Goal: Information Seeking & Learning: Learn about a topic

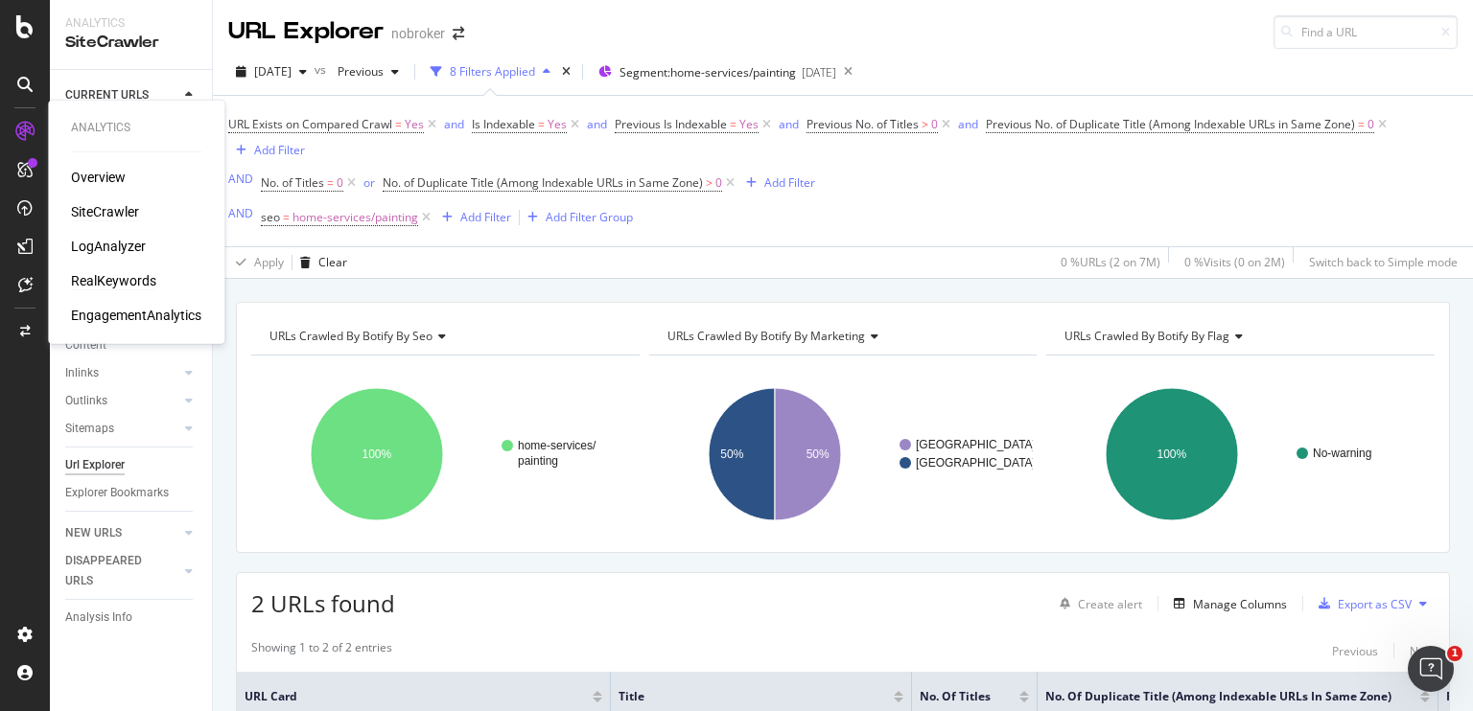
click at [136, 279] on div "RealKeywords" at bounding box center [113, 280] width 85 height 19
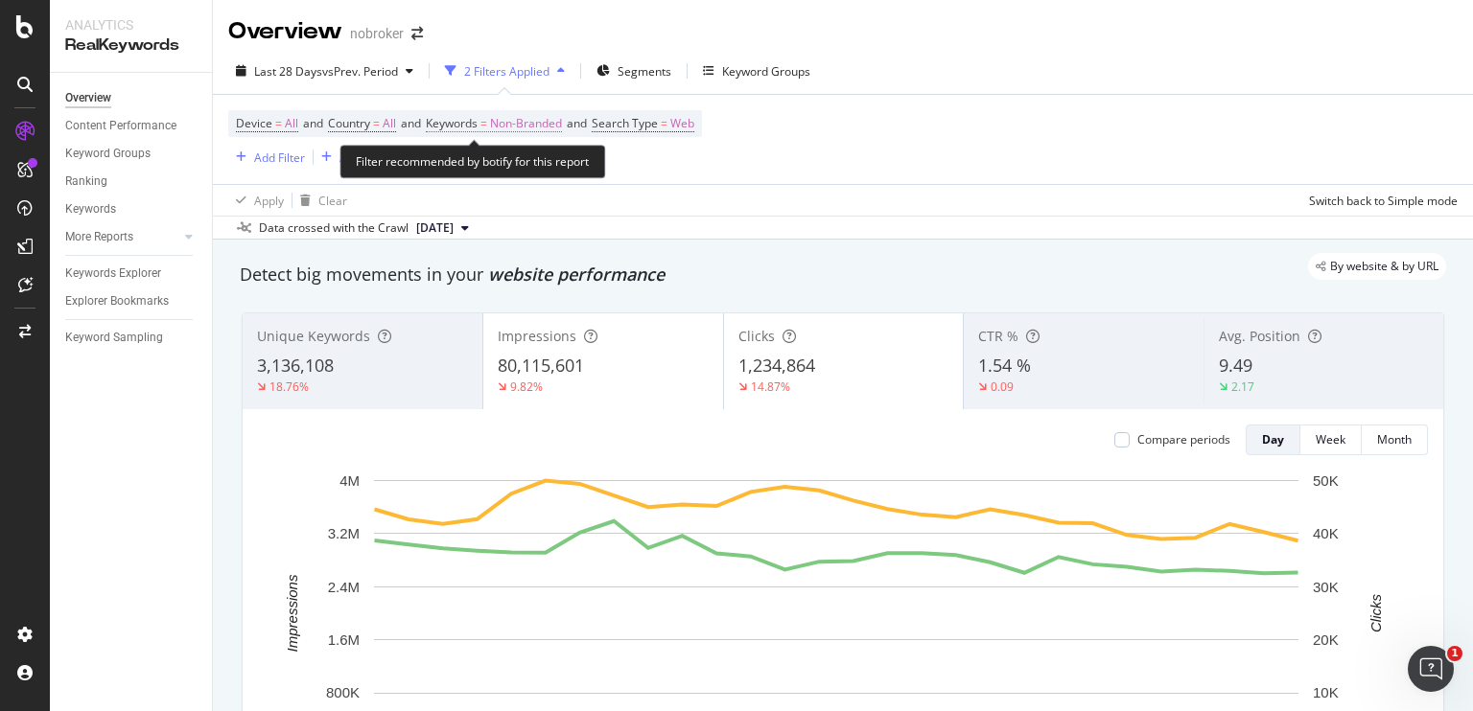
click at [541, 122] on span "Non-Branded" at bounding box center [526, 123] width 72 height 27
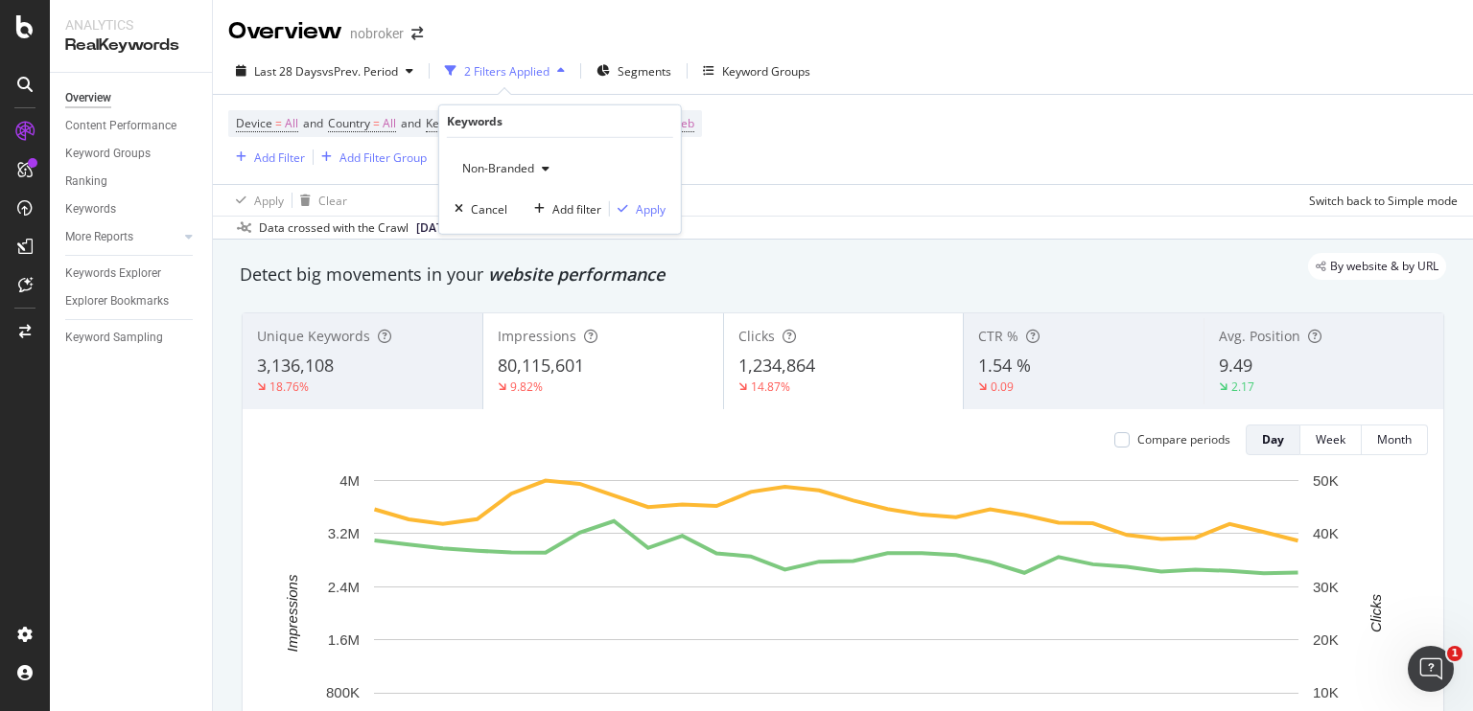
click at [541, 168] on div "button" at bounding box center [545, 169] width 23 height 12
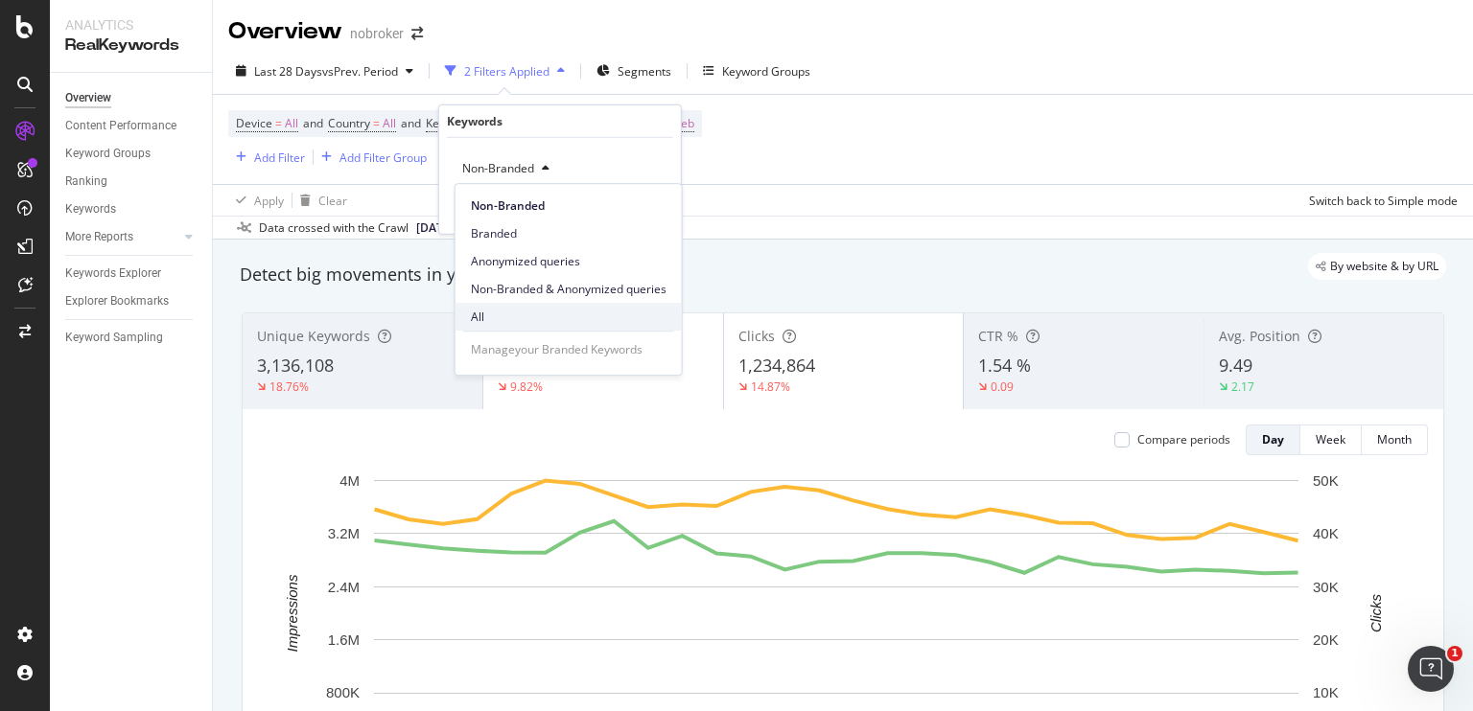
click at [483, 318] on span "All" at bounding box center [569, 317] width 196 height 17
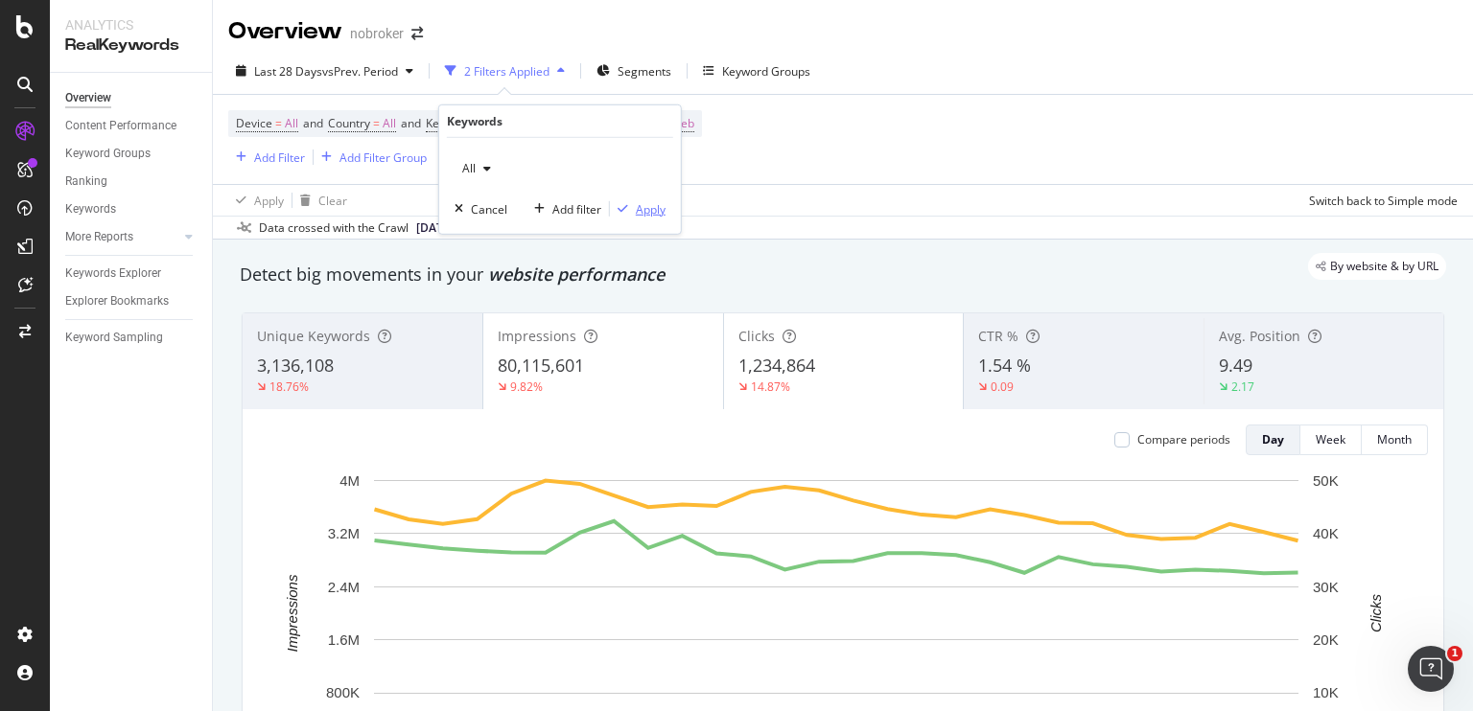
click at [641, 202] on div "Apply" at bounding box center [651, 208] width 30 height 16
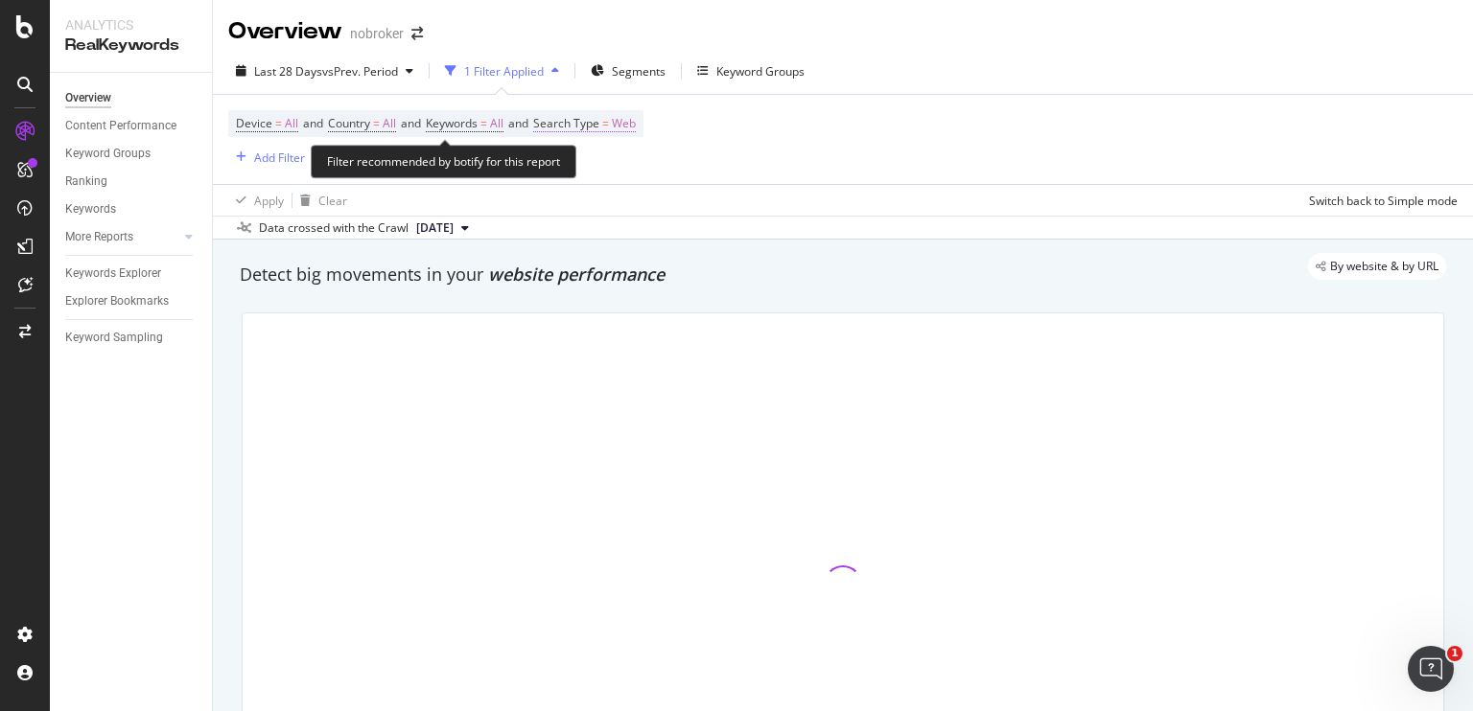
click at [636, 121] on span "Web" at bounding box center [624, 123] width 24 height 27
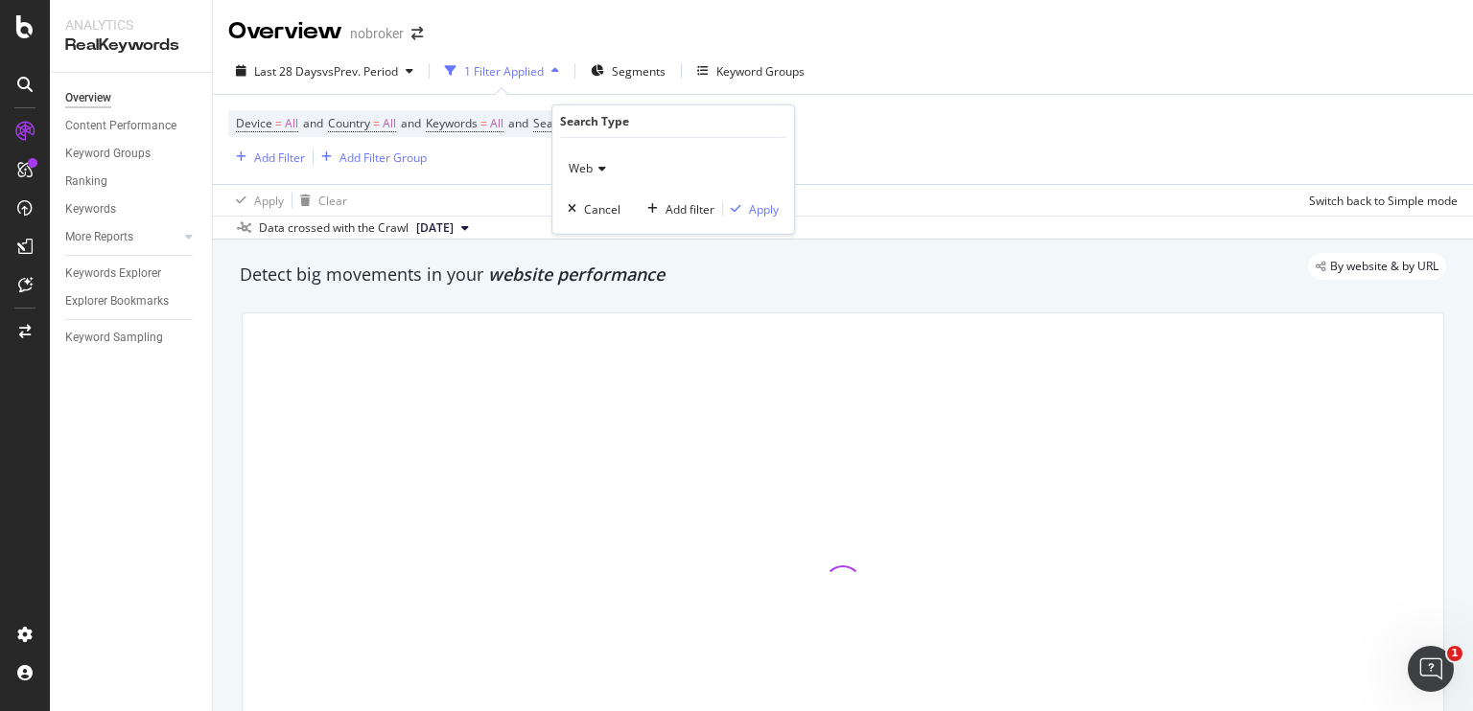
click at [602, 168] on icon at bounding box center [599, 169] width 13 height 12
click at [596, 170] on icon at bounding box center [599, 169] width 13 height 12
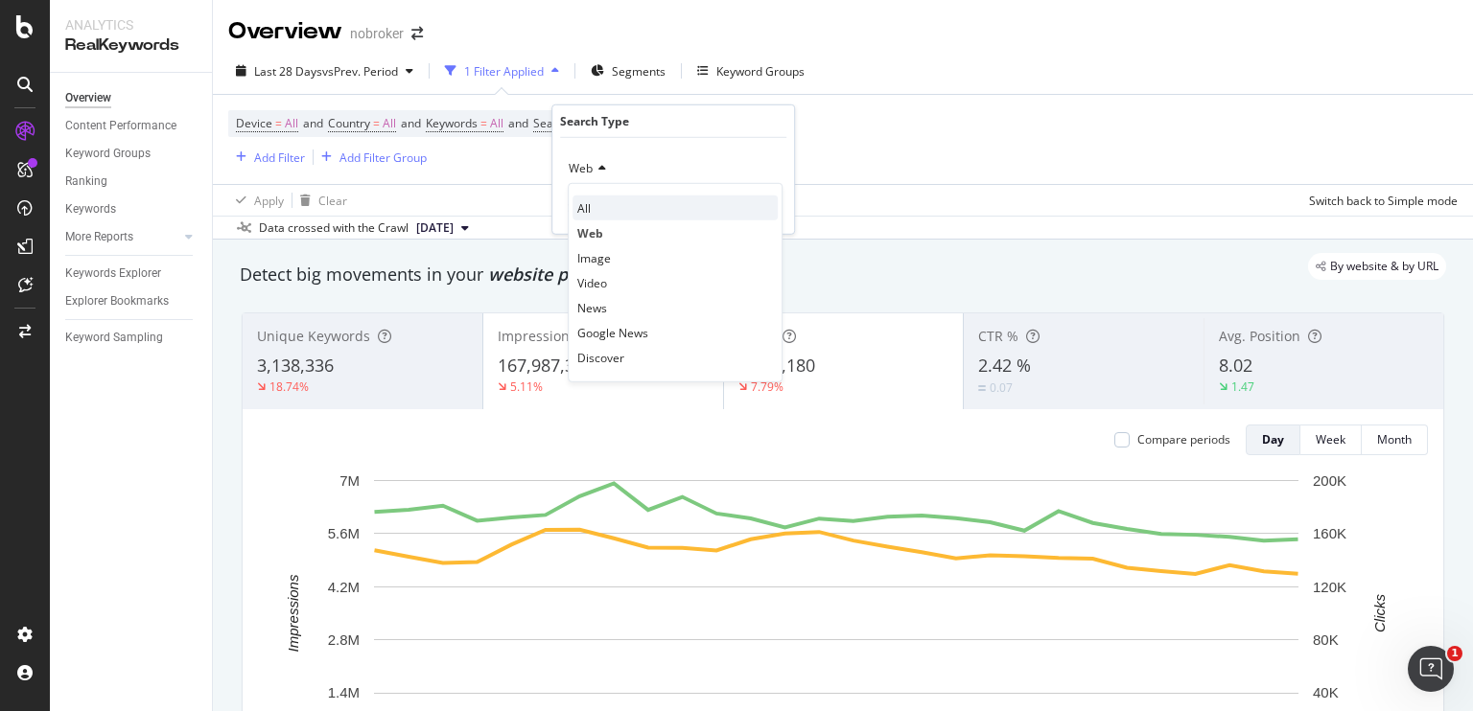
click at [584, 199] on span "All" at bounding box center [583, 207] width 13 height 16
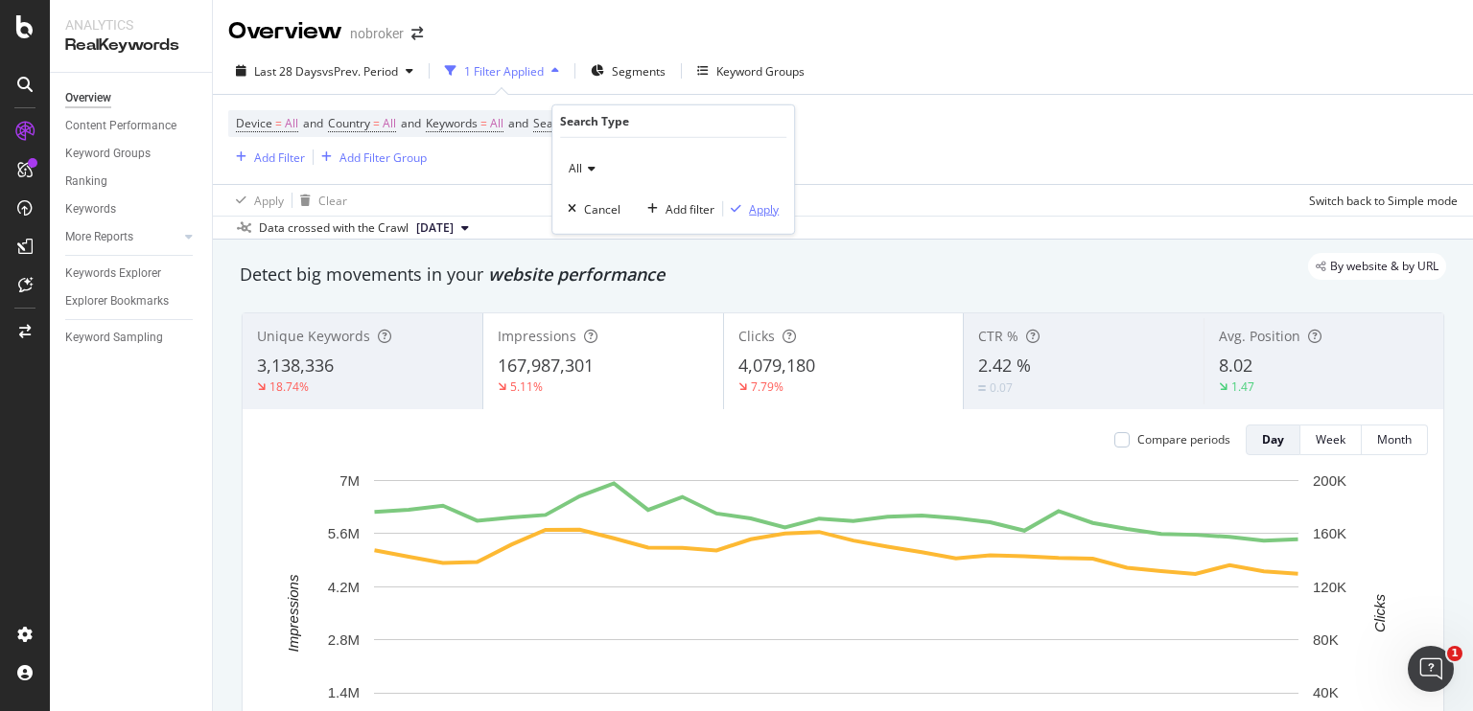
click at [748, 199] on button "Apply" at bounding box center [751, 208] width 56 height 19
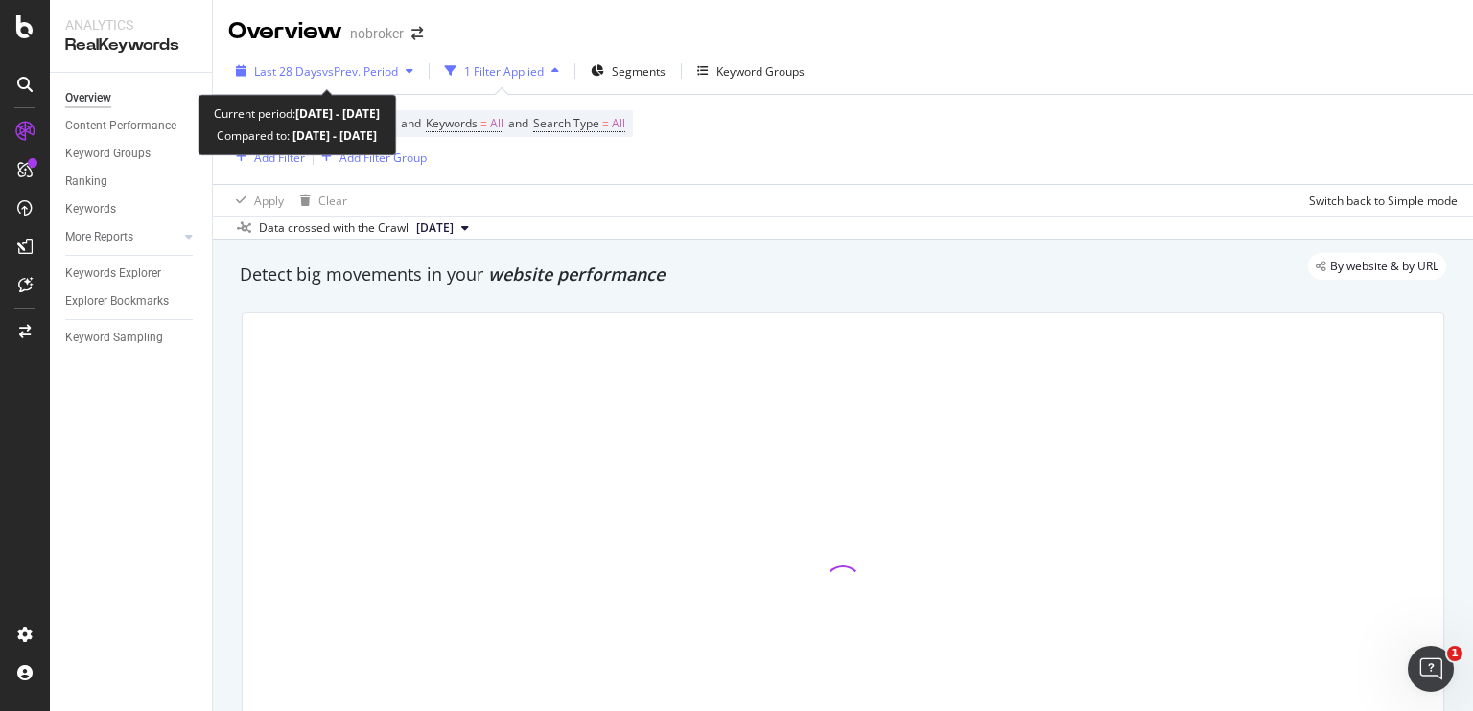
click at [309, 76] on span "Last 28 Days" at bounding box center [288, 71] width 68 height 16
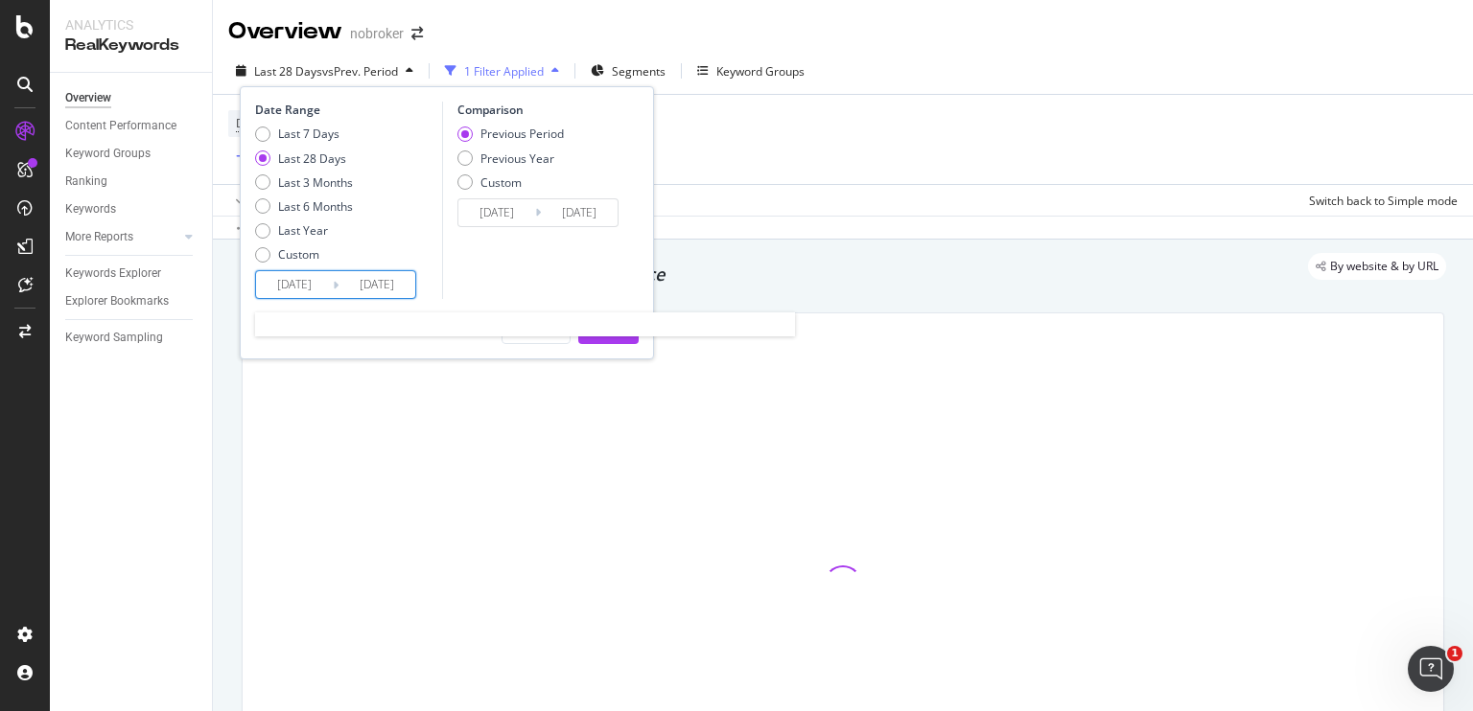
click at [306, 287] on input "[DATE]" at bounding box center [294, 284] width 77 height 27
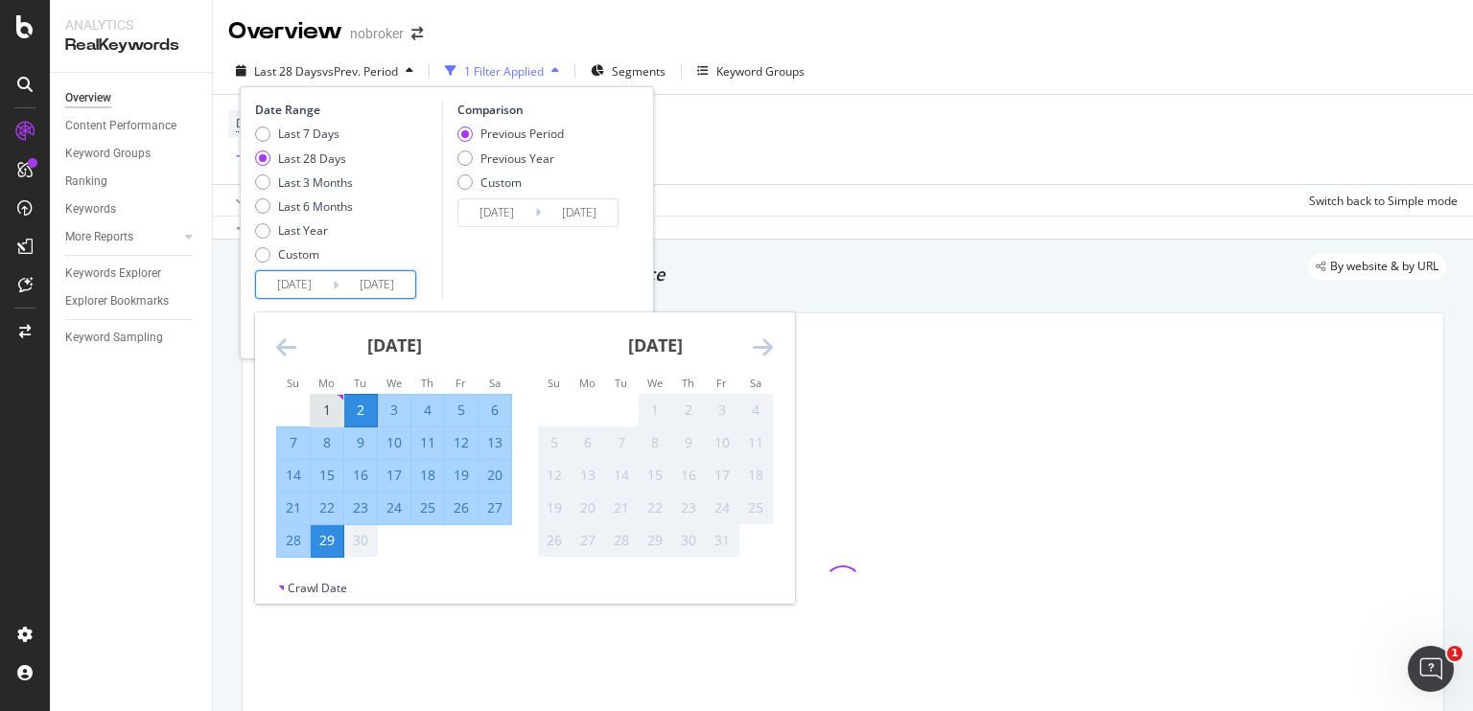
click at [332, 405] on div "1" at bounding box center [327, 410] width 33 height 19
type input "[DATE]"
click at [326, 542] on div "29" at bounding box center [327, 540] width 33 height 19
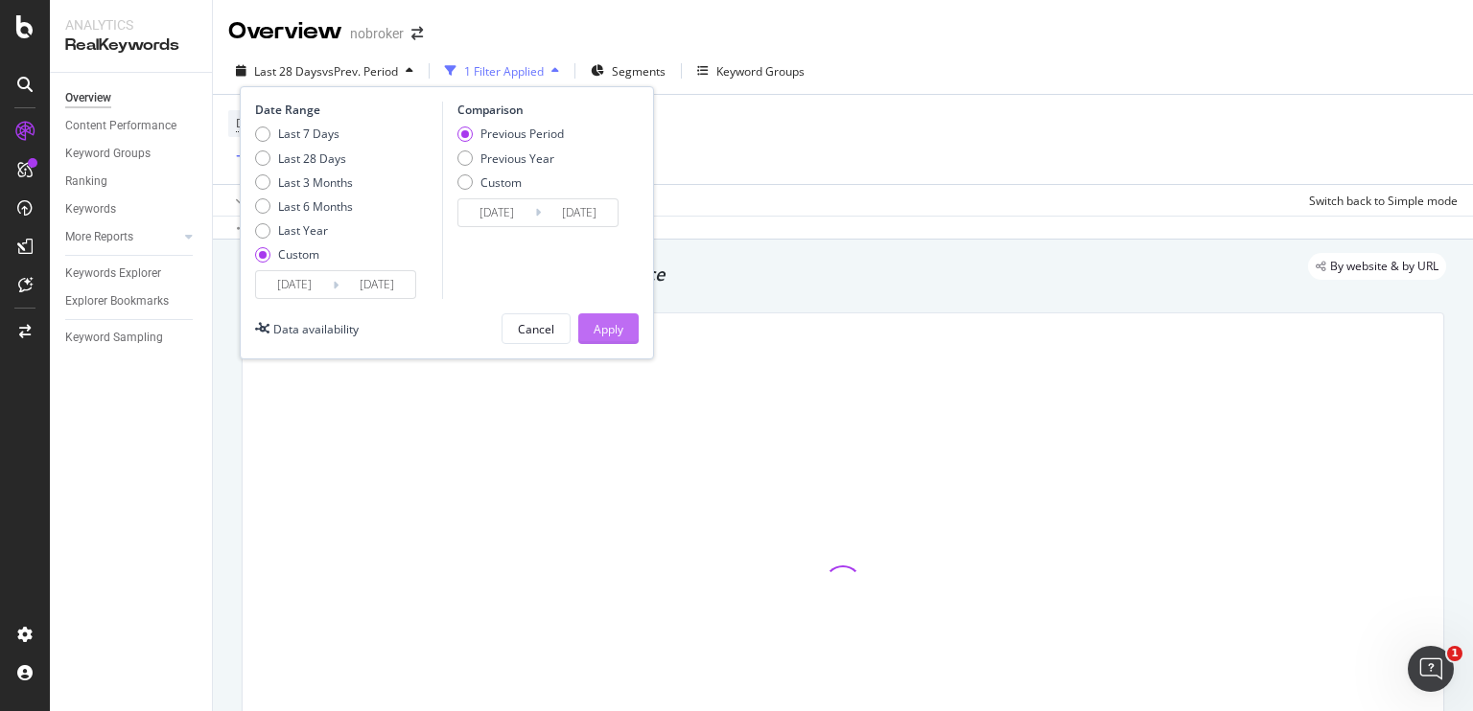
click at [609, 335] on div "Apply" at bounding box center [609, 329] width 30 height 16
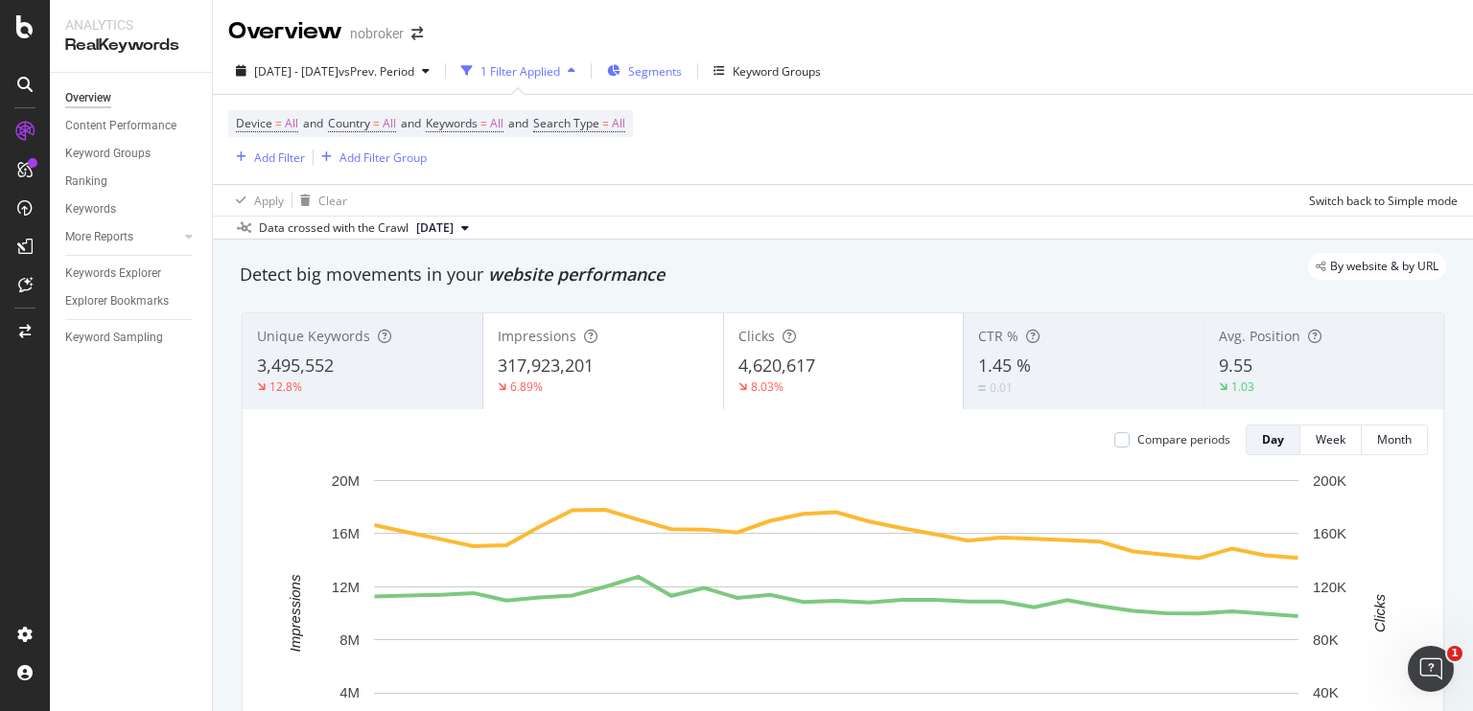
click at [682, 75] on span "Segments" at bounding box center [655, 71] width 54 height 16
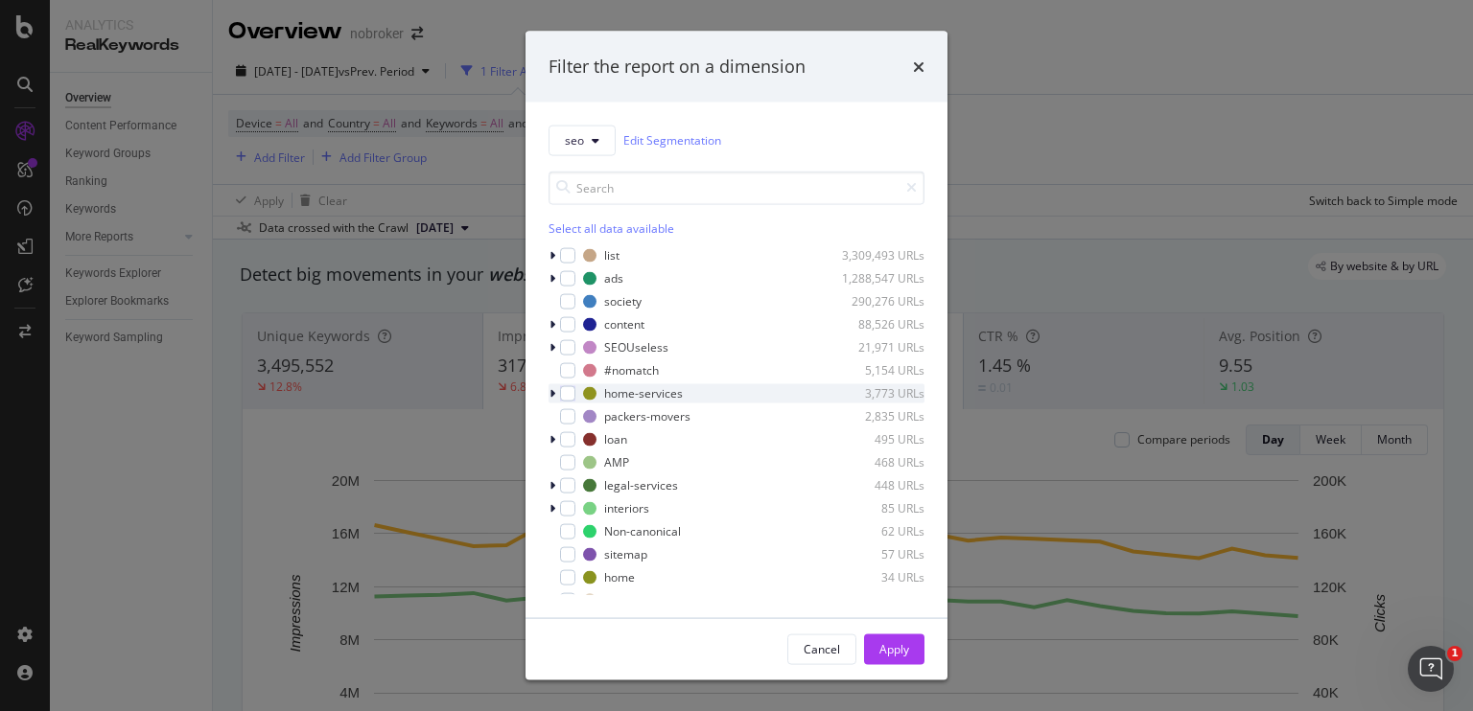
click at [555, 395] on div "modal" at bounding box center [554, 393] width 12 height 19
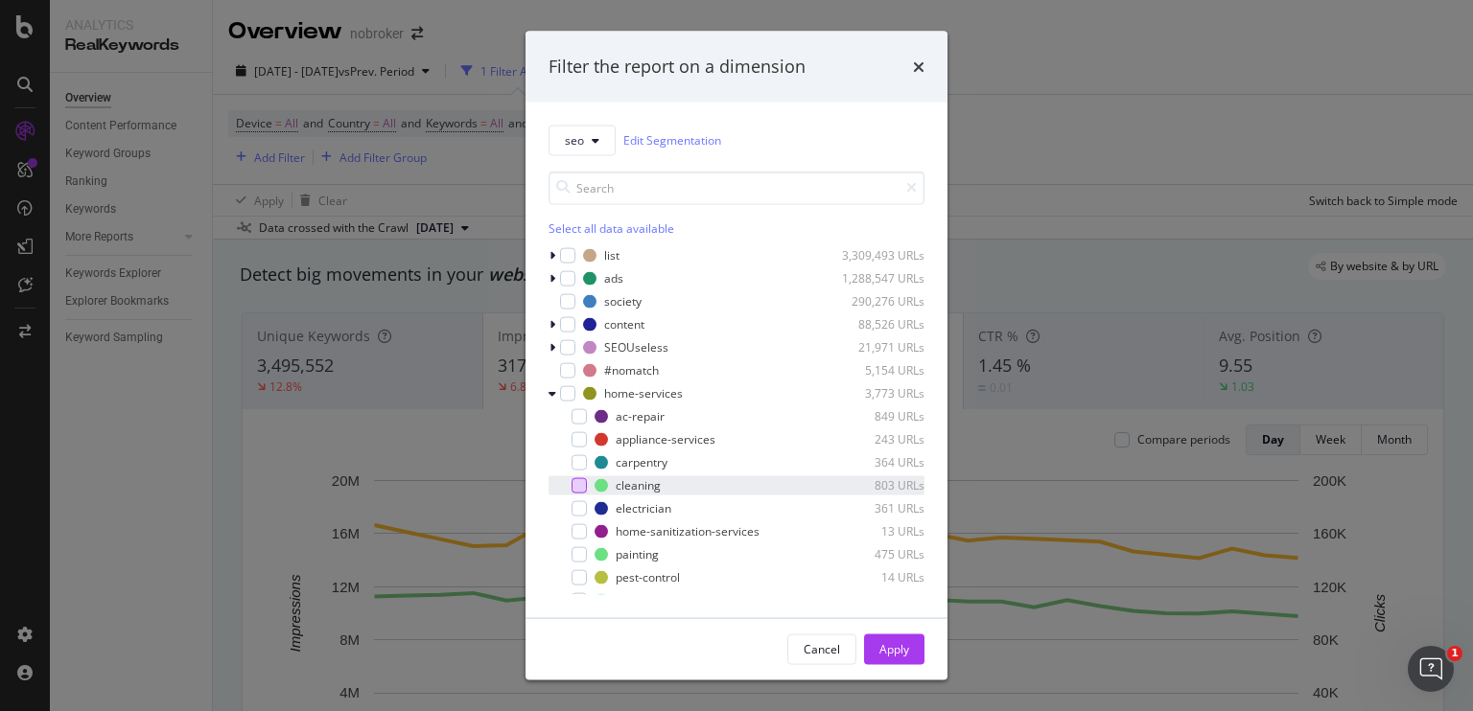
click at [576, 480] on div "modal" at bounding box center [578, 485] width 15 height 15
click at [874, 640] on button "Apply" at bounding box center [894, 649] width 60 height 31
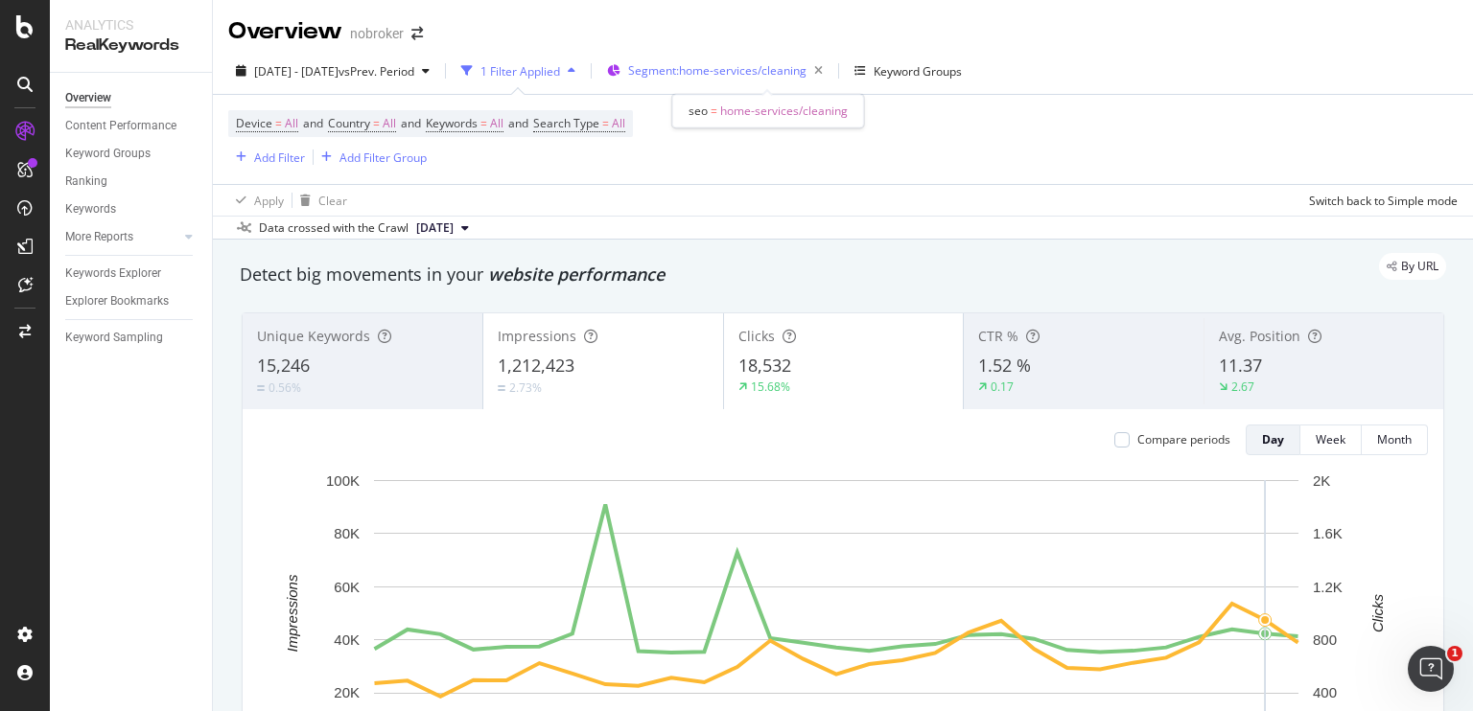
click at [755, 77] on span "Segment: home-services/cleaning" at bounding box center [717, 70] width 178 height 16
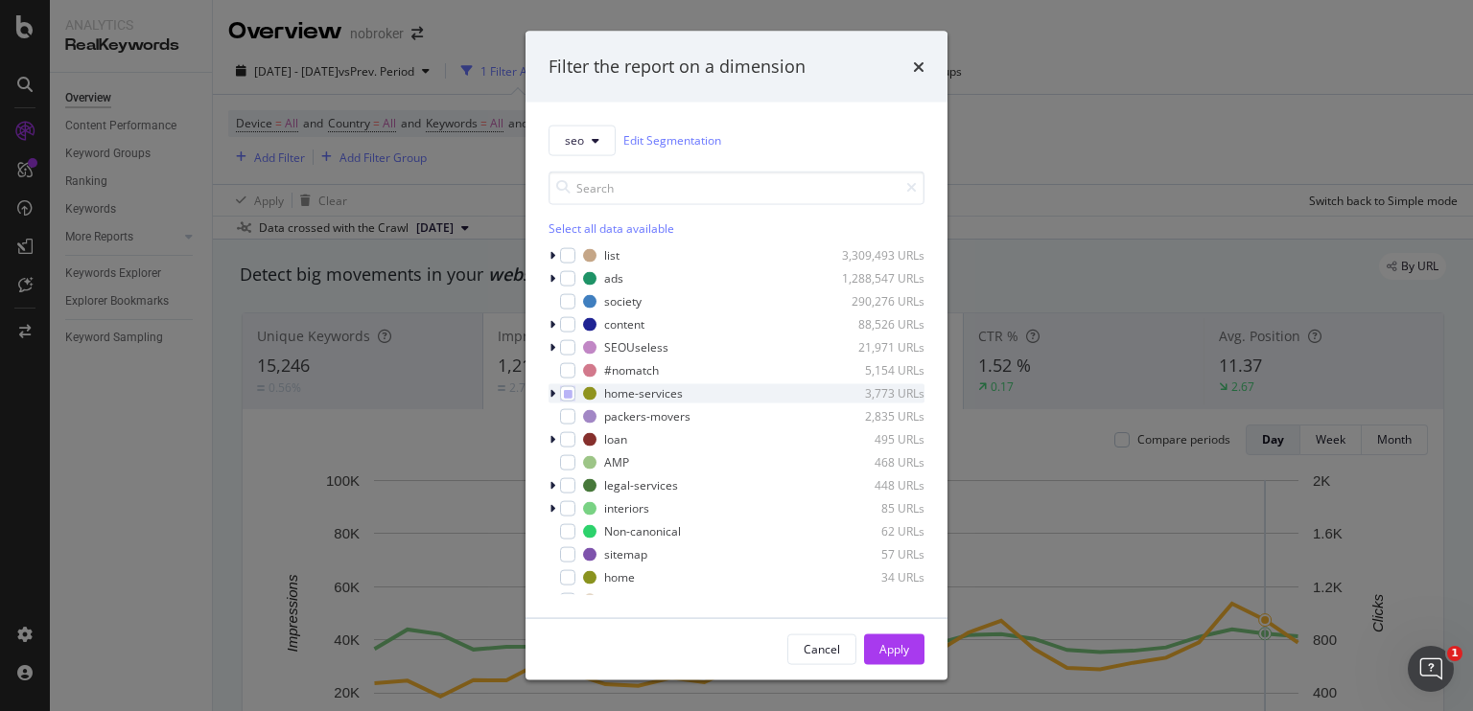
click at [553, 390] on icon "modal" at bounding box center [552, 393] width 6 height 12
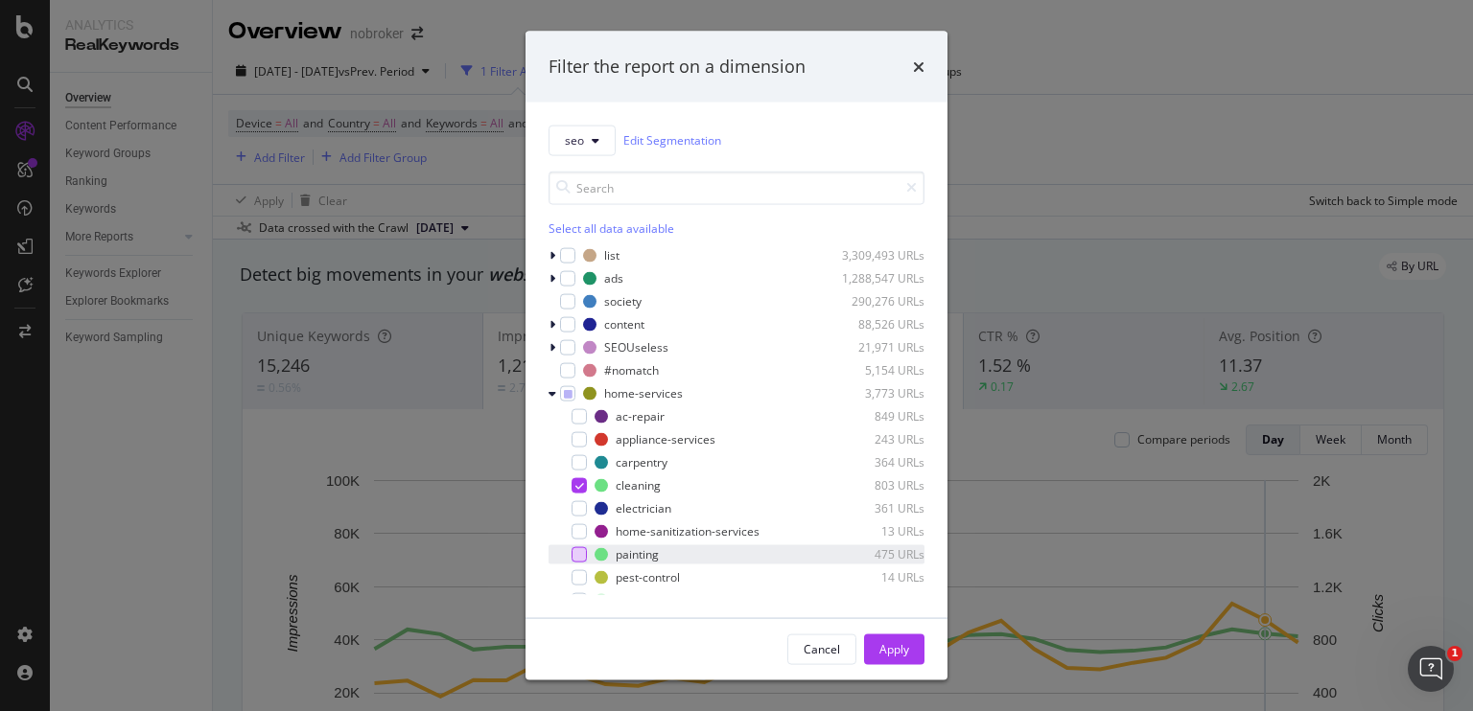
click at [577, 556] on div "modal" at bounding box center [578, 554] width 15 height 15
click at [577, 482] on icon "modal" at bounding box center [579, 485] width 9 height 10
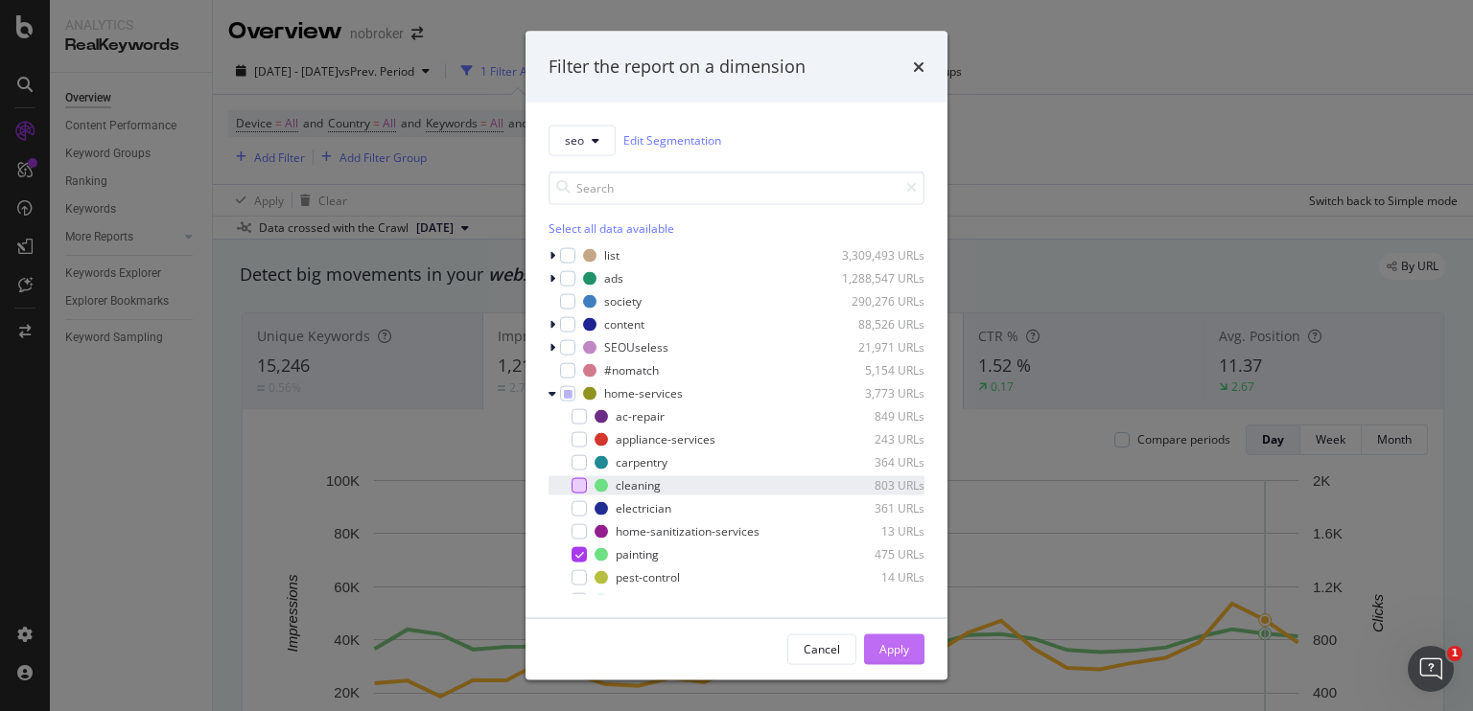
click at [897, 663] on div "Apply" at bounding box center [894, 649] width 30 height 29
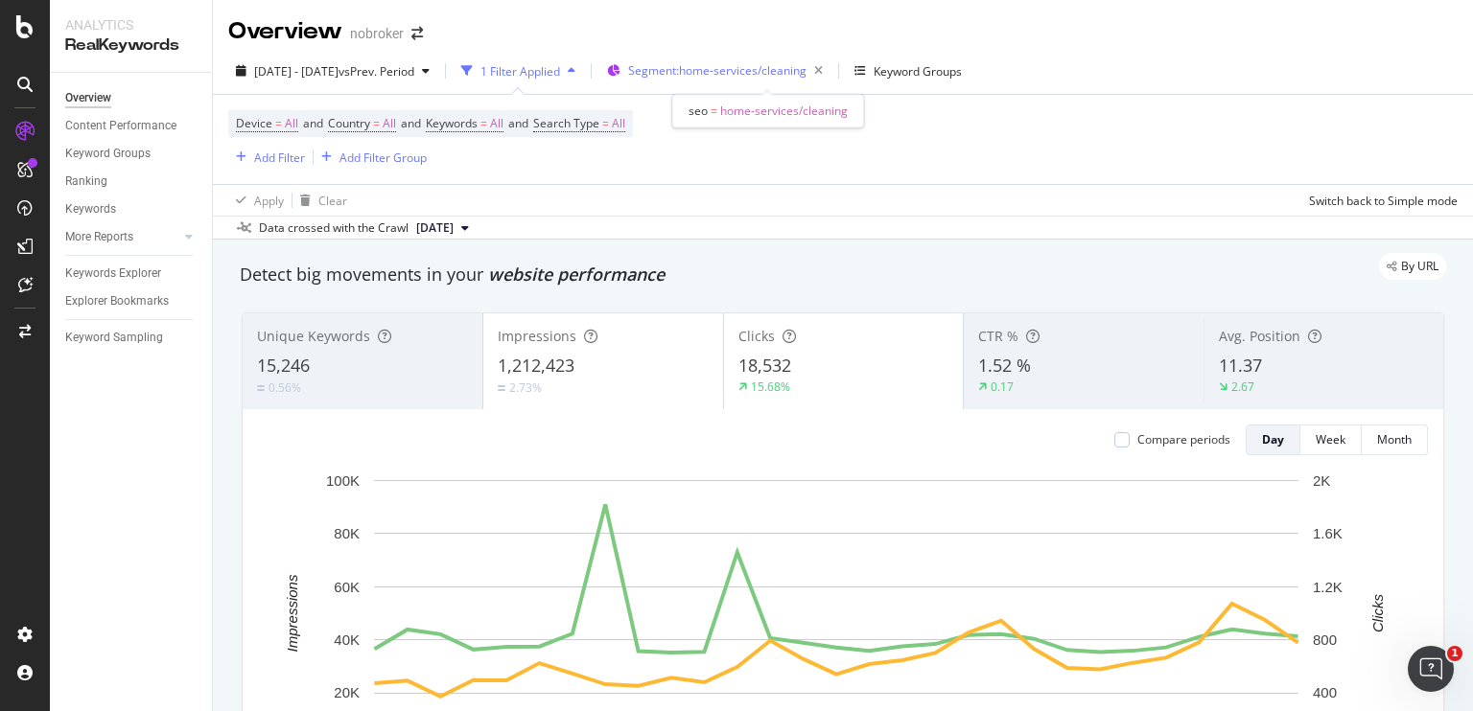
click at [744, 72] on span "Segment: home-services/cleaning" at bounding box center [717, 70] width 178 height 16
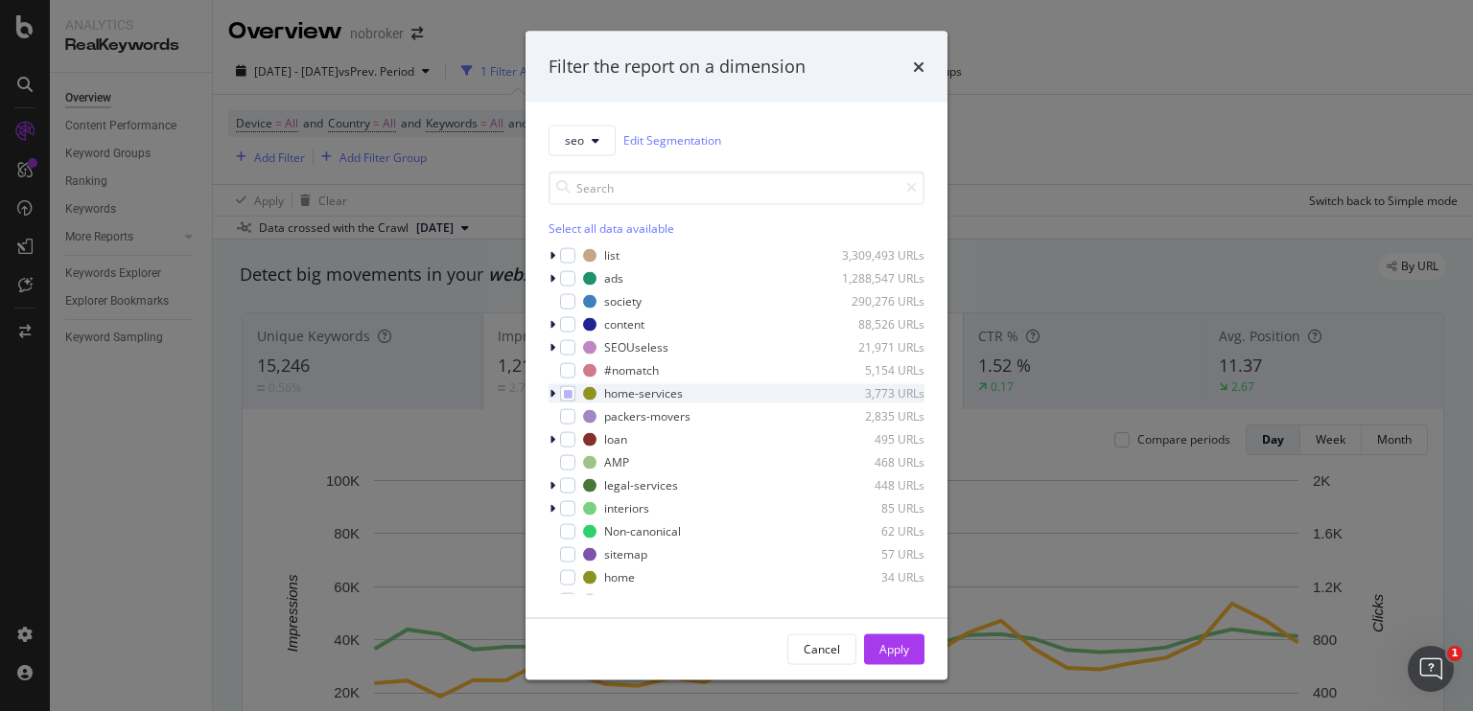
click at [552, 391] on icon "modal" at bounding box center [552, 393] width 6 height 12
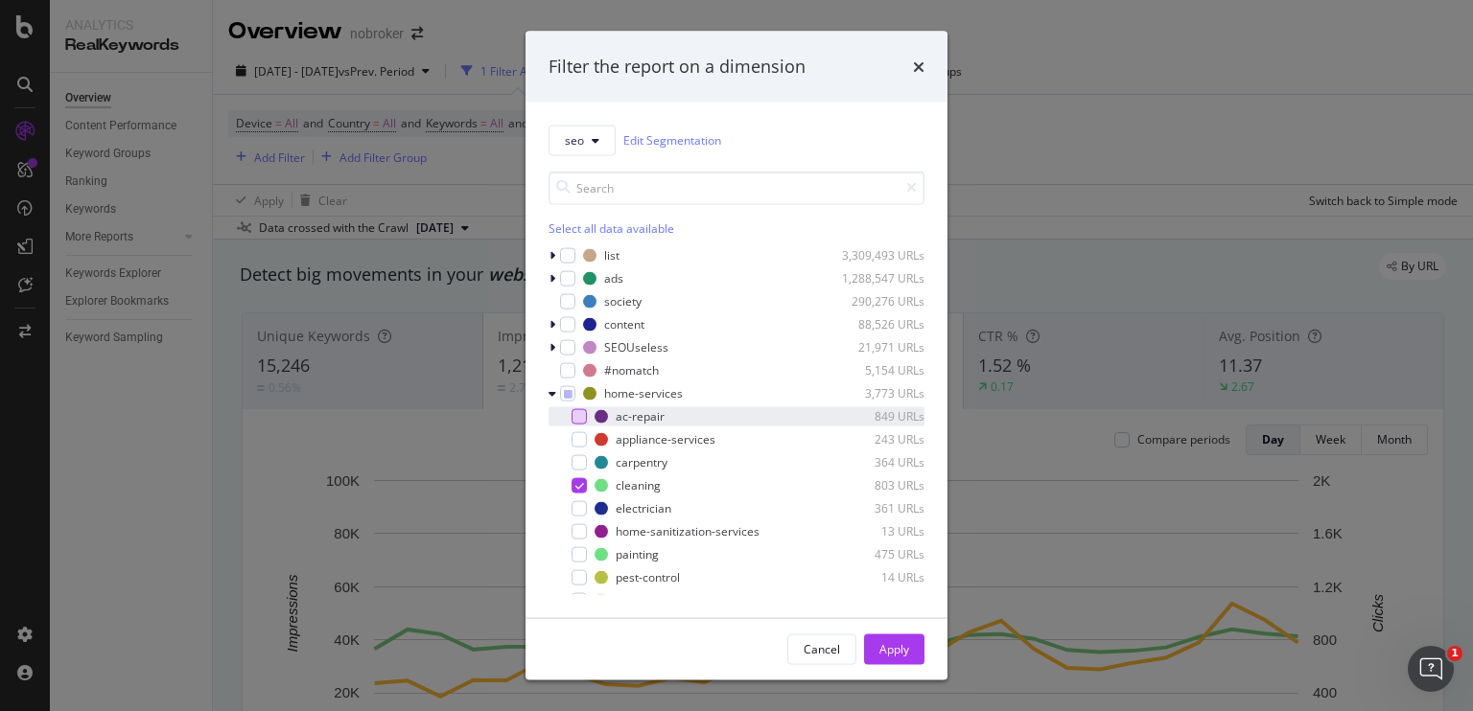
click at [574, 421] on div "modal" at bounding box center [578, 415] width 15 height 15
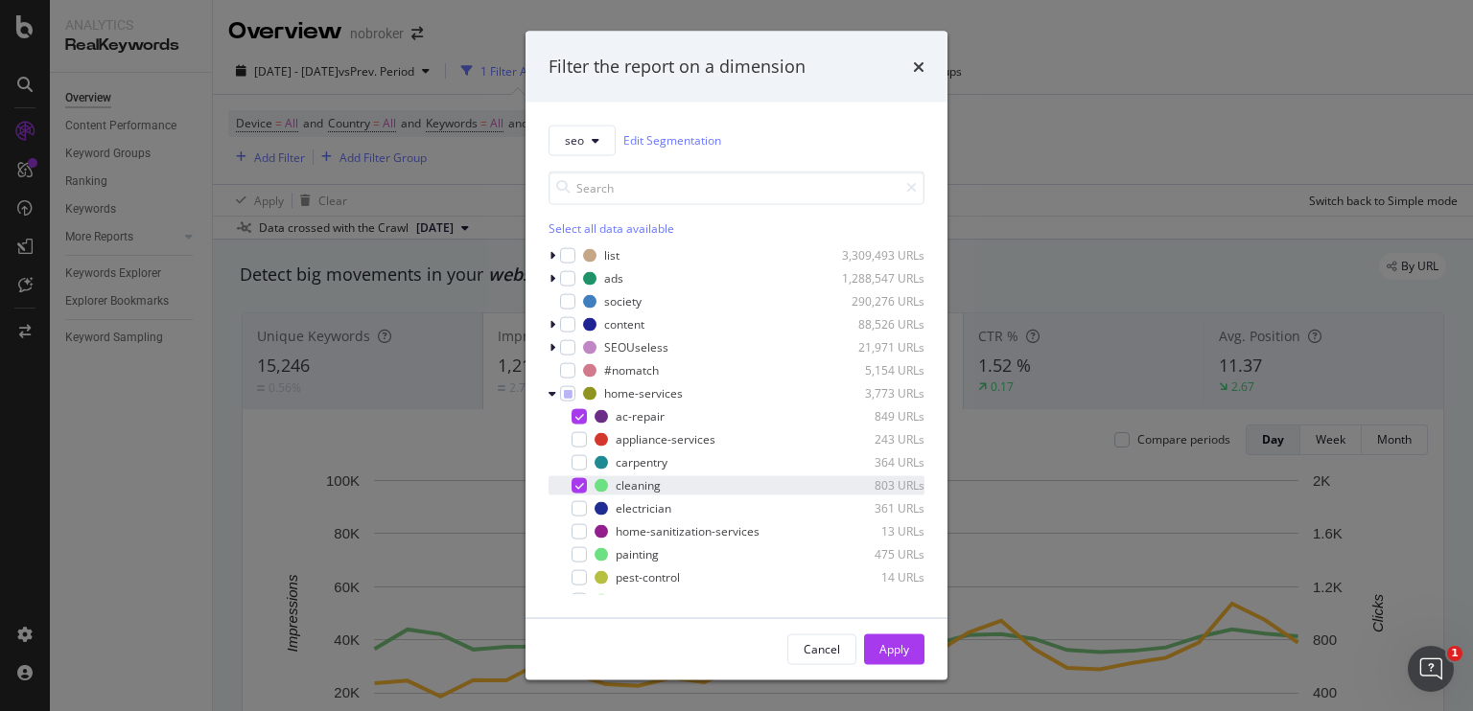
click at [582, 486] on icon "modal" at bounding box center [579, 485] width 9 height 10
click at [891, 652] on div "Apply" at bounding box center [894, 649] width 30 height 16
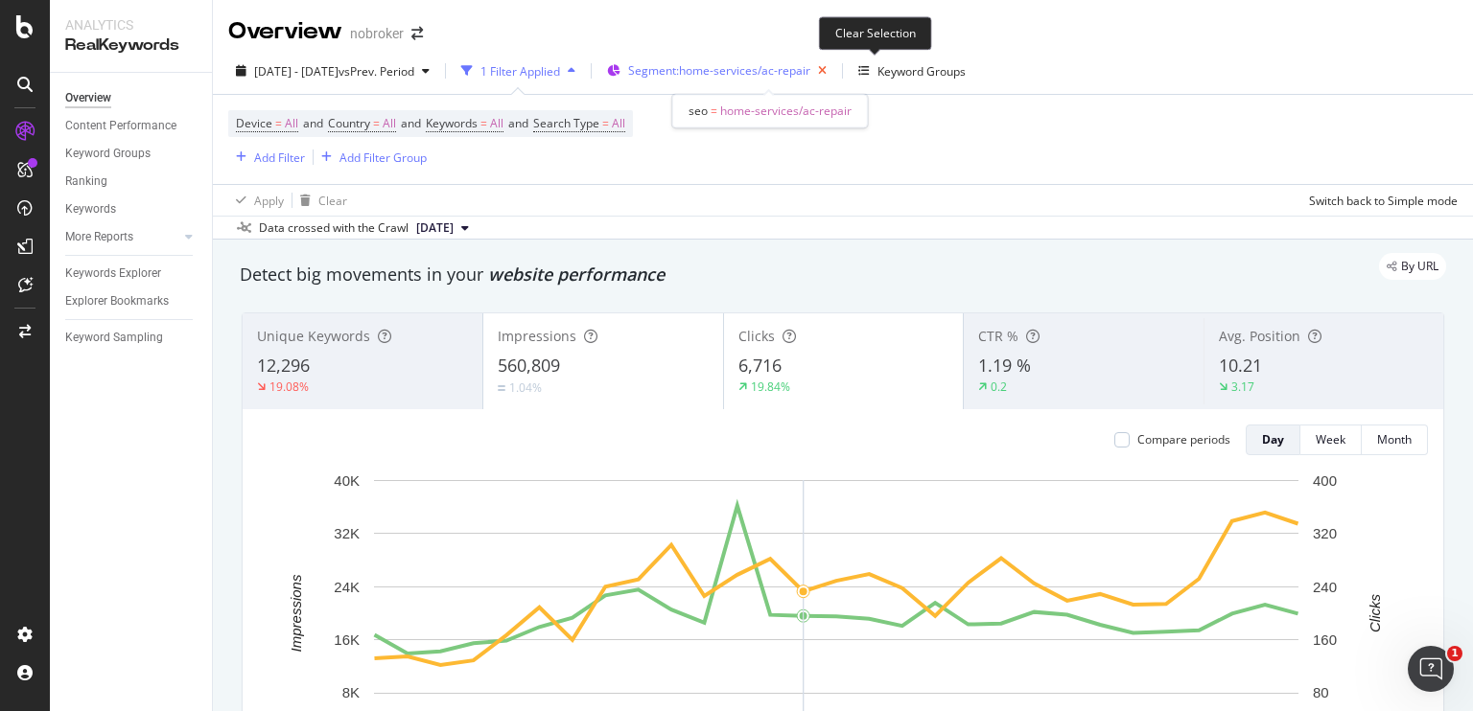
click at [834, 72] on icon "button" at bounding box center [822, 71] width 24 height 27
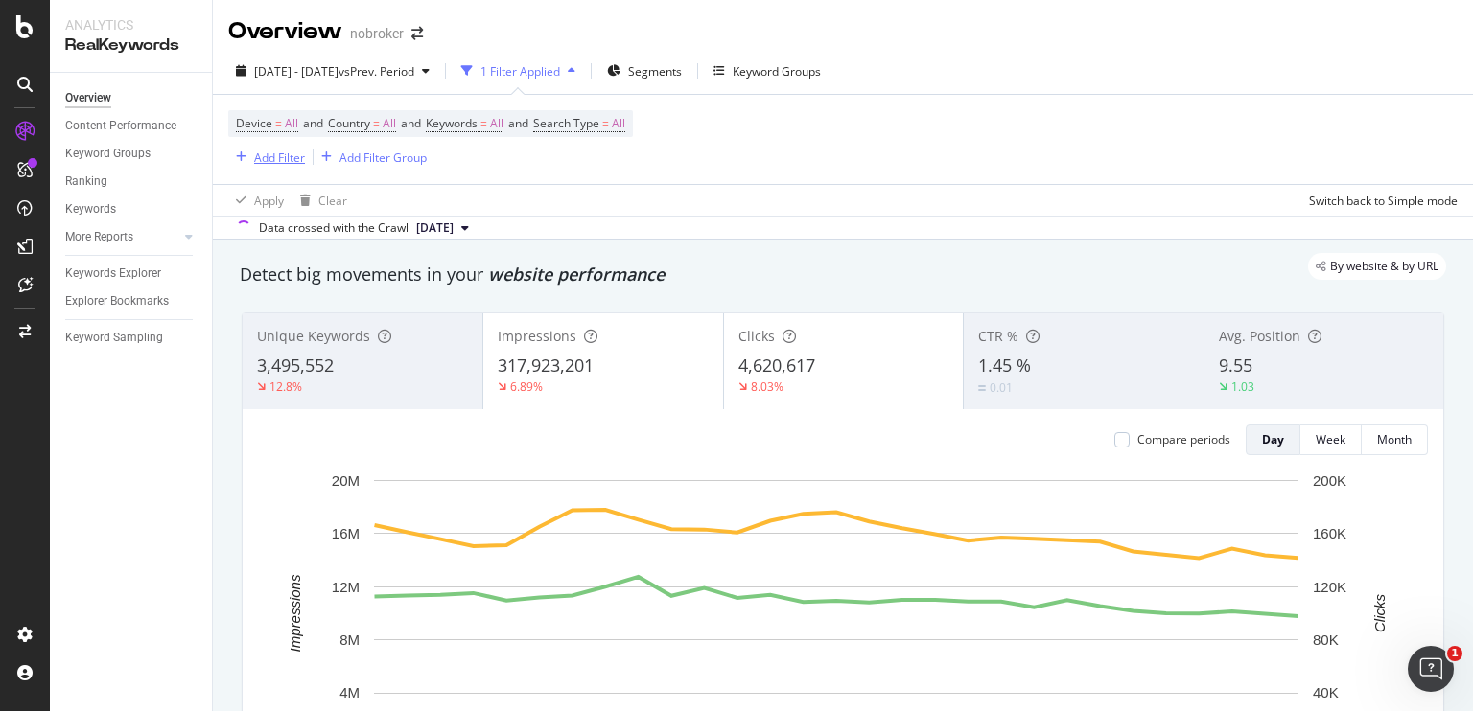
click at [269, 159] on div "Add Filter" at bounding box center [279, 158] width 51 height 16
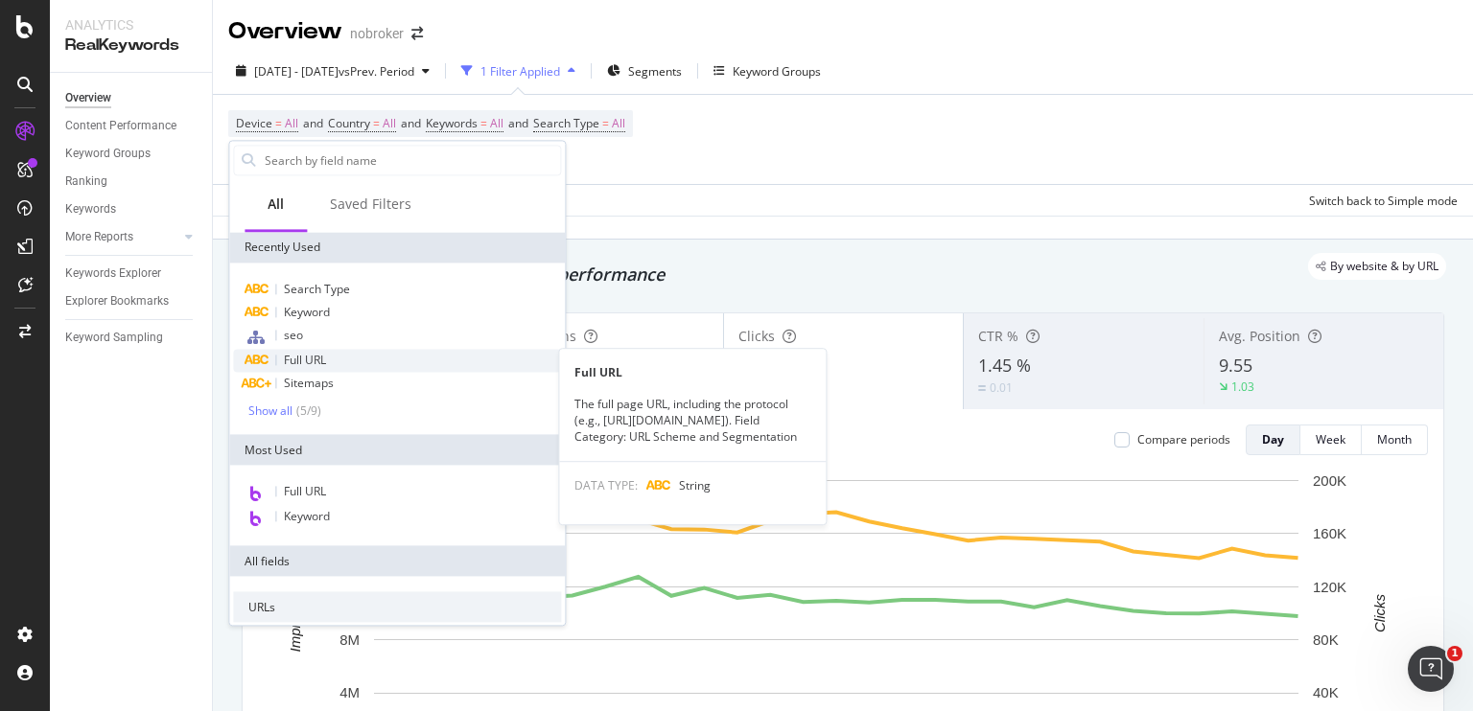
click at [318, 359] on span "Full URL" at bounding box center [305, 360] width 42 height 16
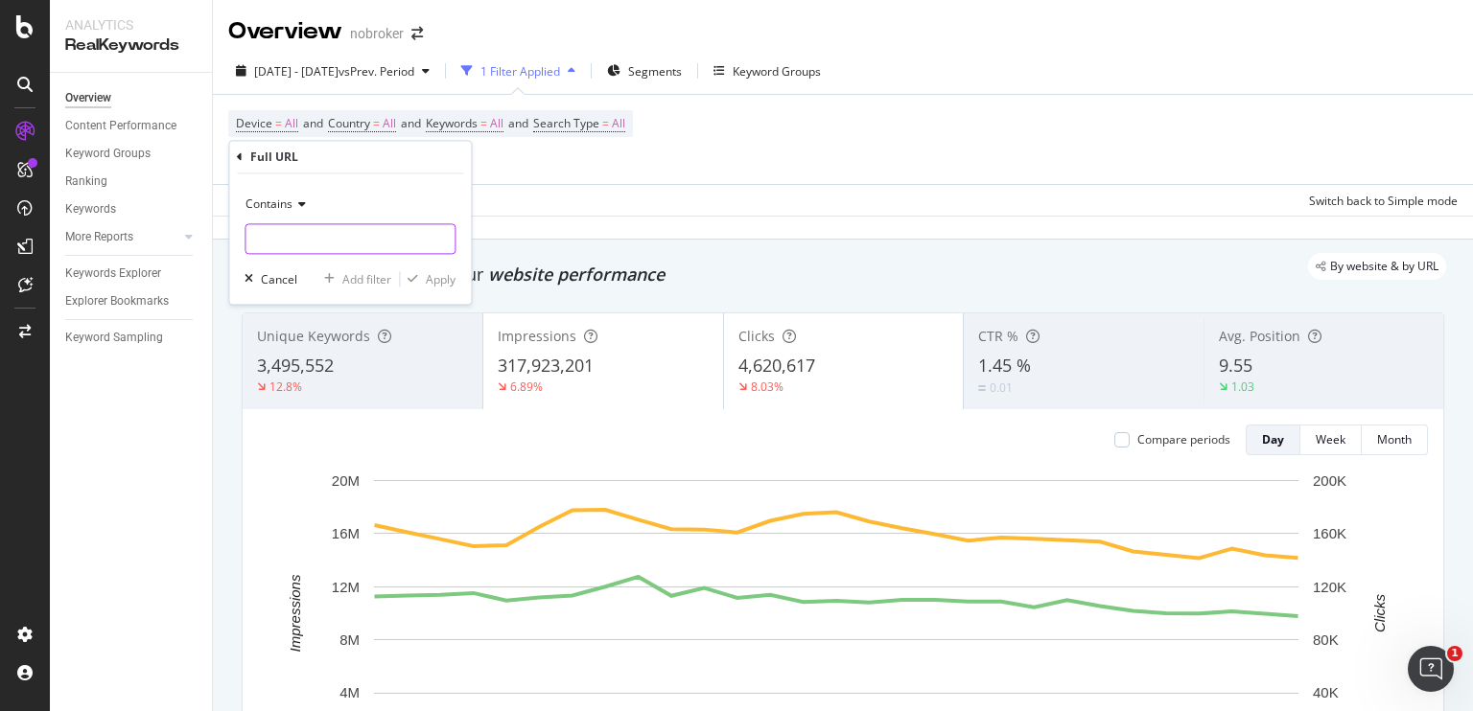
paste input "[URL][DOMAIN_NAME]"
click at [353, 233] on input "text" at bounding box center [349, 239] width 209 height 31
type input "[URL][DOMAIN_NAME]"
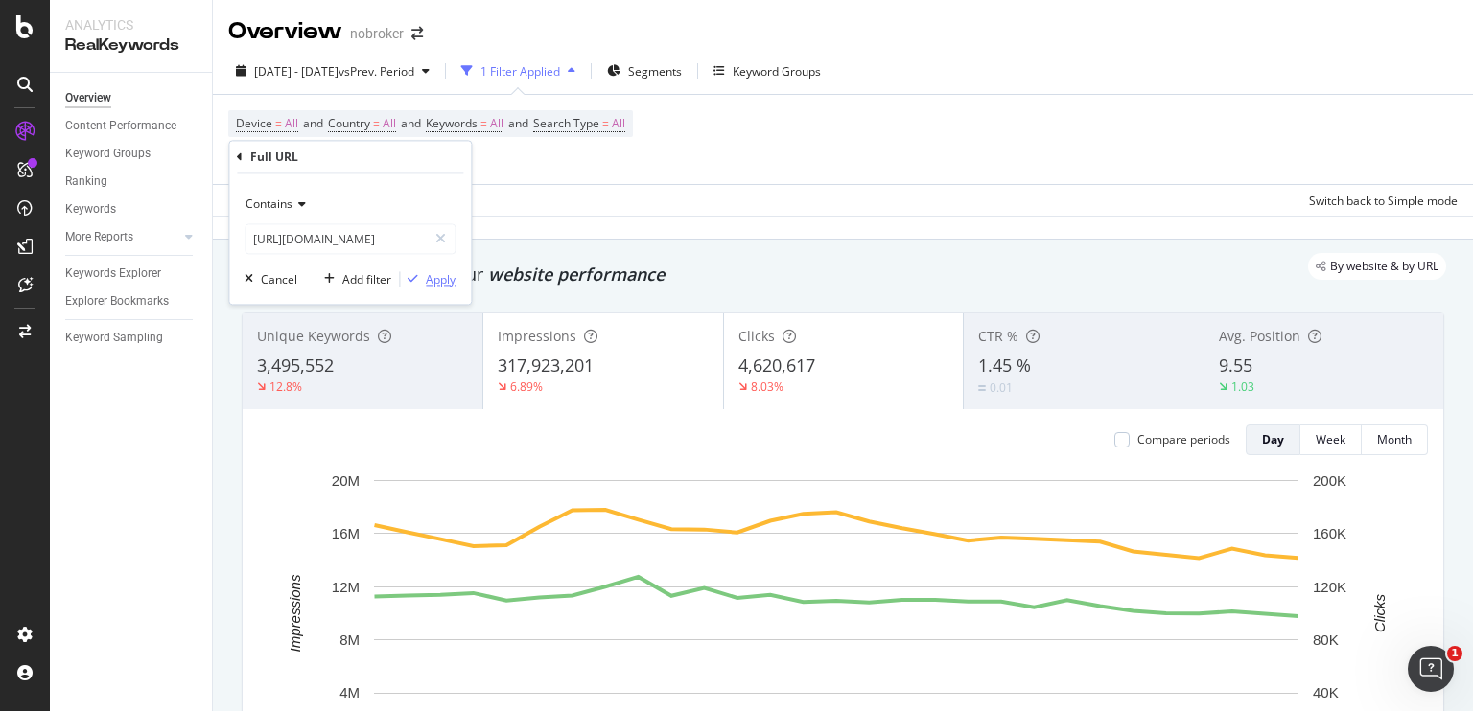
click at [431, 279] on div "Apply" at bounding box center [441, 279] width 30 height 16
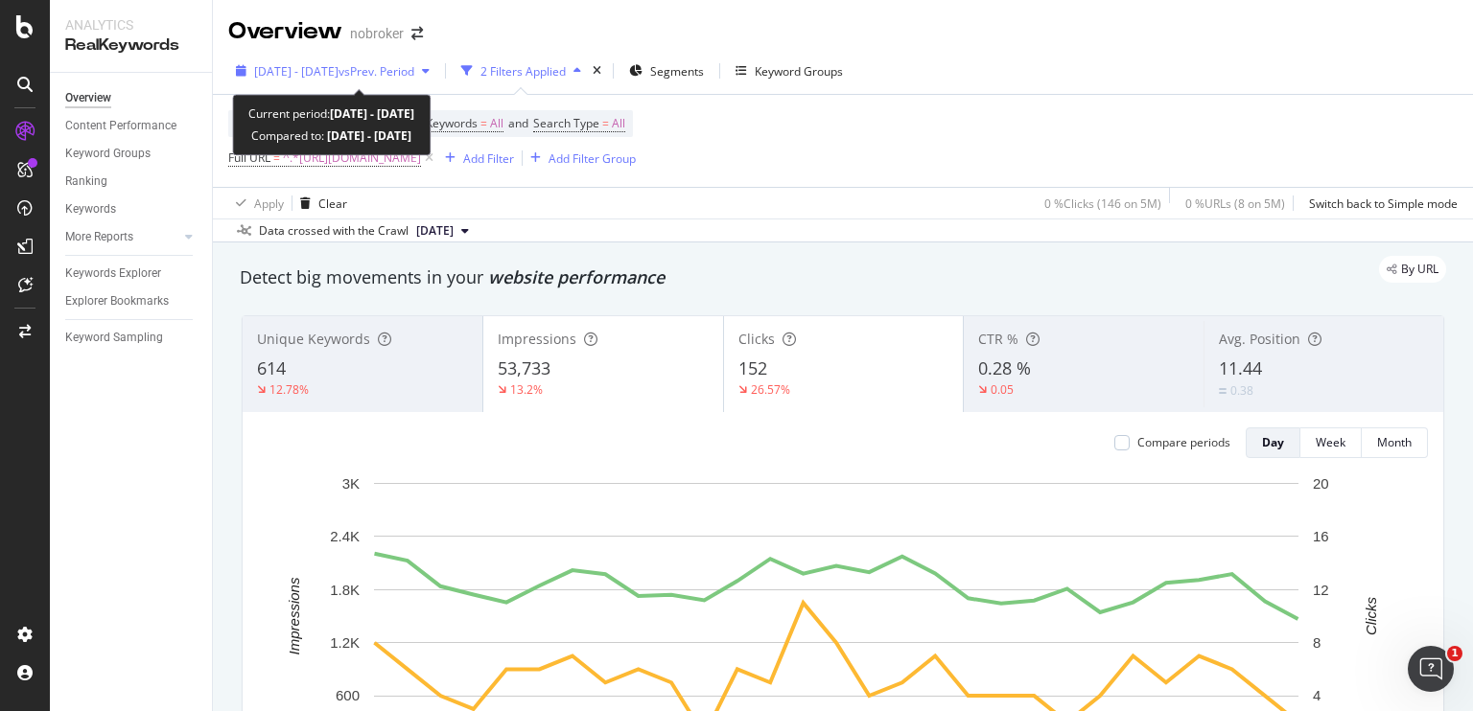
click at [338, 68] on span "[DATE] - [DATE]" at bounding box center [296, 71] width 84 height 16
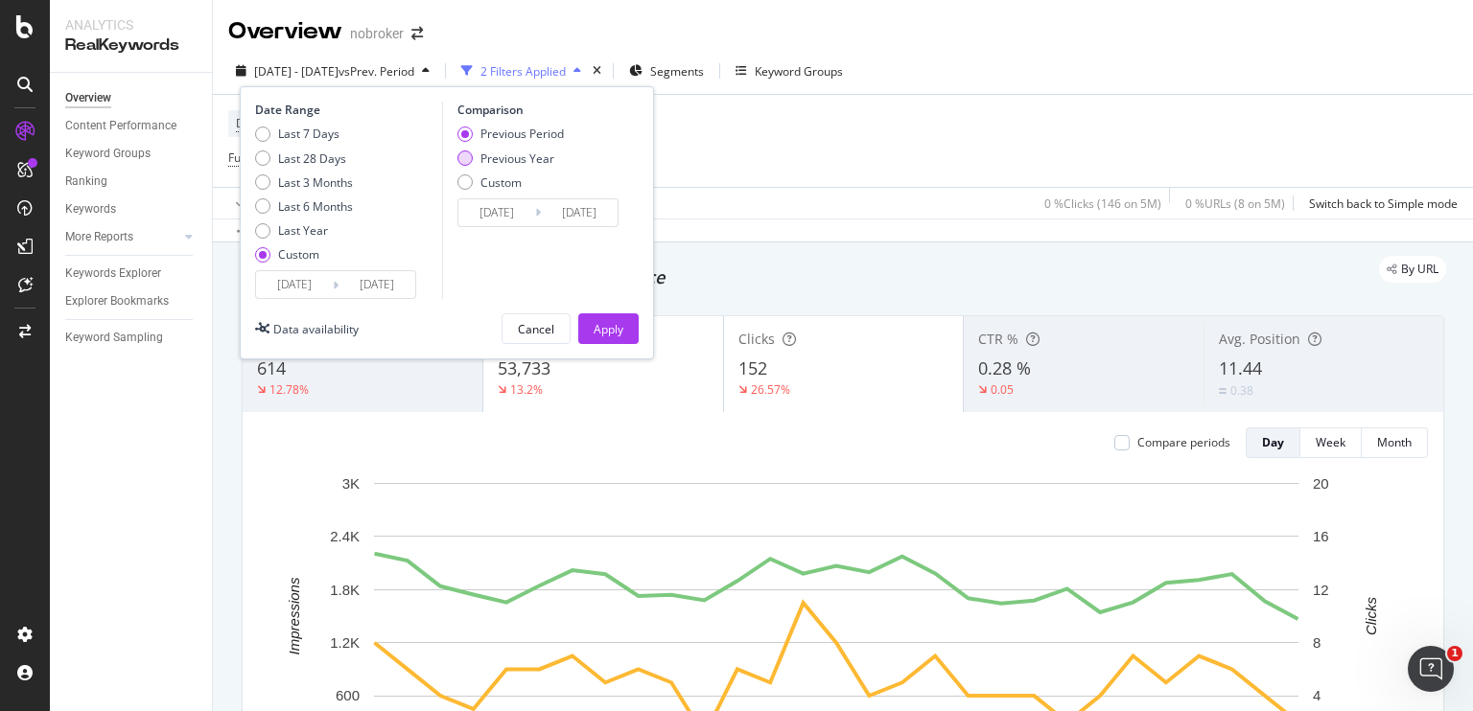
click at [467, 165] on div "Previous Year" at bounding box center [510, 159] width 106 height 16
type input "[DATE]"
click at [499, 217] on input "[DATE]" at bounding box center [496, 212] width 77 height 27
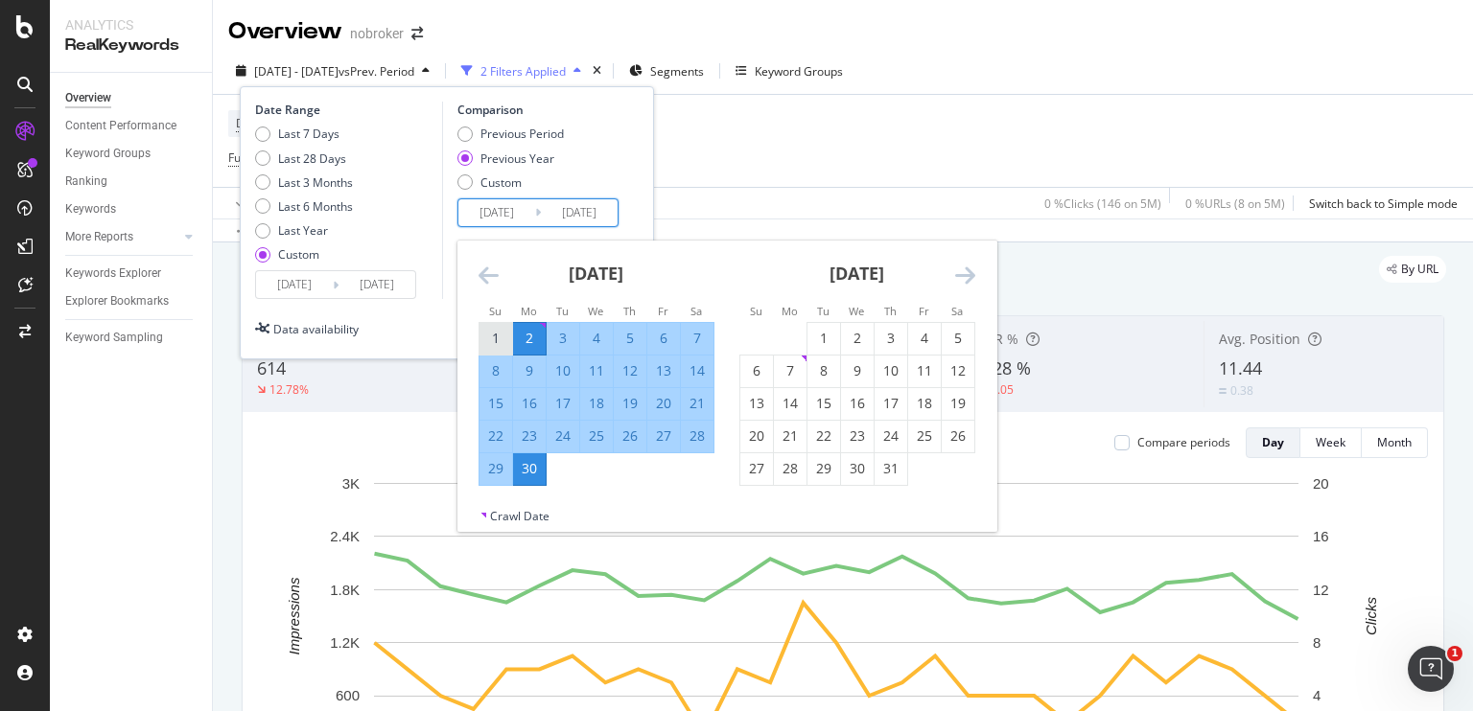
click at [496, 340] on div "1" at bounding box center [495, 338] width 33 height 19
type input "[DATE]"
click at [629, 206] on div "Date Range Last 7 Days Last 28 Days Last 3 Months Last 6 Months Last Year Custo…" at bounding box center [447, 201] width 384 height 198
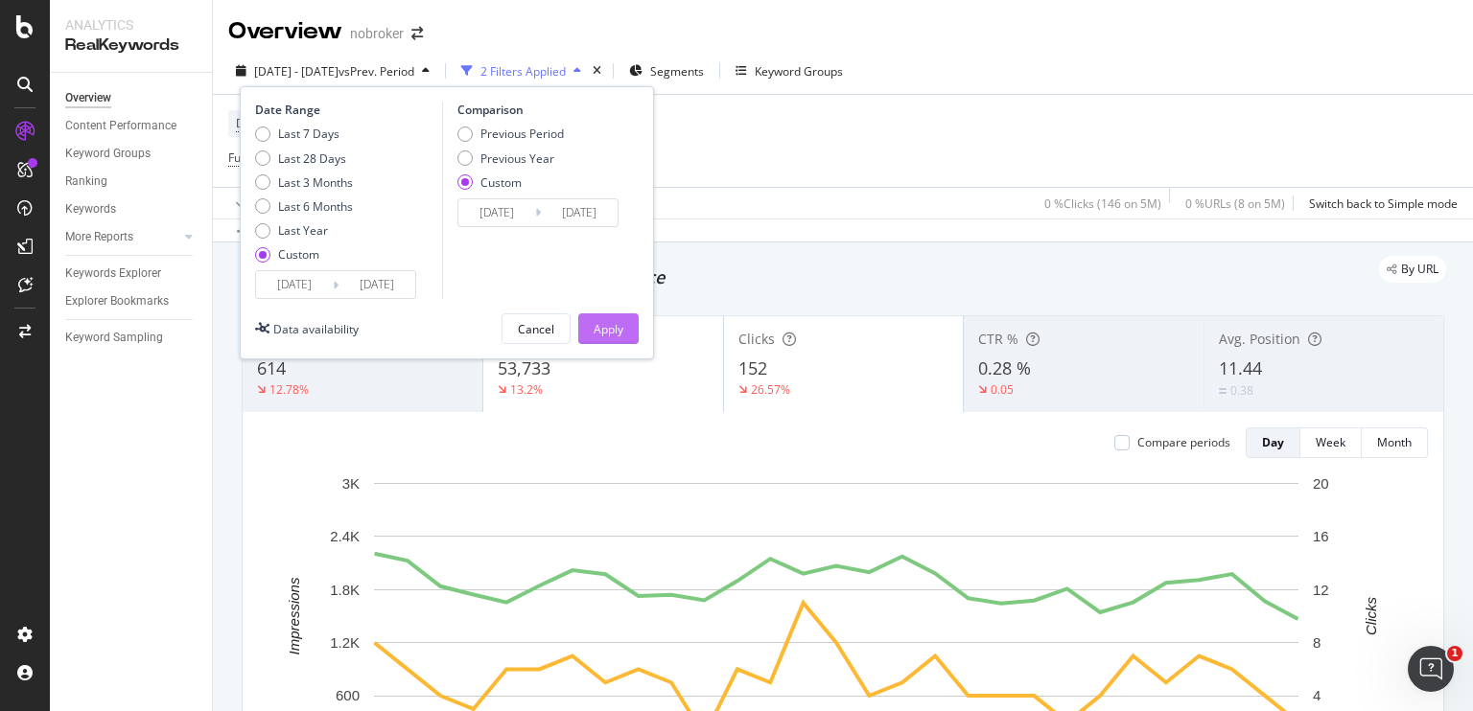
click at [610, 333] on div "Apply" at bounding box center [609, 329] width 30 height 16
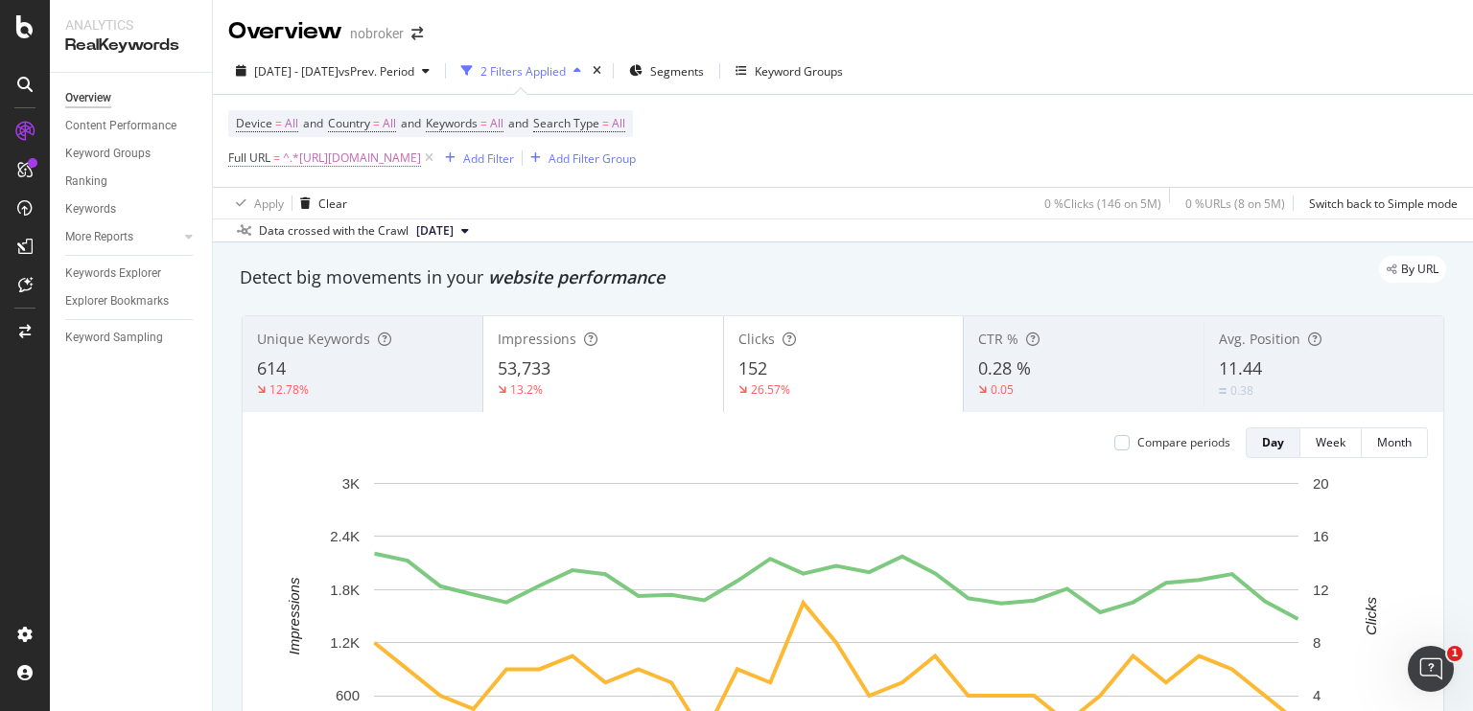
click at [421, 165] on span "^.*[URL][DOMAIN_NAME]" at bounding box center [352, 158] width 138 height 27
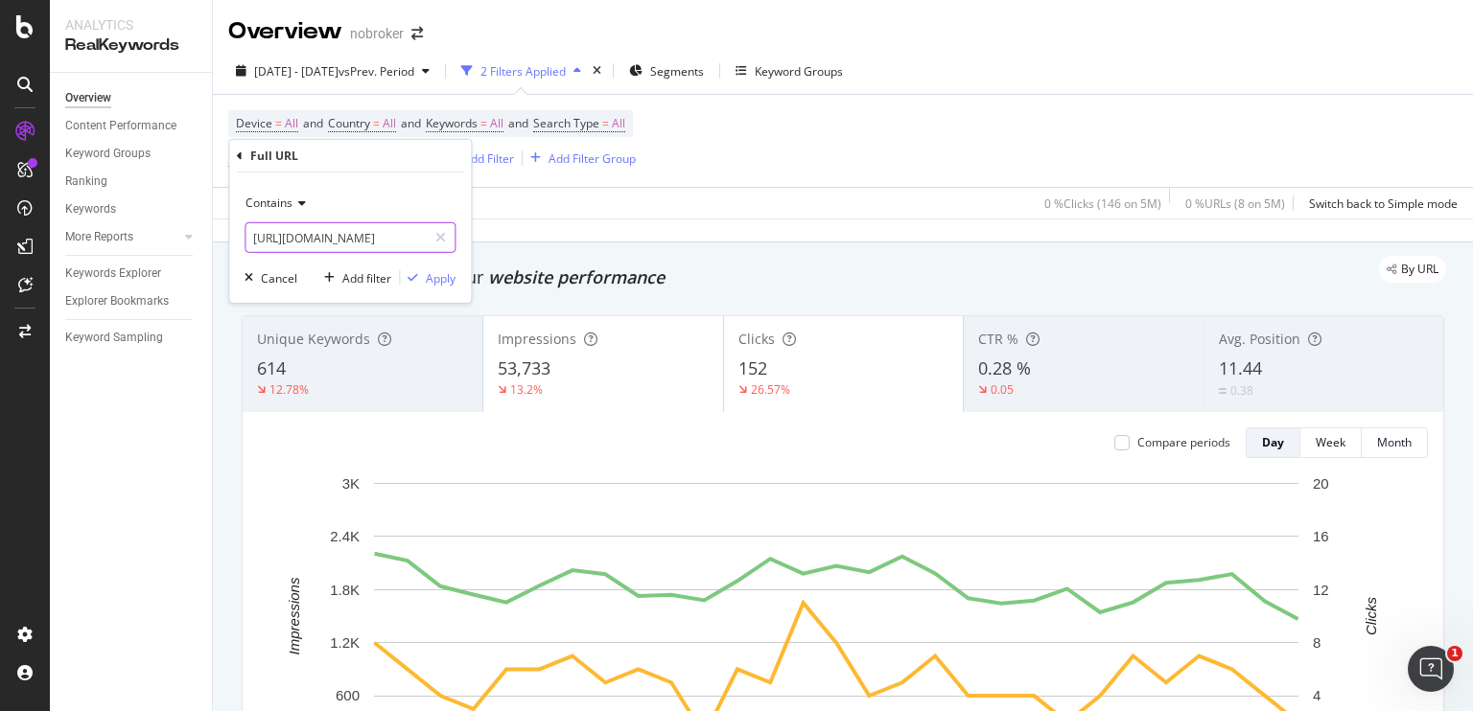
click at [391, 242] on input "[URL][DOMAIN_NAME]" at bounding box center [335, 237] width 181 height 31
paste input "best-wall-putty-in-[GEOGRAPHIC_DATA]"
type input "[URL][DOMAIN_NAME]"
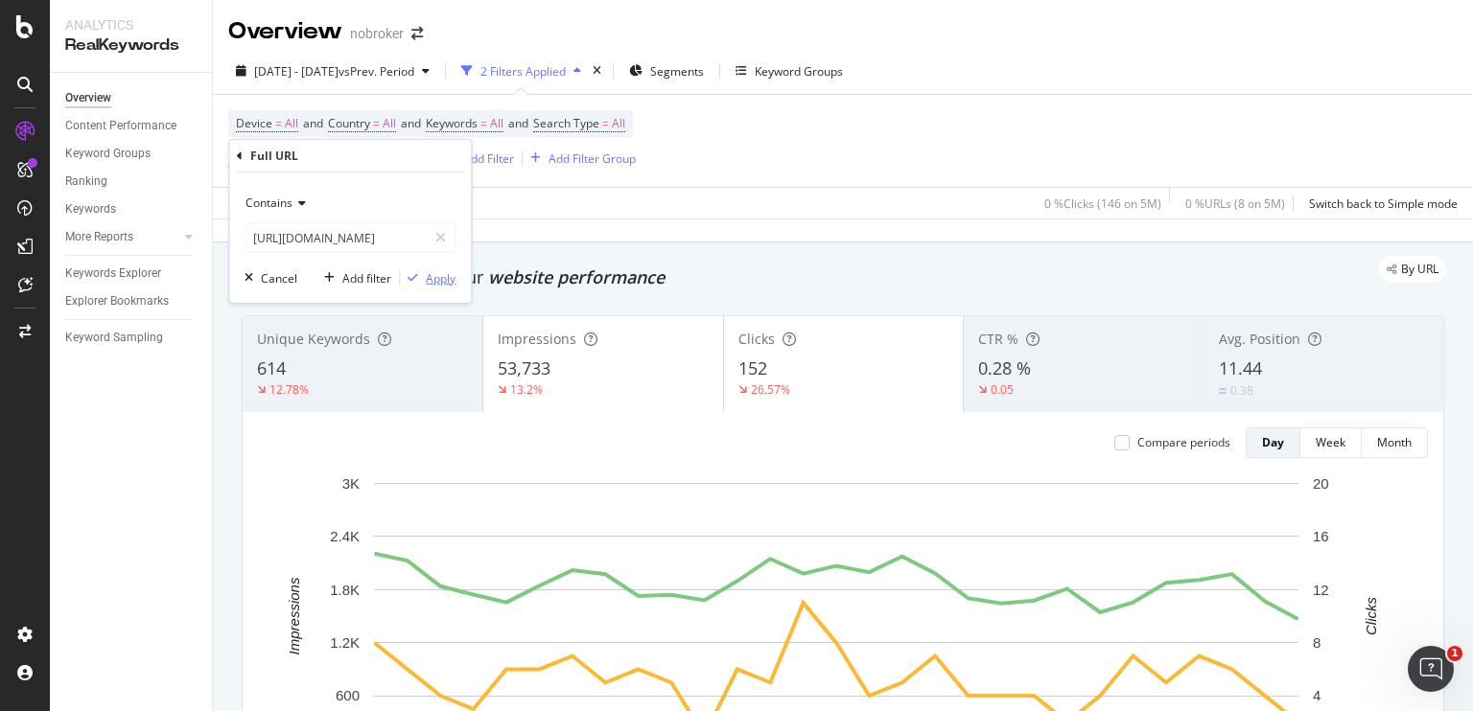
scroll to position [0, 0]
click at [445, 277] on div "Apply" at bounding box center [441, 277] width 30 height 16
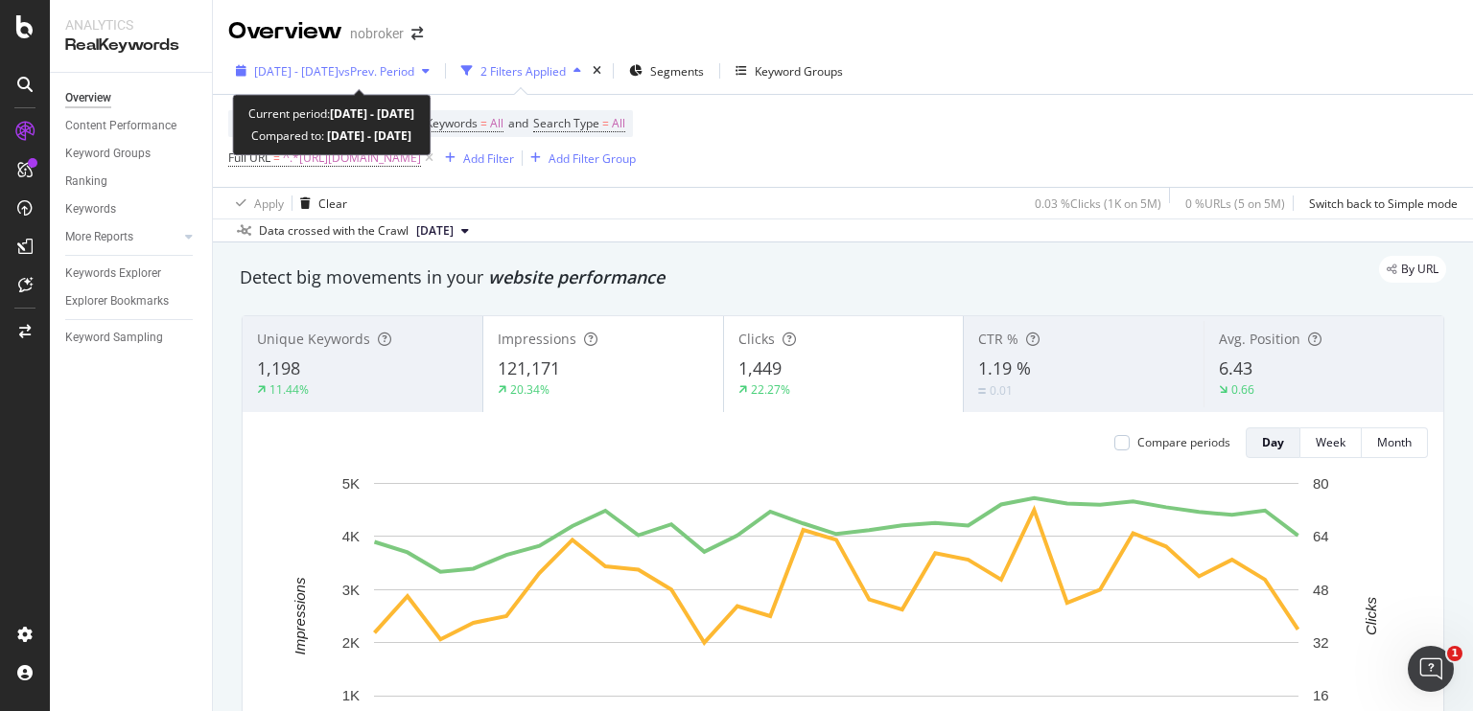
click at [408, 66] on span "vs Prev. Period" at bounding box center [376, 71] width 76 height 16
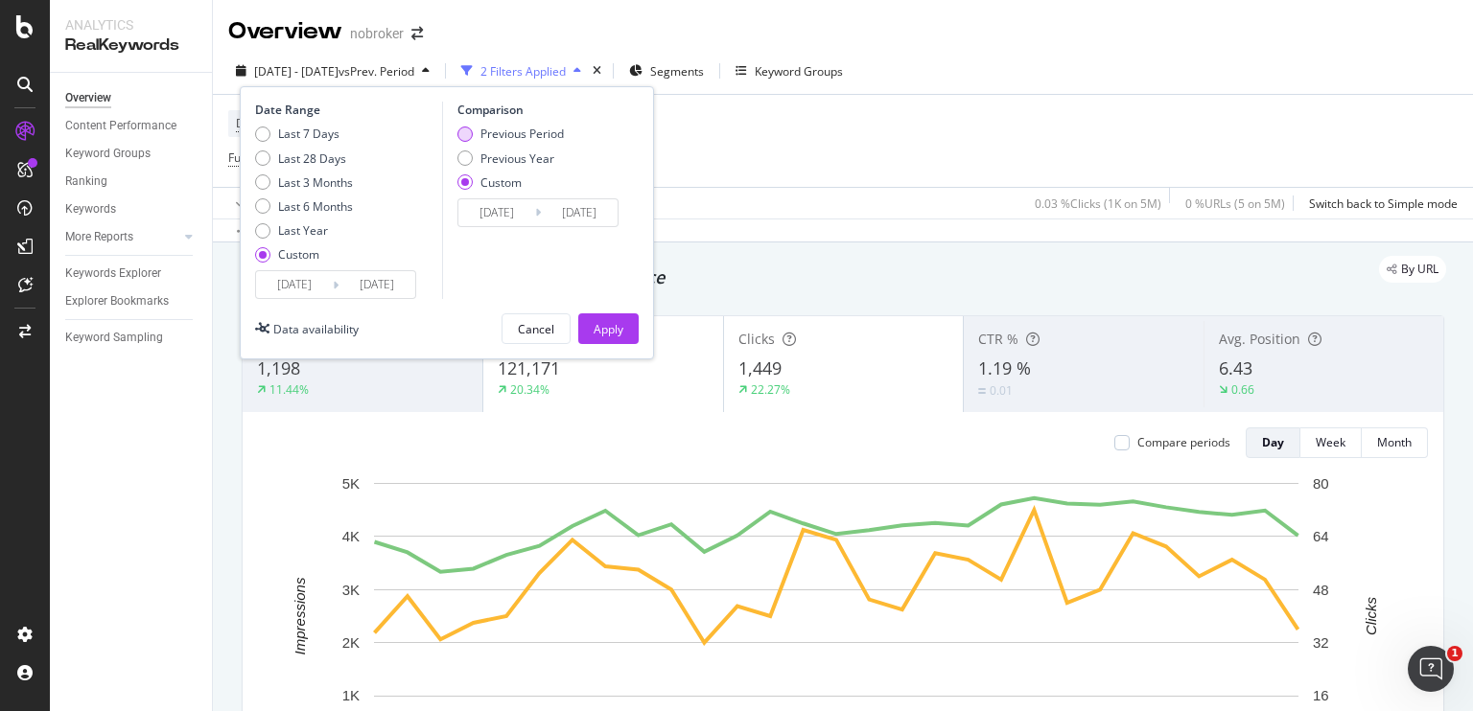
click at [471, 134] on div "Previous Period" at bounding box center [464, 134] width 15 height 15
type input "[DATE]"
click at [460, 157] on div "Previous Year" at bounding box center [464, 158] width 15 height 15
type input "[DATE]"
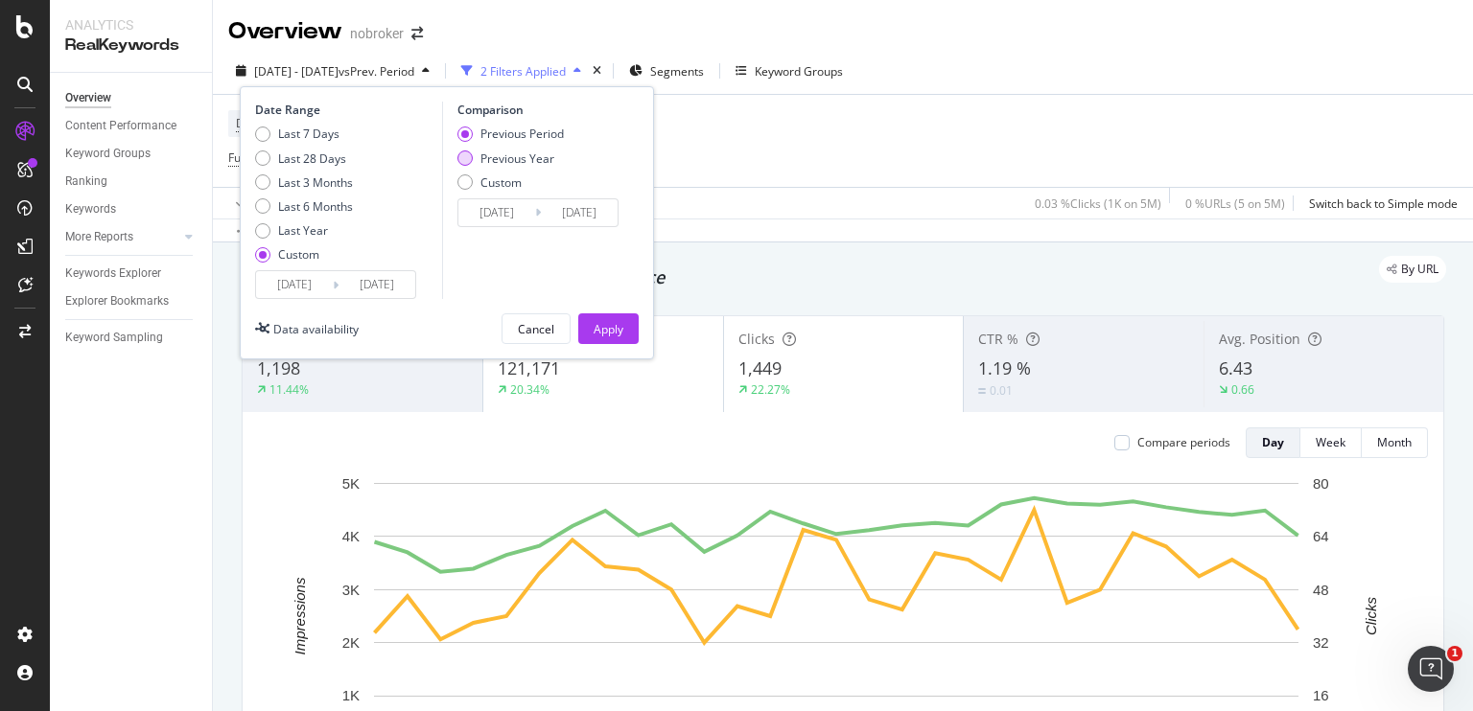
type input "[DATE]"
click at [457, 132] on div "Previous Period" at bounding box center [464, 134] width 15 height 15
type input "[DATE]"
click at [616, 333] on div "Apply" at bounding box center [609, 329] width 30 height 16
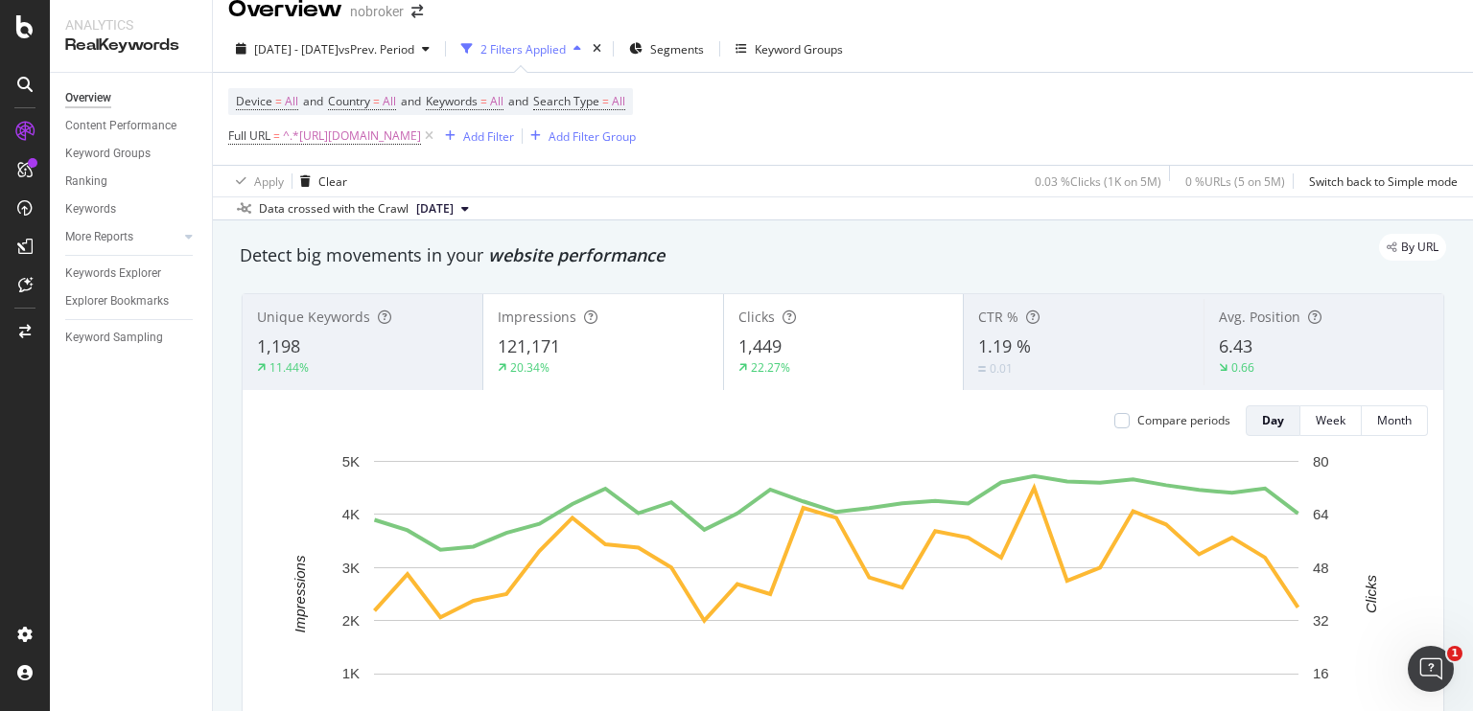
scroll to position [23, 0]
click at [421, 134] on span "^.*[URL][DOMAIN_NAME]" at bounding box center [352, 135] width 138 height 27
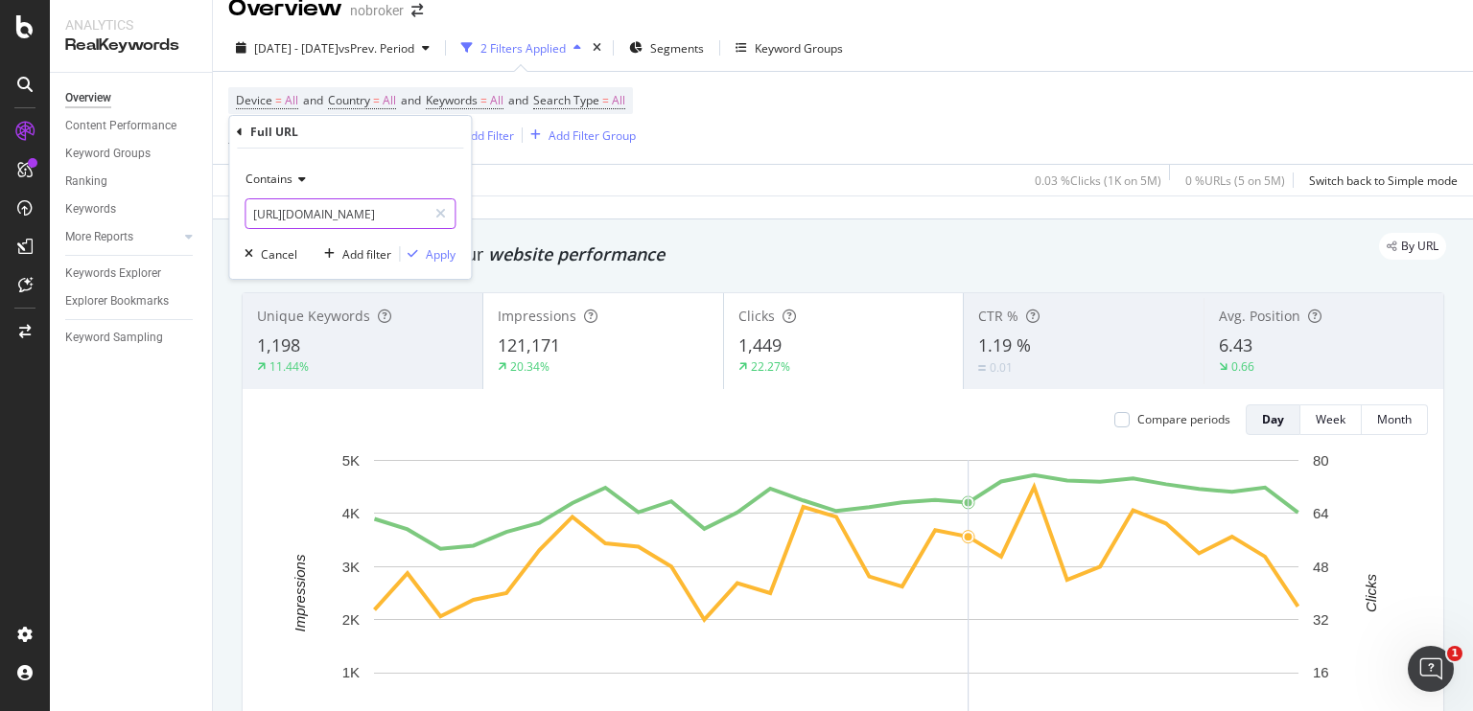
click at [358, 214] on input "[URL][DOMAIN_NAME]" at bounding box center [335, 213] width 181 height 31
paste input "asian-paints-colour-codes"
type input "[URL][DOMAIN_NAME]"
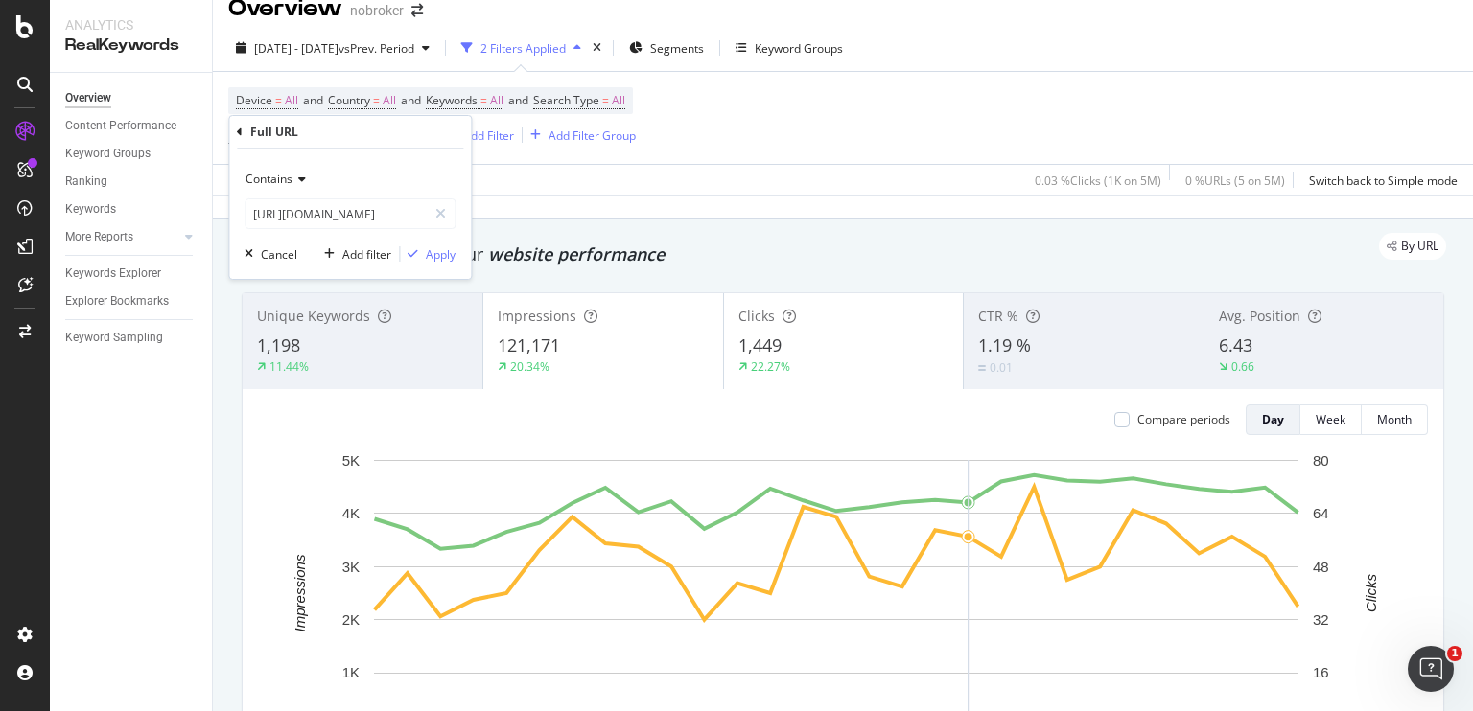
scroll to position [0, 0]
click at [453, 253] on div "Contains [URL][DOMAIN_NAME] Cancel Add filter Apply" at bounding box center [350, 214] width 242 height 130
click at [453, 253] on div "Apply" at bounding box center [441, 254] width 30 height 16
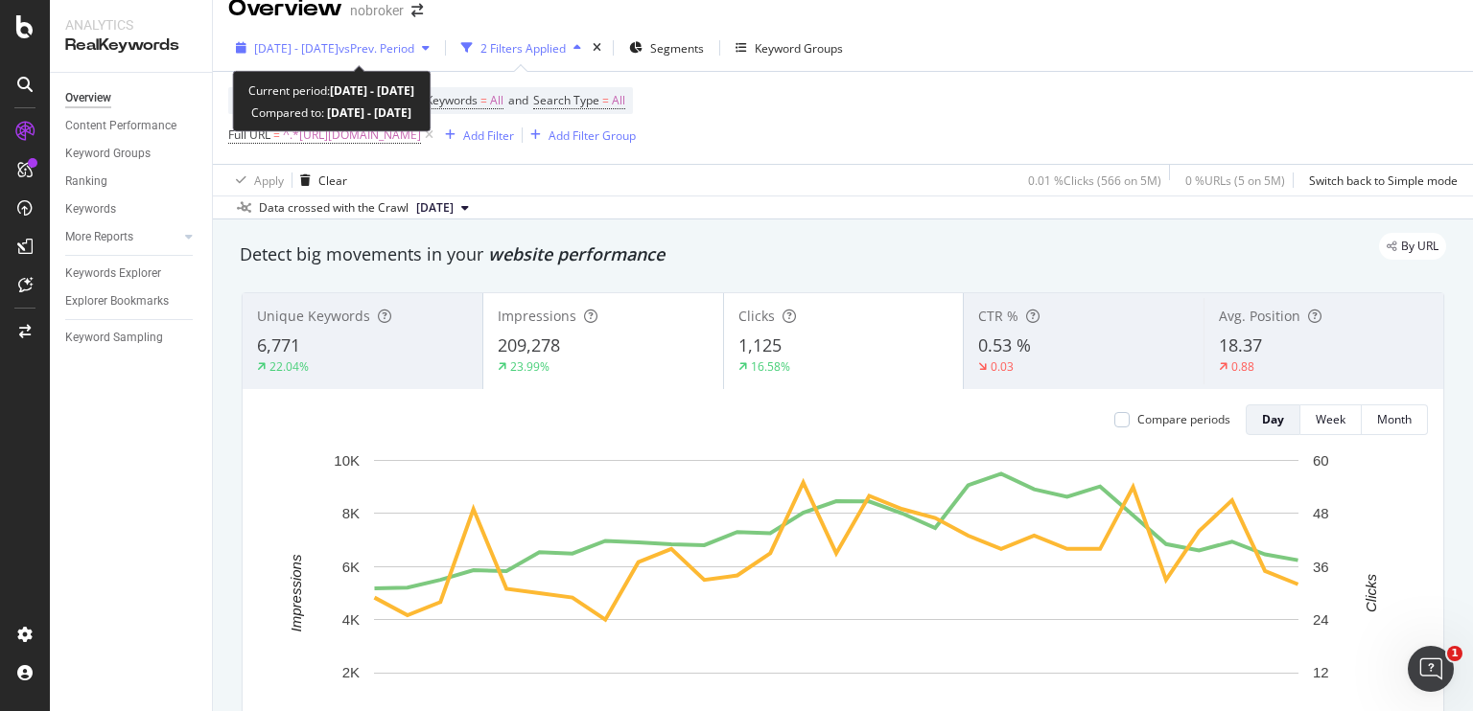
click at [414, 40] on span "vs Prev. Period" at bounding box center [376, 48] width 76 height 16
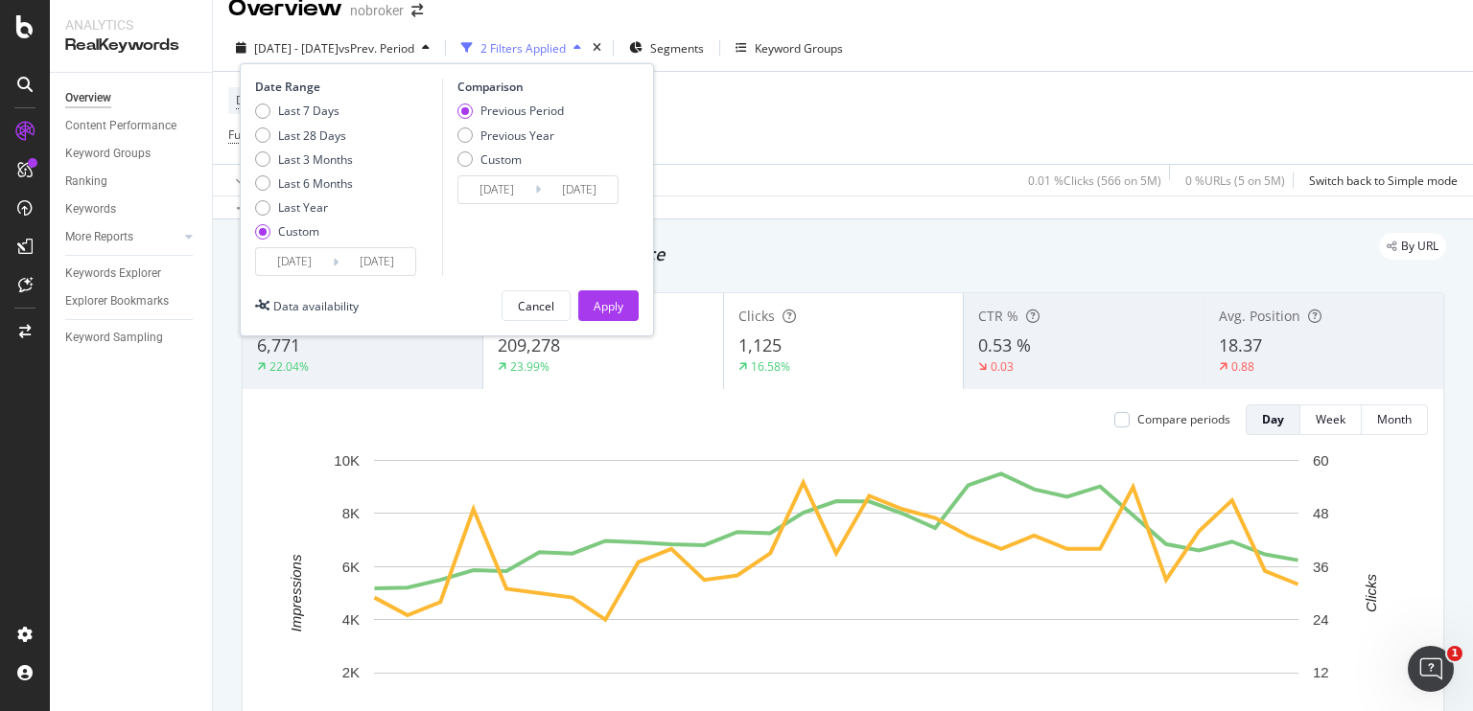
click at [470, 123] on div "Previous Period Previous Year Custom" at bounding box center [510, 139] width 106 height 72
click at [465, 129] on div "Previous Year" at bounding box center [464, 135] width 15 height 15
type input "[DATE]"
click at [595, 283] on div "Date Range Last 7 Days Last 28 Days Last 3 Months Last 6 Months Last Year Custo…" at bounding box center [447, 199] width 414 height 273
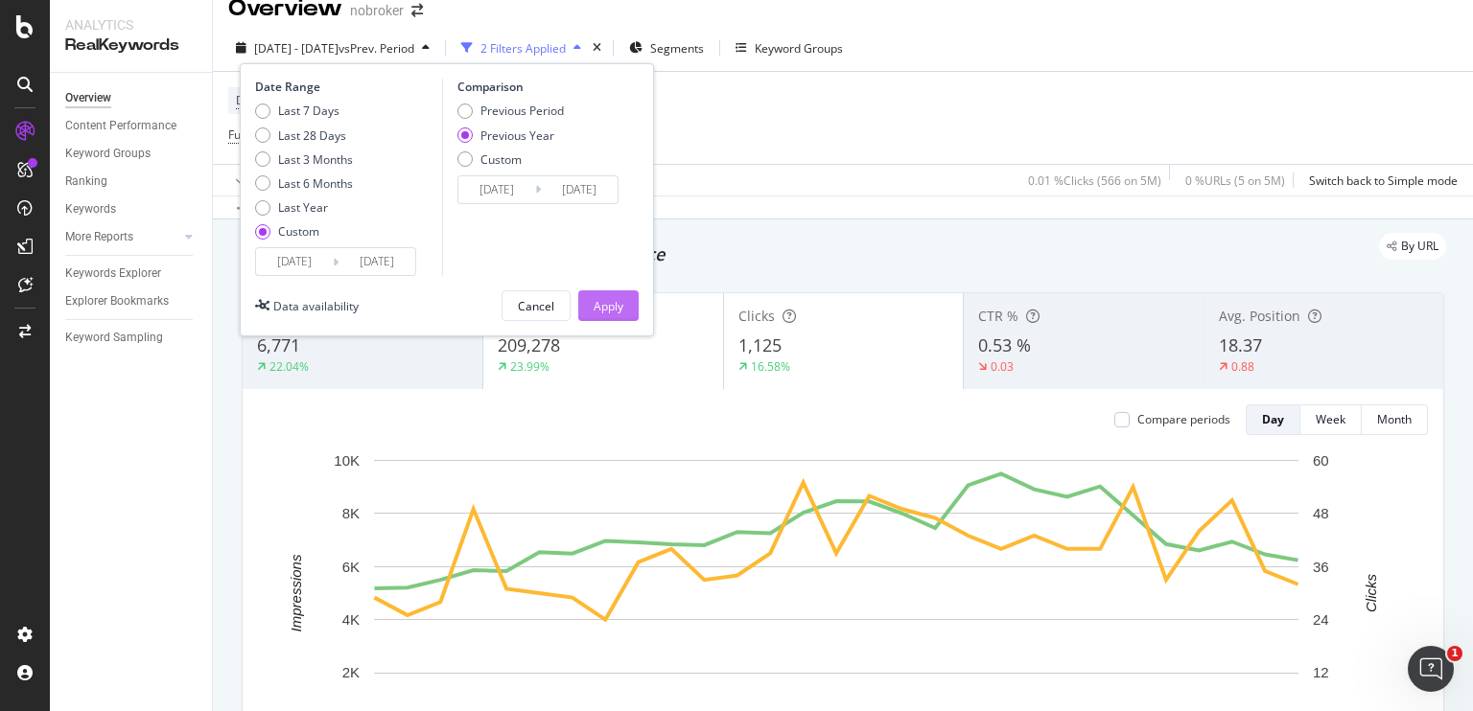
click at [601, 302] on div "Apply" at bounding box center [609, 306] width 30 height 16
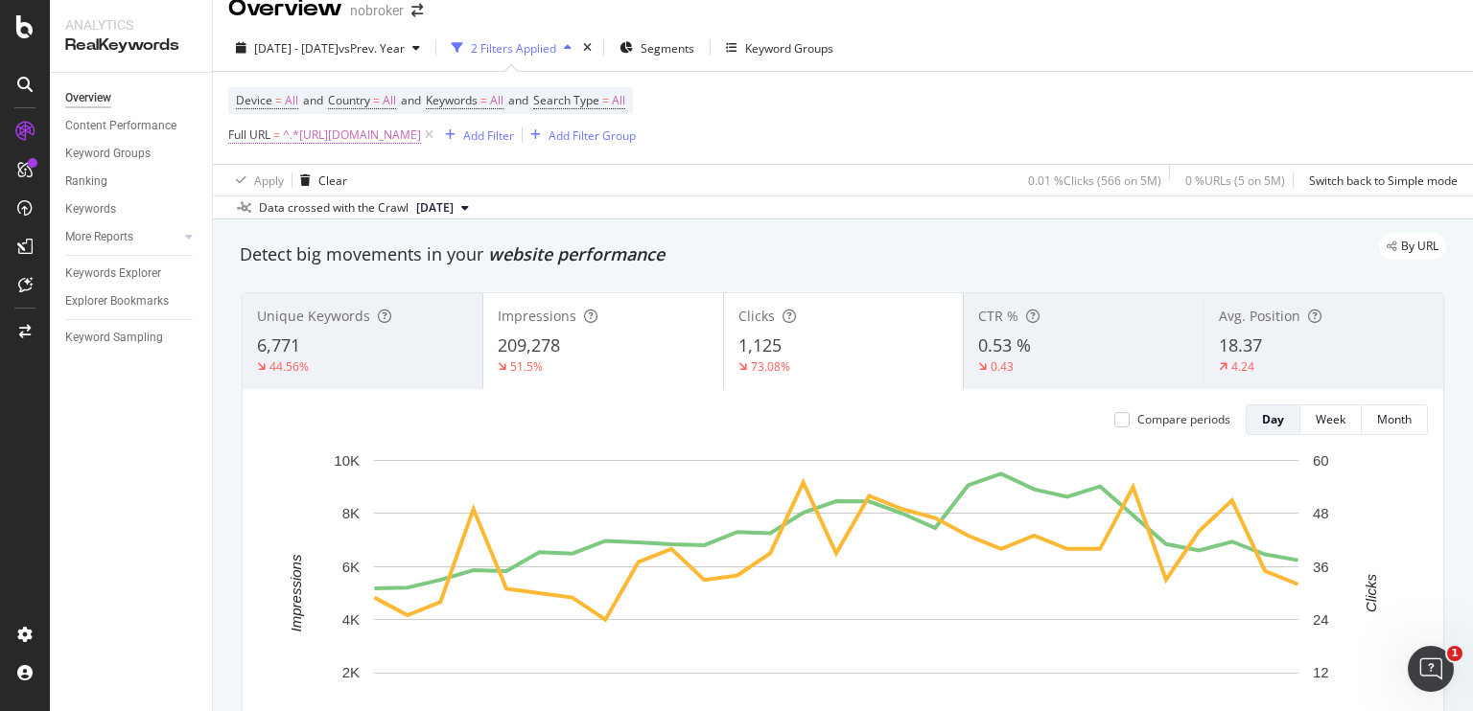
click at [421, 133] on span "^.*[URL][DOMAIN_NAME]" at bounding box center [352, 135] width 138 height 27
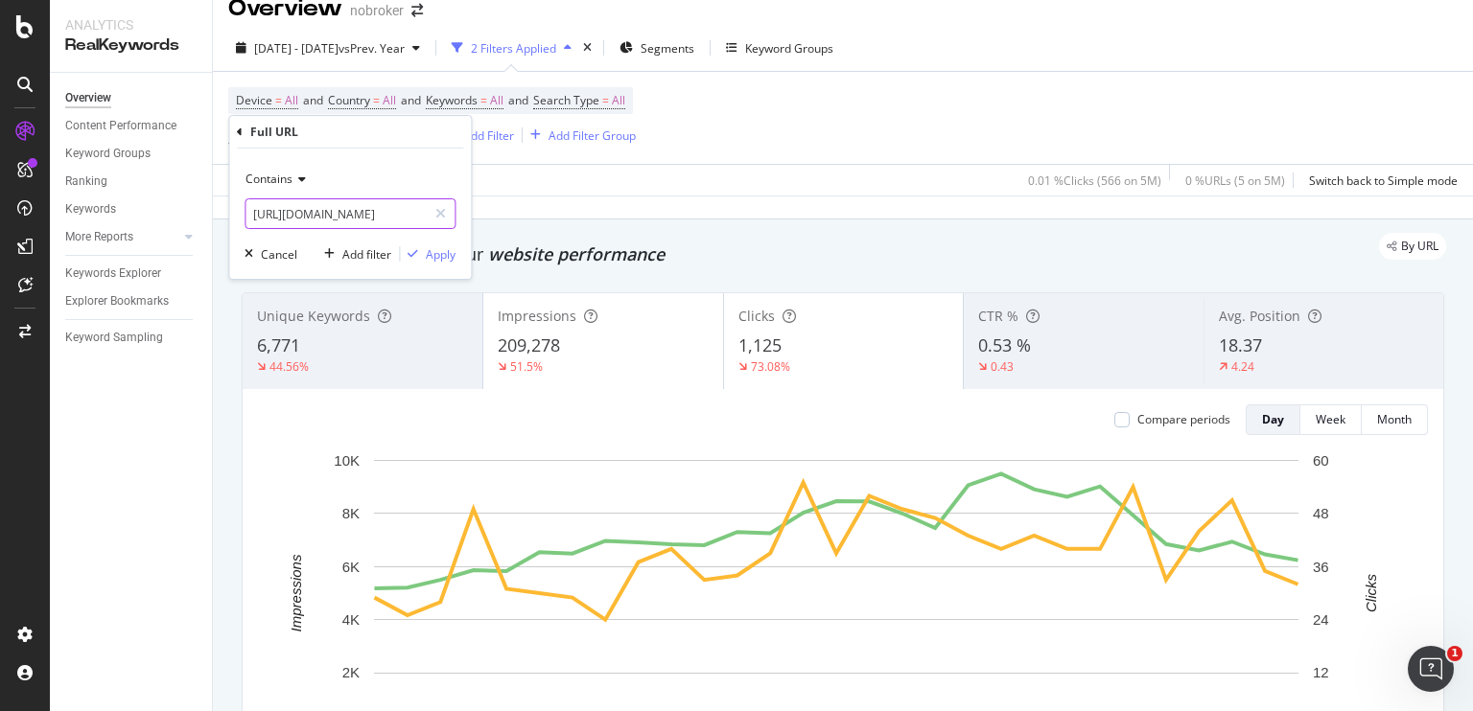
click at [373, 220] on input "[URL][DOMAIN_NAME]" at bounding box center [335, 213] width 181 height 31
paste input "morning-glory-asian-paint"
type input "[URL][DOMAIN_NAME]"
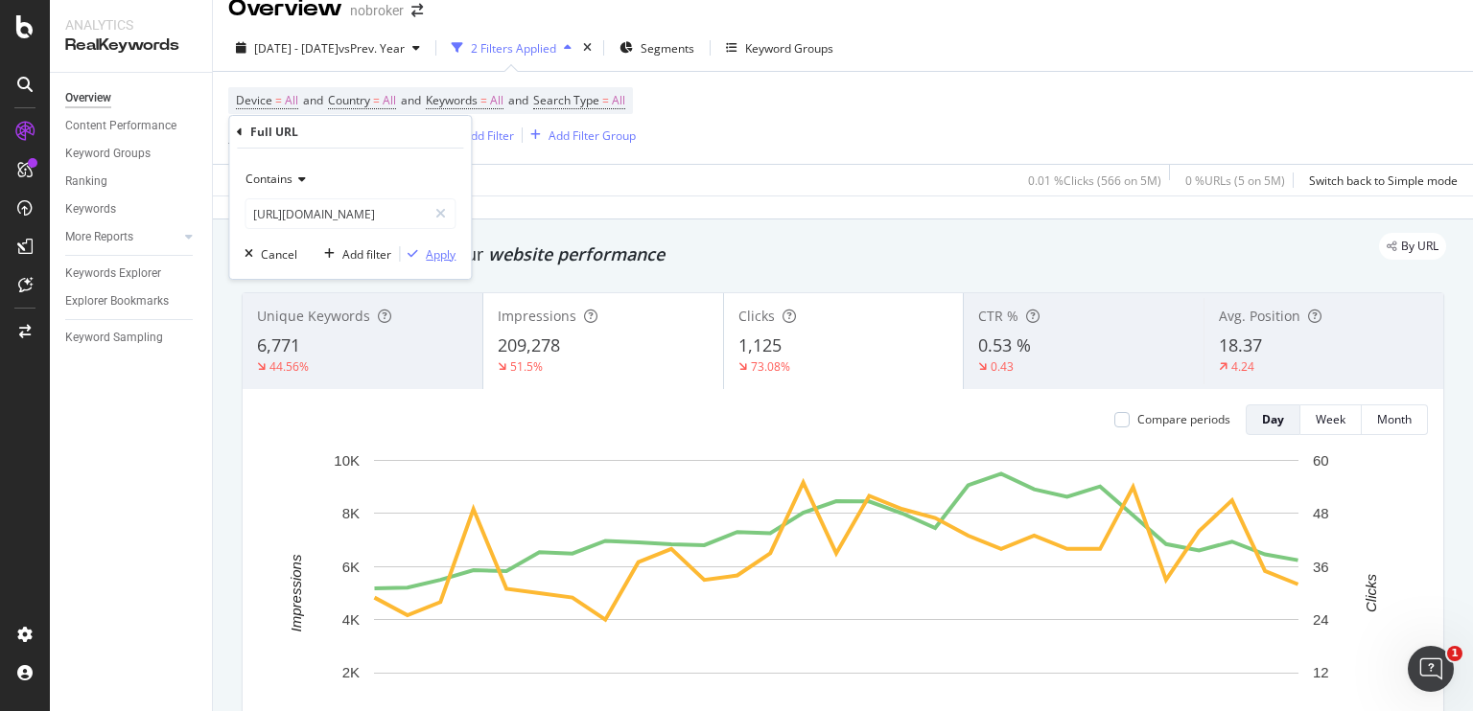
scroll to position [0, 0]
click at [438, 253] on div "Apply" at bounding box center [441, 254] width 30 height 16
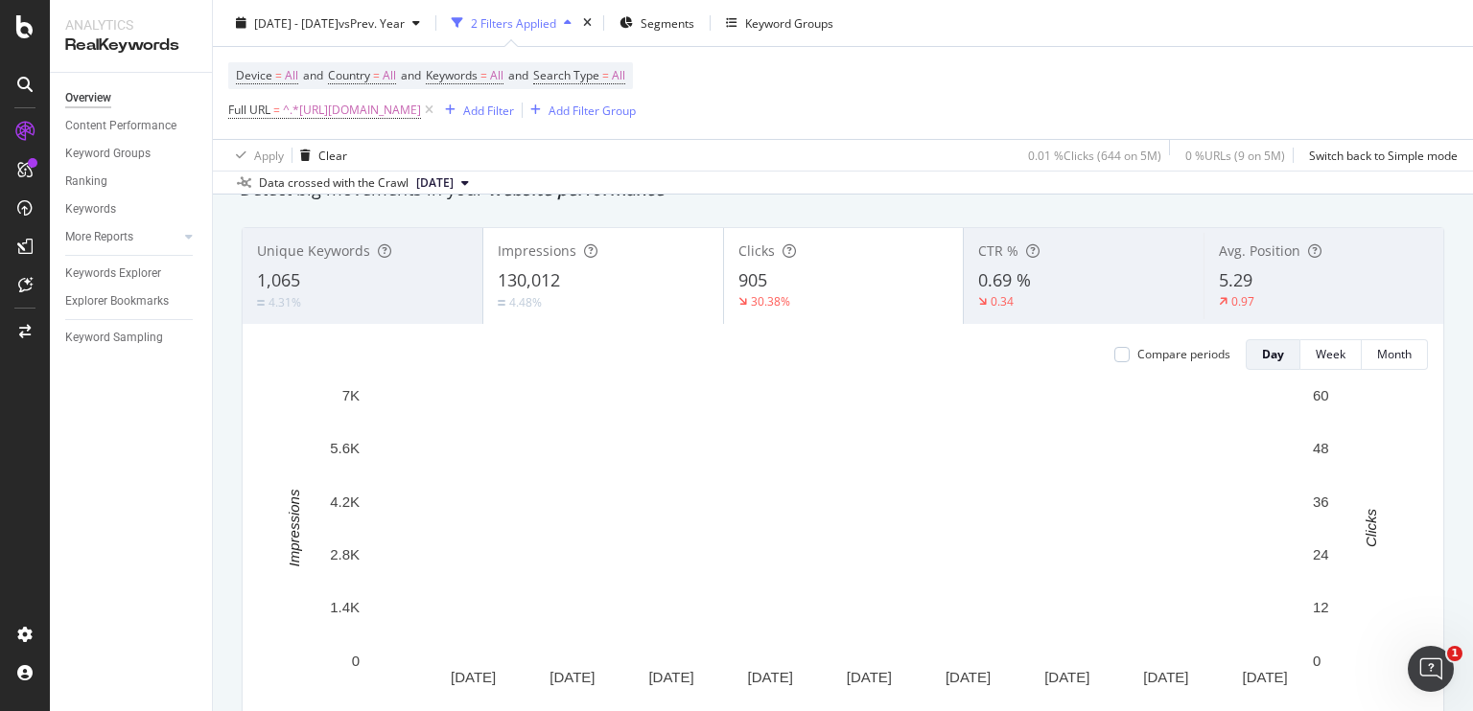
scroll to position [88, 0]
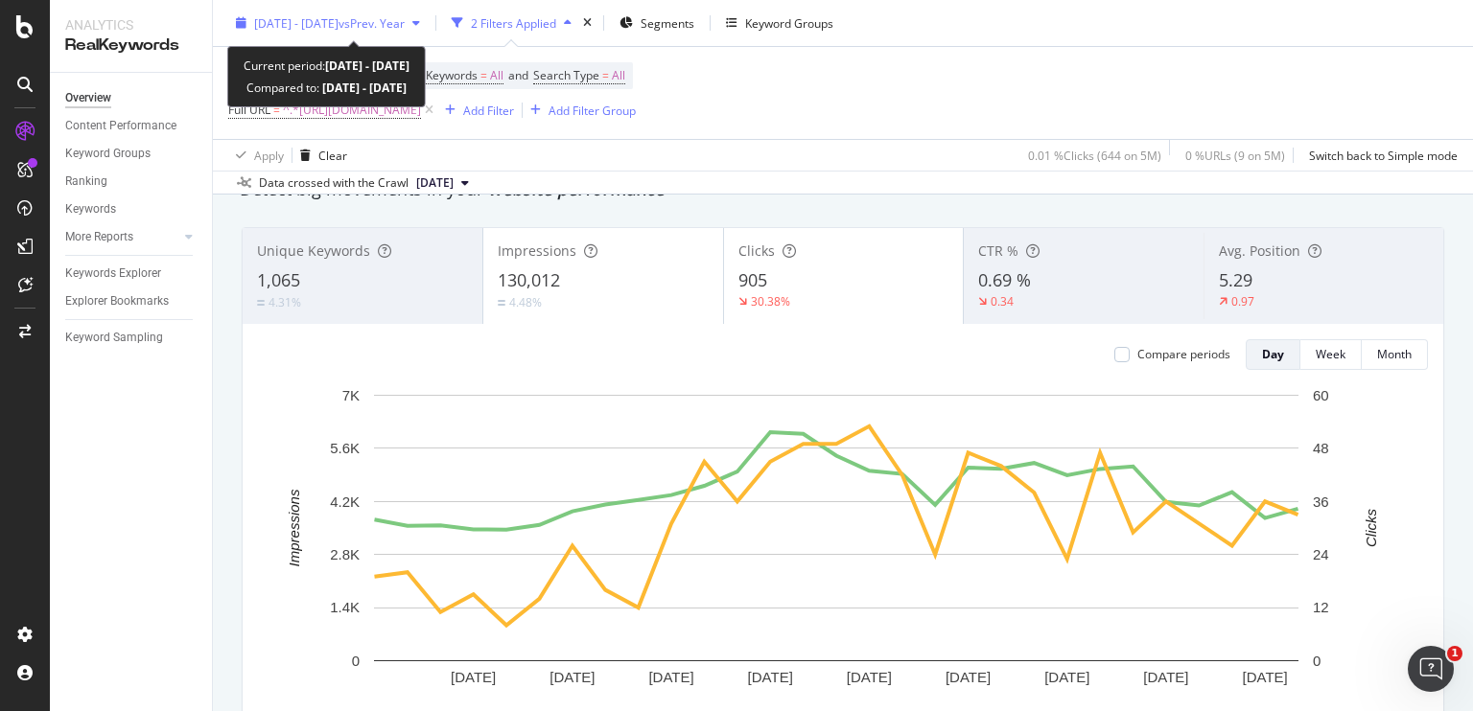
click at [405, 21] on span "vs Prev. Year" at bounding box center [371, 22] width 66 height 16
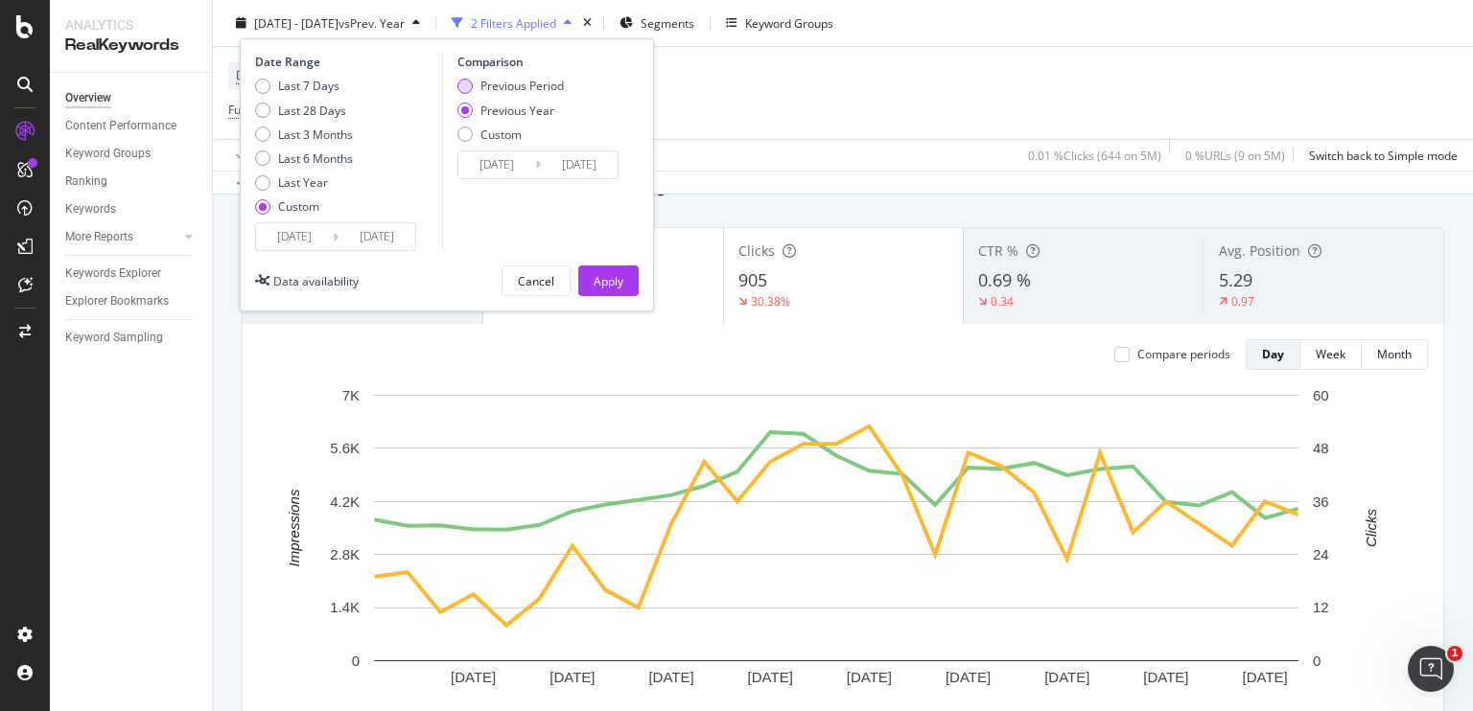
click at [469, 86] on div "Previous Period" at bounding box center [464, 86] width 15 height 15
type input "[DATE]"
click at [619, 272] on div "Apply" at bounding box center [609, 280] width 30 height 16
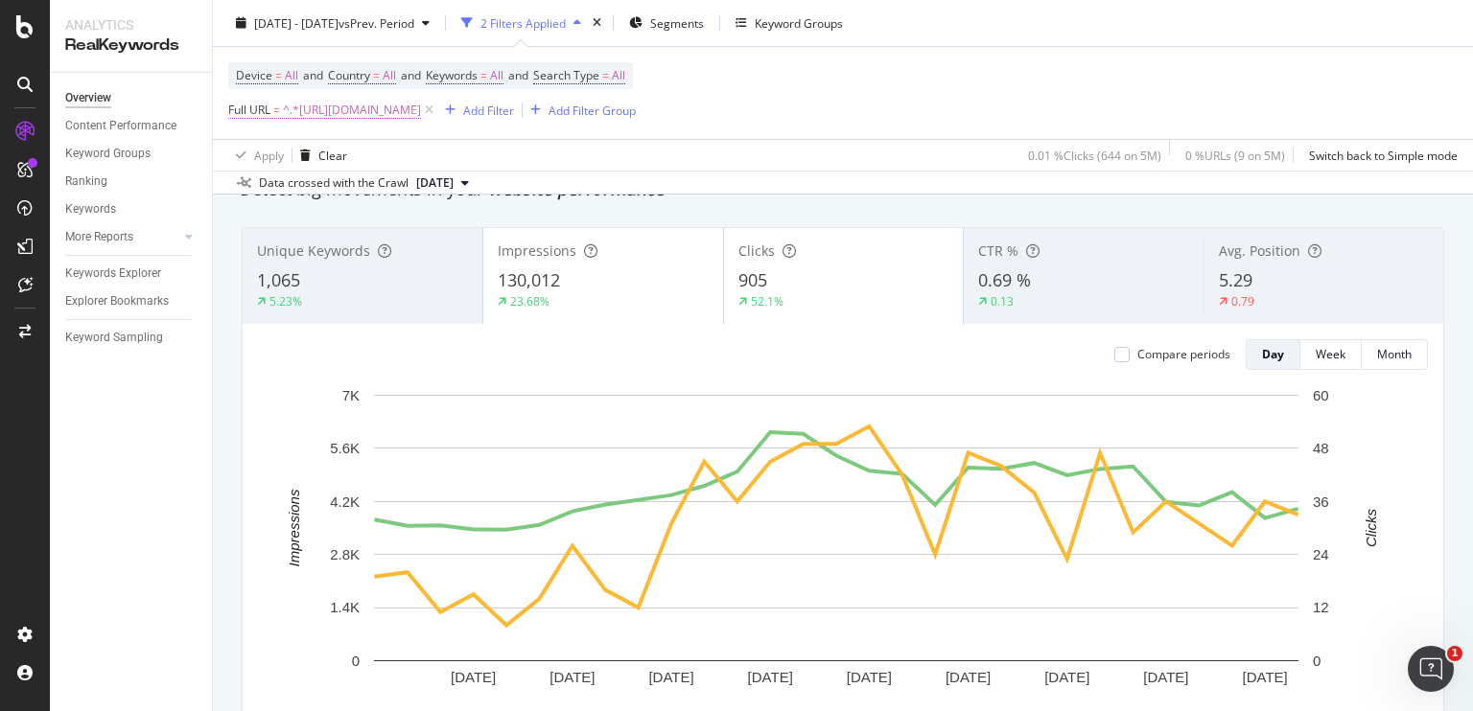
click at [421, 117] on span "^.*[URL][DOMAIN_NAME]" at bounding box center [352, 110] width 138 height 27
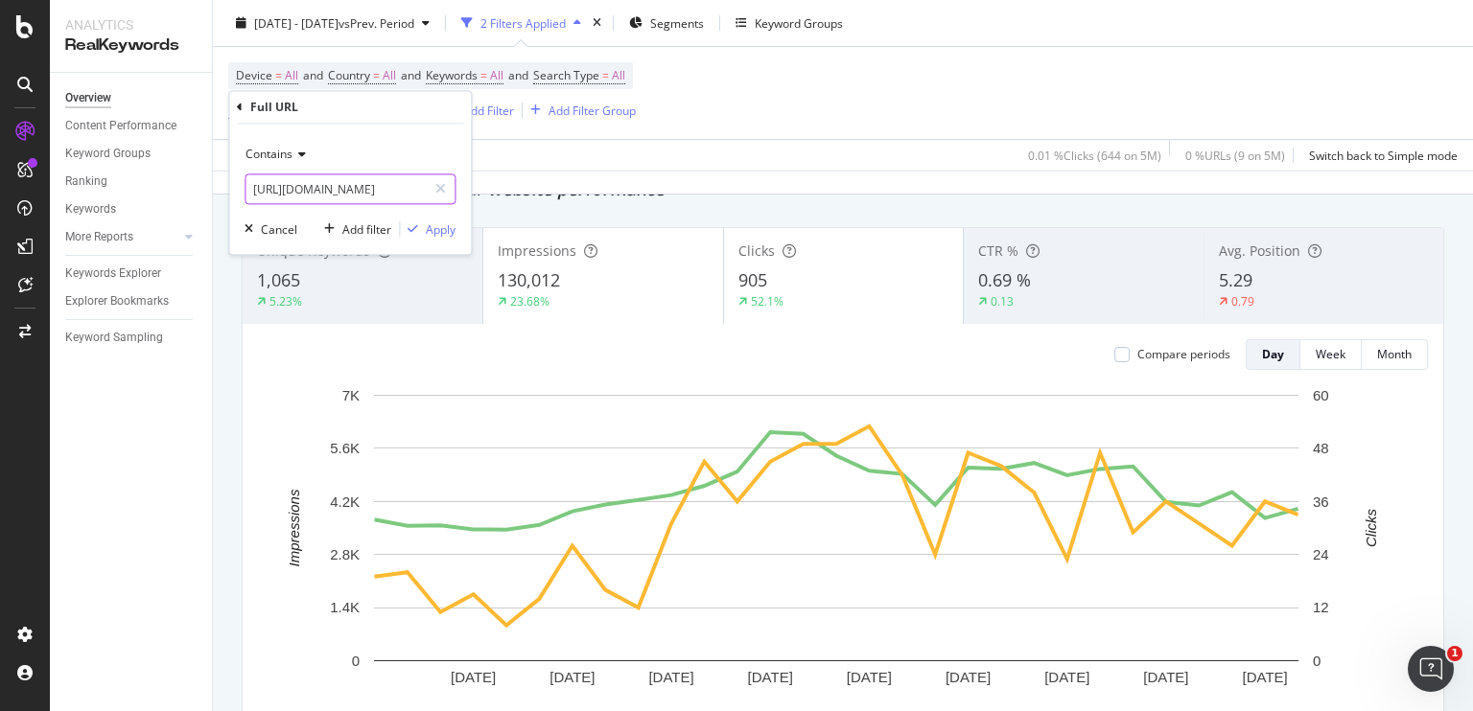
click at [347, 201] on input "[URL][DOMAIN_NAME]" at bounding box center [335, 190] width 181 height 31
paste input "best-paint-for-exterior-wall"
type input "[URL][DOMAIN_NAME]"
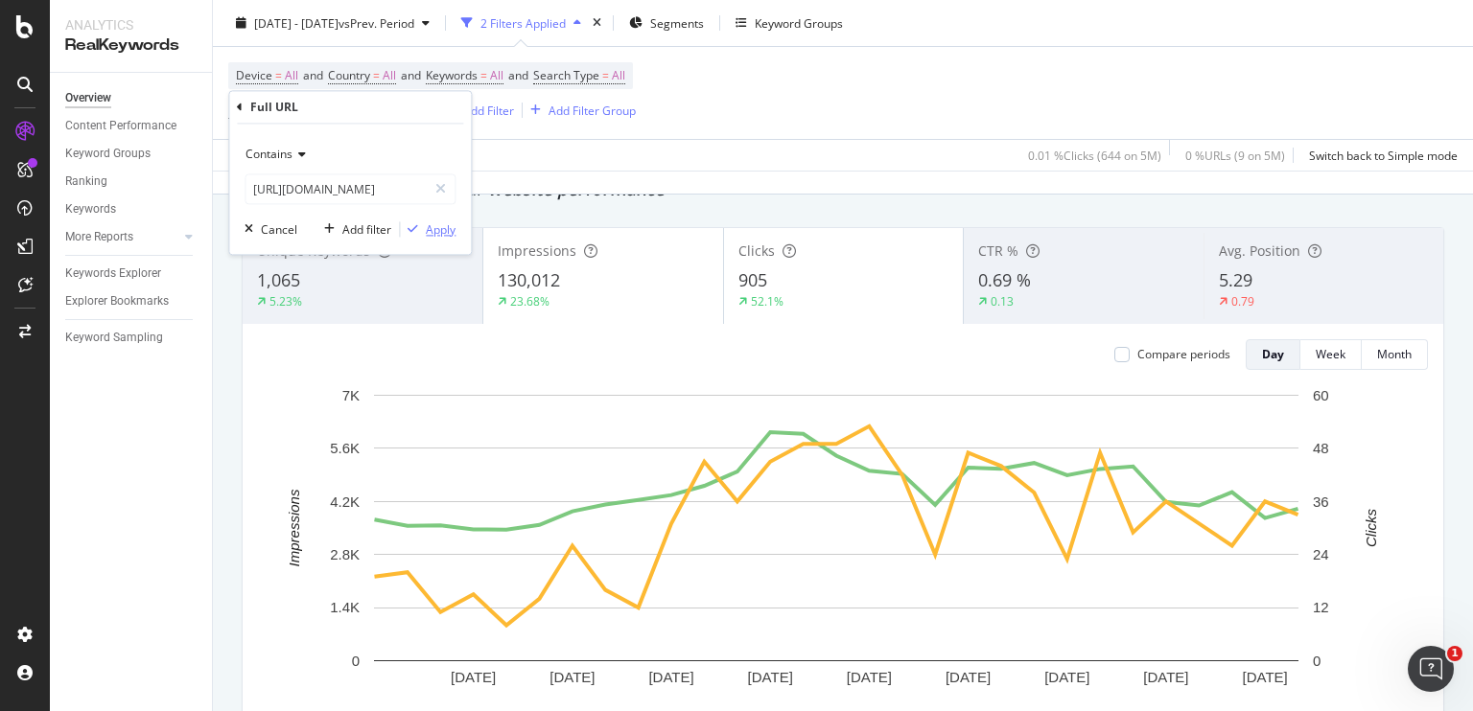
click at [437, 229] on div "Apply" at bounding box center [441, 229] width 30 height 16
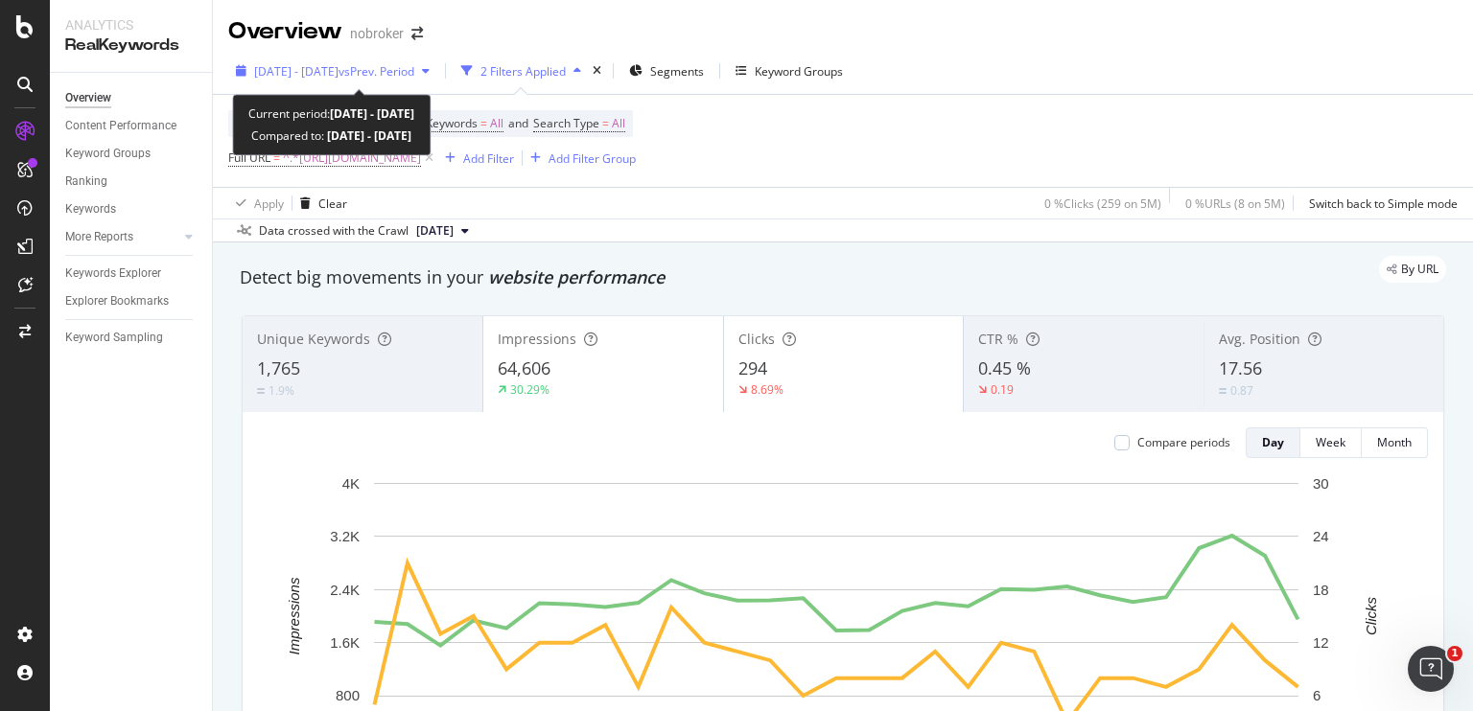
click at [414, 72] on span "vs Prev. Period" at bounding box center [376, 71] width 76 height 16
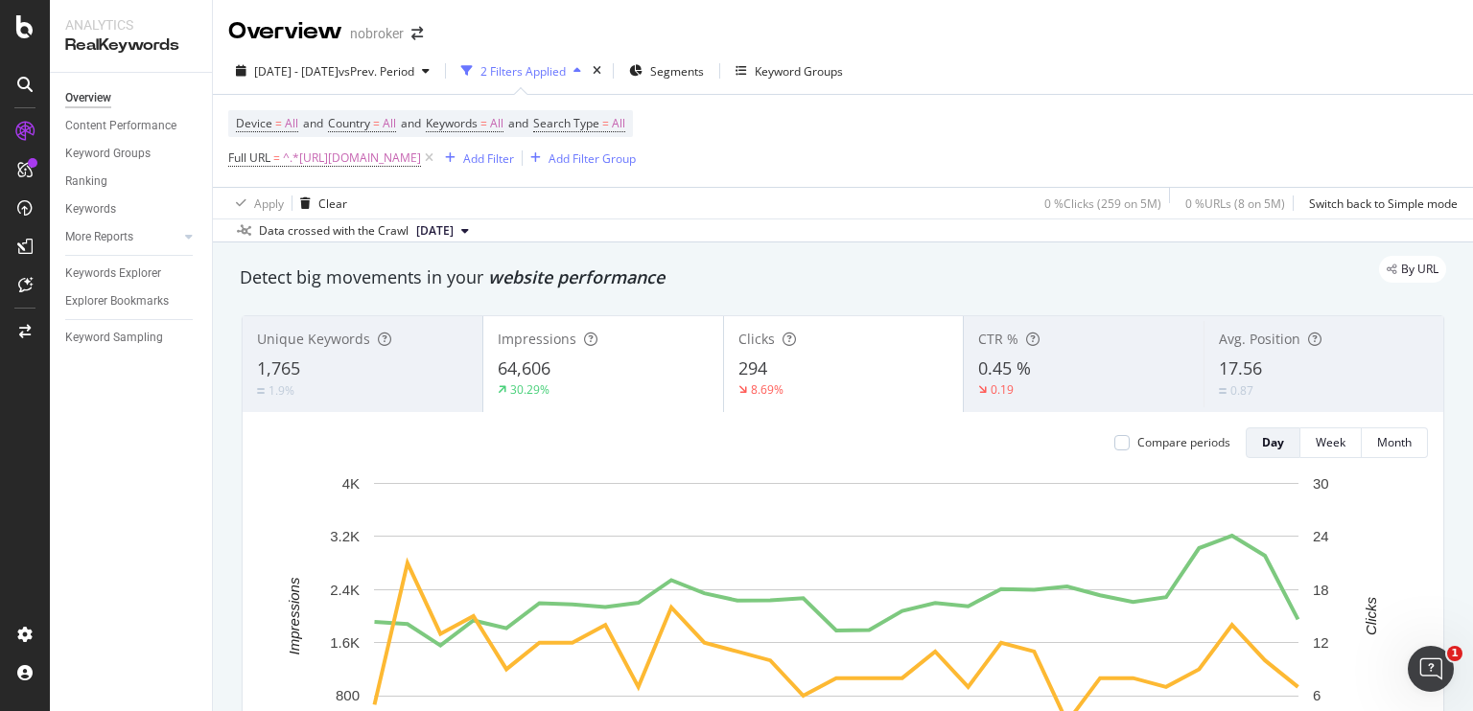
click at [766, 268] on div "By URL" at bounding box center [833, 269] width 1225 height 27
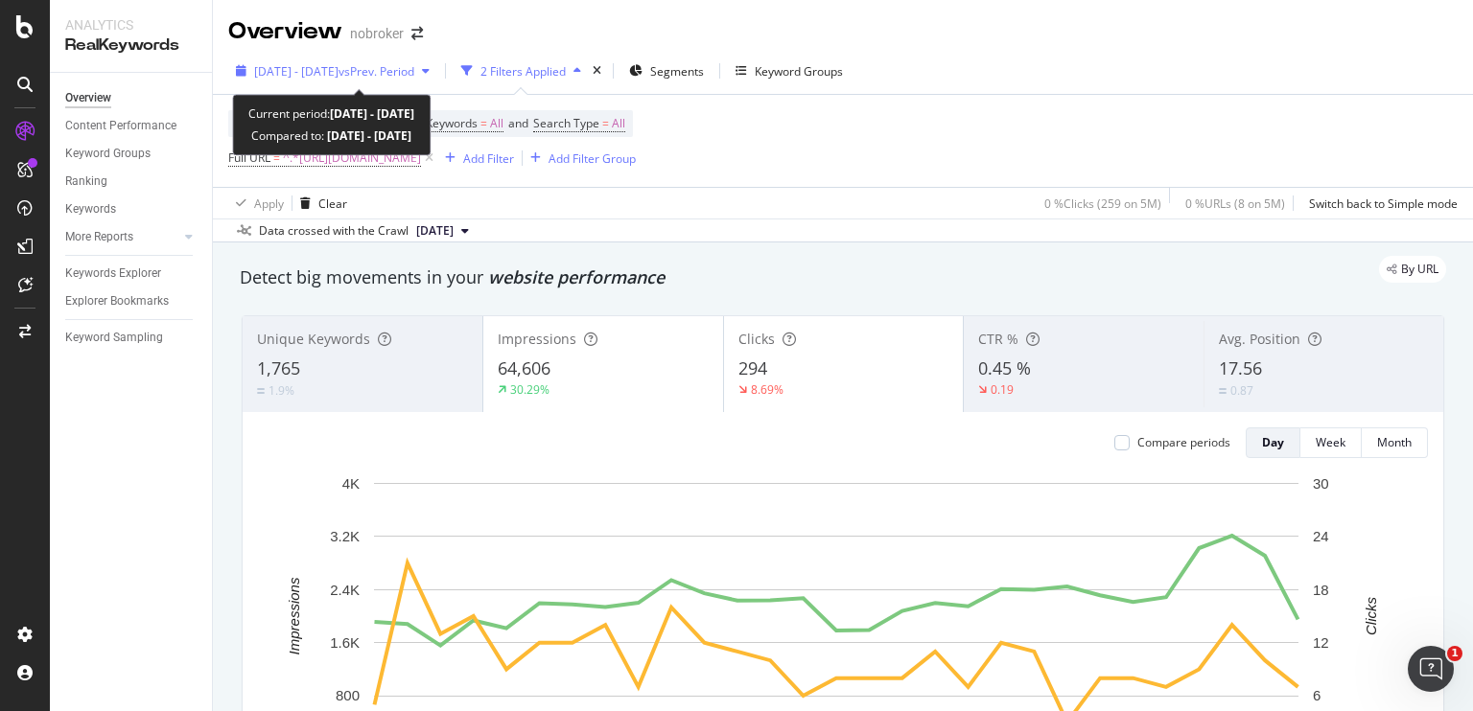
click at [414, 78] on span "vs Prev. Period" at bounding box center [376, 71] width 76 height 16
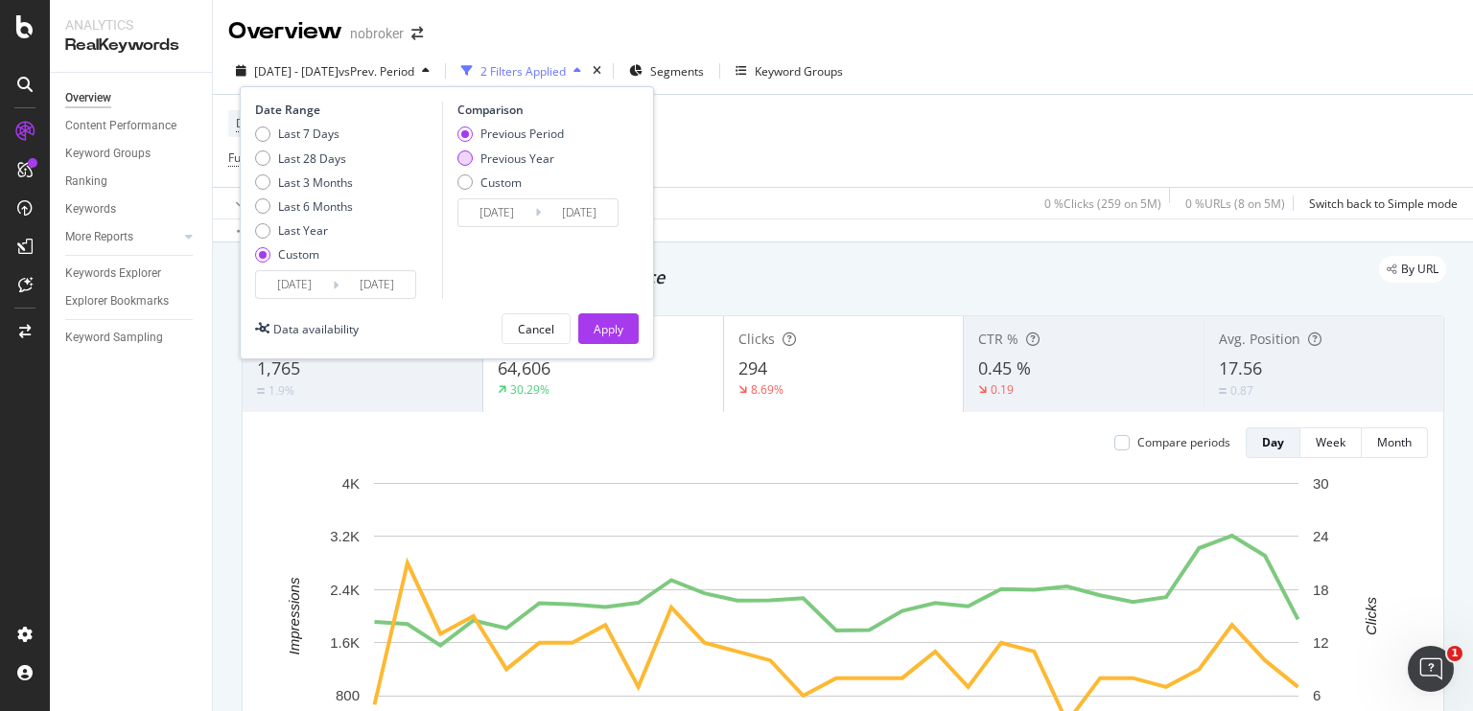
click at [459, 159] on div "Previous Year" at bounding box center [464, 158] width 15 height 15
type input "[DATE]"
click at [621, 321] on div "Apply" at bounding box center [609, 329] width 30 height 16
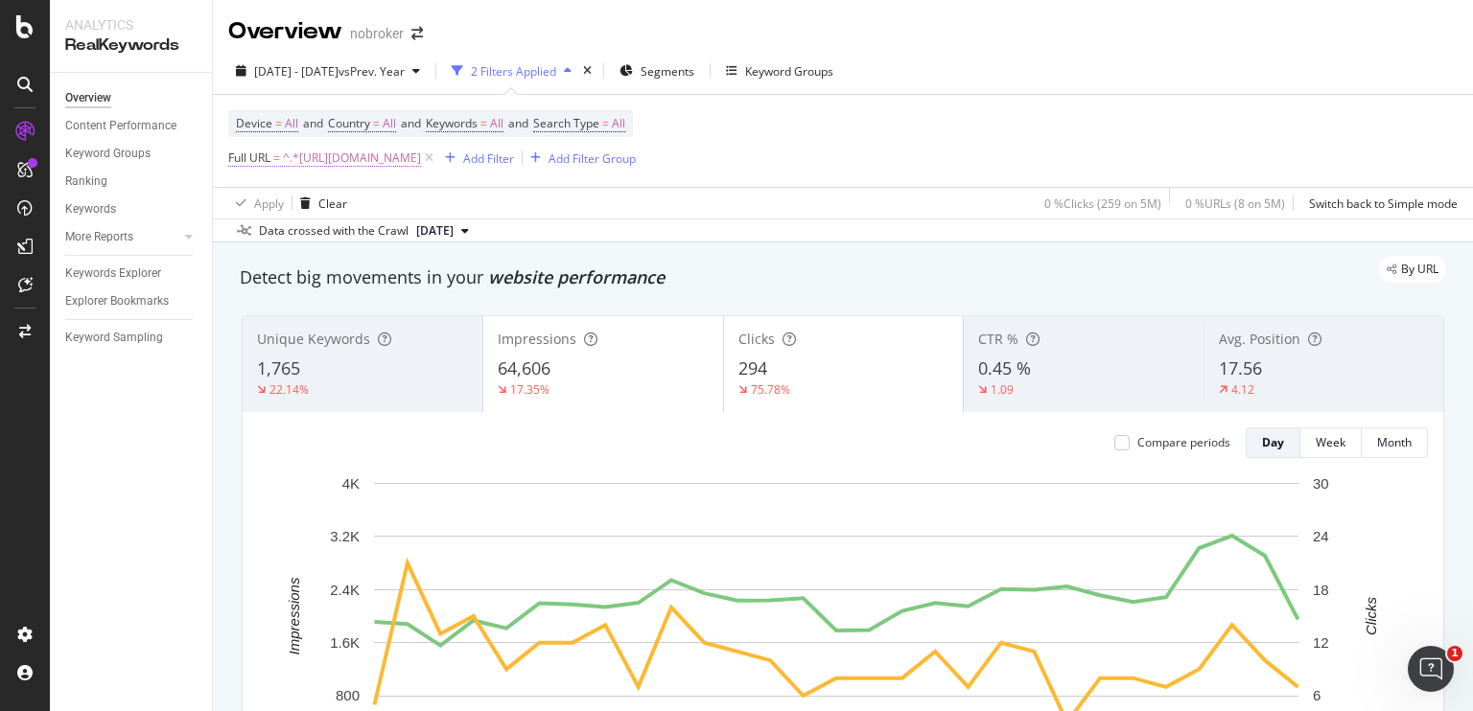
click at [401, 158] on span "^.*[URL][DOMAIN_NAME]" at bounding box center [352, 158] width 138 height 27
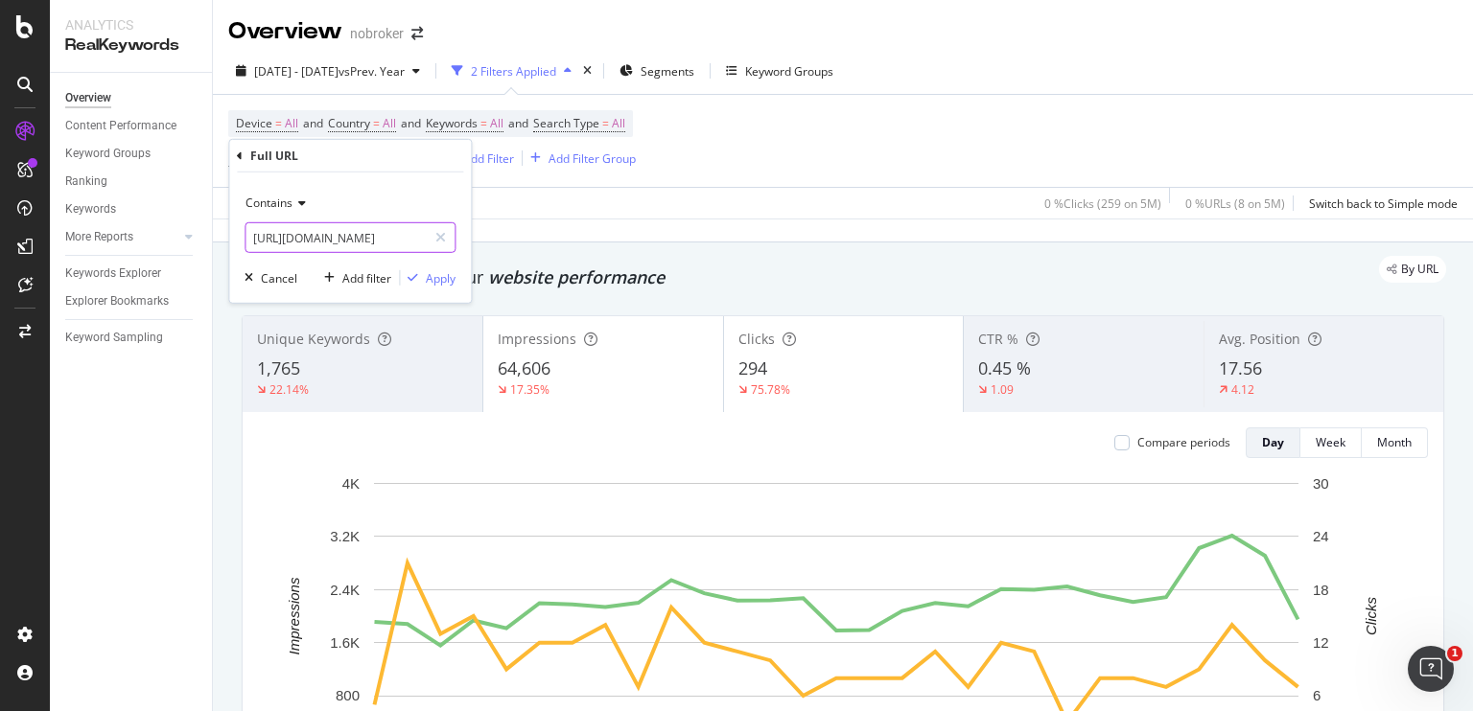
click at [364, 243] on input "[URL][DOMAIN_NAME]" at bounding box center [335, 237] width 181 height 31
paste input "asian-plastic-paint-price"
type input "[URL][DOMAIN_NAME]"
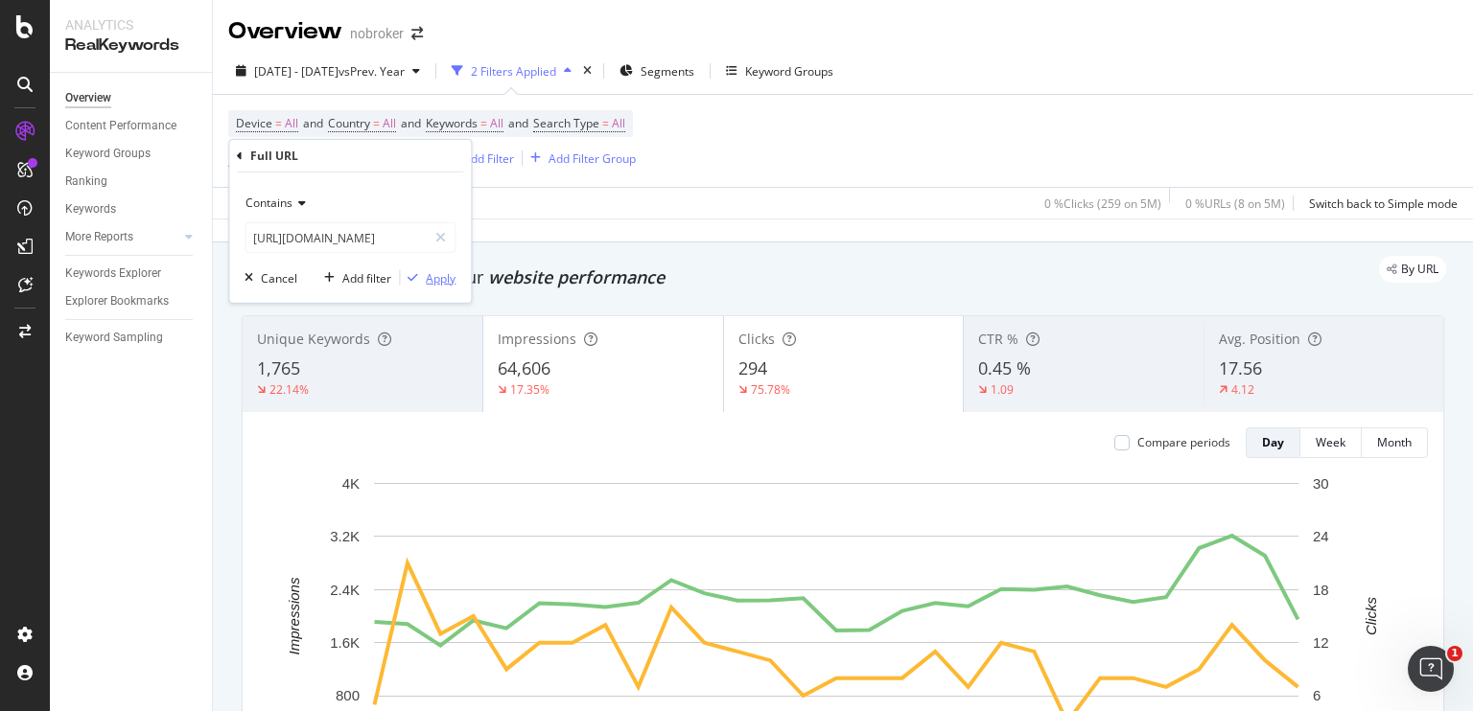
click at [426, 282] on div "Apply" at bounding box center [441, 277] width 30 height 16
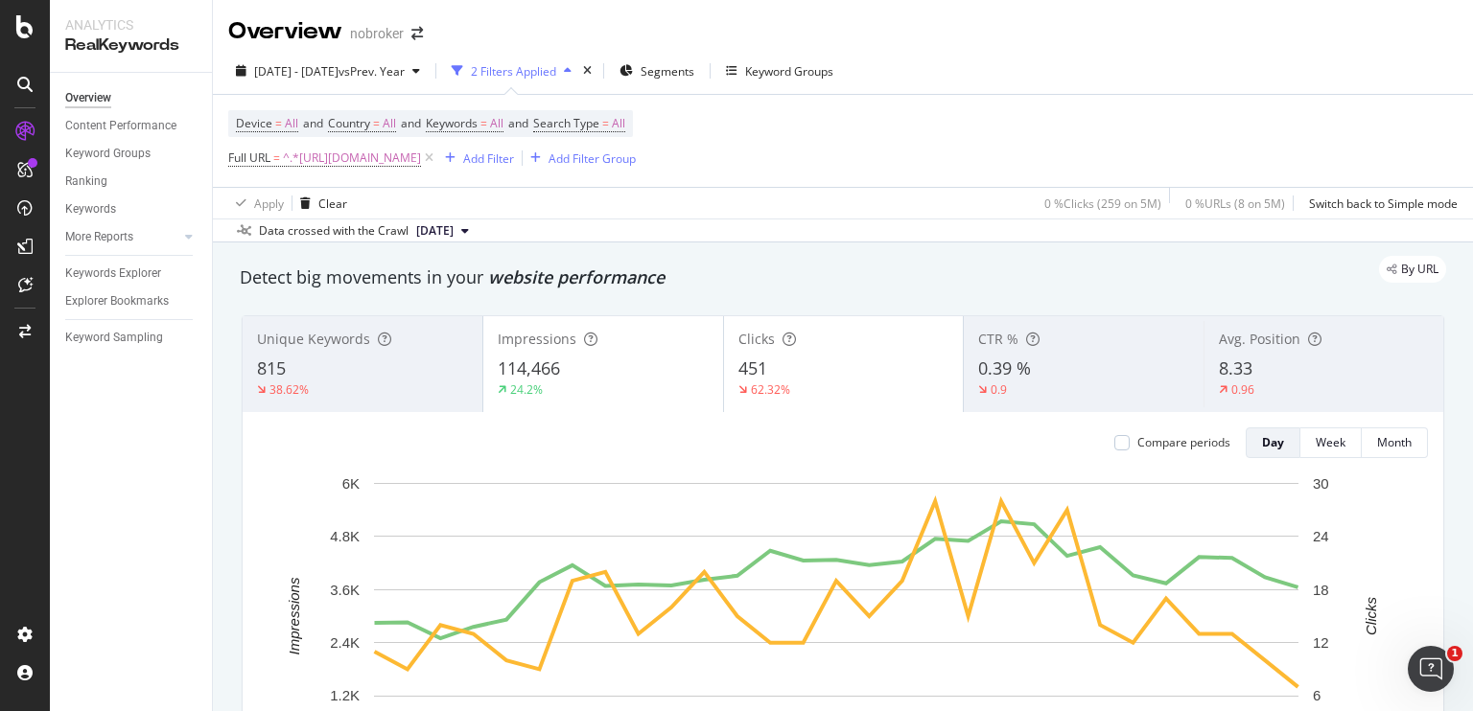
click at [982, 194] on div "Apply Clear 0 % Clicks ( 259 on 5M ) 0 % URLs ( 8 on 5M ) Switch back to Simple…" at bounding box center [843, 203] width 1260 height 32
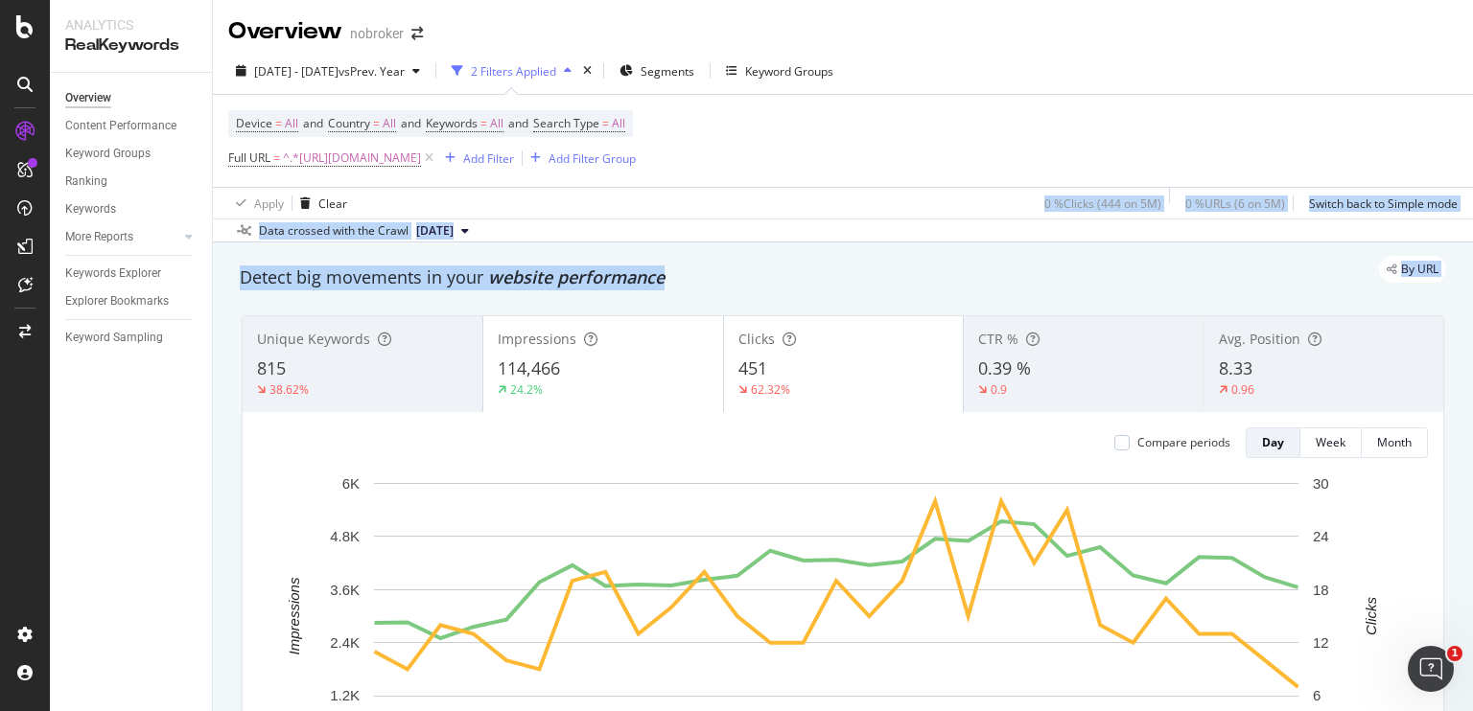
drag, startPoint x: 982, startPoint y: 194, endPoint x: 1087, endPoint y: 255, distance: 122.0
click at [1087, 255] on div "Overview nobroker [DATE] - [DATE] vs Prev. Year 2 Filters Applied Segments Keyw…" at bounding box center [843, 355] width 1260 height 711
click at [1087, 256] on div "By URL" at bounding box center [833, 269] width 1225 height 27
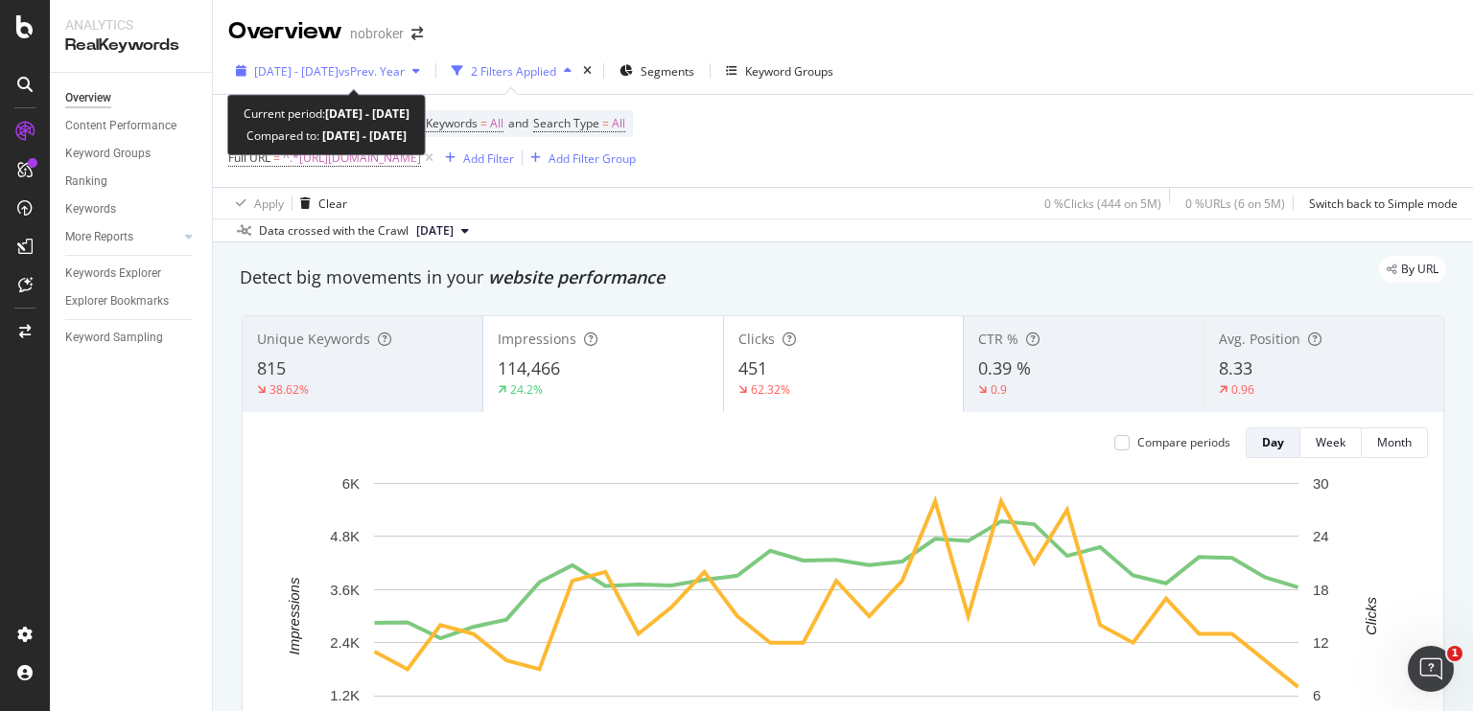
click at [405, 63] on span "vs Prev. Year" at bounding box center [371, 71] width 66 height 16
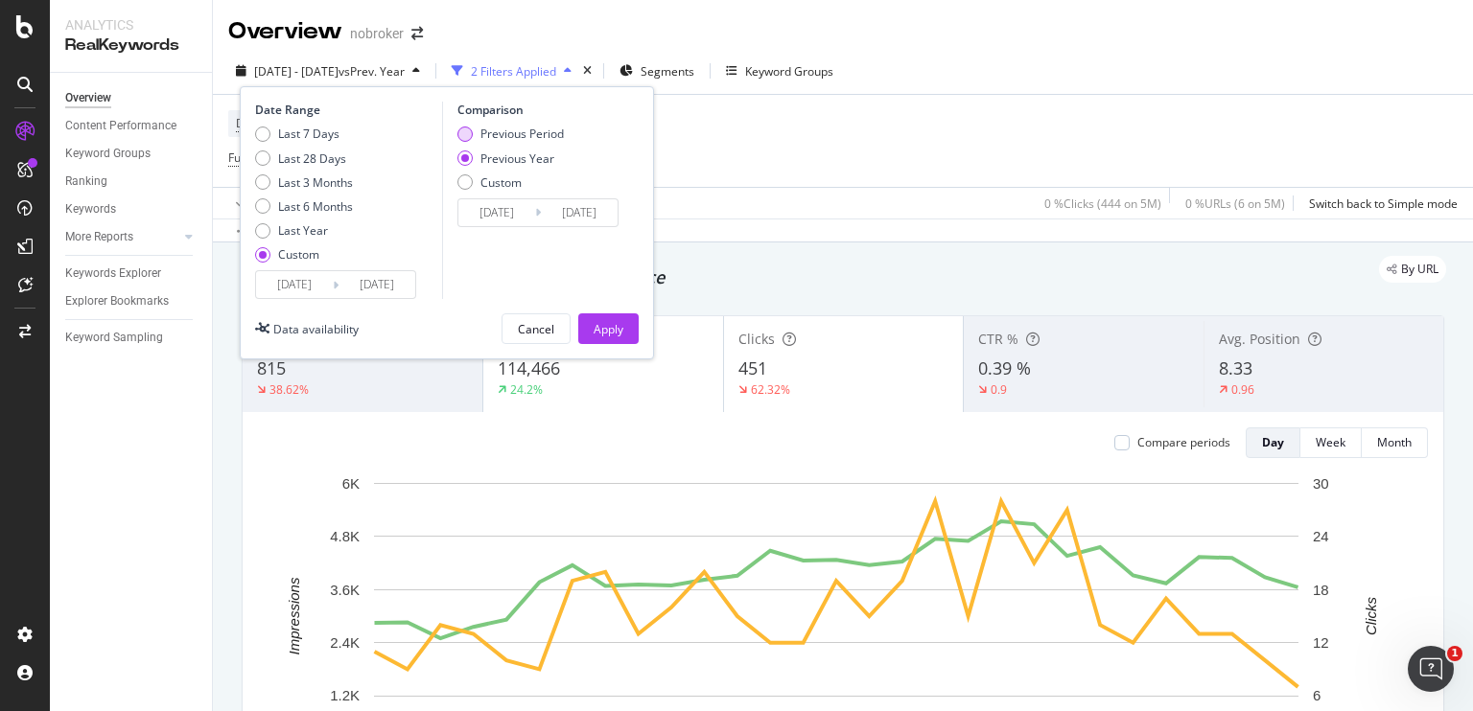
click at [464, 141] on div "Previous Period" at bounding box center [510, 134] width 106 height 16
type input "[DATE]"
click at [586, 320] on button "Apply" at bounding box center [608, 329] width 60 height 31
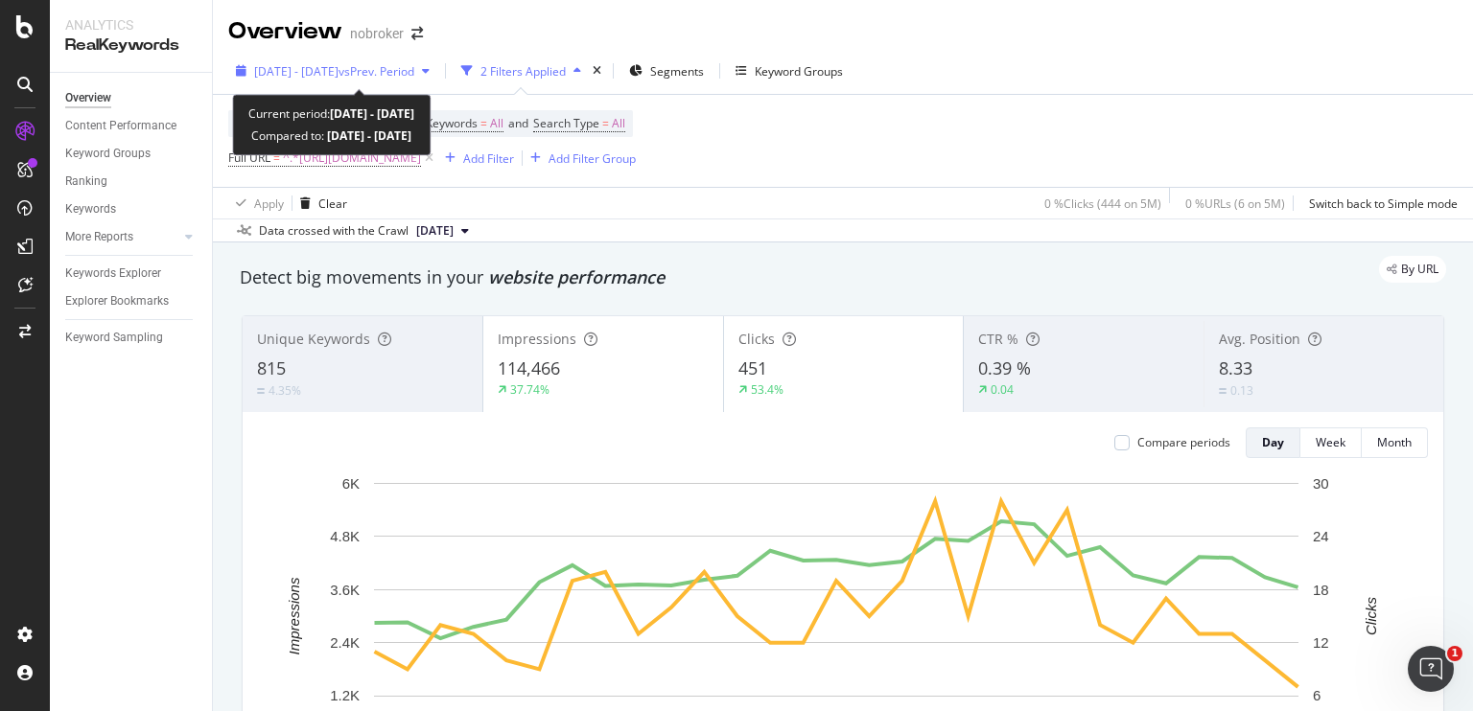
click at [414, 65] on span "vs Prev. Period" at bounding box center [376, 71] width 76 height 16
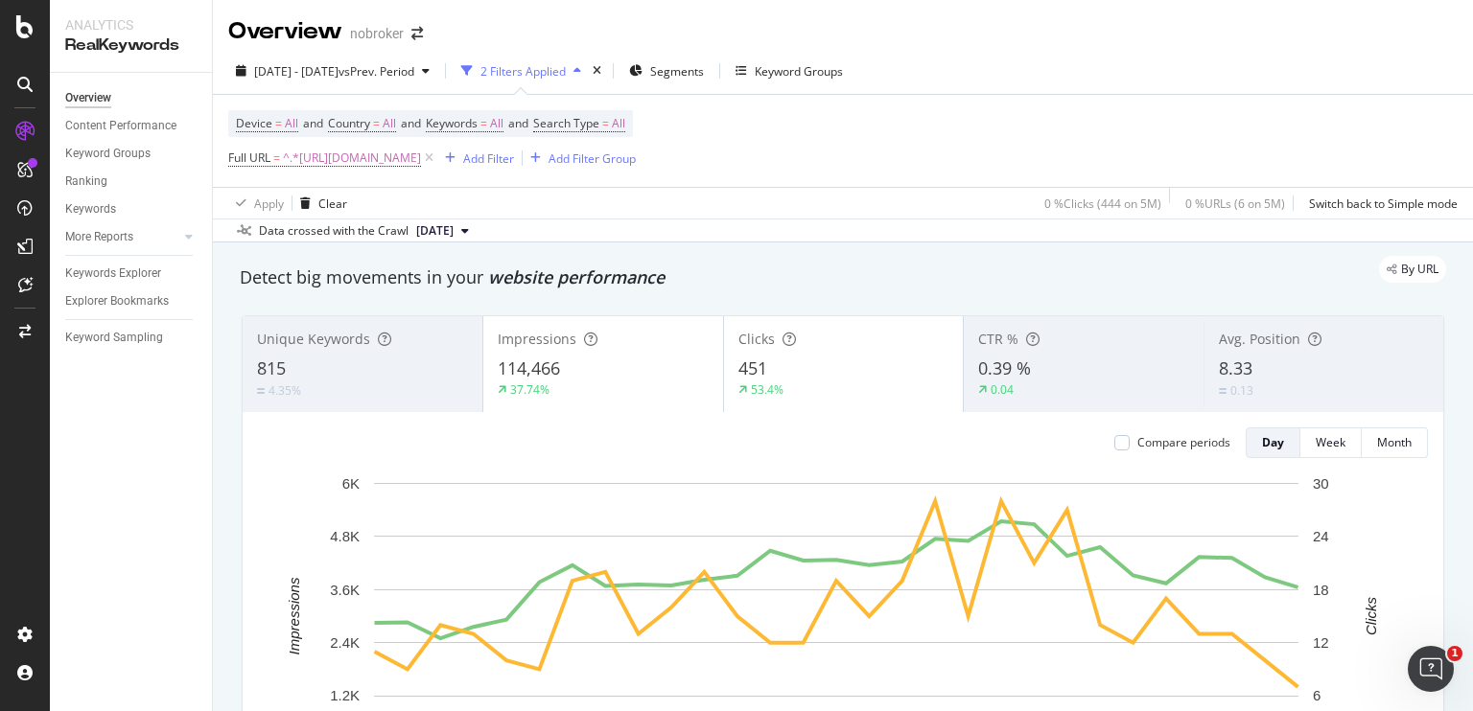
click at [767, 259] on div "By URL" at bounding box center [833, 269] width 1225 height 27
click at [385, 155] on span "^.*[URL][DOMAIN_NAME]" at bounding box center [352, 158] width 138 height 27
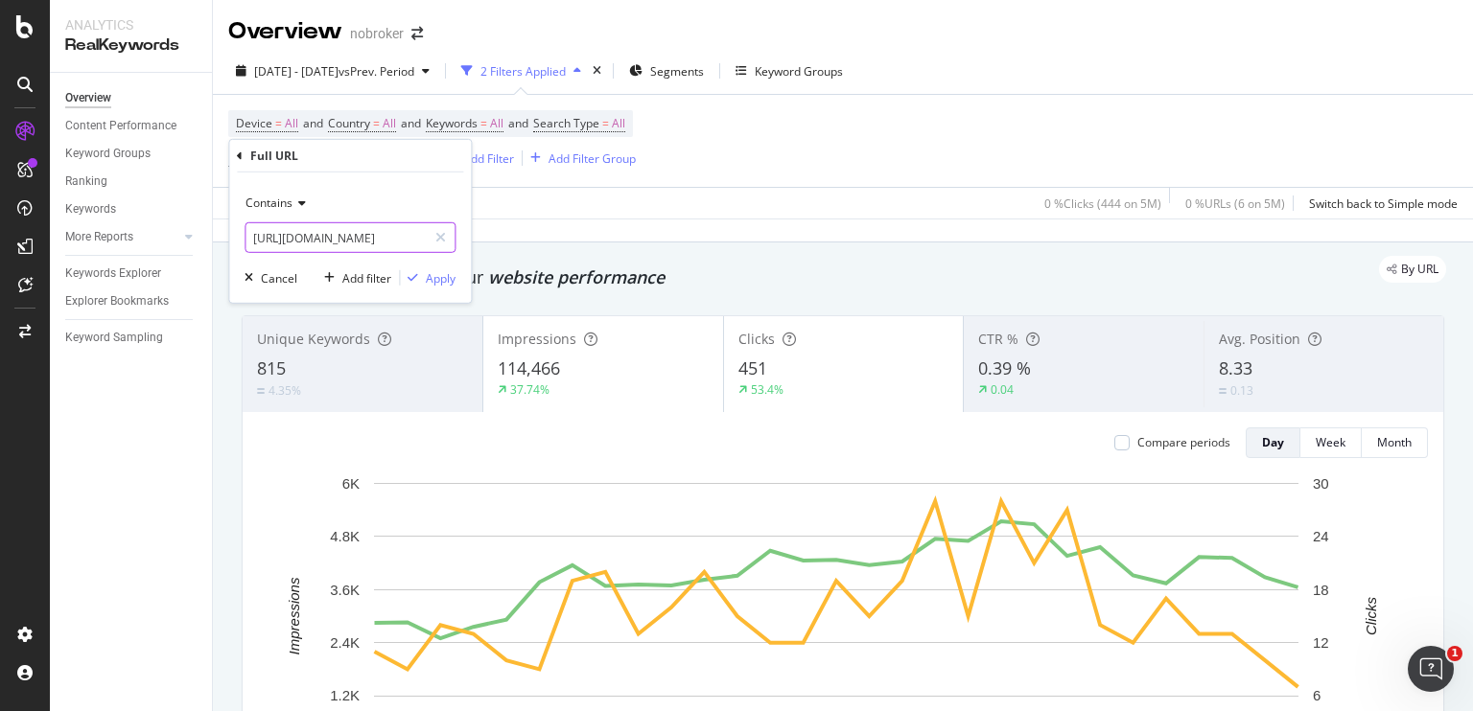
click at [393, 238] on input "[URL][DOMAIN_NAME]" at bounding box center [335, 237] width 181 height 31
paste input "aints-wall-textur"
type input "[URL][DOMAIN_NAME]"
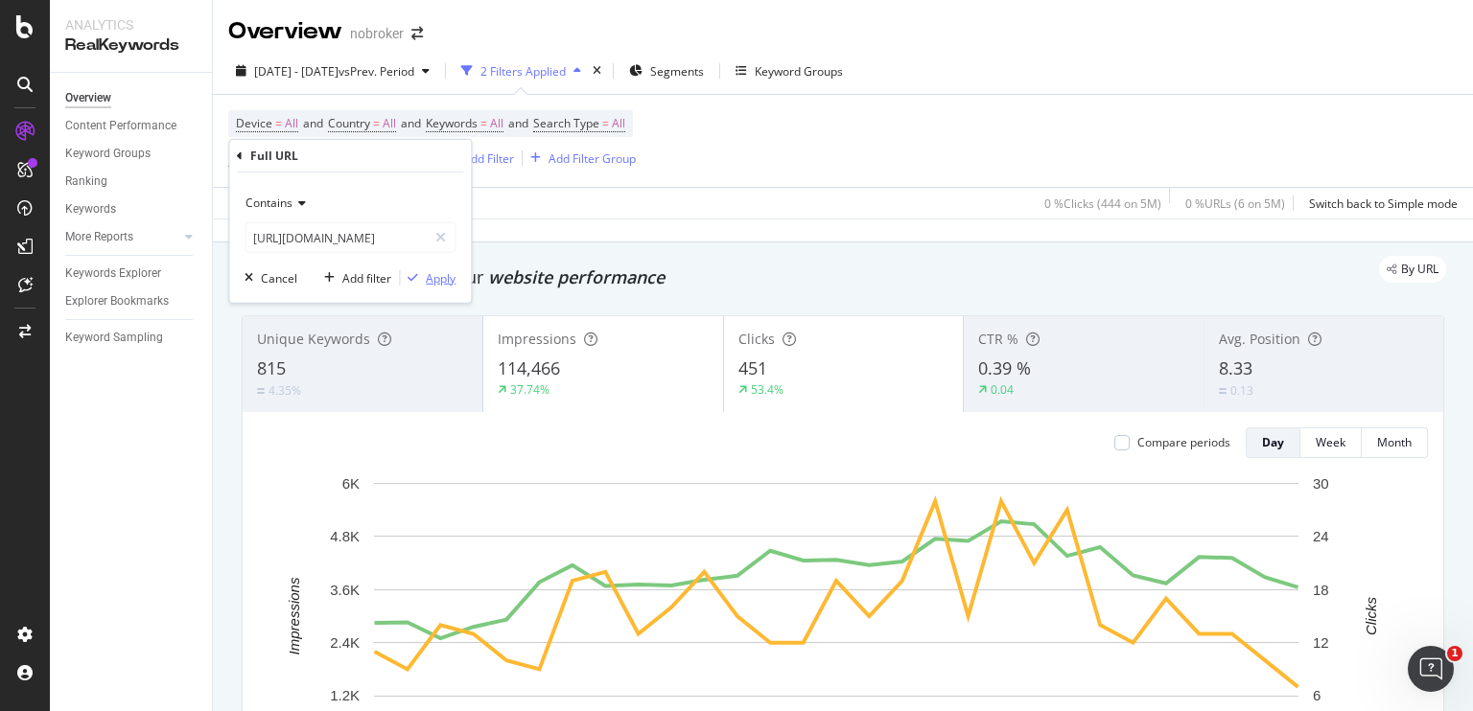
click at [431, 280] on div "Apply" at bounding box center [441, 277] width 30 height 16
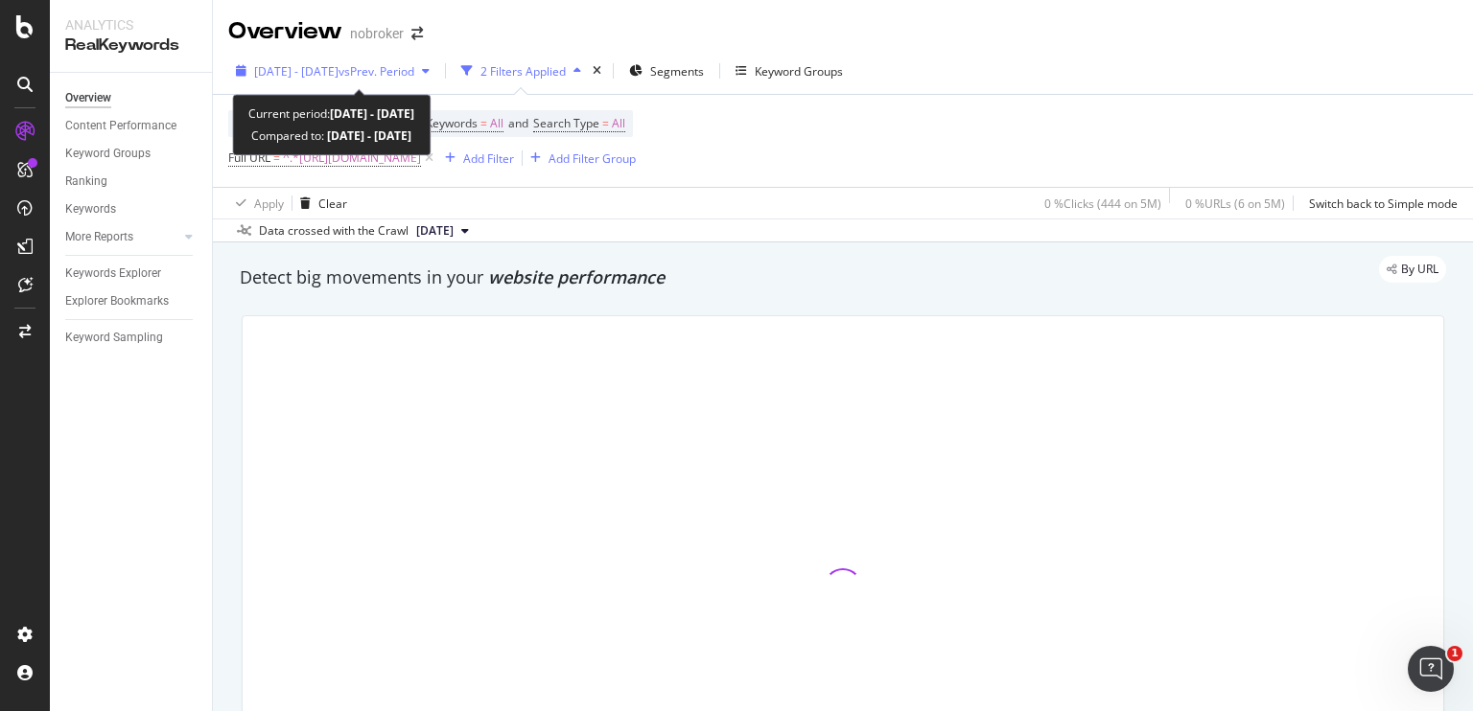
click at [414, 76] on span "vs Prev. Period" at bounding box center [376, 71] width 76 height 16
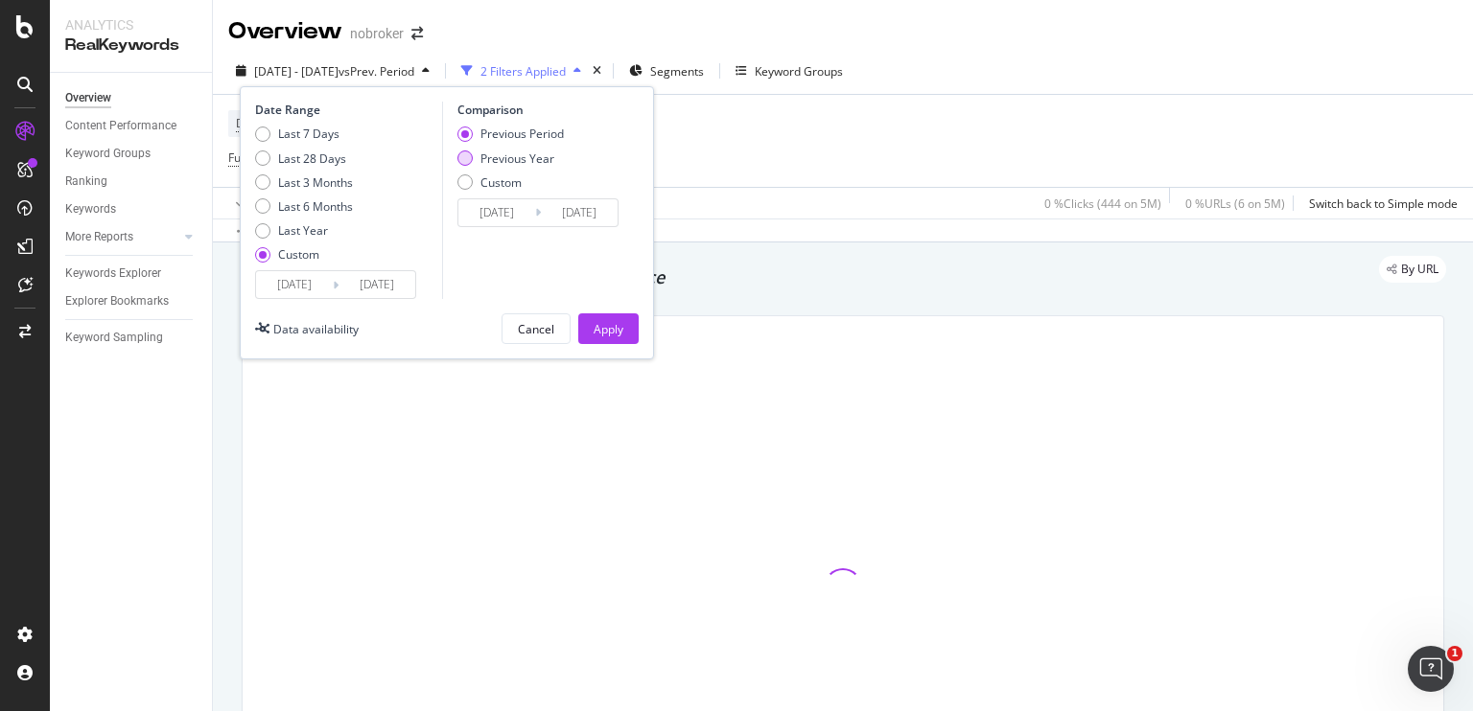
click at [466, 159] on div "Previous Year" at bounding box center [464, 158] width 15 height 15
type input "[DATE]"
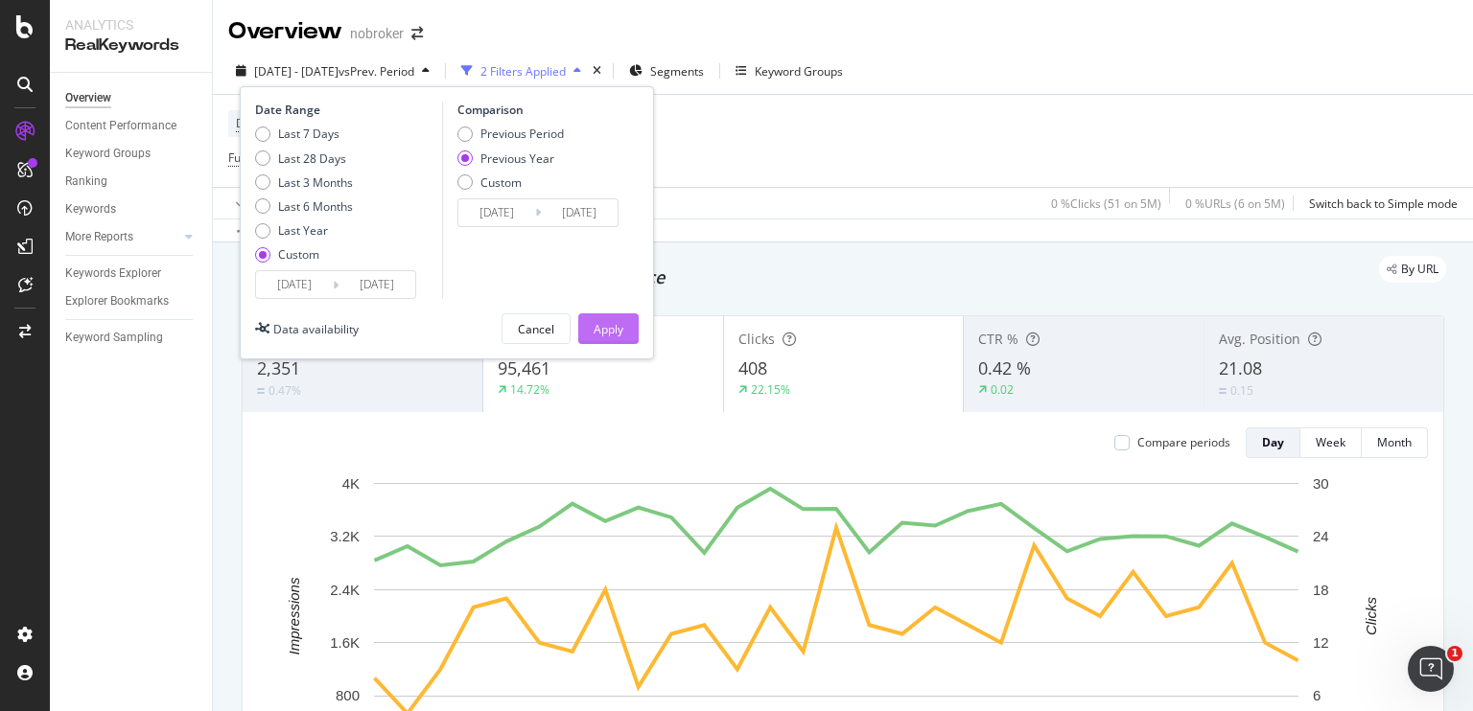
click at [604, 326] on div "Apply" at bounding box center [609, 329] width 30 height 16
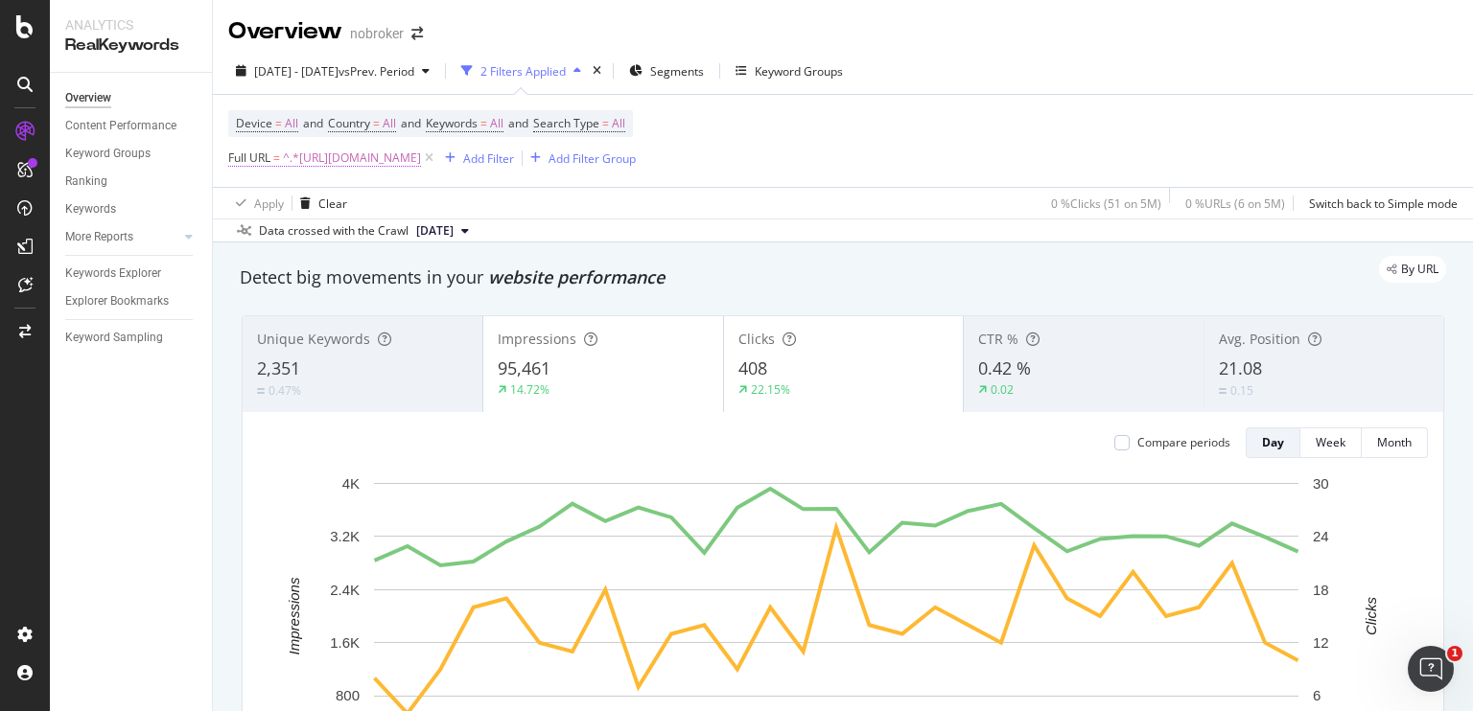
click at [421, 152] on span "^.*[URL][DOMAIN_NAME]" at bounding box center [352, 158] width 138 height 27
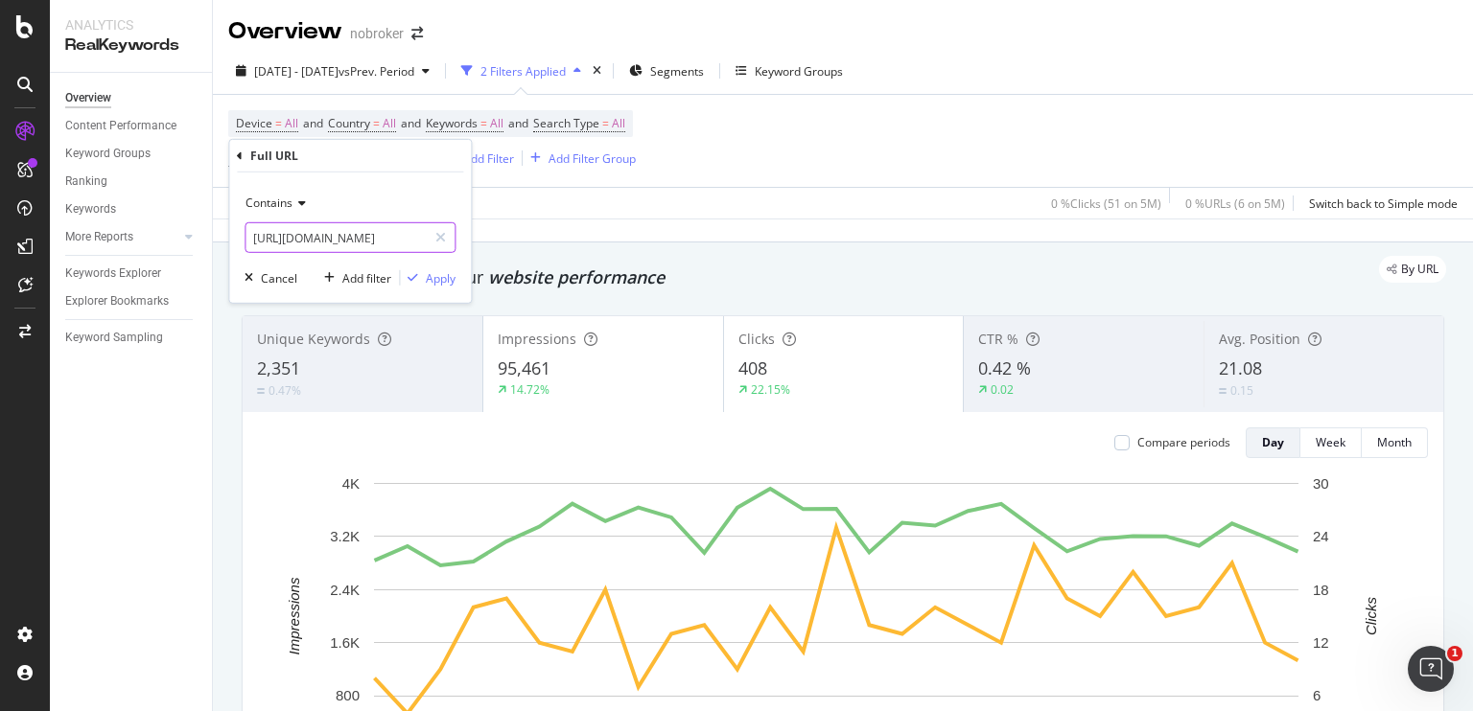
click at [303, 234] on input "[URL][DOMAIN_NAME]" at bounding box center [335, 237] width 181 height 31
paste input "colour-pric"
type input "[URL][DOMAIN_NAME]"
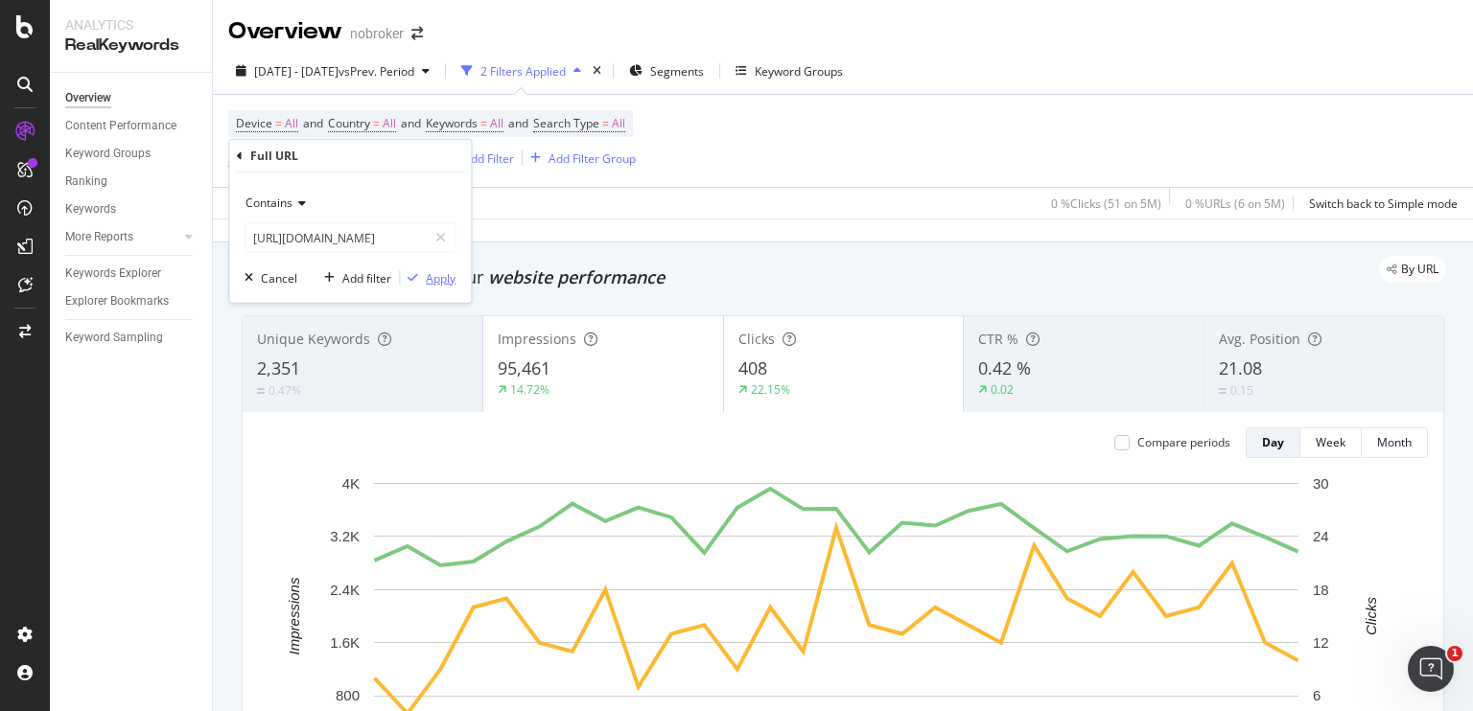
click at [442, 280] on div "Apply" at bounding box center [441, 277] width 30 height 16
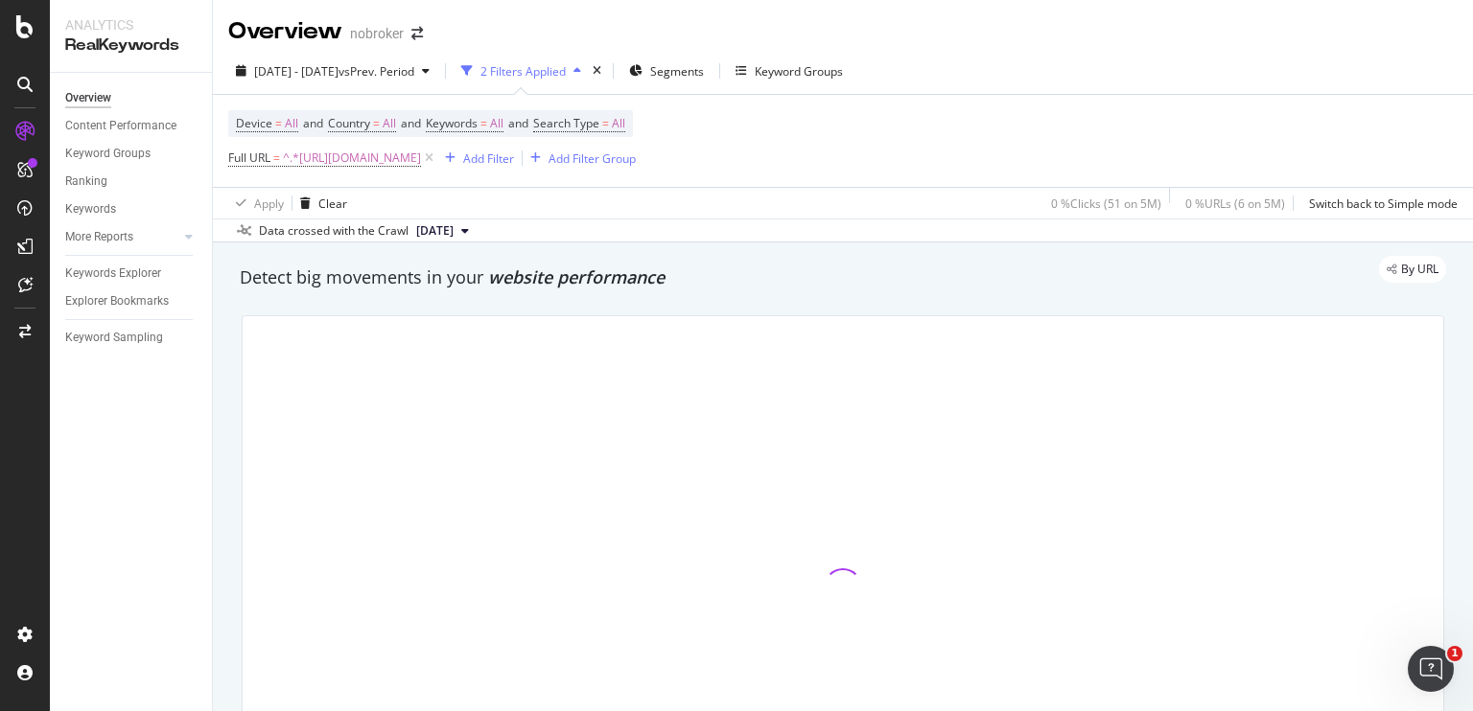
click at [442, 280] on div "By URL" at bounding box center [833, 269] width 1225 height 27
drag, startPoint x: 442, startPoint y: 280, endPoint x: 496, endPoint y: 285, distance: 53.9
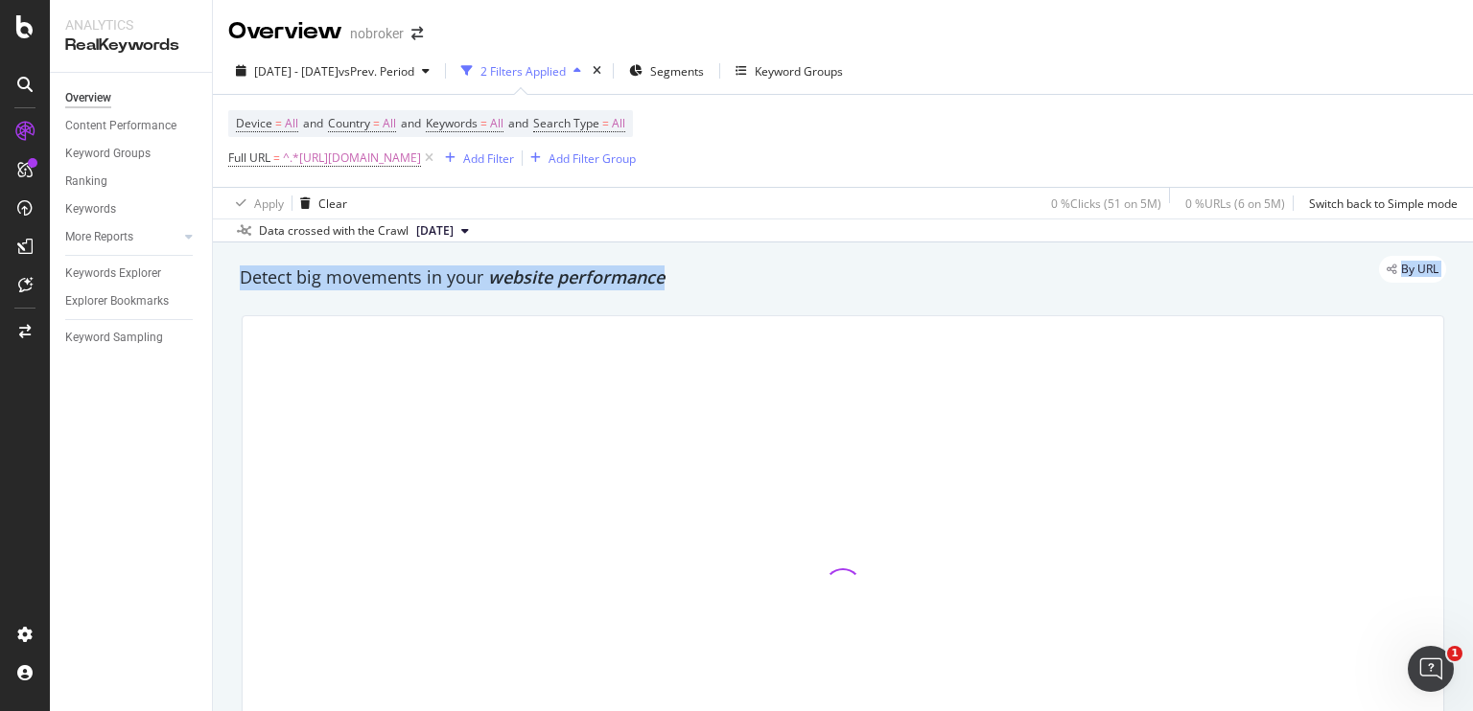
click at [496, 285] on span "website performance" at bounding box center [576, 277] width 176 height 23
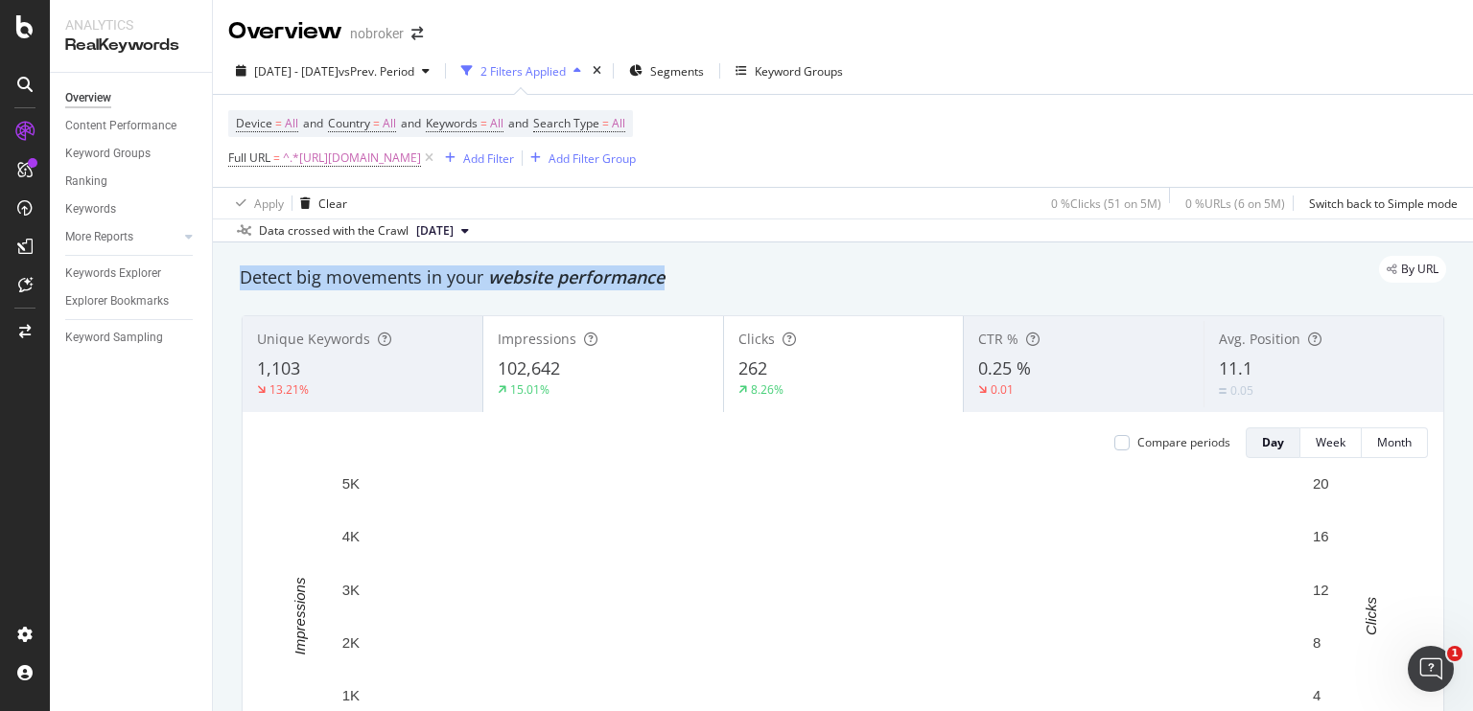
click at [496, 285] on span "website performance" at bounding box center [576, 277] width 176 height 23
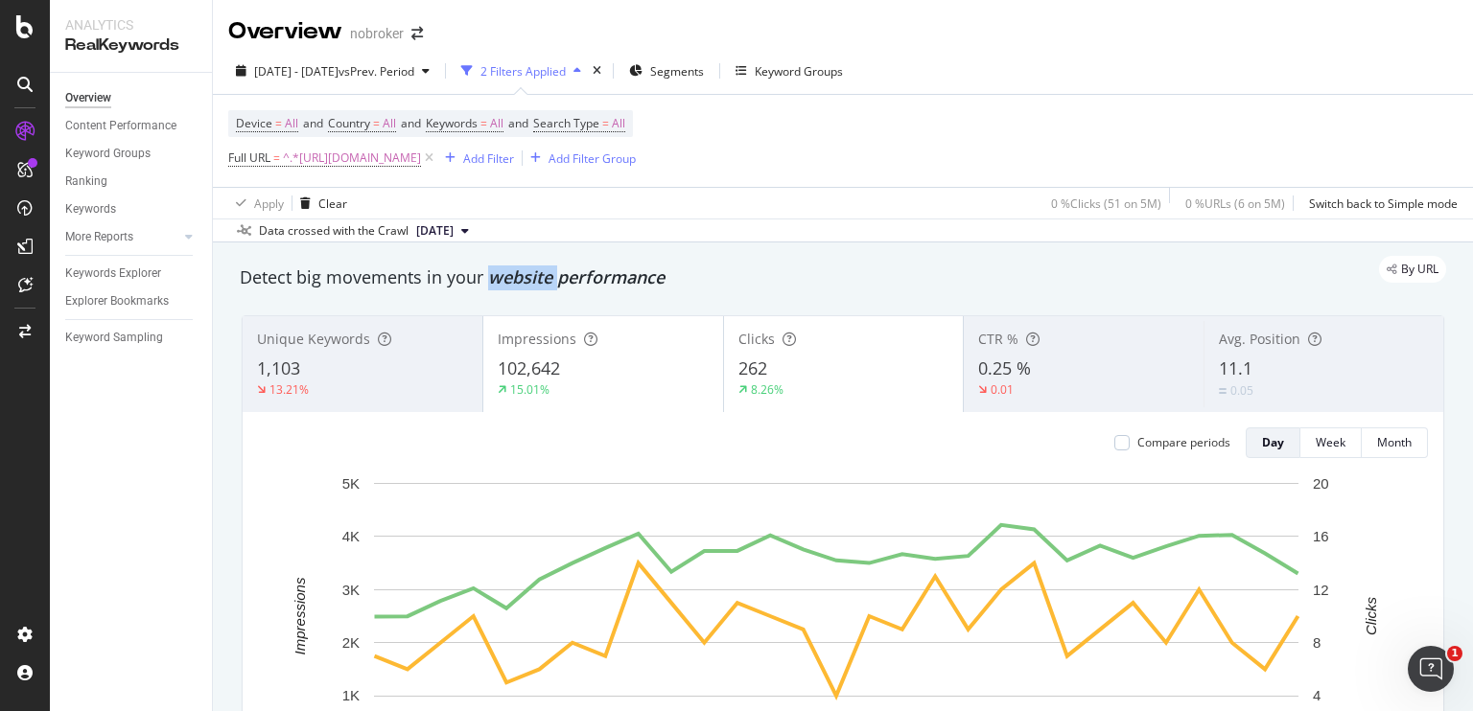
click at [496, 285] on span "website performance" at bounding box center [576, 277] width 176 height 23
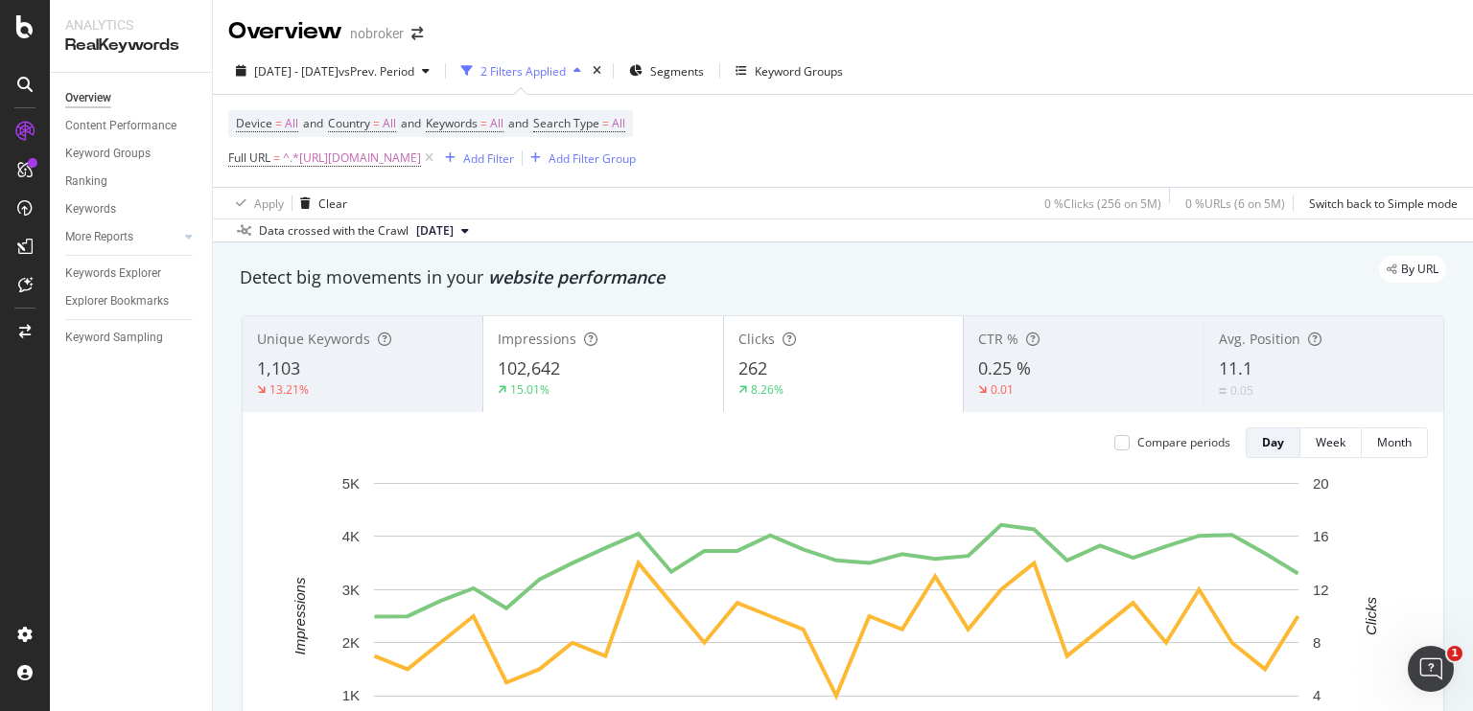
click at [514, 283] on span "website performance" at bounding box center [576, 277] width 176 height 23
drag, startPoint x: 514, startPoint y: 283, endPoint x: 684, endPoint y: 284, distance: 169.7
click at [684, 284] on div "Detect big movements in your website performance" at bounding box center [843, 278] width 1206 height 25
drag, startPoint x: 684, startPoint y: 284, endPoint x: 513, endPoint y: 281, distance: 170.7
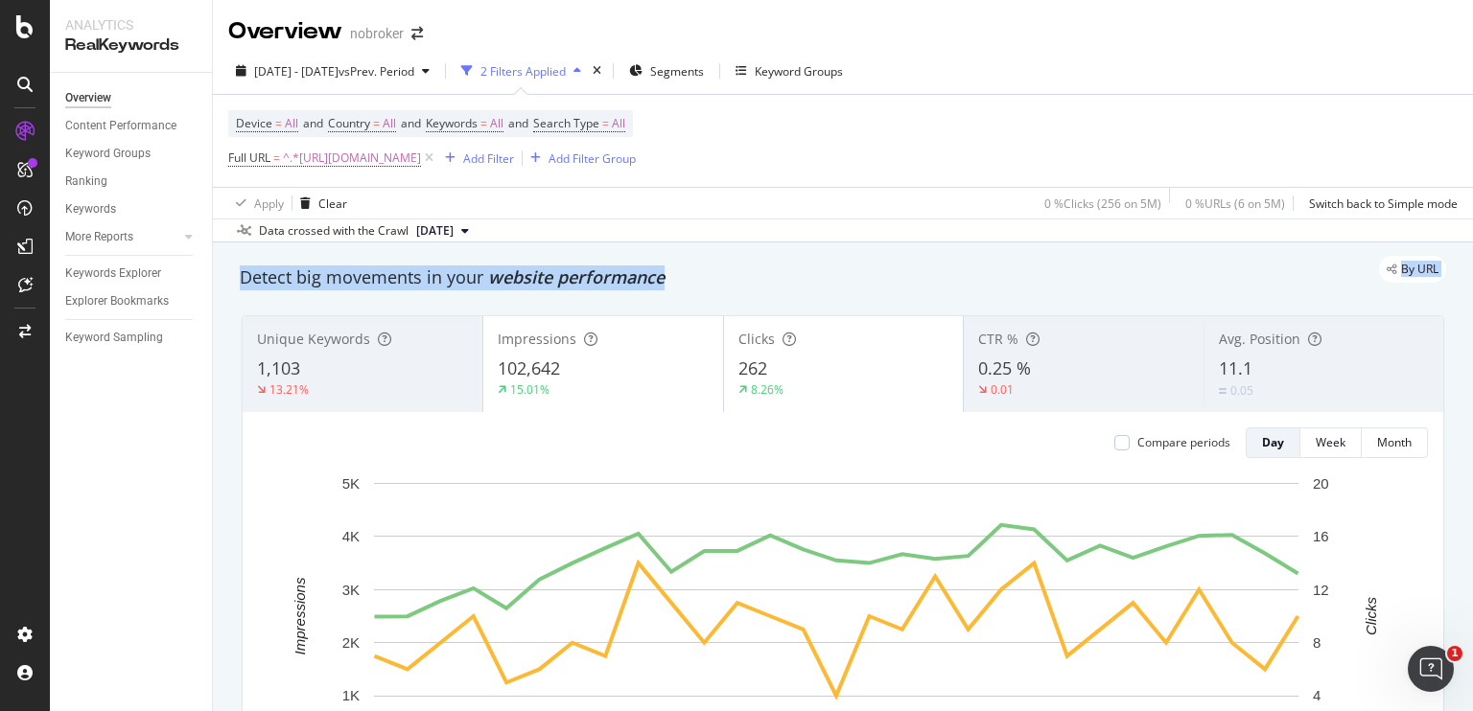
click at [513, 281] on div "By URL" at bounding box center [833, 269] width 1225 height 27
drag, startPoint x: 513, startPoint y: 281, endPoint x: 580, endPoint y: 277, distance: 67.2
click at [580, 277] on div "By URL" at bounding box center [833, 269] width 1225 height 27
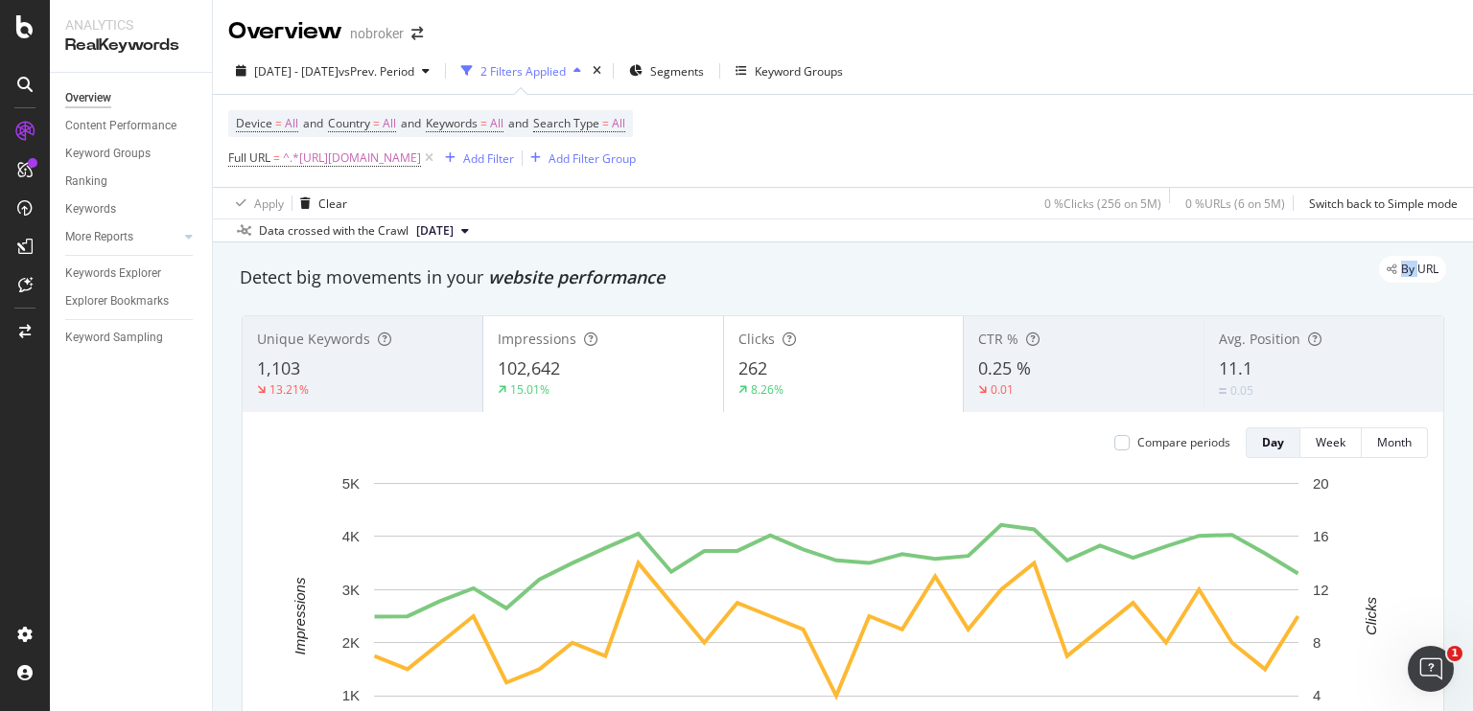
click at [580, 277] on div "By URL" at bounding box center [833, 269] width 1225 height 27
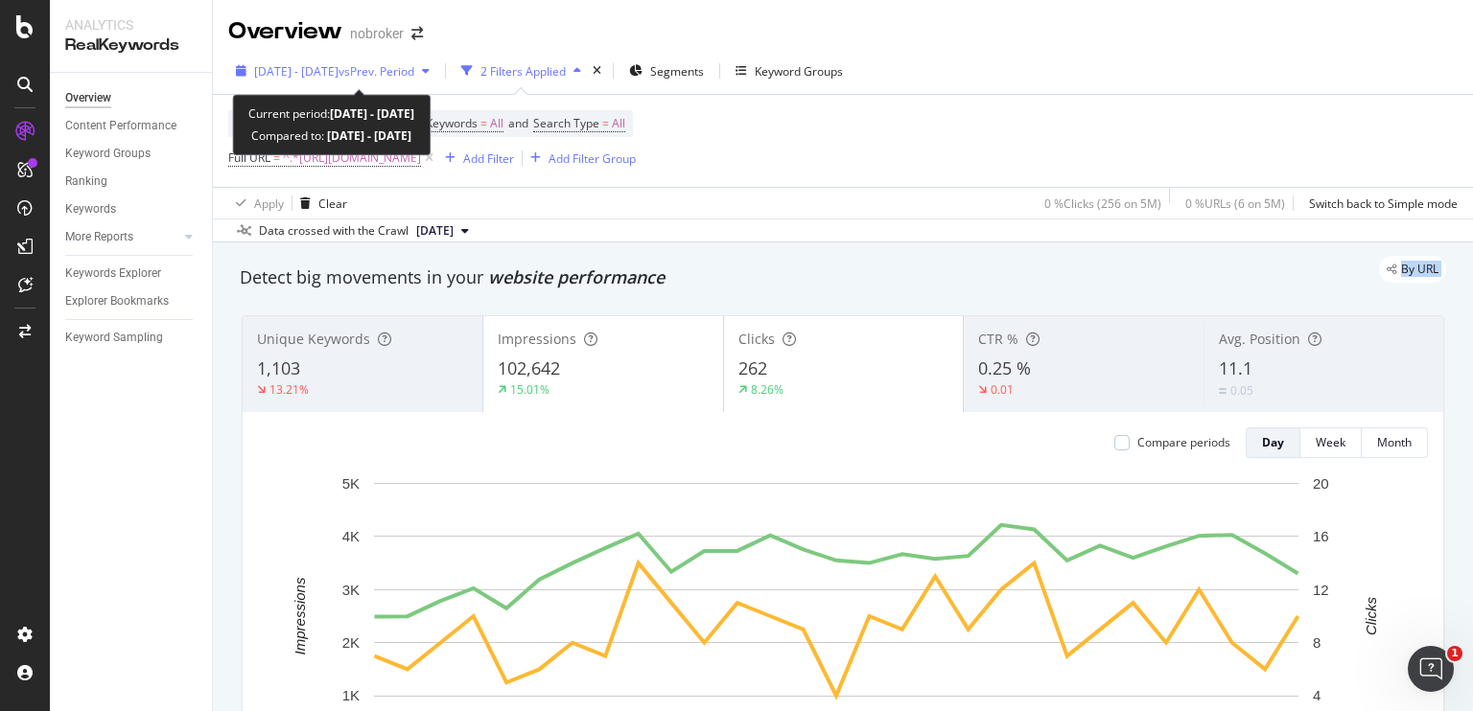
click at [437, 60] on div "[DATE] - [DATE] vs Prev. Period" at bounding box center [332, 71] width 209 height 29
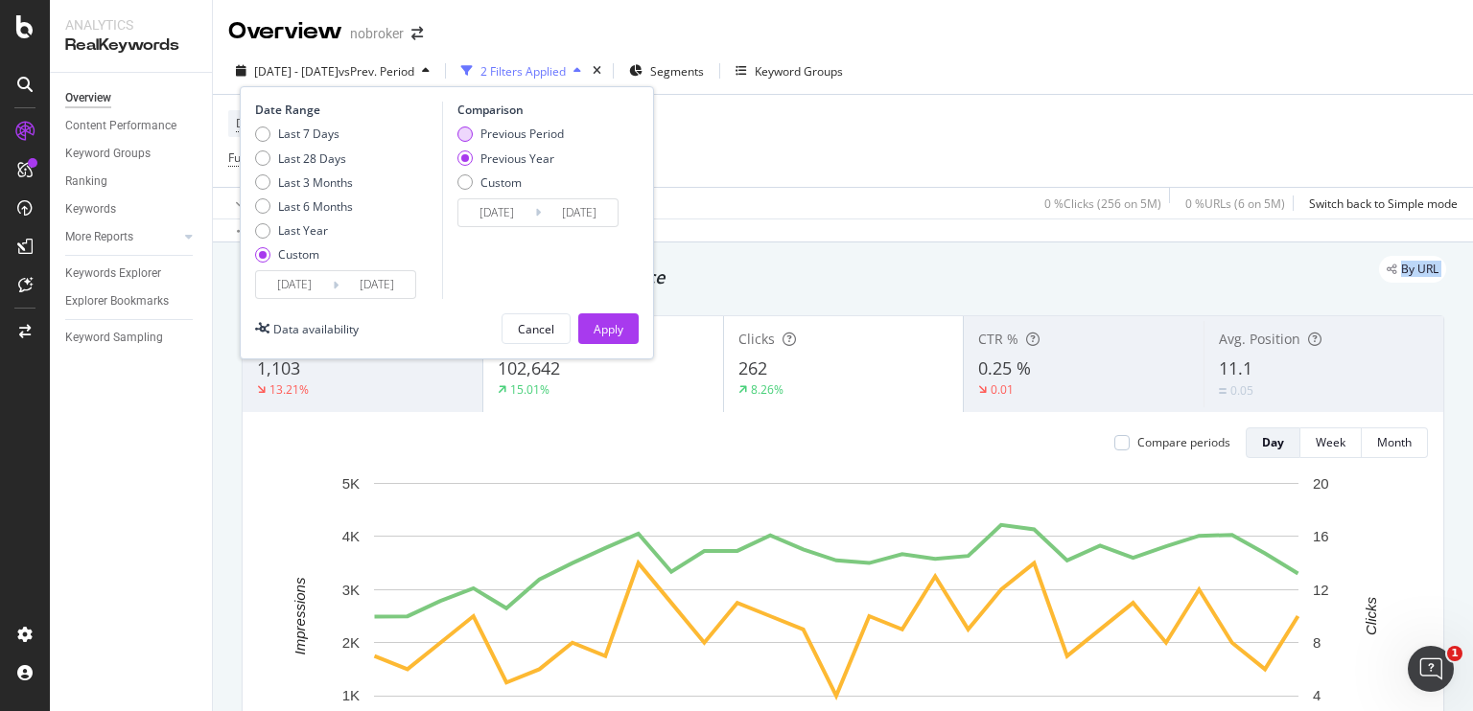
click at [470, 130] on div "Previous Period" at bounding box center [464, 134] width 15 height 15
type input "[DATE]"
click at [468, 159] on div "Previous Year" at bounding box center [464, 158] width 15 height 15
type input "[DATE]"
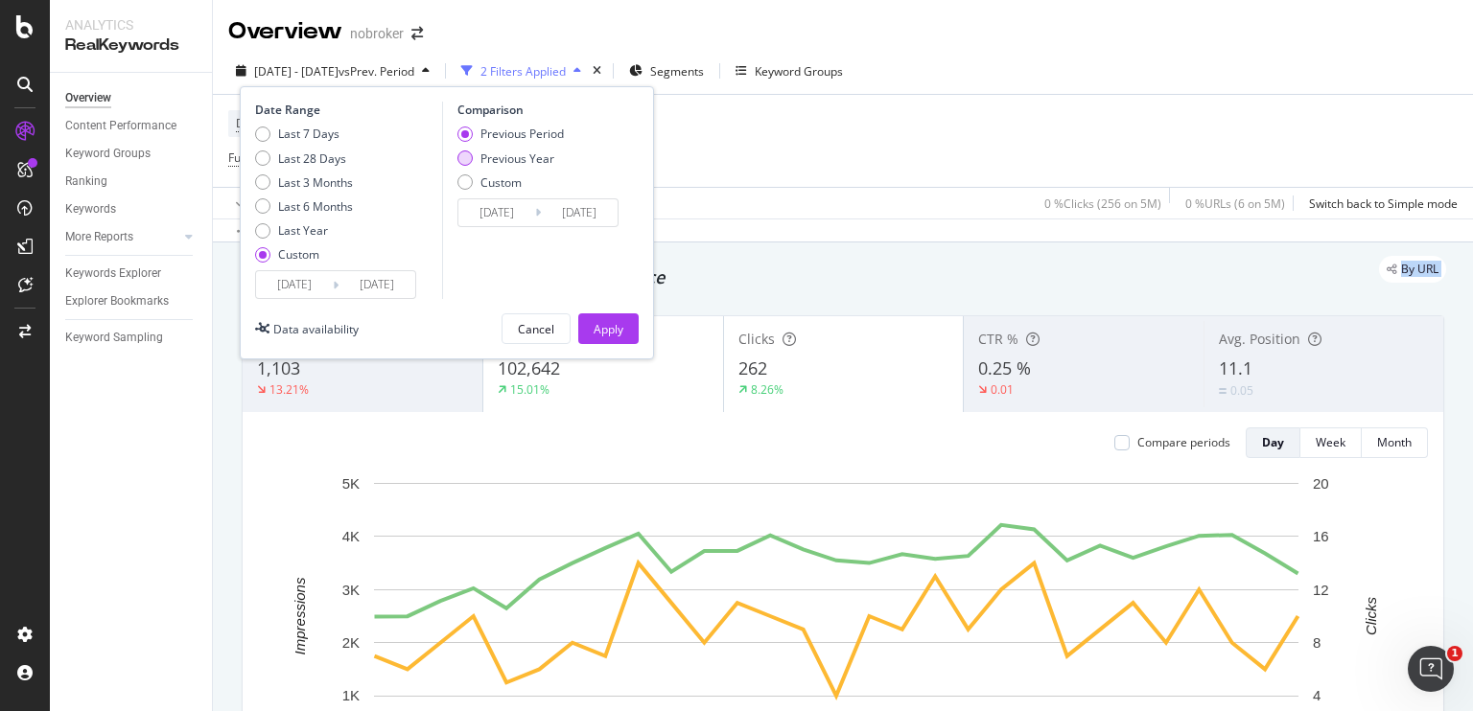
type input "[DATE]"
click at [614, 334] on div "Apply" at bounding box center [609, 329] width 30 height 16
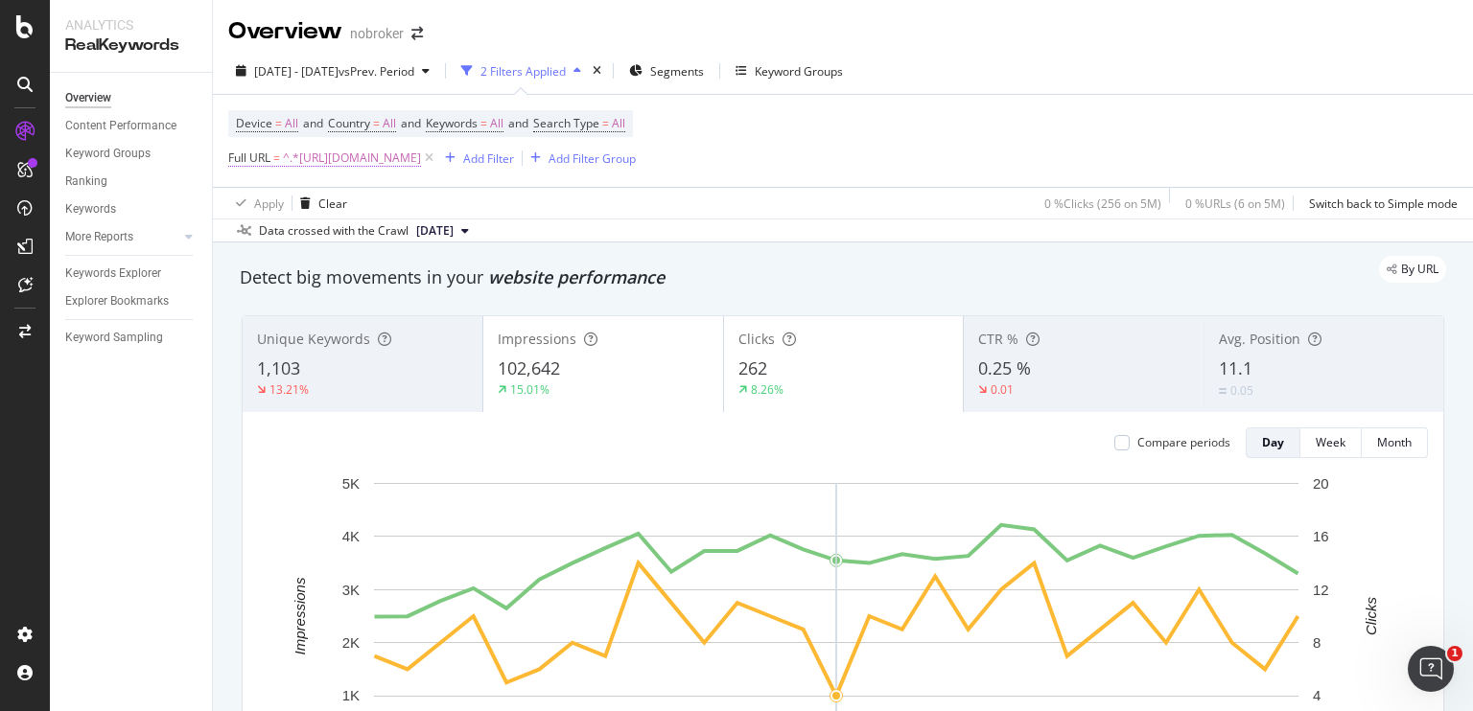
click at [421, 161] on span "^.*[URL][DOMAIN_NAME]" at bounding box center [352, 158] width 138 height 27
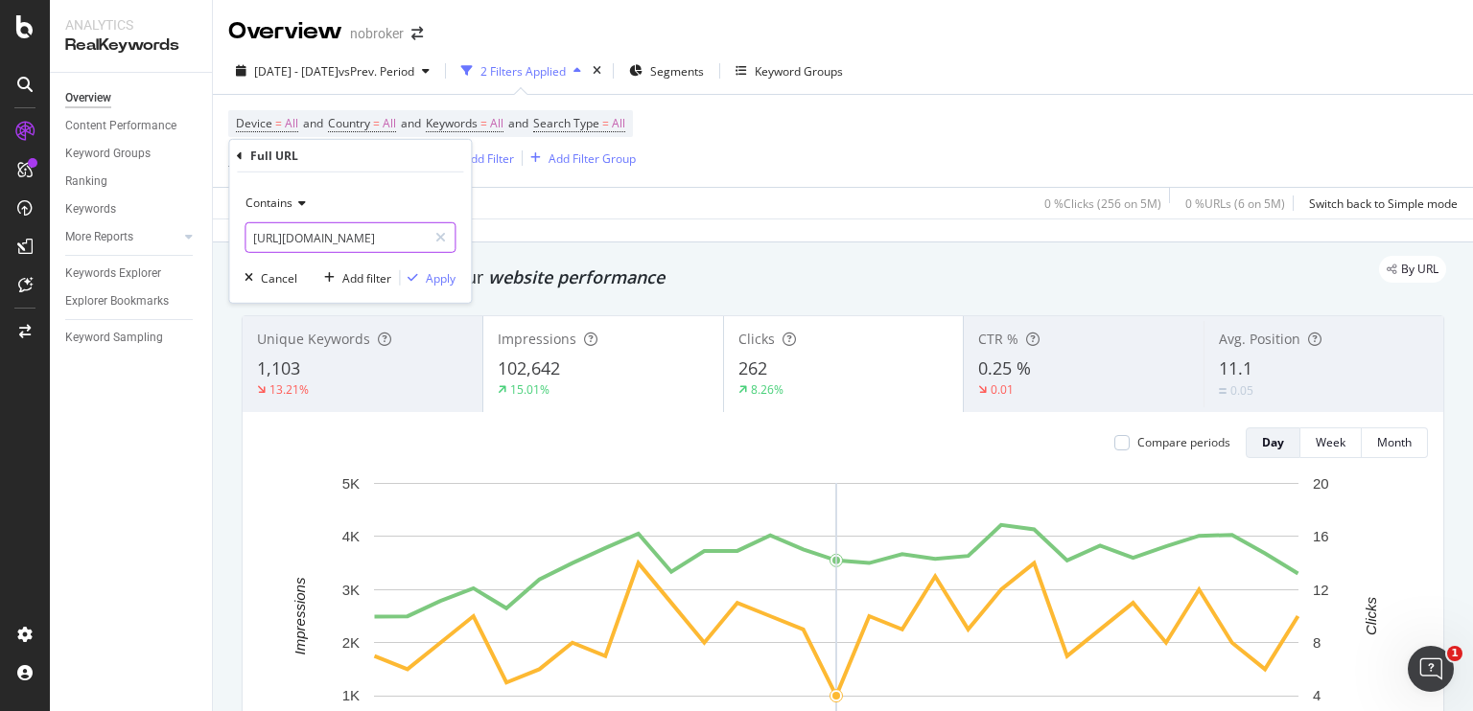
click at [357, 245] on input "[URL][DOMAIN_NAME]" at bounding box center [335, 237] width 181 height 31
paste input "luste"
type input "[URL][DOMAIN_NAME]"
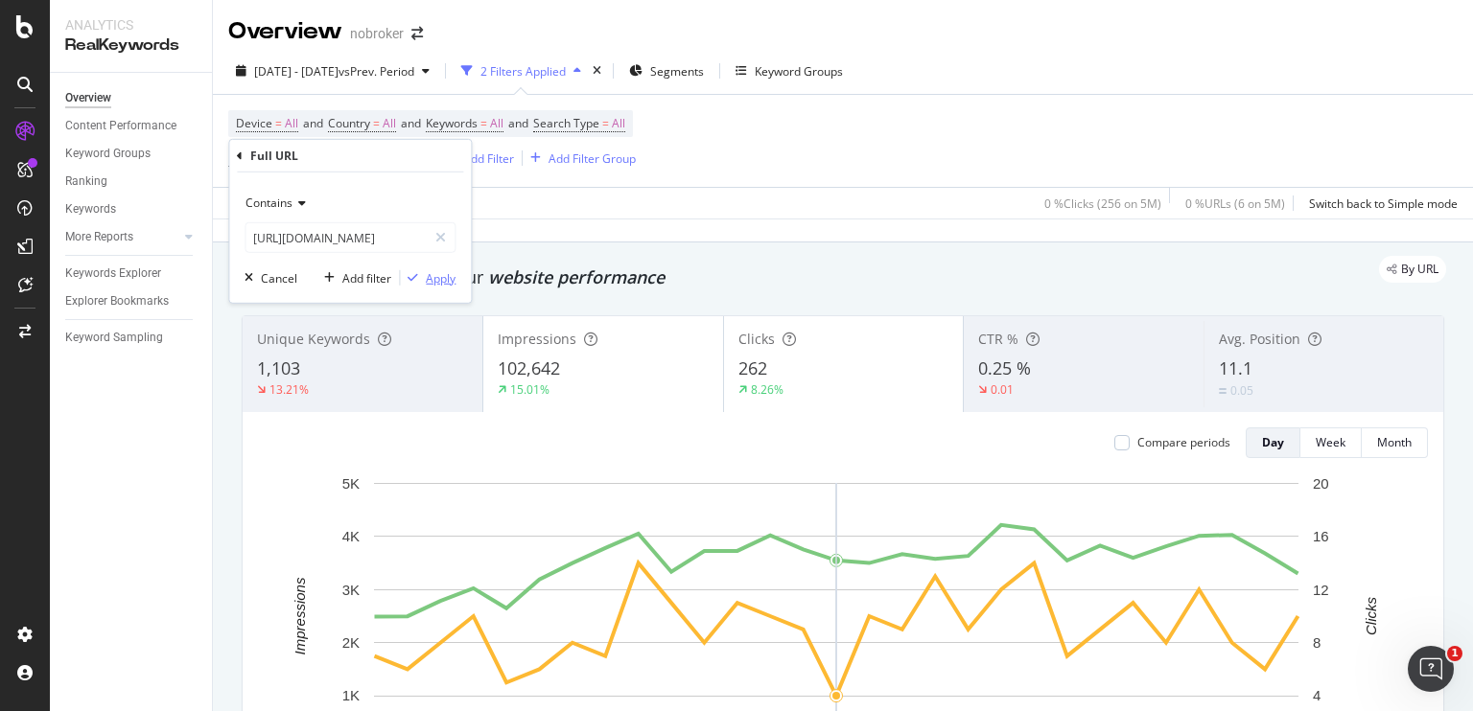
click at [438, 276] on div "Apply" at bounding box center [441, 277] width 30 height 16
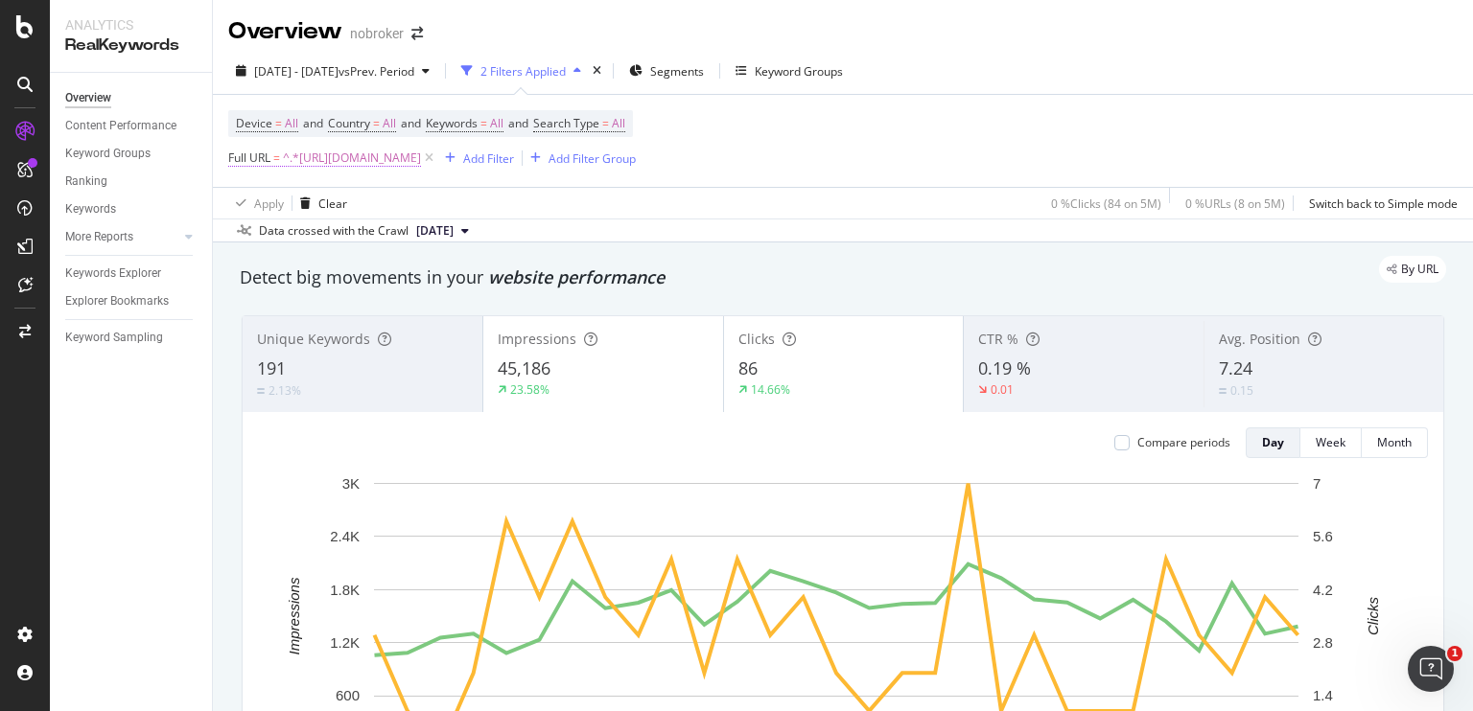
click at [421, 160] on span "^.*[URL][DOMAIN_NAME]" at bounding box center [352, 158] width 138 height 27
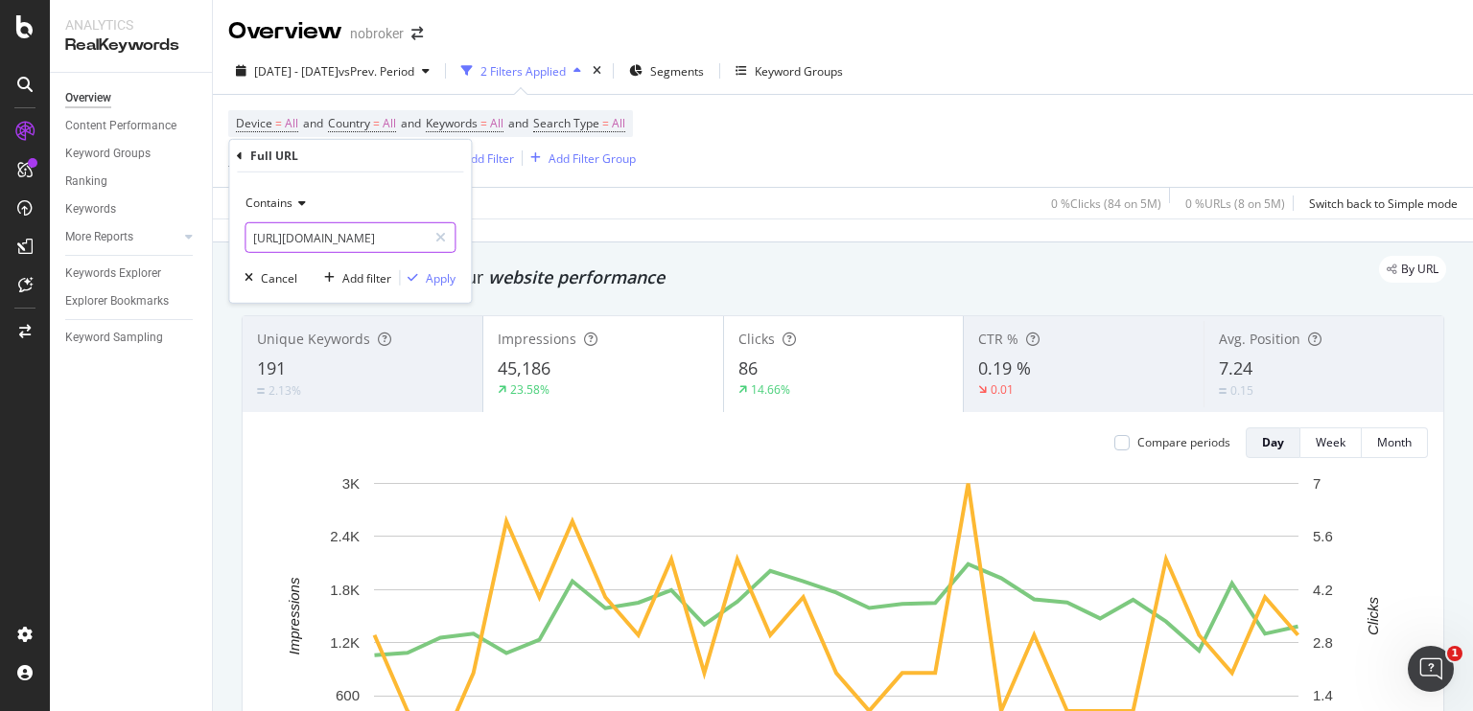
click at [352, 236] on input "[URL][DOMAIN_NAME]" at bounding box center [335, 237] width 181 height 31
paste input "oil-paint-1-litre"
type input "[URL][DOMAIN_NAME]"
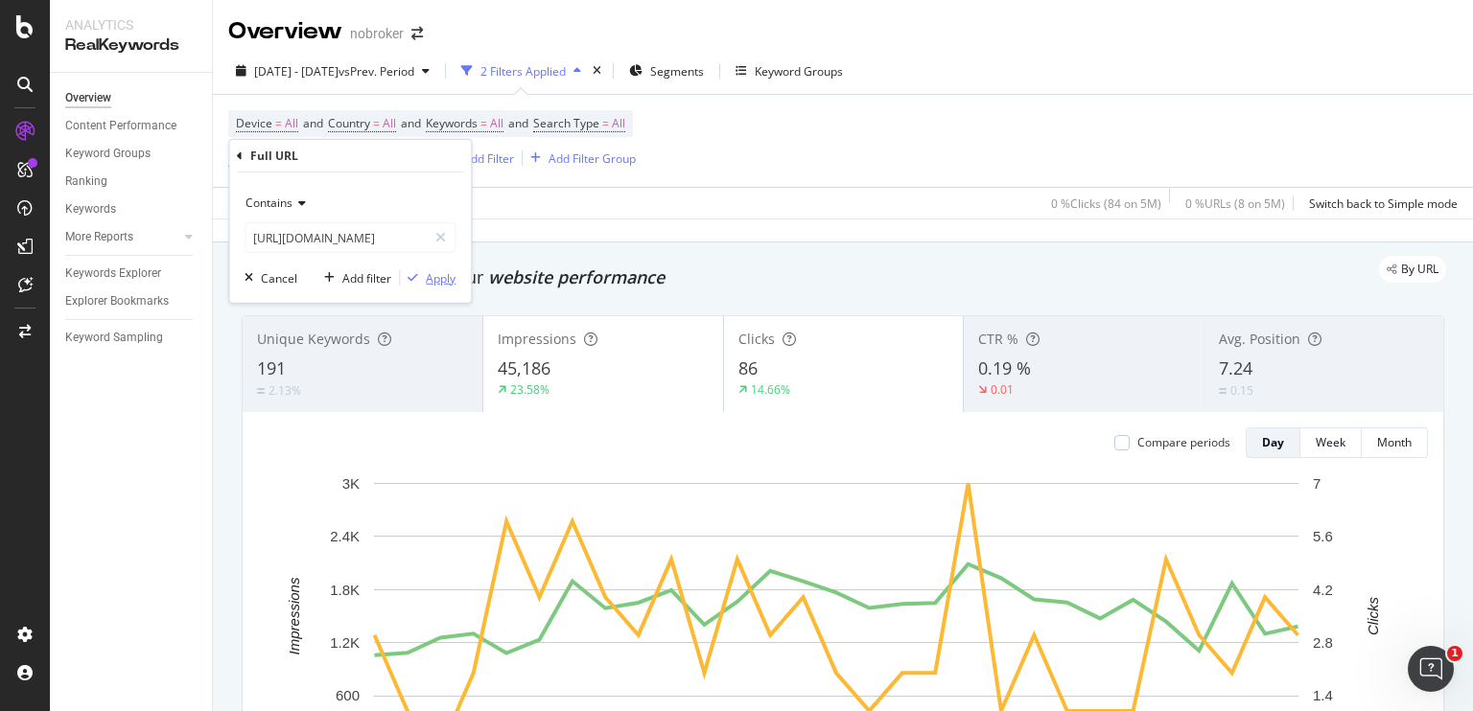
click at [428, 275] on div "Apply" at bounding box center [441, 277] width 30 height 16
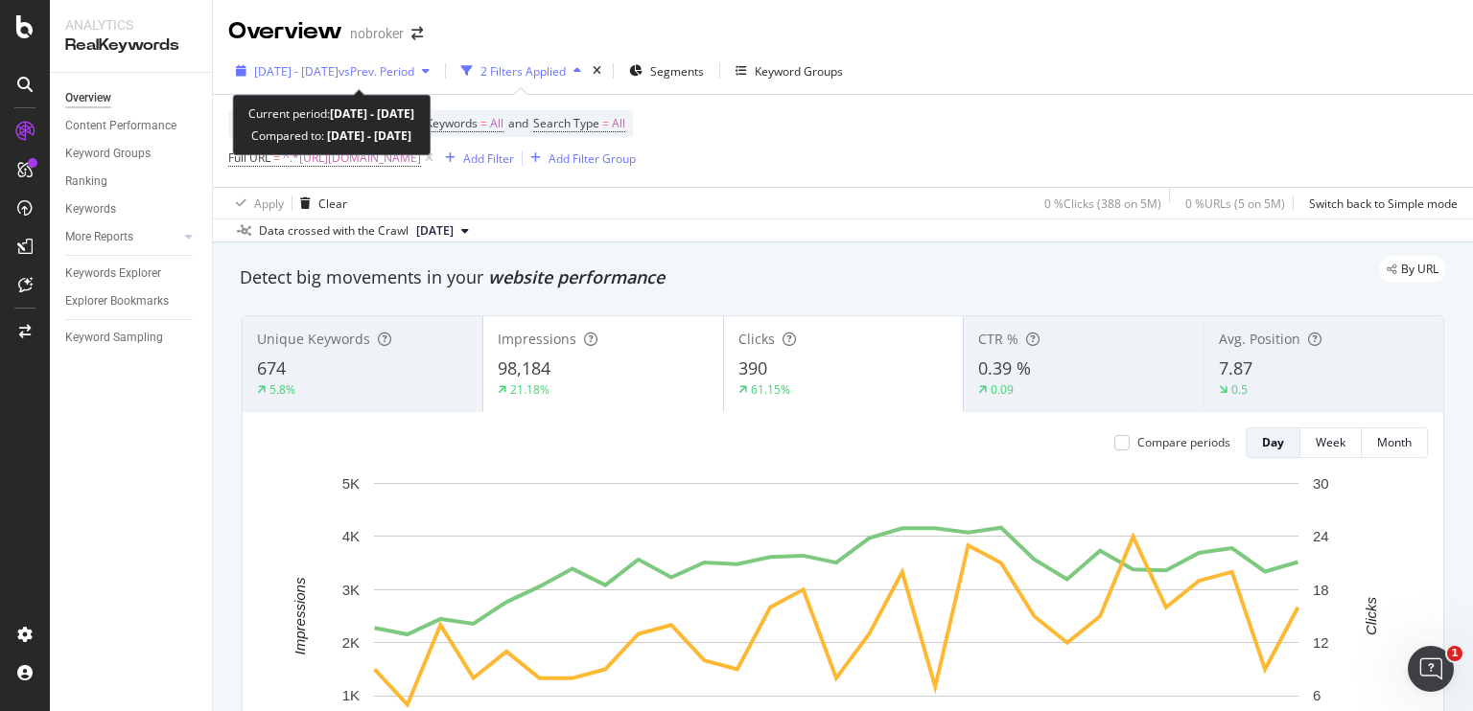
click at [391, 76] on span "vs Prev. Period" at bounding box center [376, 71] width 76 height 16
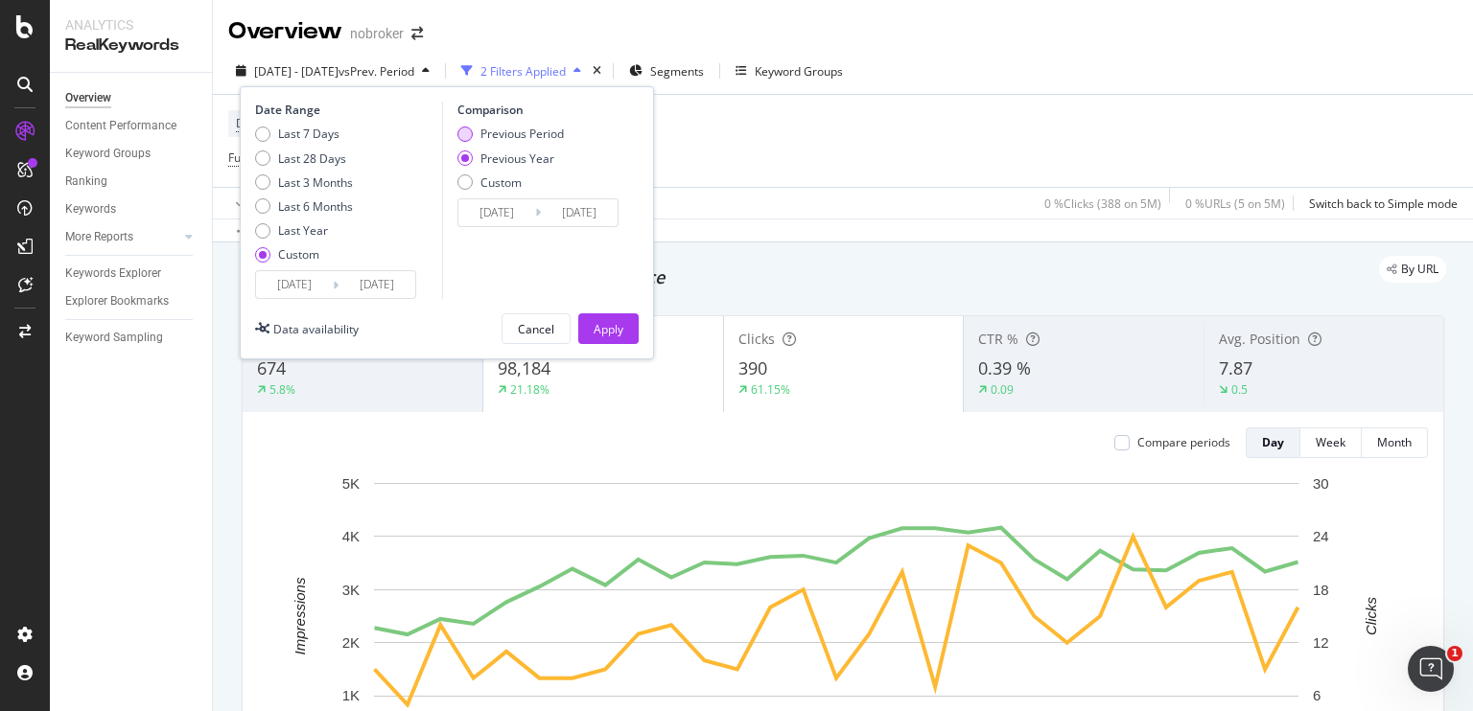
click at [464, 136] on div "Previous Period" at bounding box center [464, 134] width 15 height 15
type input "[DATE]"
click at [606, 315] on div "Apply" at bounding box center [609, 329] width 30 height 29
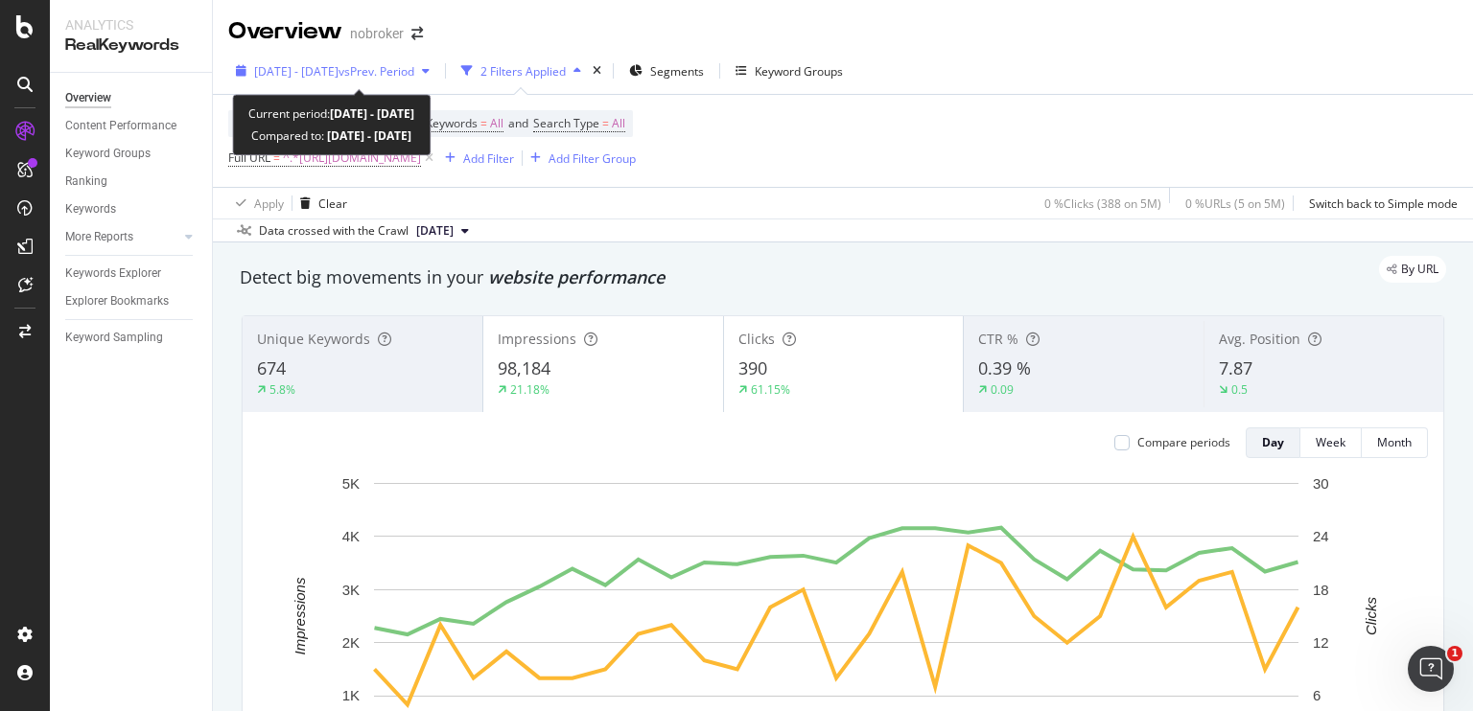
click at [414, 72] on span "vs Prev. Period" at bounding box center [376, 71] width 76 height 16
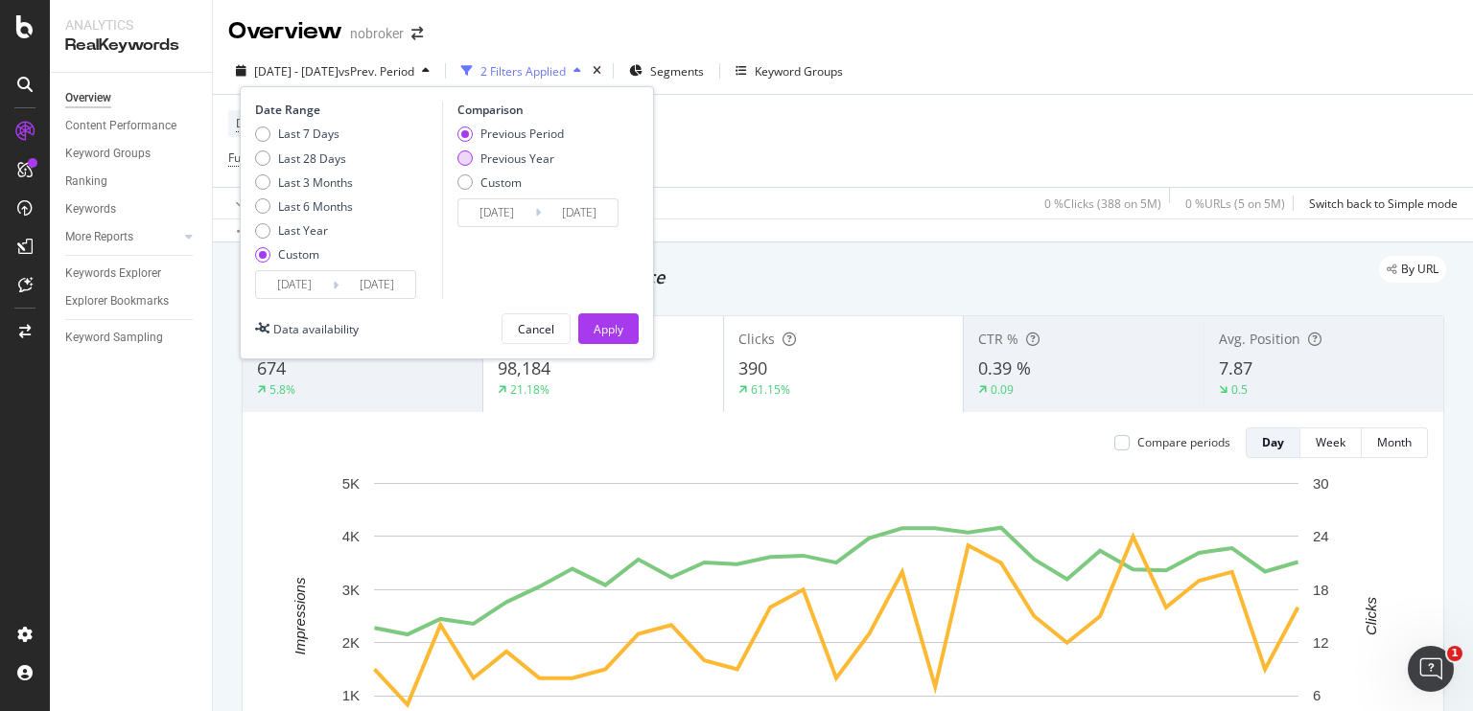
click at [471, 157] on div "Previous Year" at bounding box center [464, 158] width 15 height 15
type input "[DATE]"
click at [629, 323] on button "Apply" at bounding box center [608, 329] width 60 height 31
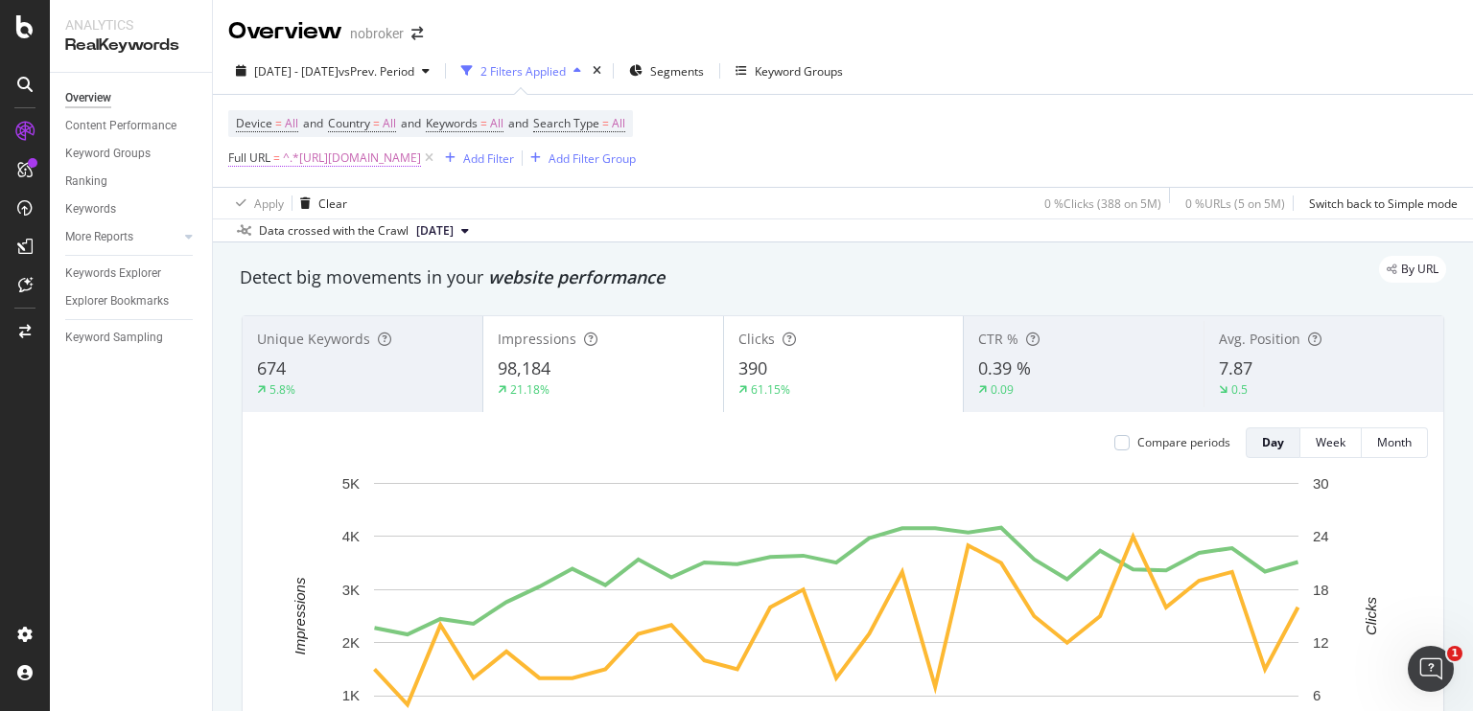
click at [421, 151] on span "^.*[URL][DOMAIN_NAME]" at bounding box center [352, 158] width 138 height 27
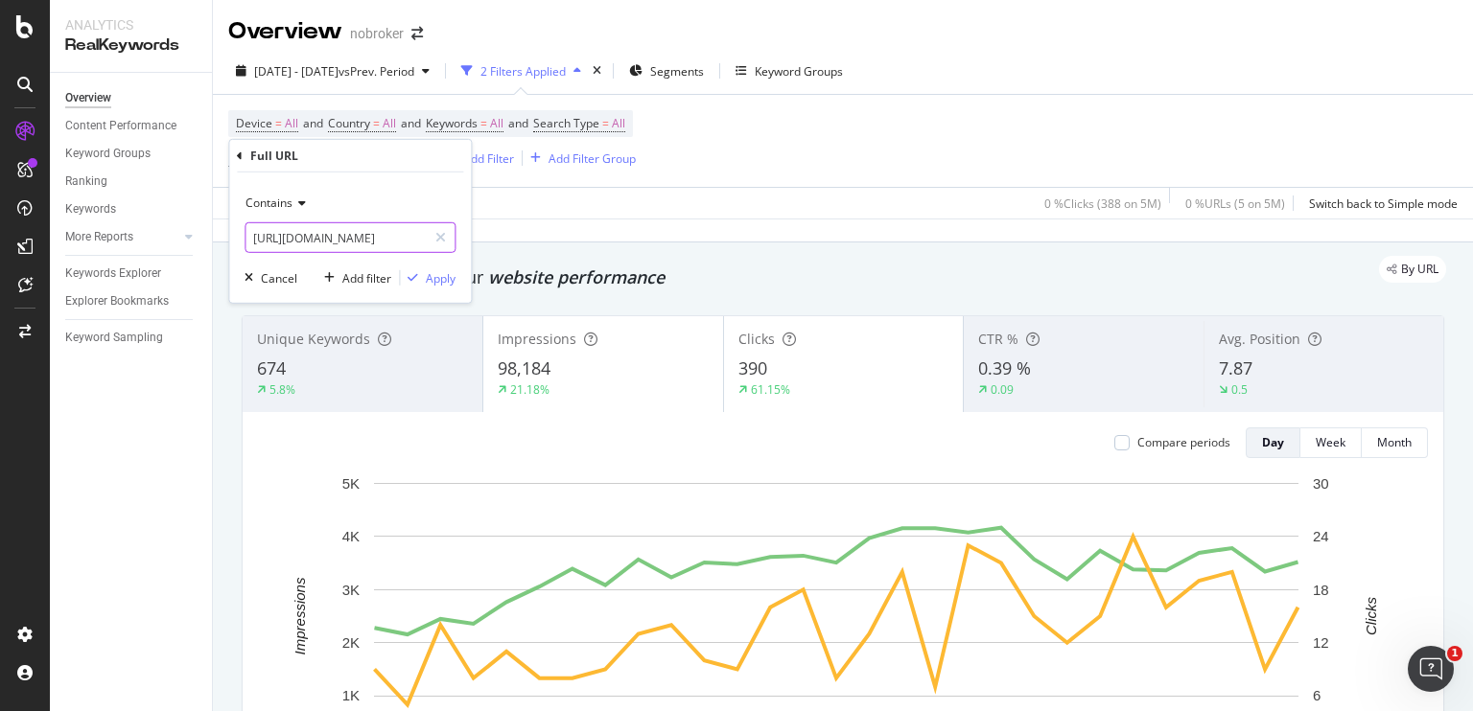
click at [367, 229] on input "[URL][DOMAIN_NAME]" at bounding box center [335, 237] width 181 height 31
paste input "jsw-paints-price-20-litr"
type input "[URL][DOMAIN_NAME]"
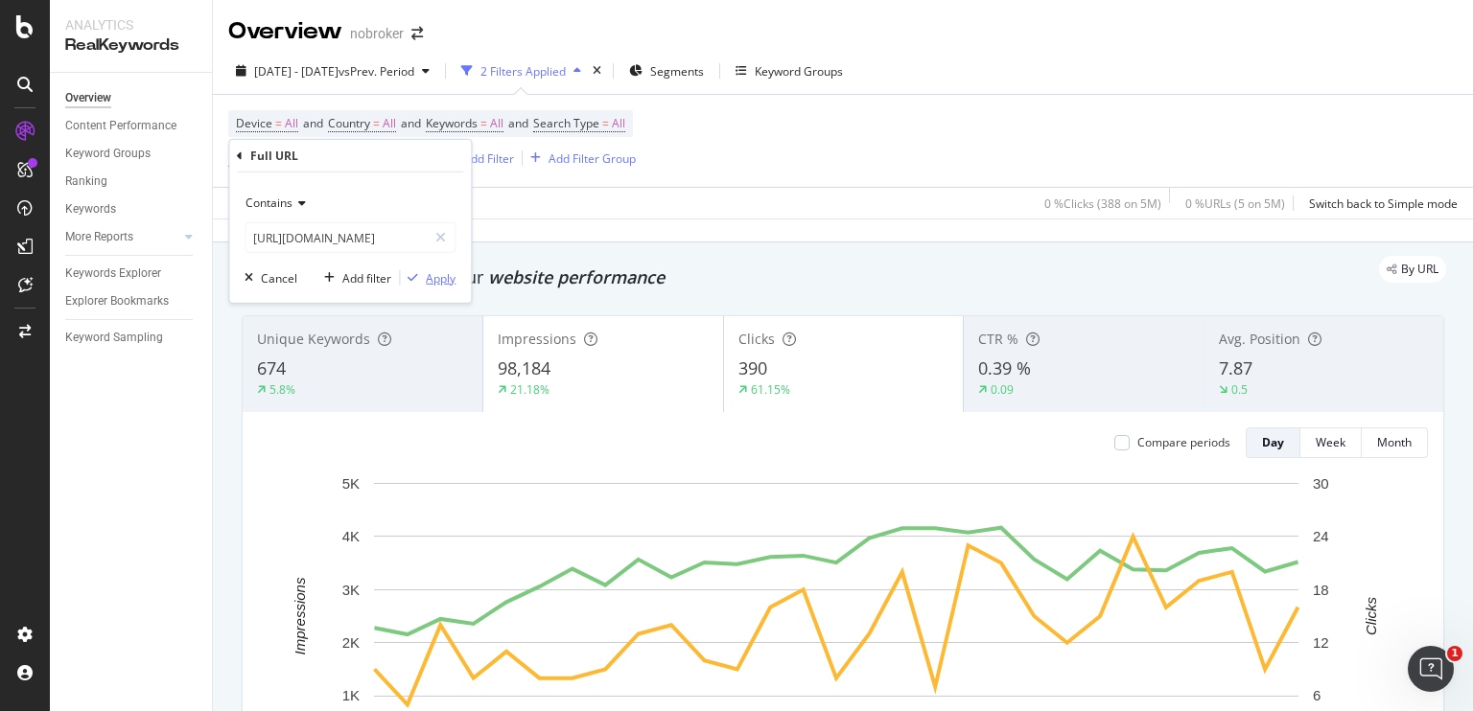
click at [452, 284] on div "Apply" at bounding box center [441, 277] width 30 height 16
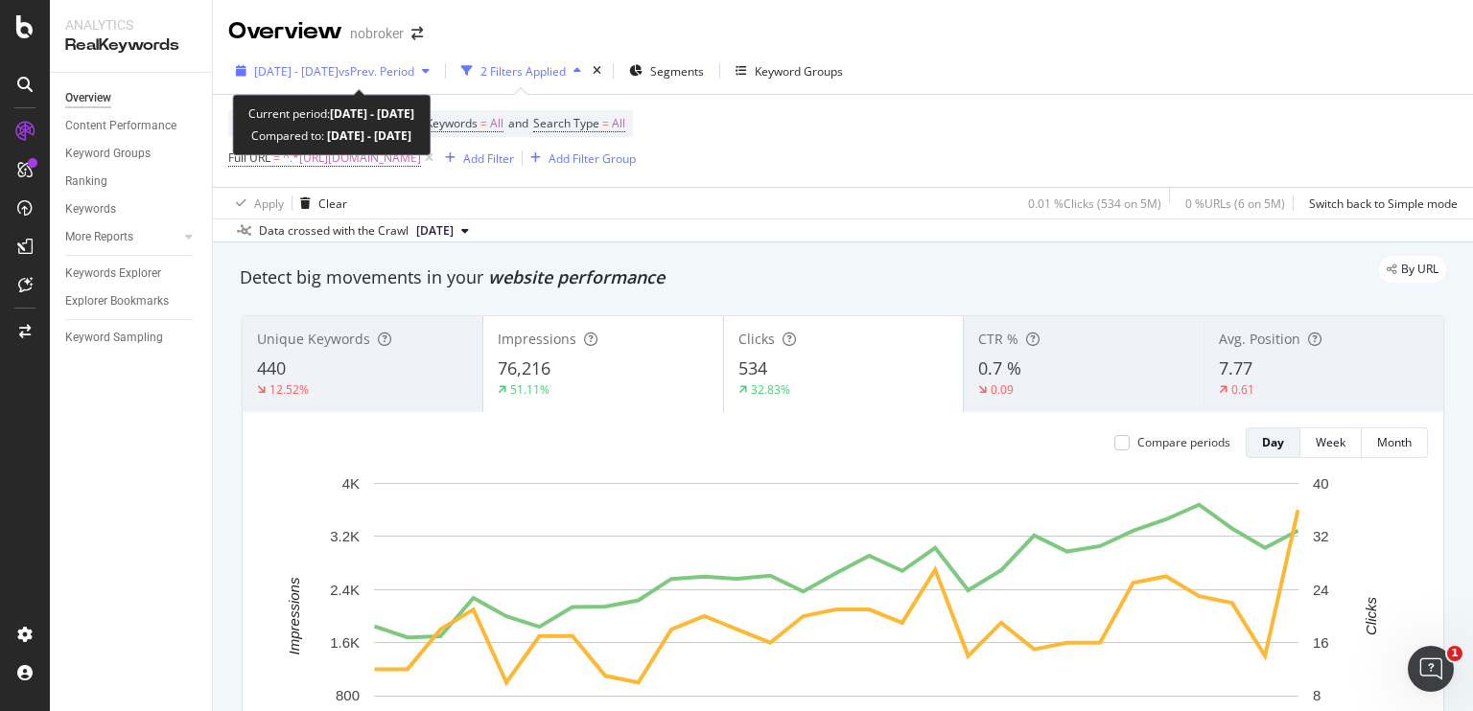
click at [410, 73] on span "vs Prev. Period" at bounding box center [376, 71] width 76 height 16
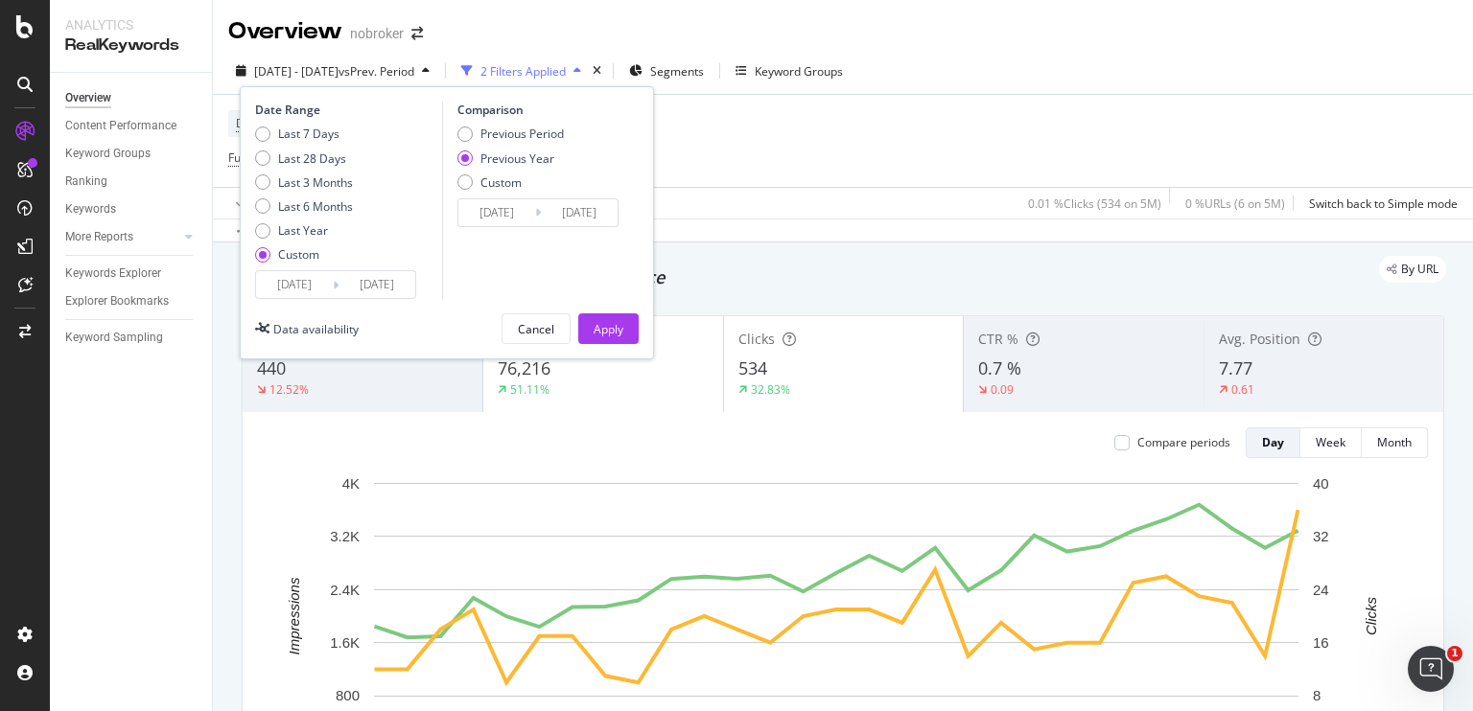
click at [464, 160] on div "Previous Year" at bounding box center [464, 158] width 15 height 15
click at [614, 325] on div "Apply" at bounding box center [609, 329] width 30 height 16
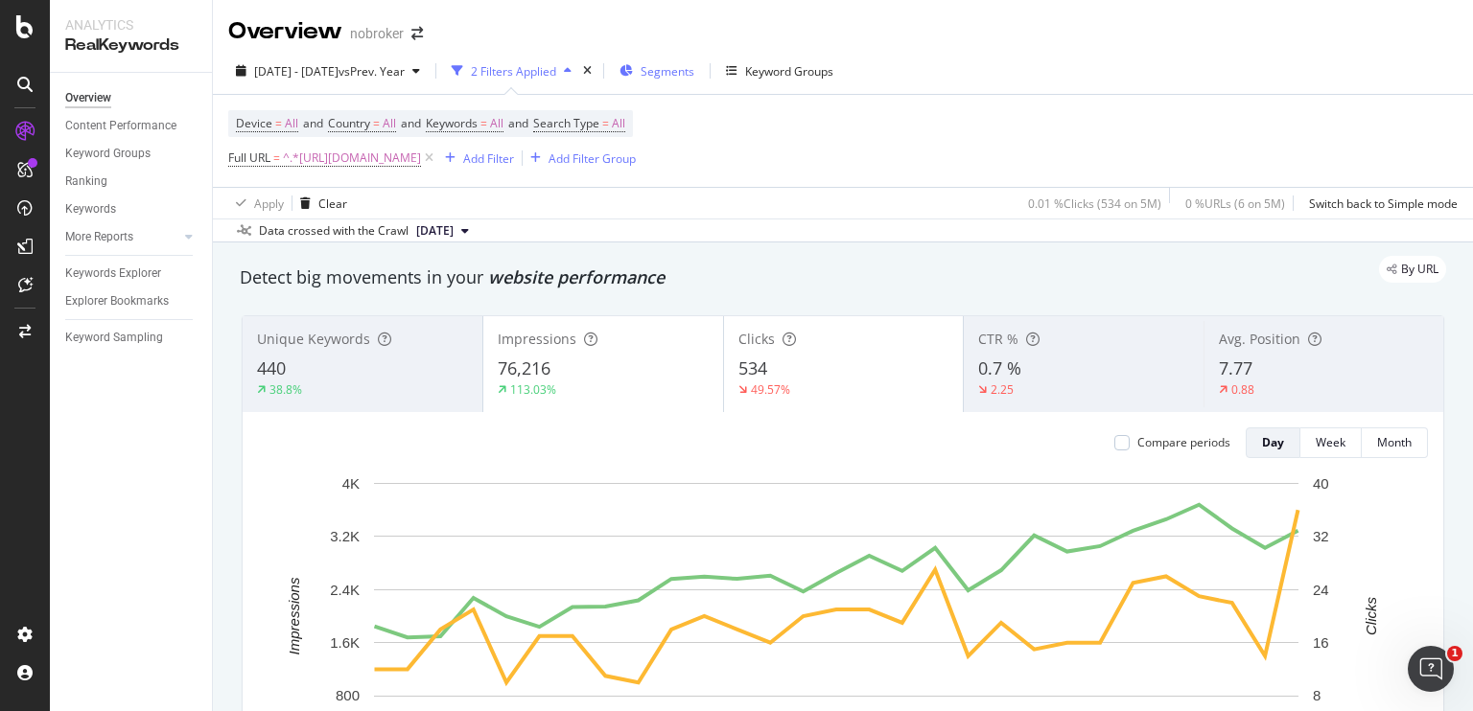
click at [694, 66] on span "Segments" at bounding box center [668, 71] width 54 height 16
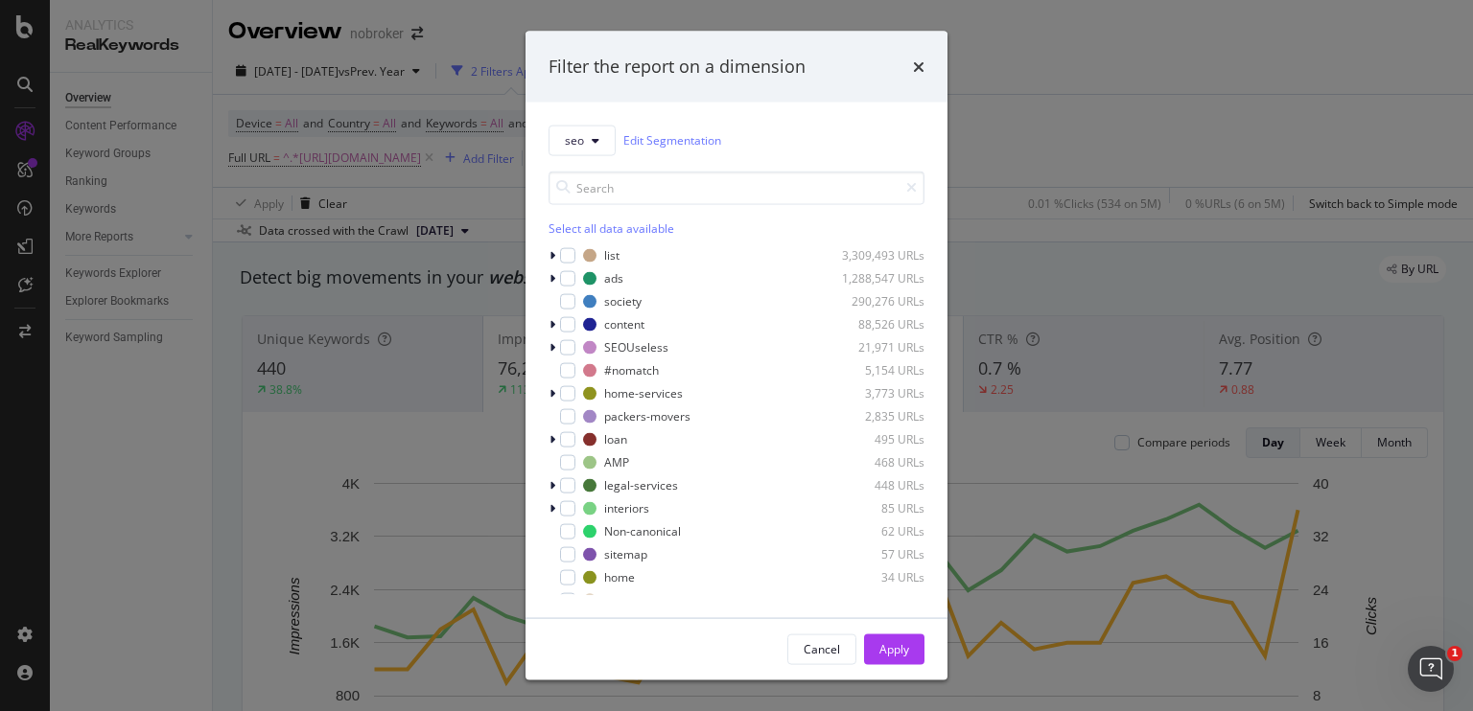
click at [382, 186] on div "Filter the report on a dimension seo Edit Segmentation Select all data availabl…" at bounding box center [736, 355] width 1473 height 711
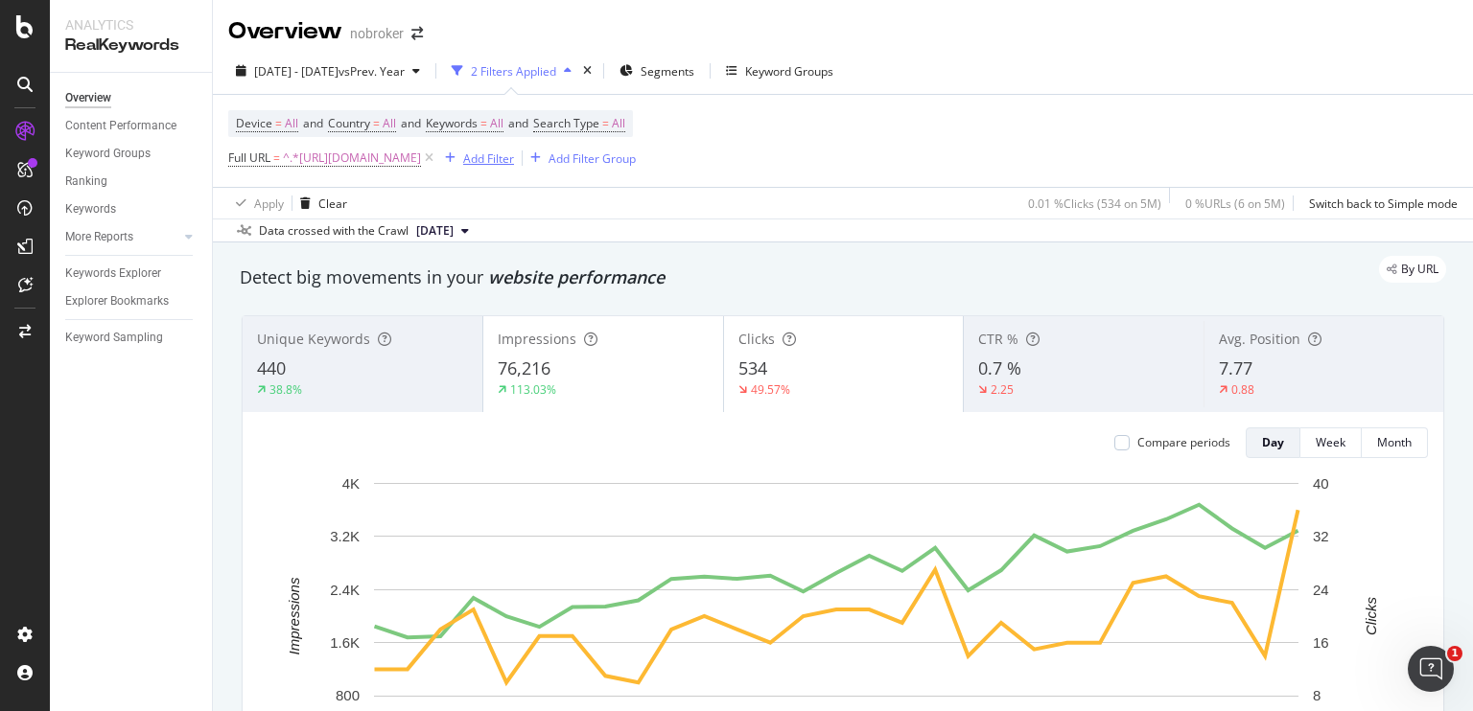
click at [514, 158] on div "Add Filter" at bounding box center [488, 159] width 51 height 16
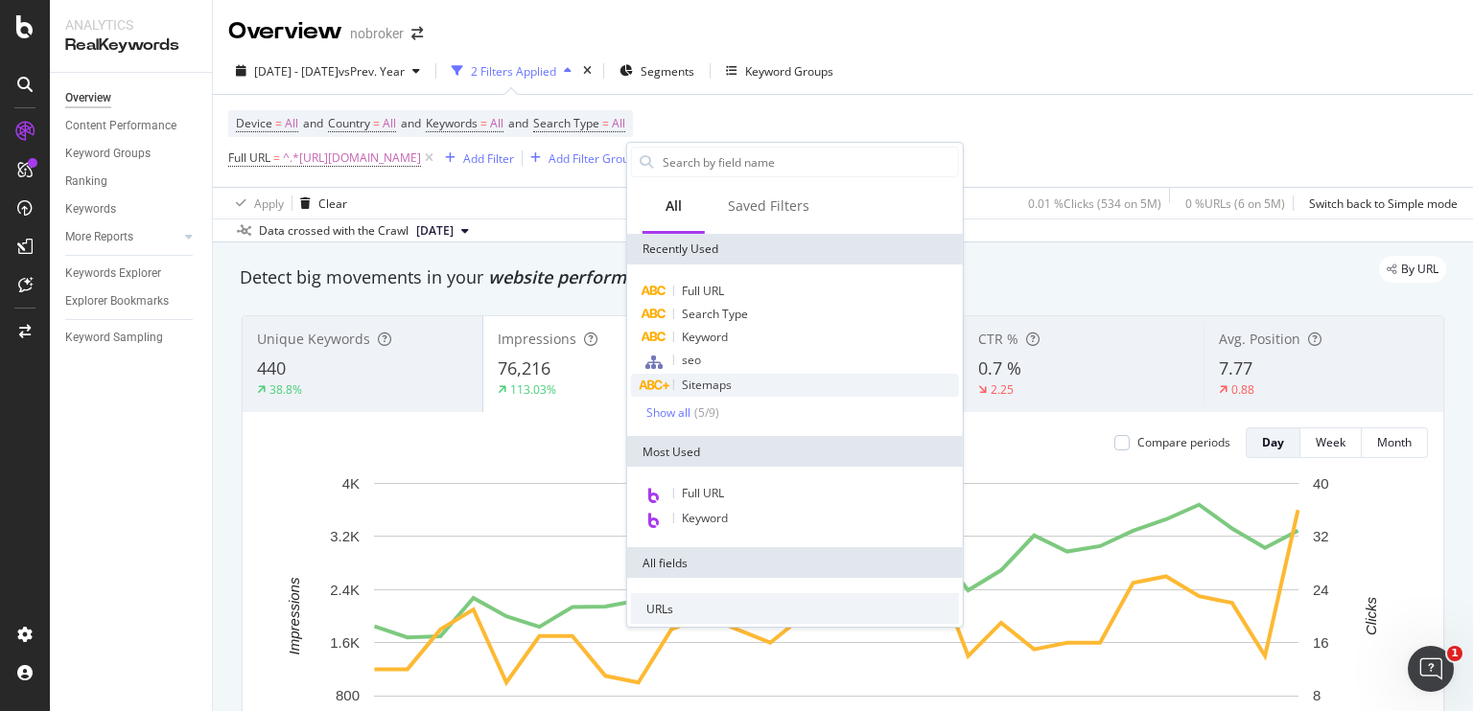
click at [688, 379] on span "Sitemaps" at bounding box center [707, 385] width 50 height 16
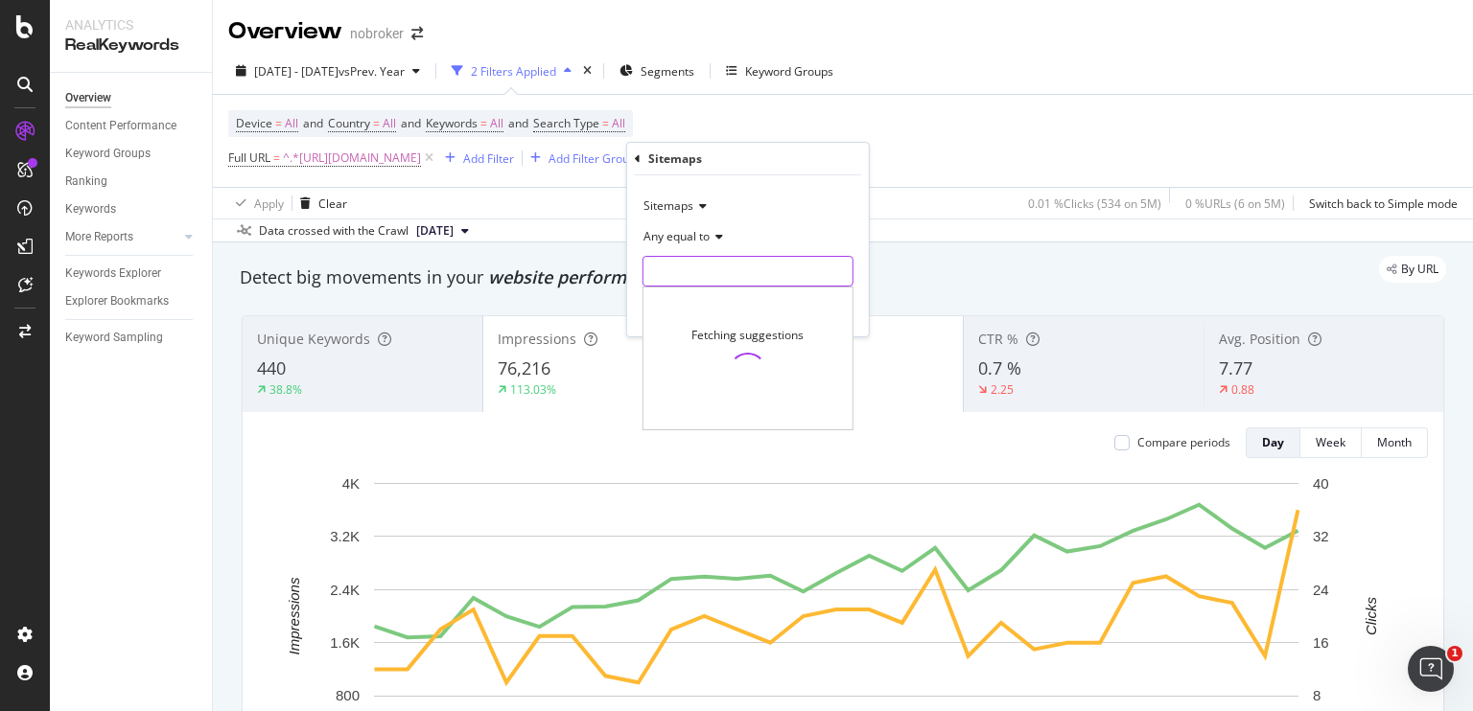
click at [679, 267] on input "text" at bounding box center [747, 271] width 209 height 31
click at [716, 279] on input "blog" at bounding box center [733, 271] width 181 height 31
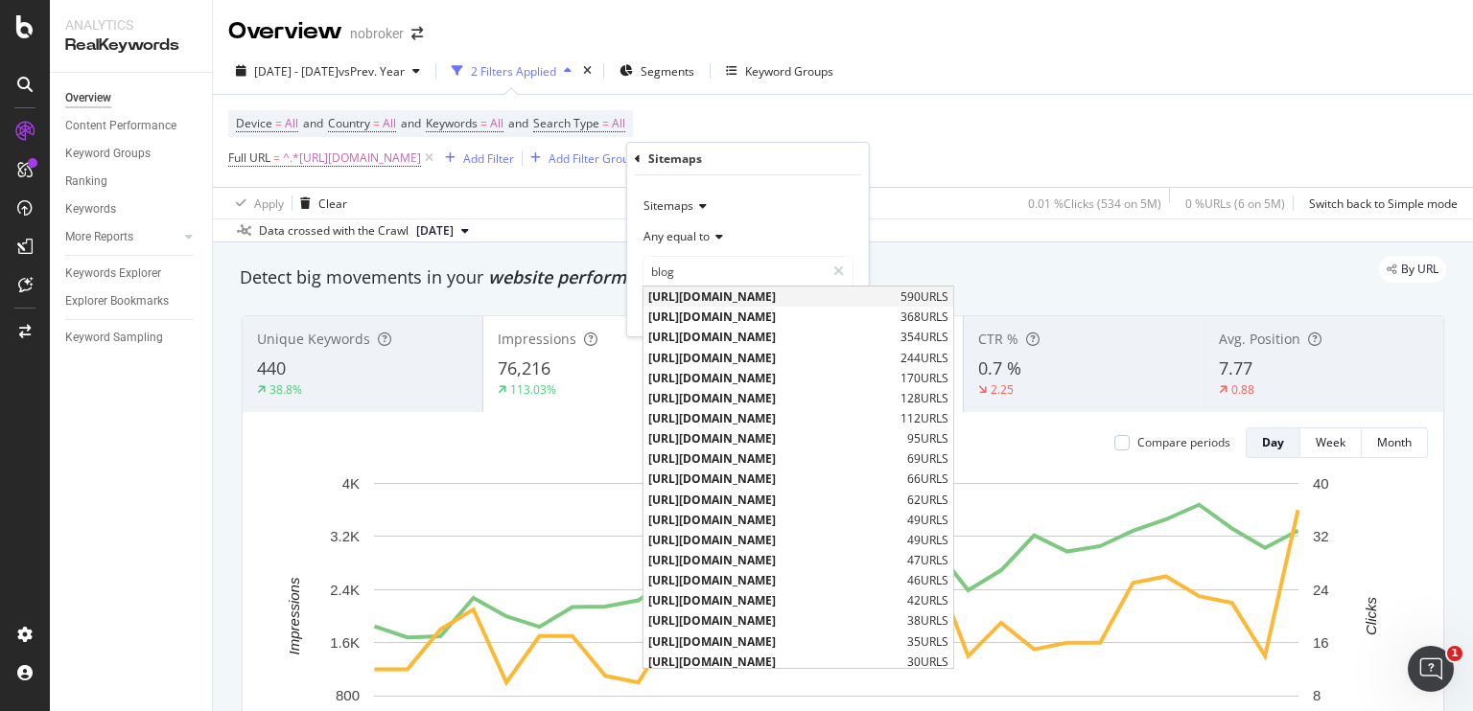
click at [752, 302] on span "[URL][DOMAIN_NAME]" at bounding box center [771, 297] width 247 height 16
type input "[URL][DOMAIN_NAME]"
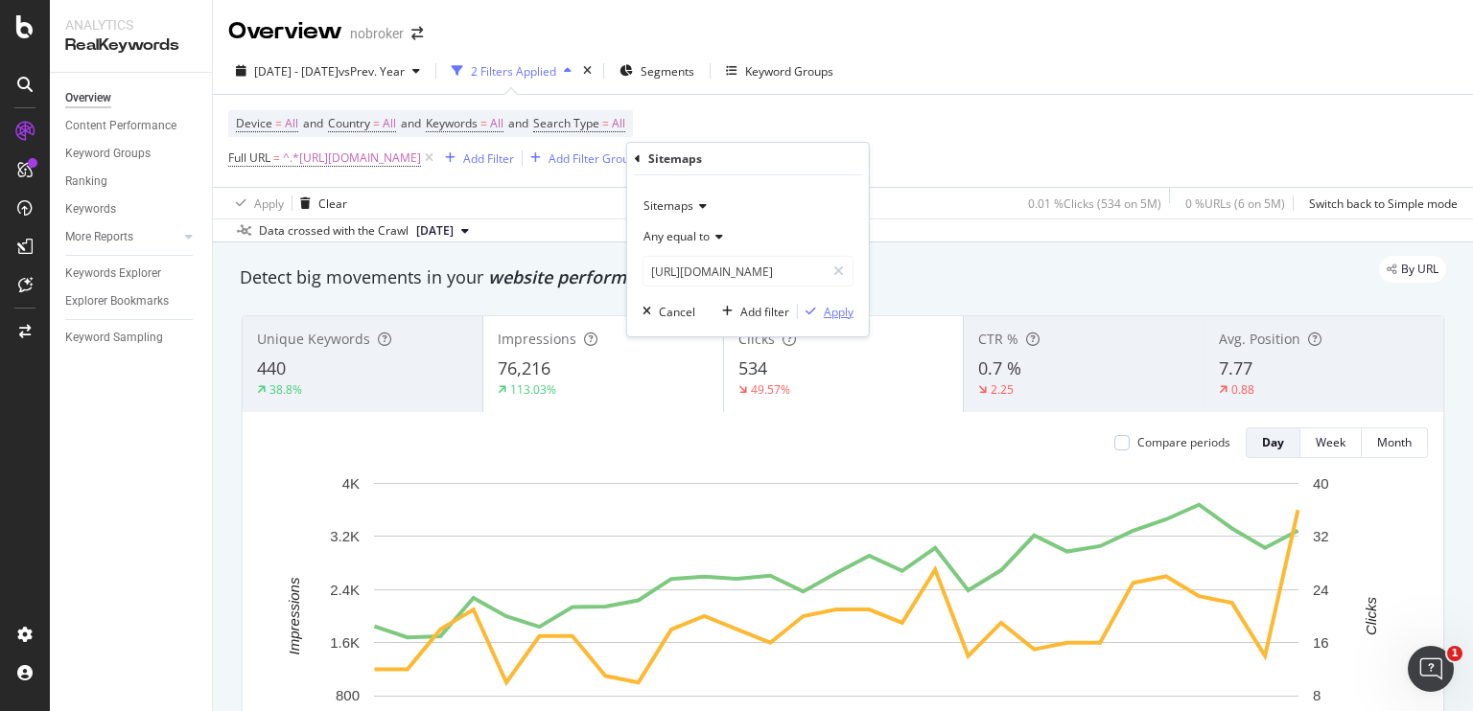
click at [825, 314] on div "Apply" at bounding box center [839, 312] width 30 height 16
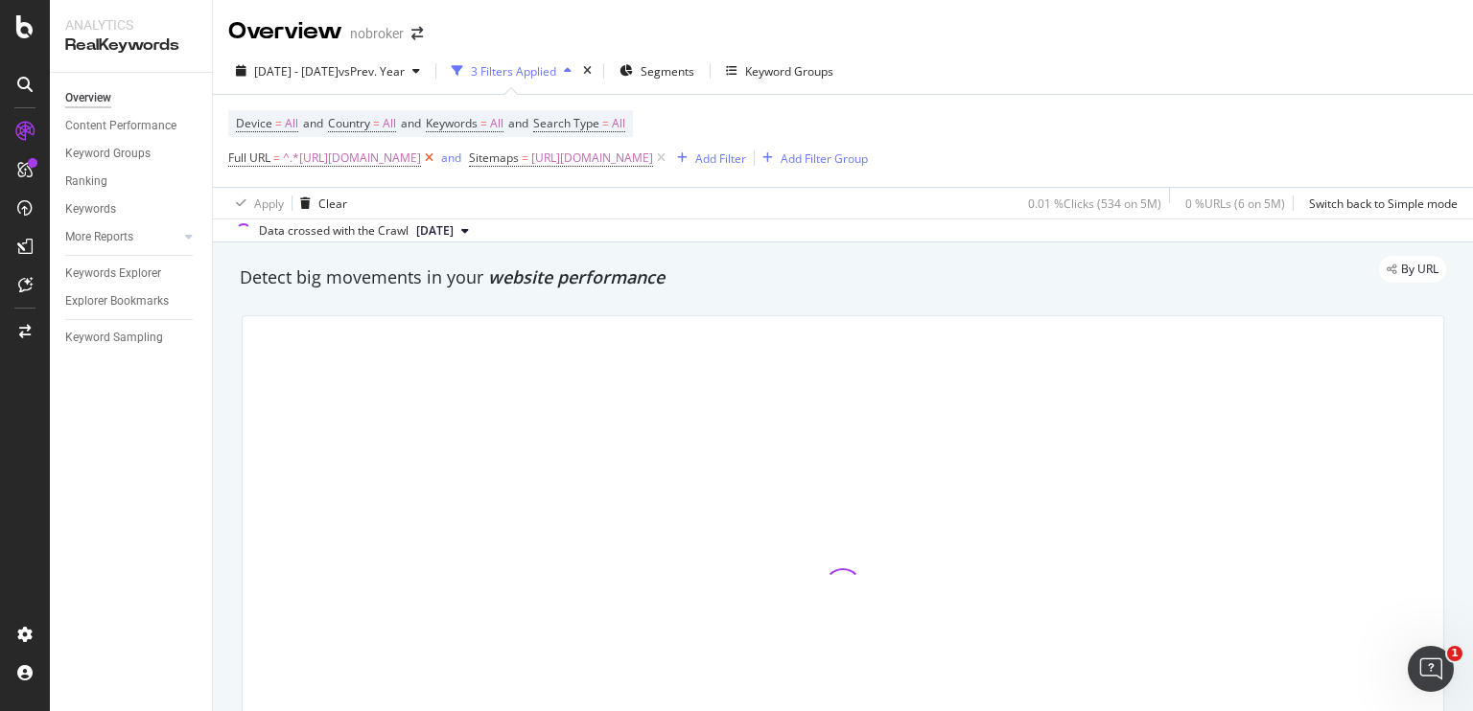
click at [437, 156] on icon at bounding box center [429, 158] width 16 height 19
click at [499, 271] on div "By URL" at bounding box center [833, 269] width 1225 height 27
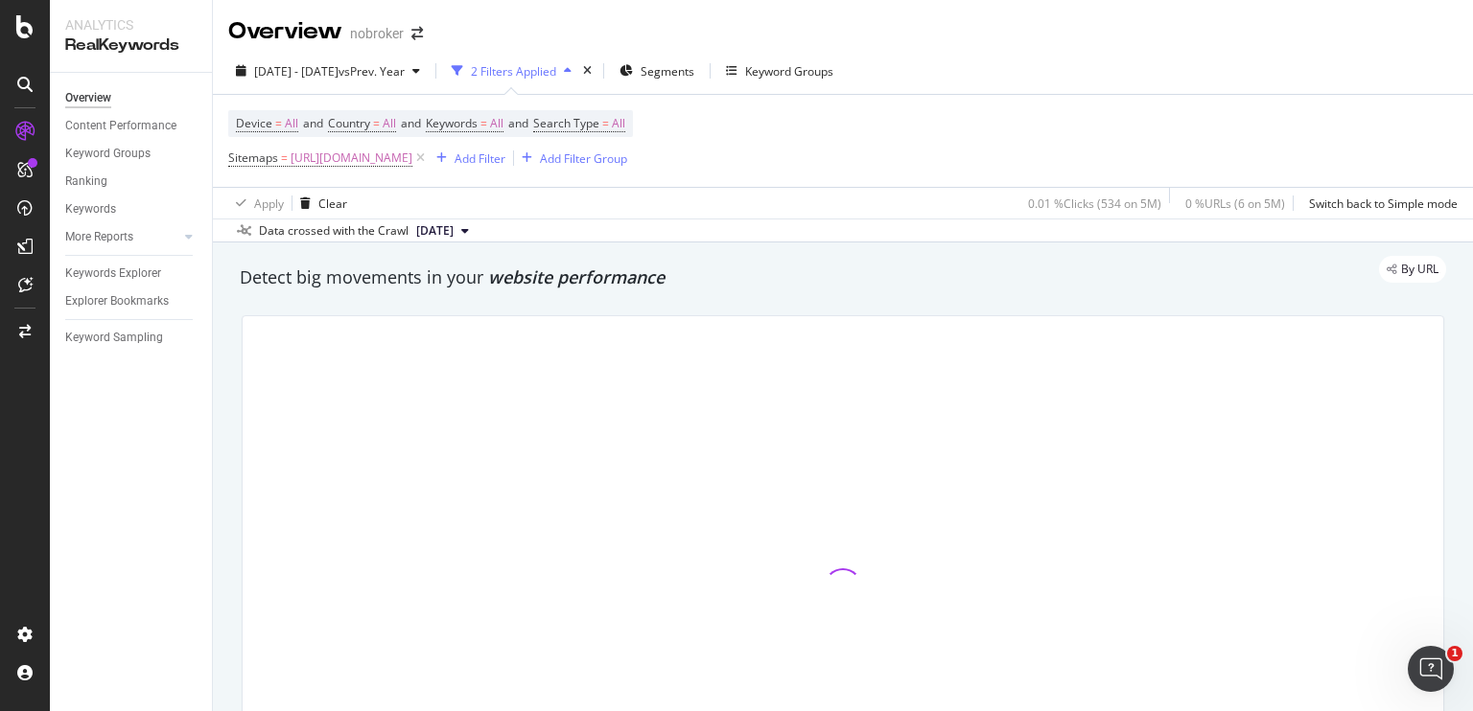
click at [693, 267] on div "By URL" at bounding box center [833, 269] width 1225 height 27
drag, startPoint x: 693, startPoint y: 267, endPoint x: 547, endPoint y: 303, distance: 150.2
click at [547, 303] on div at bounding box center [842, 587] width 1225 height 575
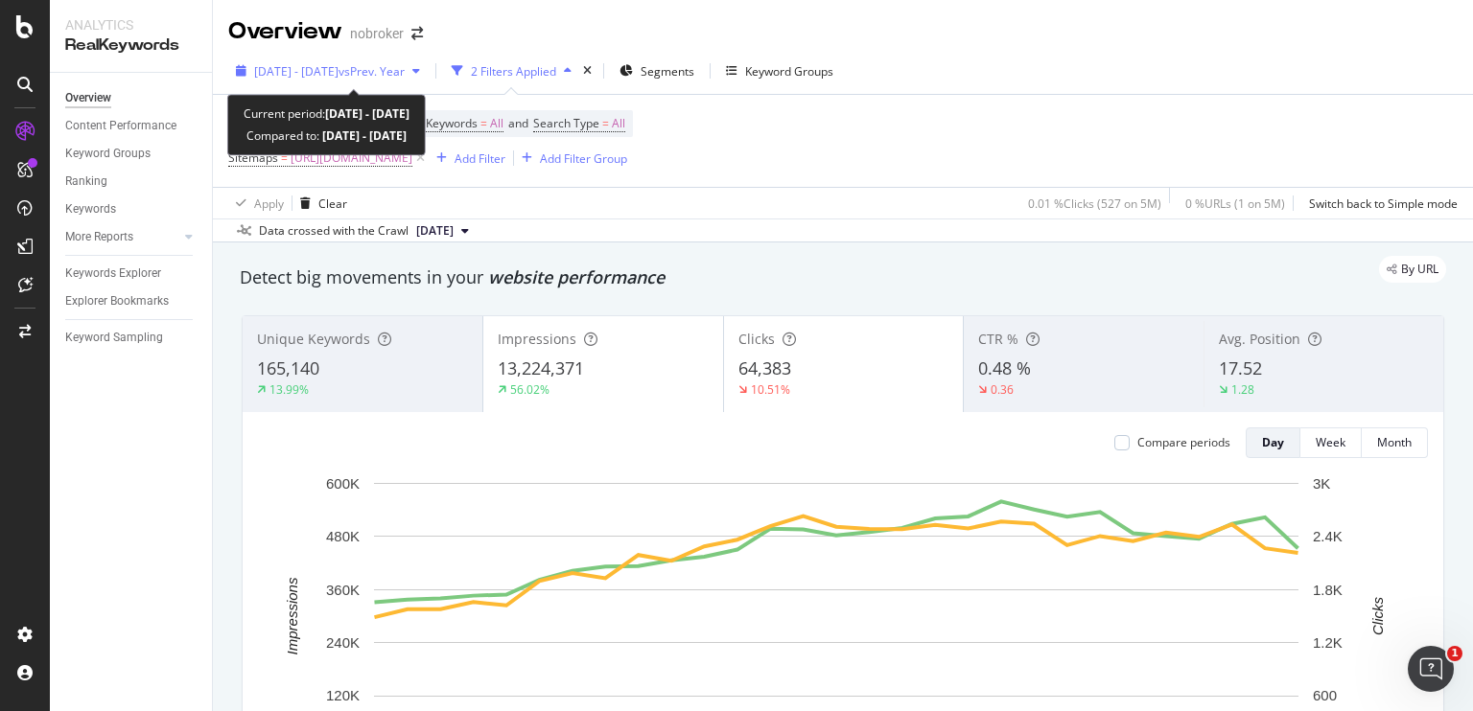
click at [390, 66] on span "vs Prev. Year" at bounding box center [371, 71] width 66 height 16
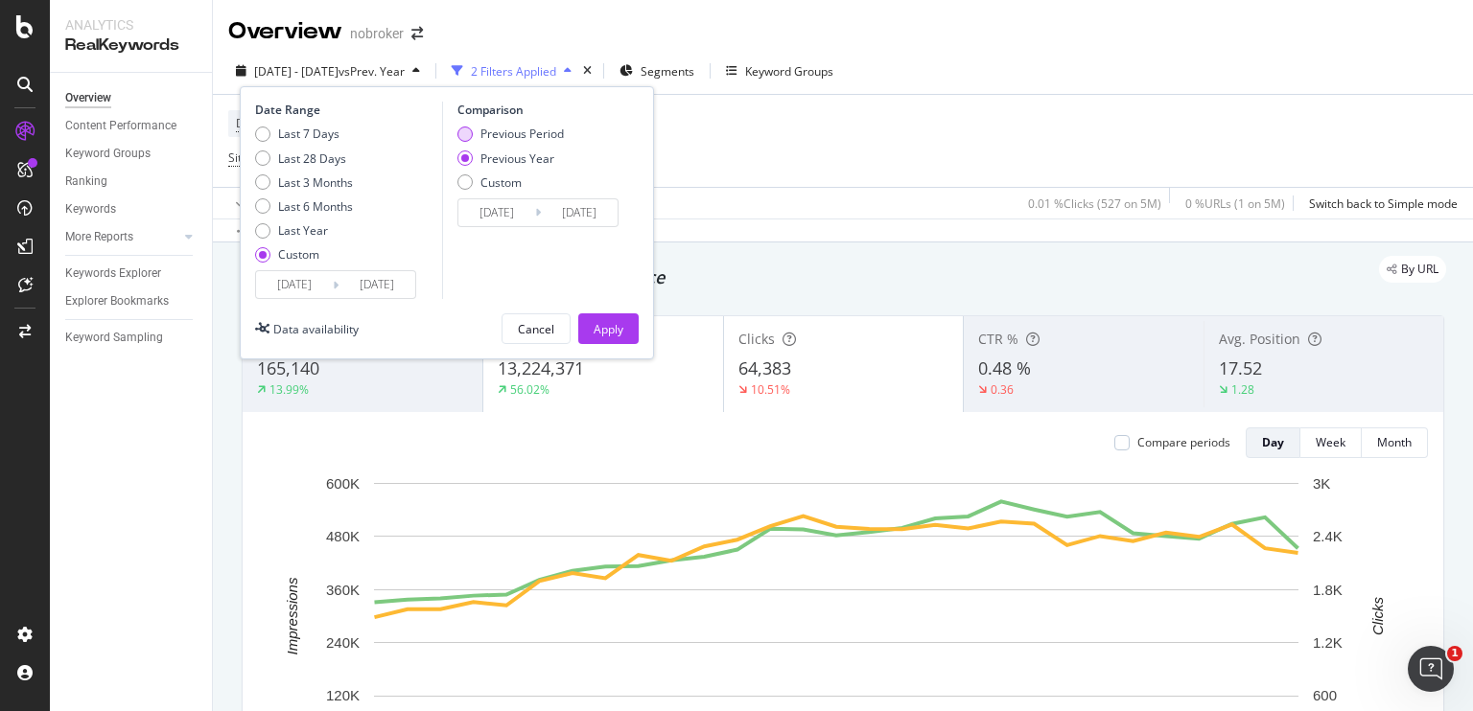
click at [468, 137] on div "Previous Period" at bounding box center [464, 134] width 15 height 15
type input "[DATE]"
click at [606, 326] on div "Apply" at bounding box center [609, 329] width 30 height 16
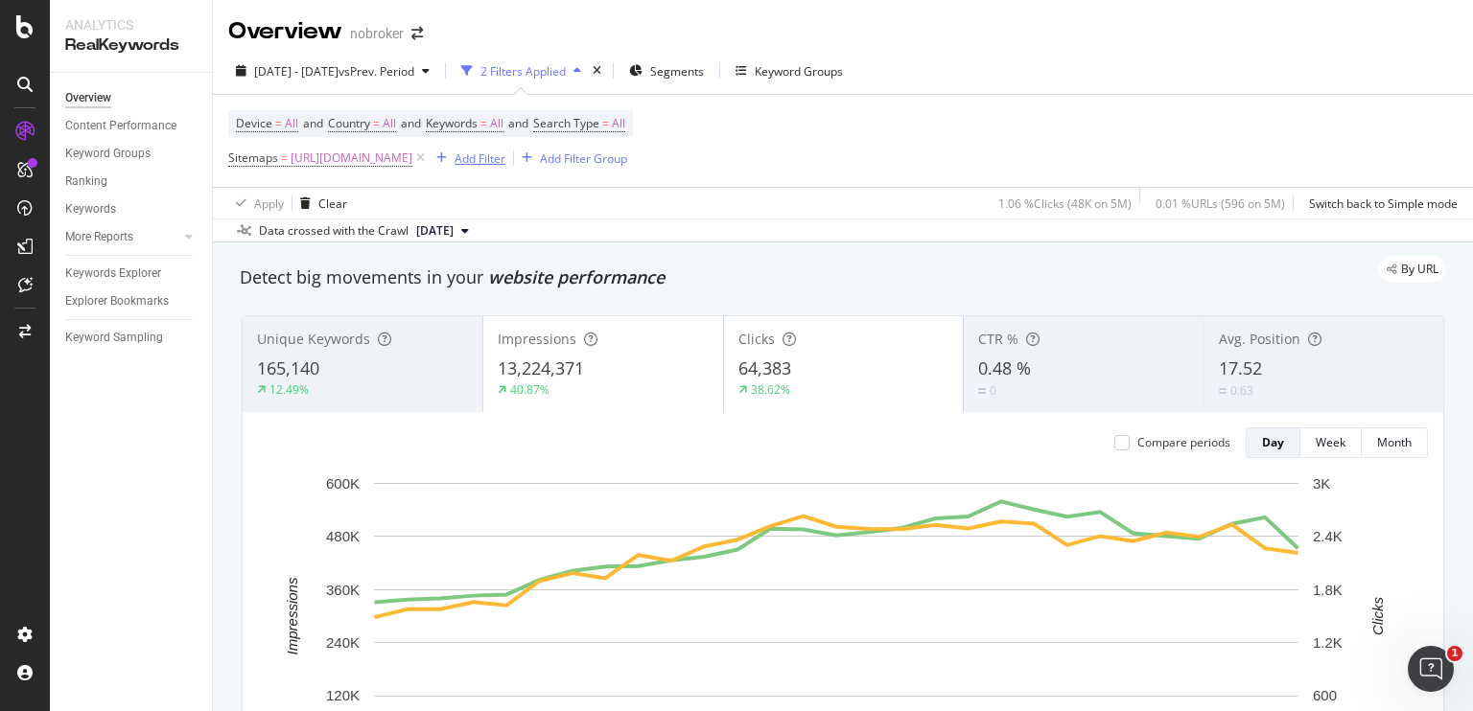
click at [505, 152] on div "Add Filter" at bounding box center [479, 159] width 51 height 16
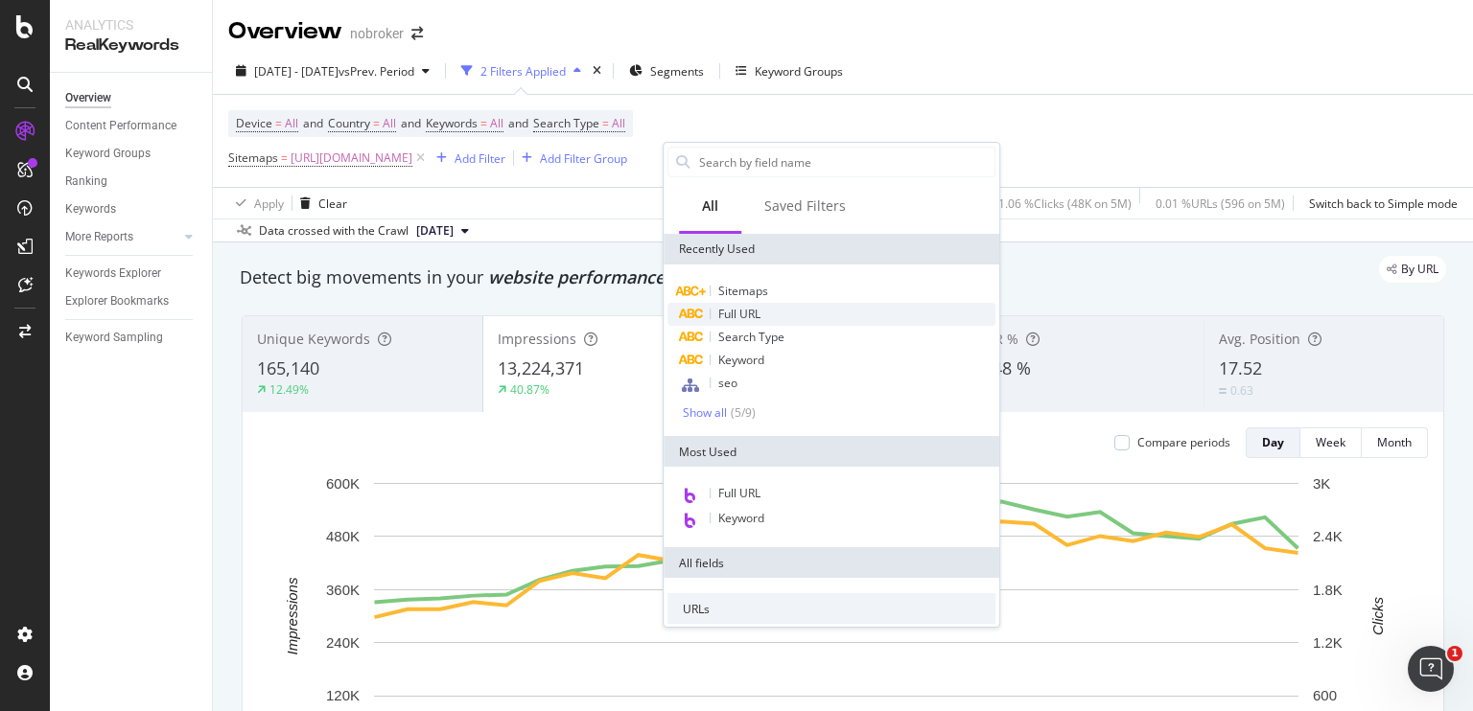
click at [740, 315] on span "Full URL" at bounding box center [739, 314] width 42 height 16
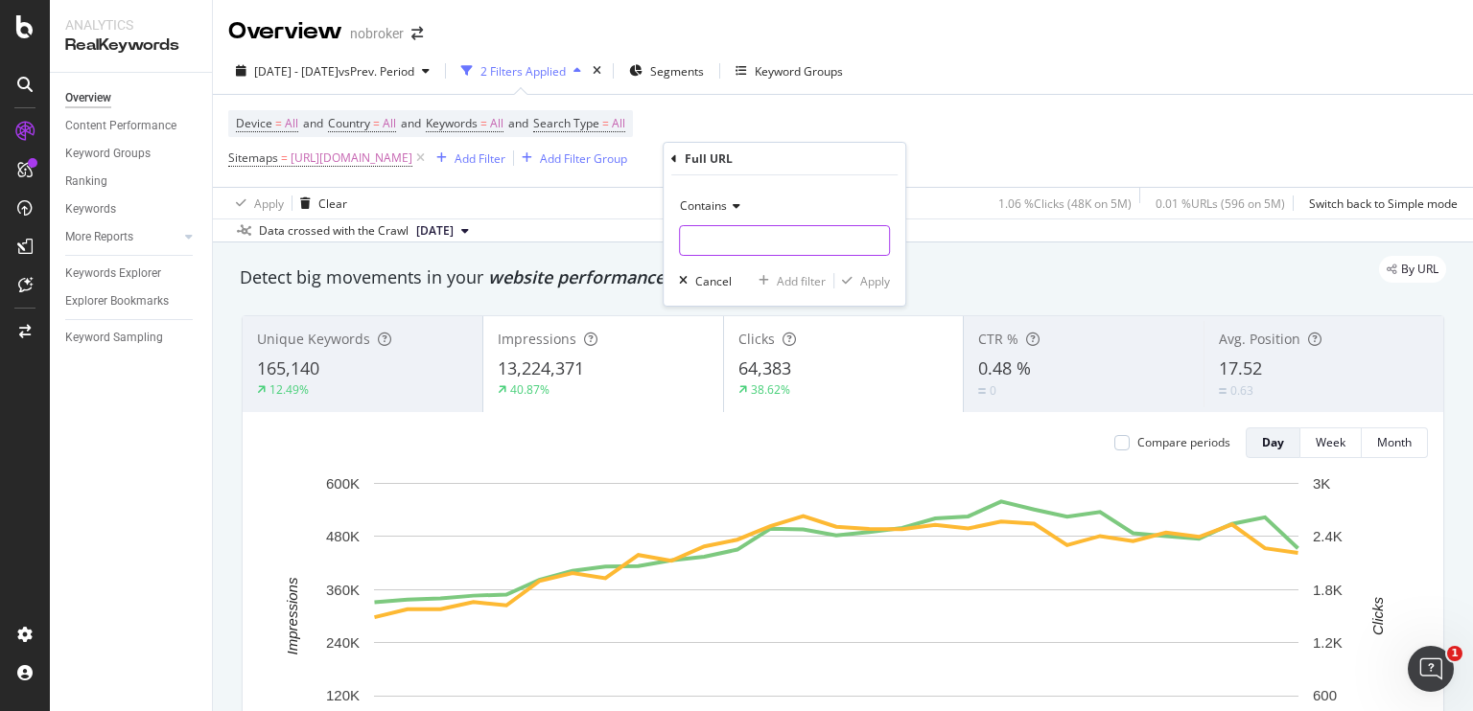
click at [708, 237] on input "text" at bounding box center [784, 240] width 209 height 31
paste input "[URL][DOMAIN_NAME]"
type input "[URL][DOMAIN_NAME]"
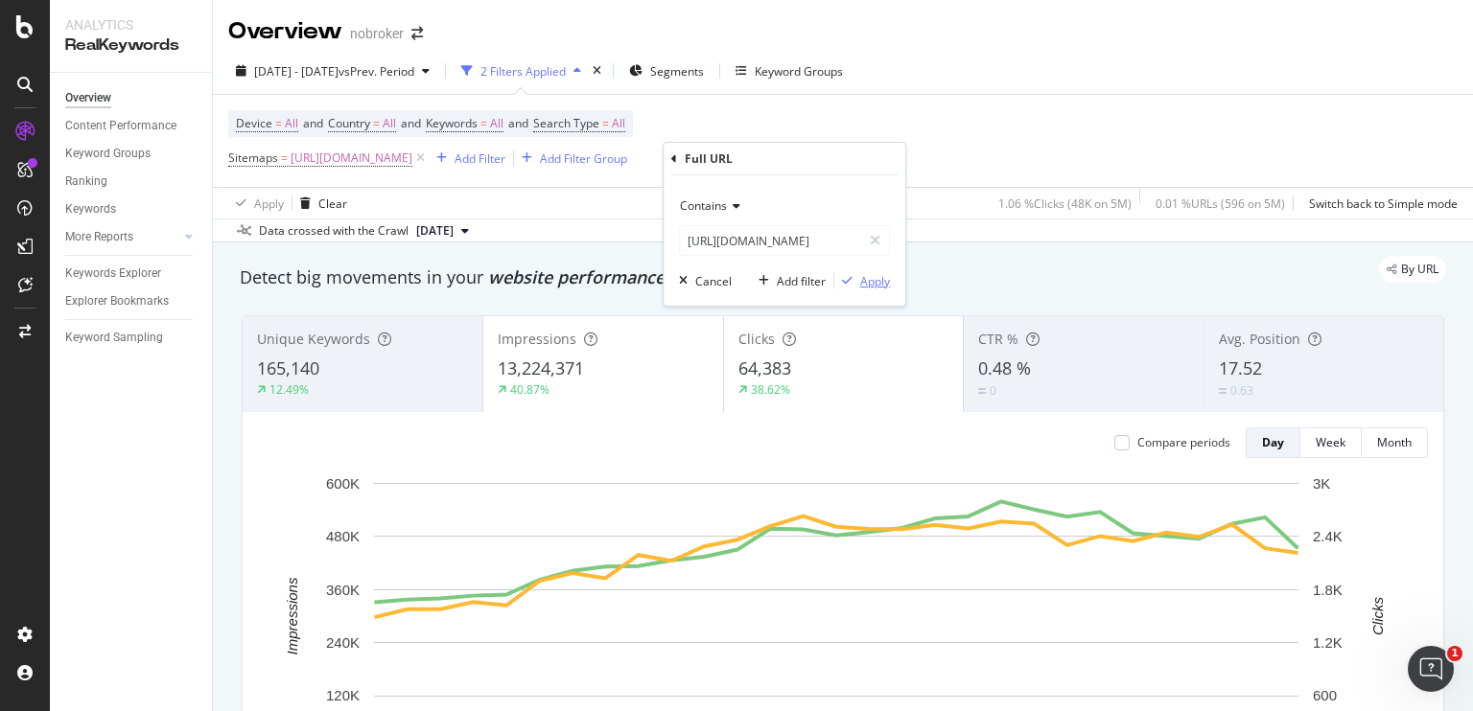
click at [881, 283] on div "Apply" at bounding box center [875, 281] width 30 height 16
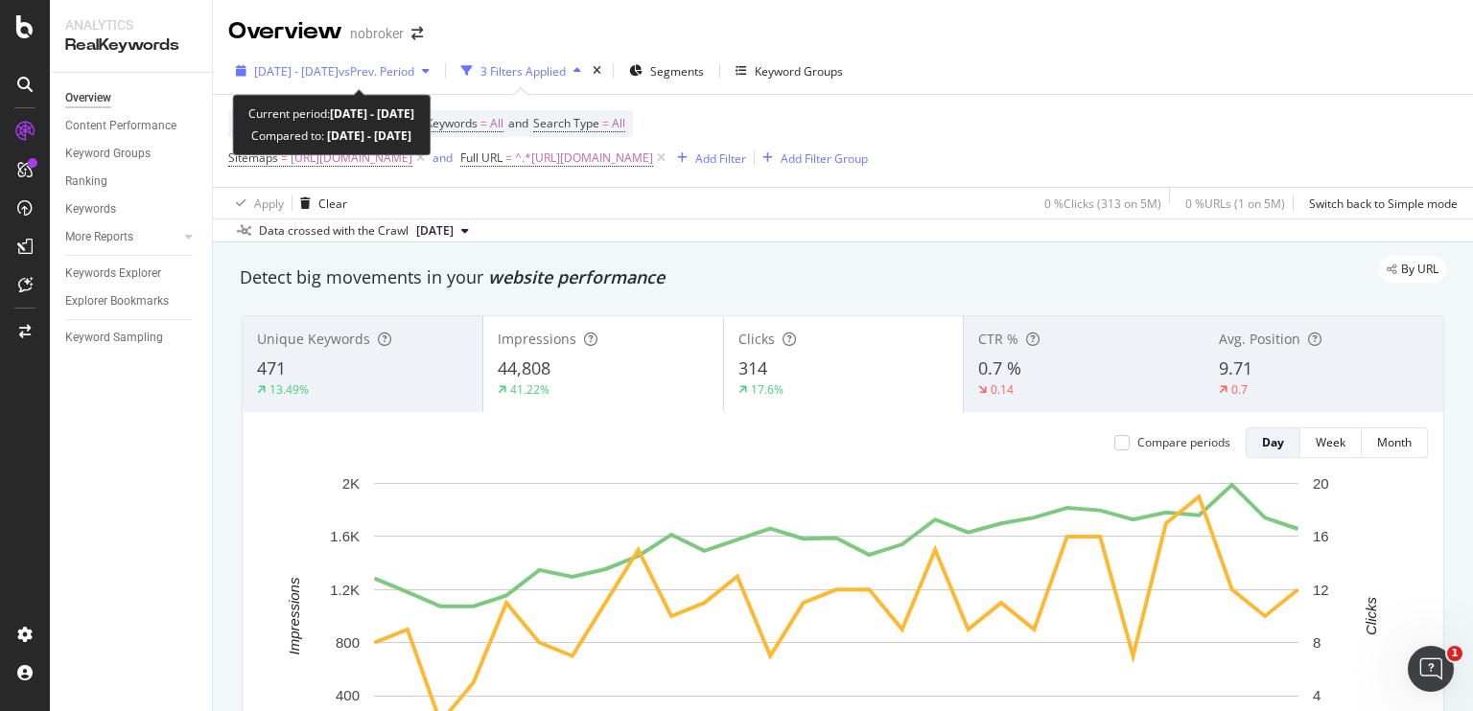
click at [412, 75] on span "vs Prev. Period" at bounding box center [376, 71] width 76 height 16
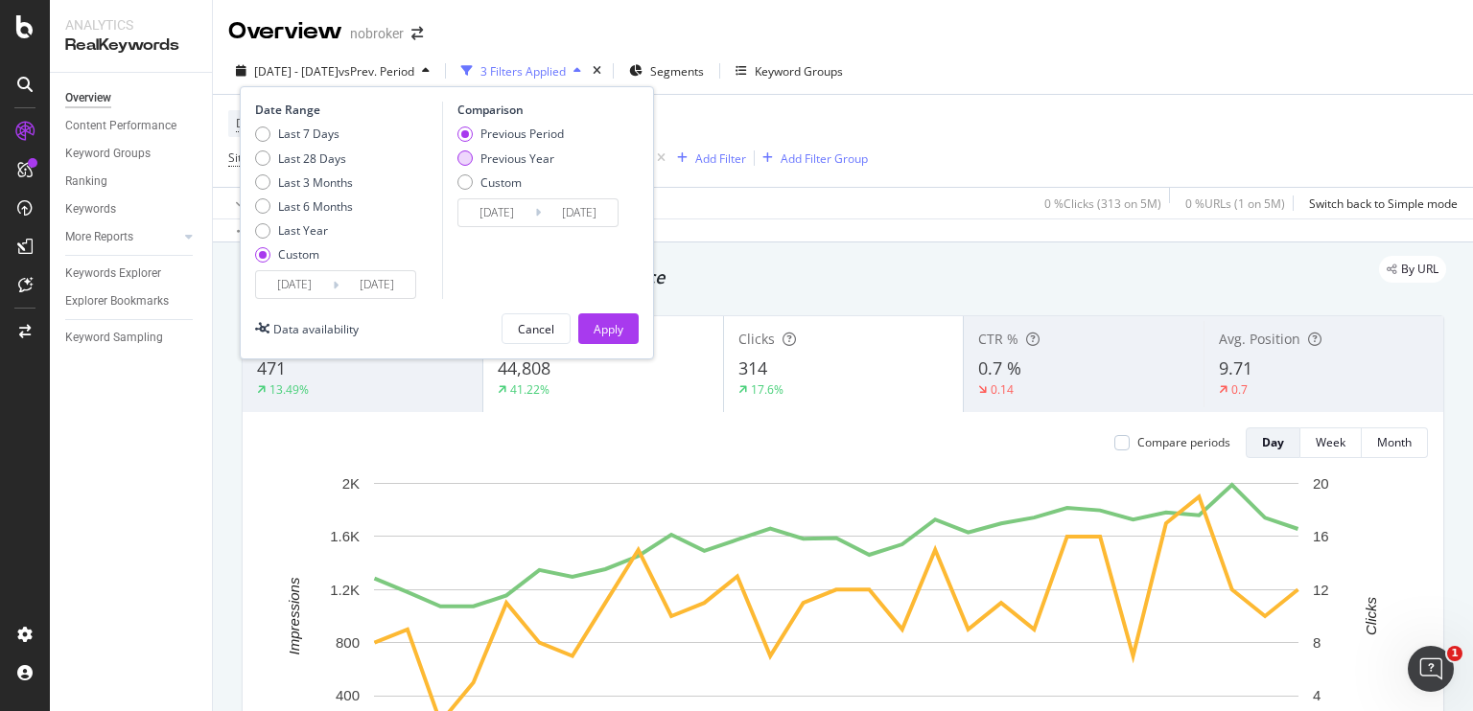
click at [466, 156] on div "Previous Year" at bounding box center [464, 158] width 15 height 15
type input "[DATE]"
click at [617, 311] on div "Date Range Last 7 Days Last 28 Days Last 3 Months Last 6 Months Last Year Custo…" at bounding box center [447, 222] width 414 height 273
click at [621, 321] on div "Apply" at bounding box center [609, 329] width 30 height 16
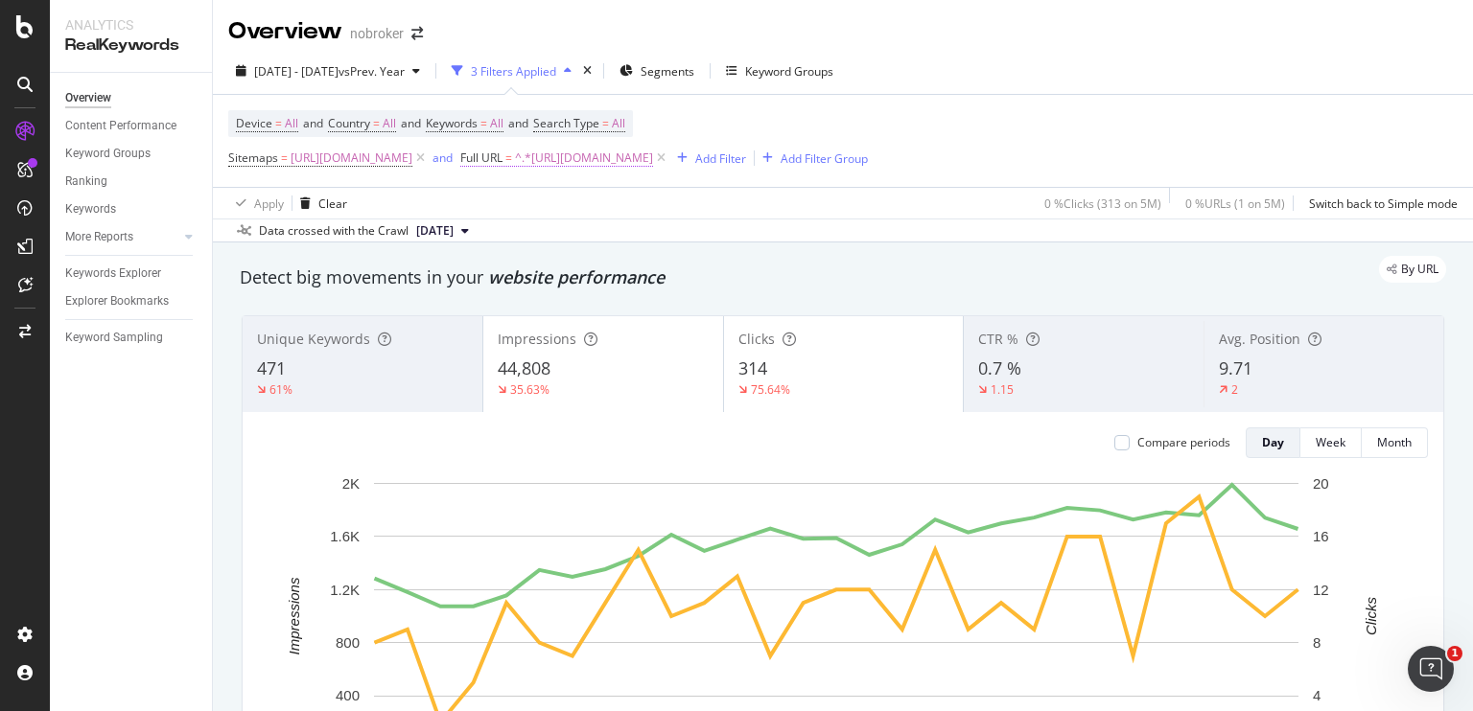
click at [653, 158] on span "^.*[URL][DOMAIN_NAME]" at bounding box center [584, 158] width 138 height 27
click at [775, 232] on input "[URL][DOMAIN_NAME]" at bounding box center [802, 237] width 181 height 31
paste input "wall-putty-price-in-[GEOGRAPHIC_DATA]"
type input "[URL][DOMAIN_NAME]"
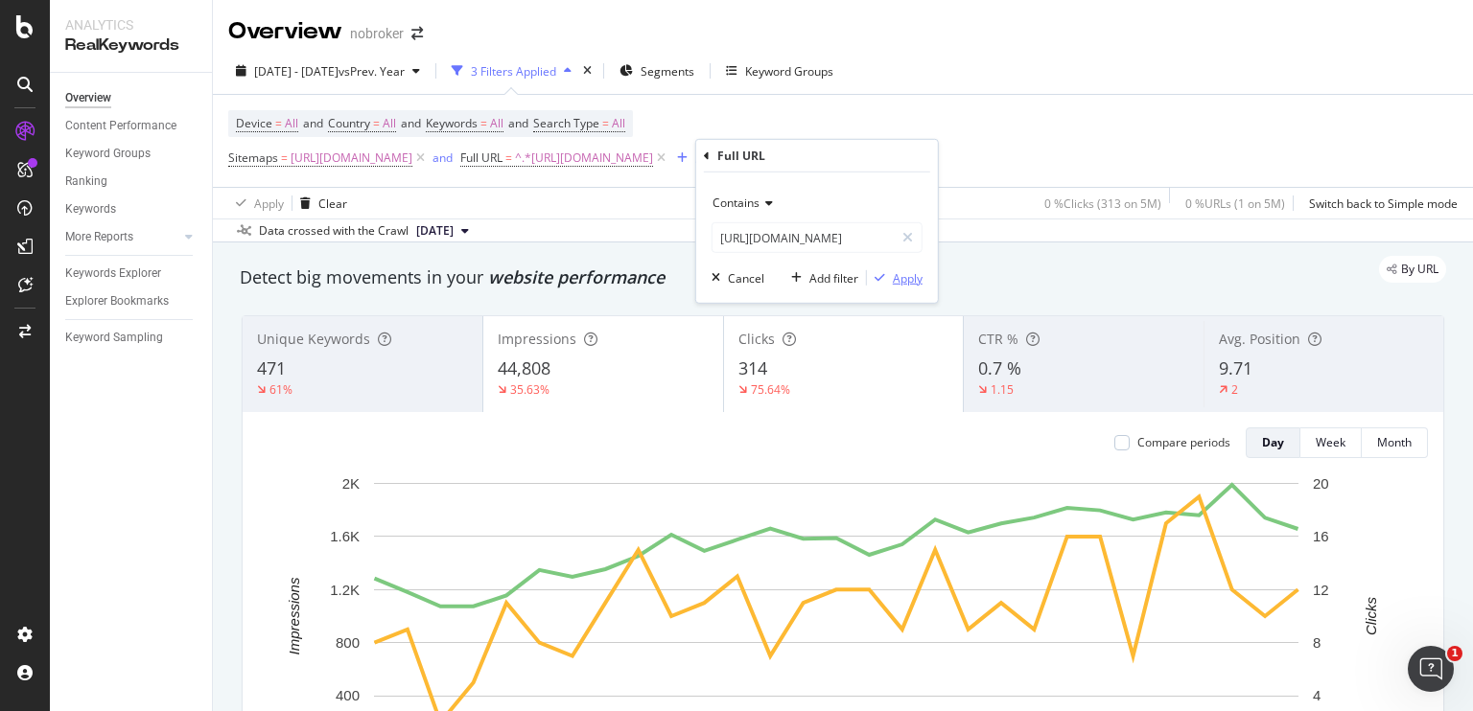
scroll to position [0, 0]
click at [894, 281] on div "Apply" at bounding box center [908, 277] width 30 height 16
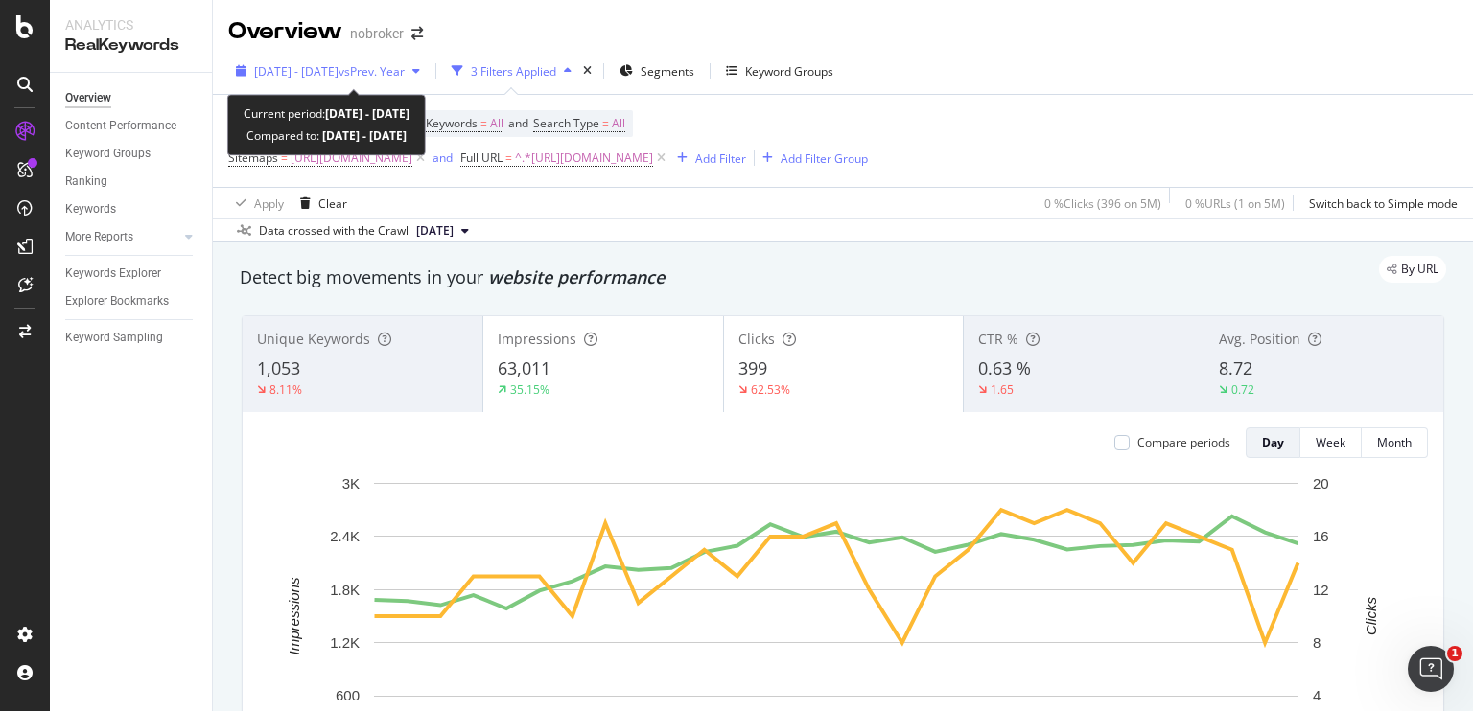
click at [400, 68] on span "vs Prev. Year" at bounding box center [371, 71] width 66 height 16
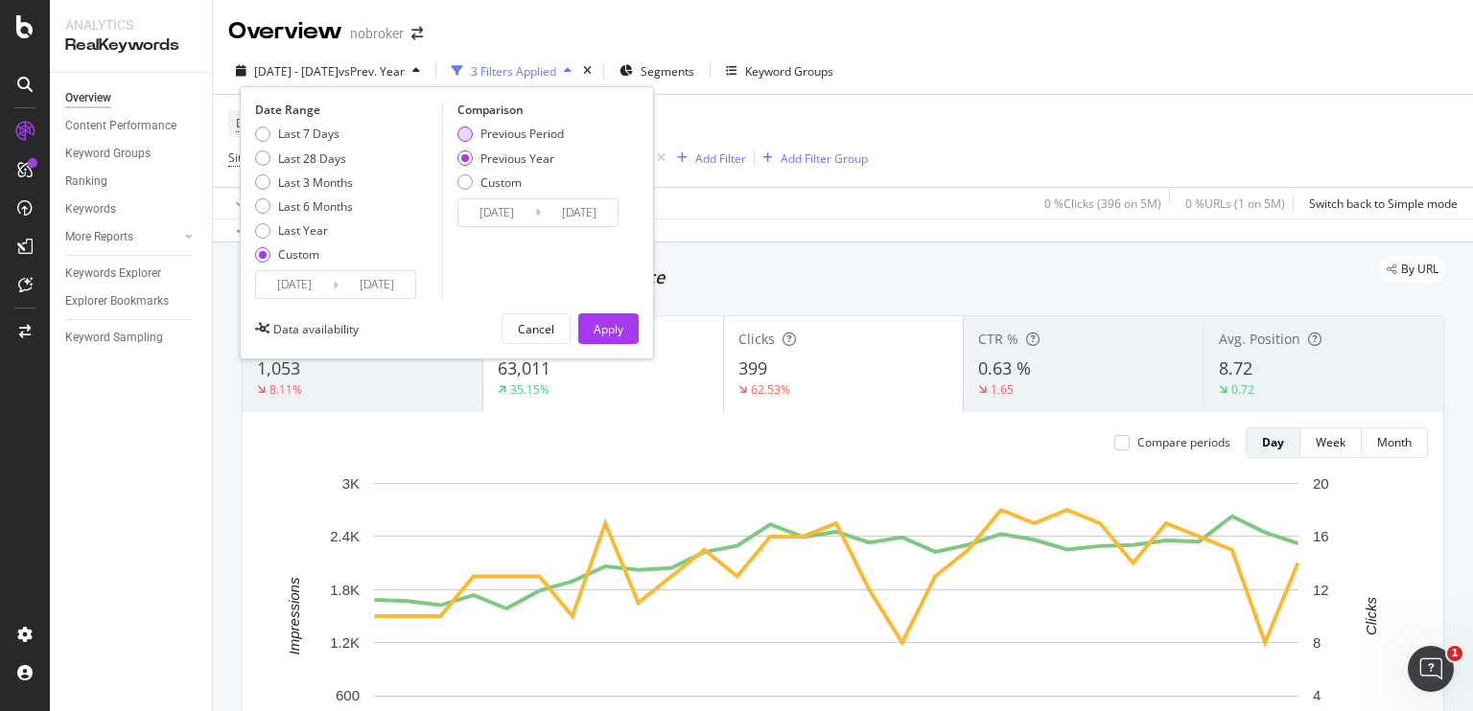
click at [461, 138] on div "Previous Period" at bounding box center [464, 134] width 15 height 15
type input "[DATE]"
click at [591, 315] on button "Apply" at bounding box center [608, 329] width 60 height 31
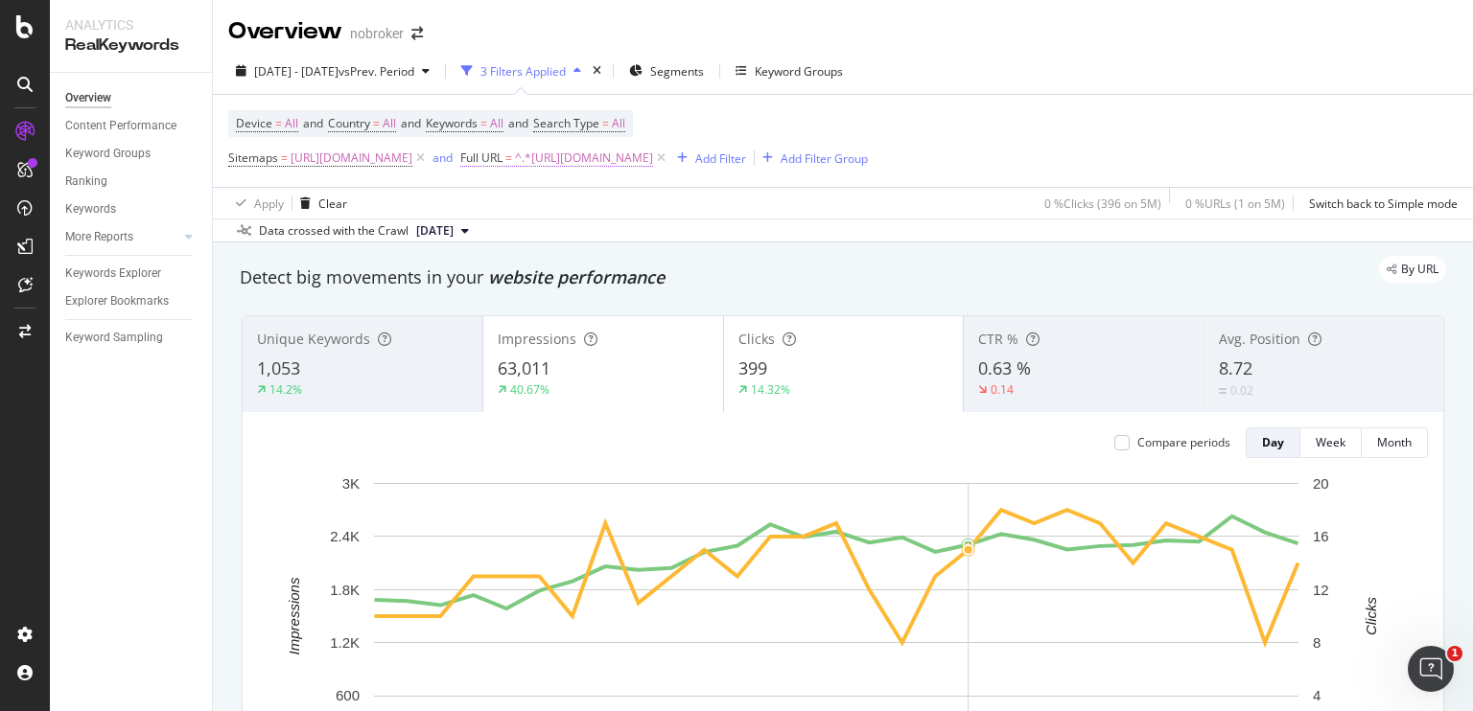
click at [653, 154] on span "^.*[URL][DOMAIN_NAME]" at bounding box center [584, 158] width 138 height 27
click at [733, 234] on input "[URL][DOMAIN_NAME]" at bounding box center [802, 237] width 181 height 31
paste input "asian-paints-colour-for-living-room"
type input "[URL][DOMAIN_NAME]"
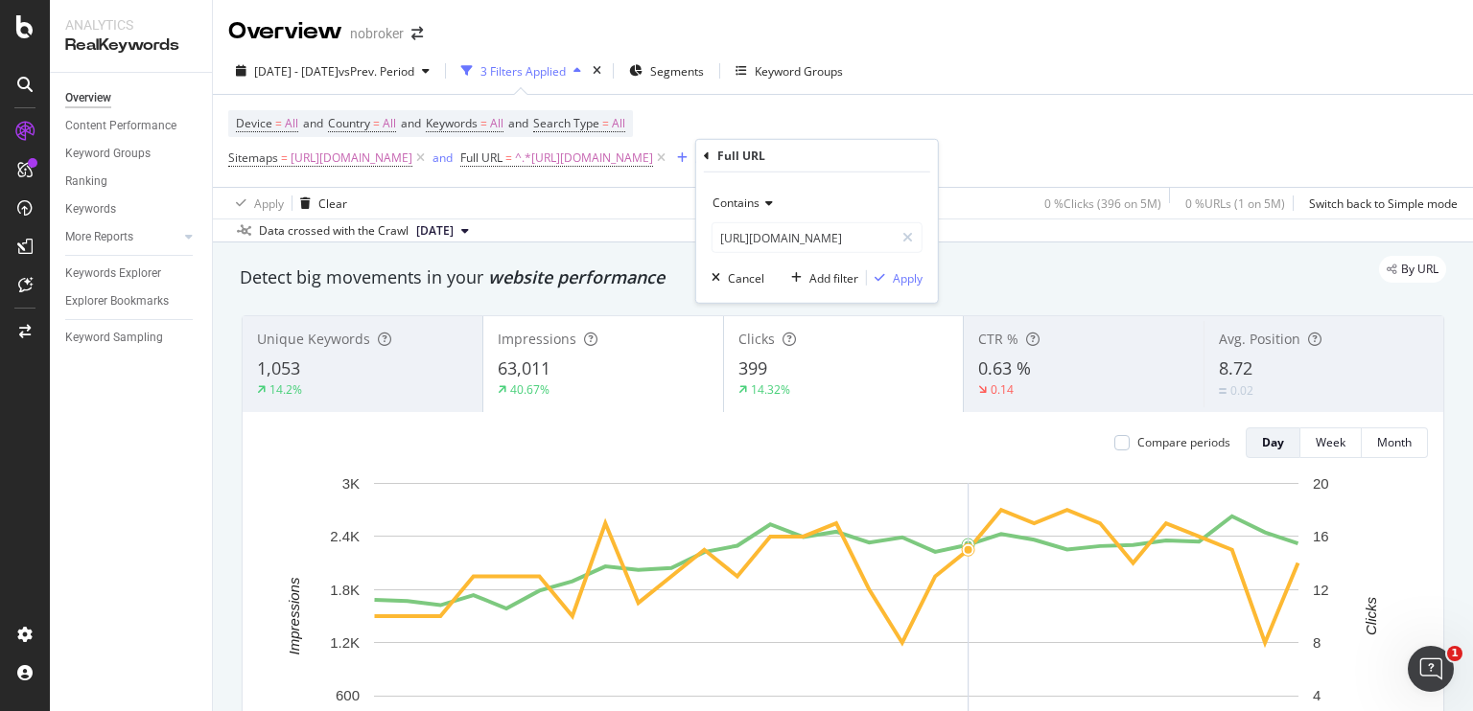
scroll to position [0, 0]
click at [894, 265] on div "Contains [URL][DOMAIN_NAME] Cancel Add filter Apply" at bounding box center [817, 238] width 242 height 130
click at [898, 278] on div "Apply" at bounding box center [908, 277] width 30 height 16
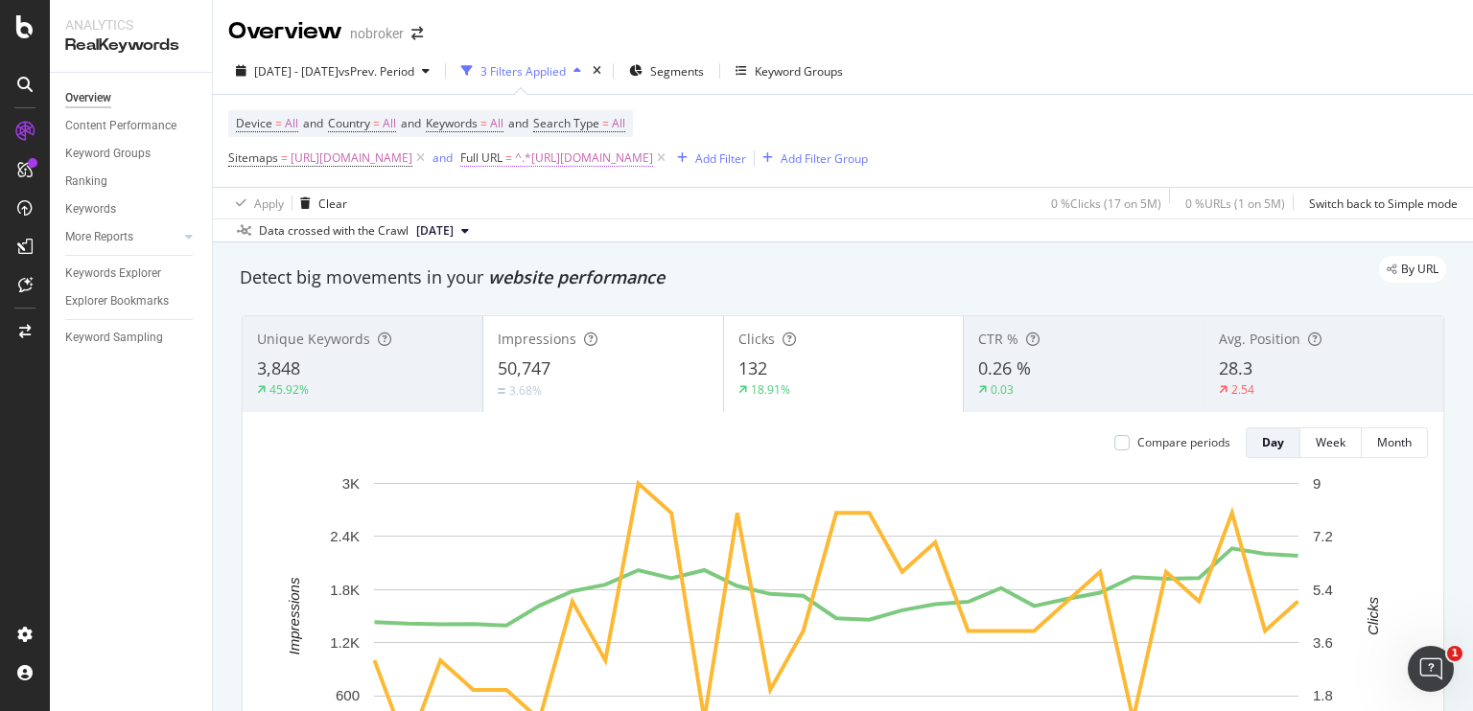
click at [653, 164] on span "^.*[URL][DOMAIN_NAME]" at bounding box center [584, 158] width 138 height 27
click at [761, 236] on input "[URL][DOMAIN_NAME]" at bounding box center [802, 237] width 181 height 31
paste input "codes"
type input "[URL][DOMAIN_NAME]"
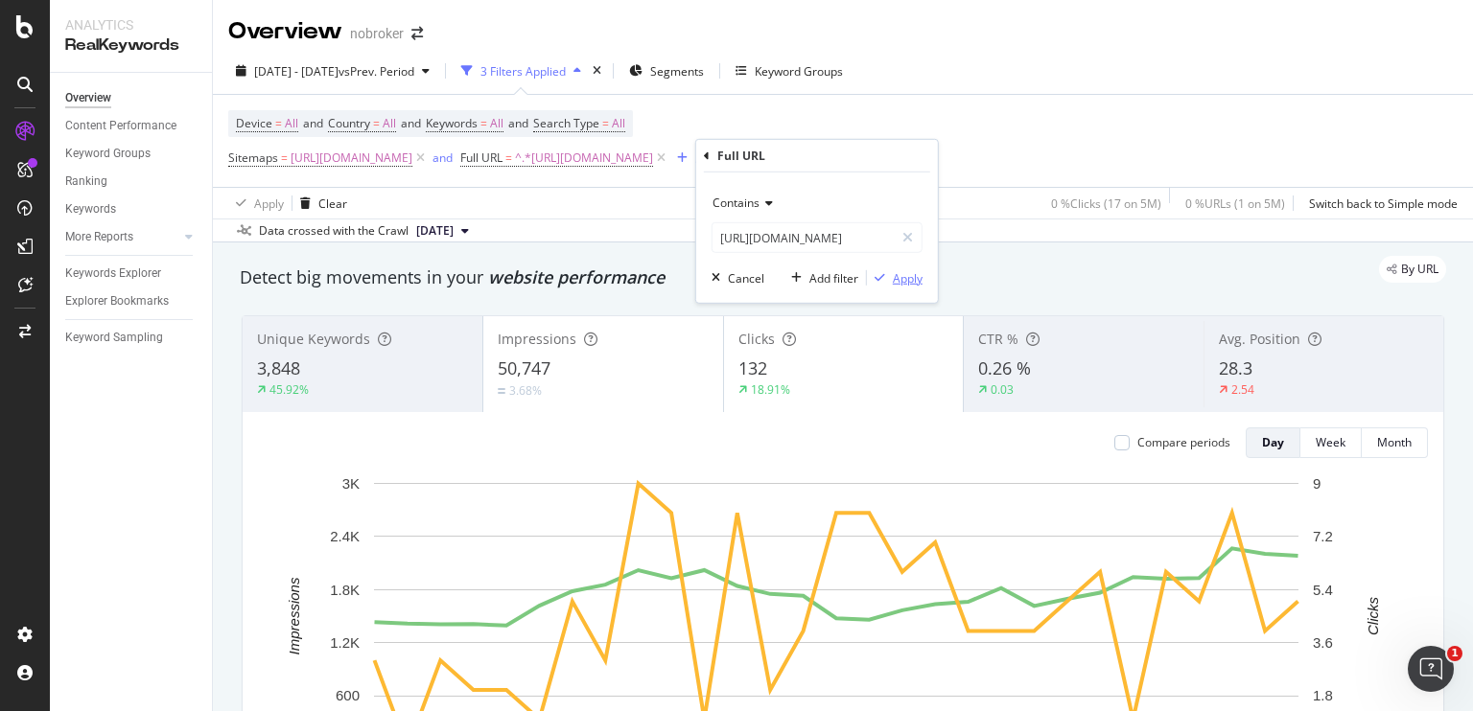
scroll to position [0, 0]
click at [895, 277] on div "Apply" at bounding box center [908, 277] width 30 height 16
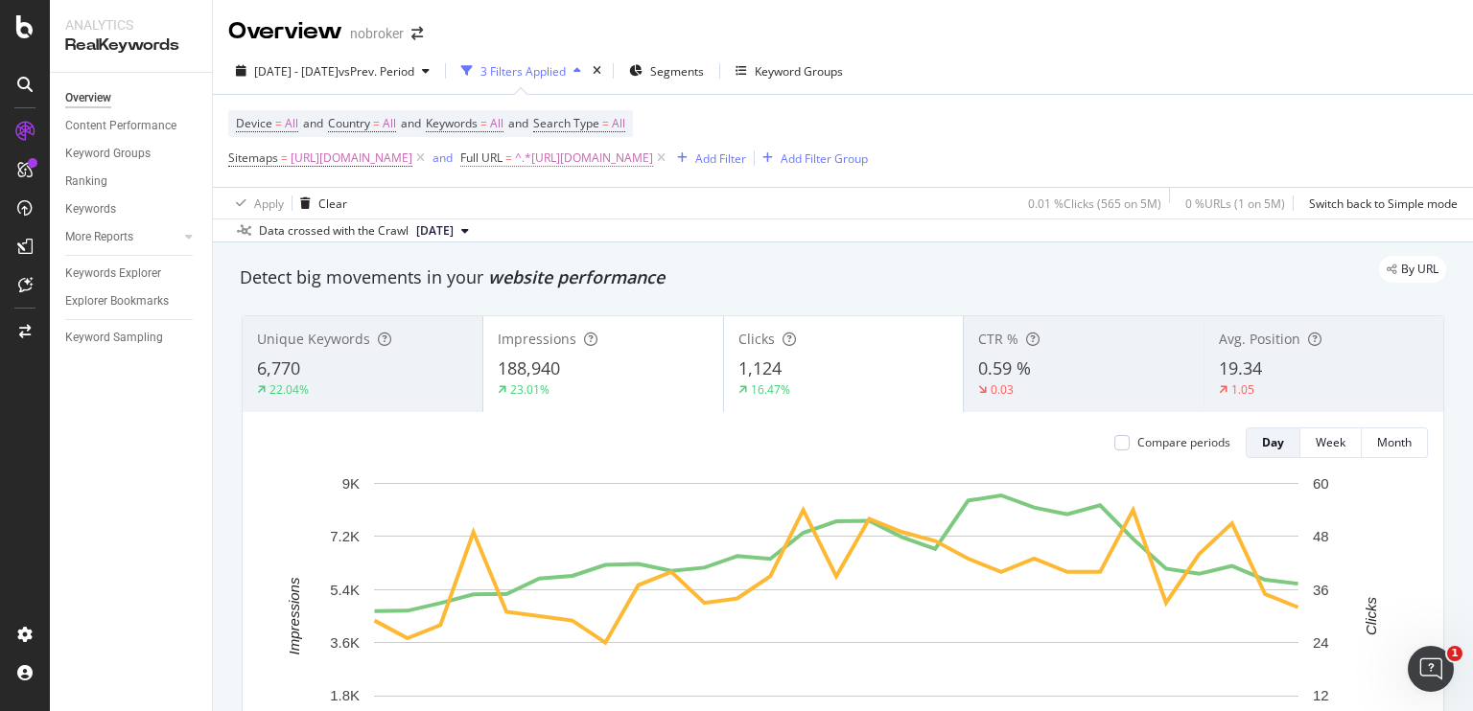
click at [653, 163] on span "^.*[URL][DOMAIN_NAME]" at bounding box center [584, 158] width 138 height 27
click at [759, 232] on input "[URL][DOMAIN_NAME]" at bounding box center [802, 237] width 181 height 31
paste input "outside-color-combination"
type input "[URL][DOMAIN_NAME]"
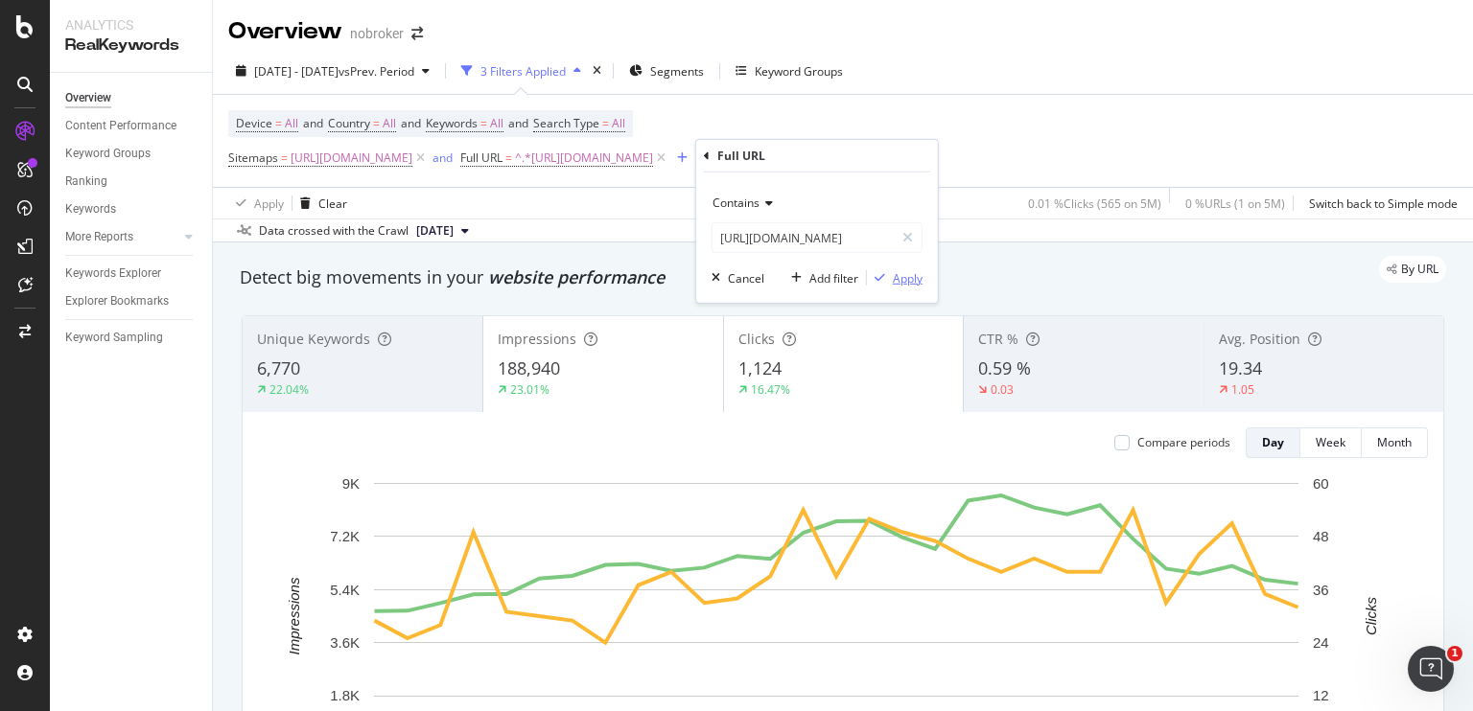
scroll to position [0, 0]
click at [897, 275] on div "Apply" at bounding box center [908, 277] width 30 height 16
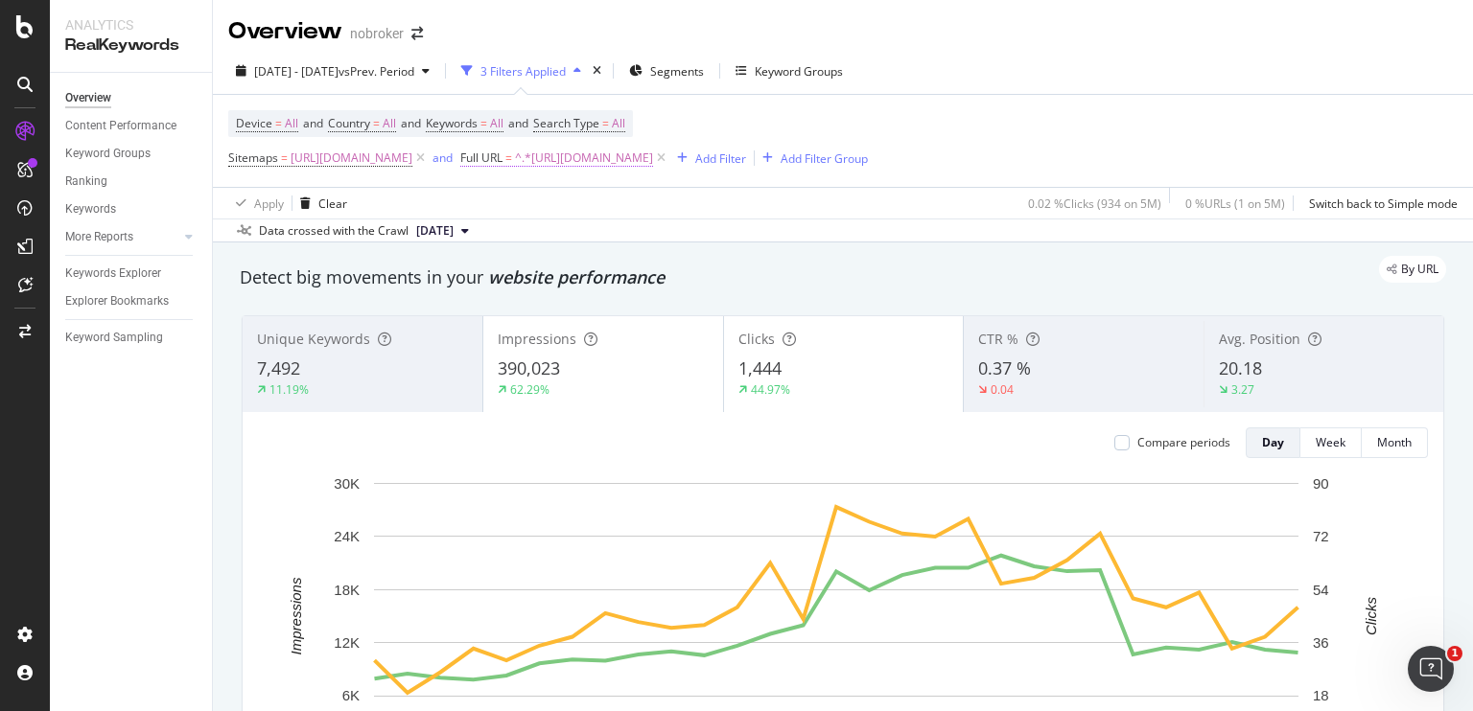
click at [653, 161] on span "^.*[URL][DOMAIN_NAME]" at bounding box center [584, 158] width 138 height 27
click at [774, 248] on input "[URL][DOMAIN_NAME]" at bounding box center [802, 237] width 181 height 31
paste input "main-gate-colou"
type input "[URL][DOMAIN_NAME]"
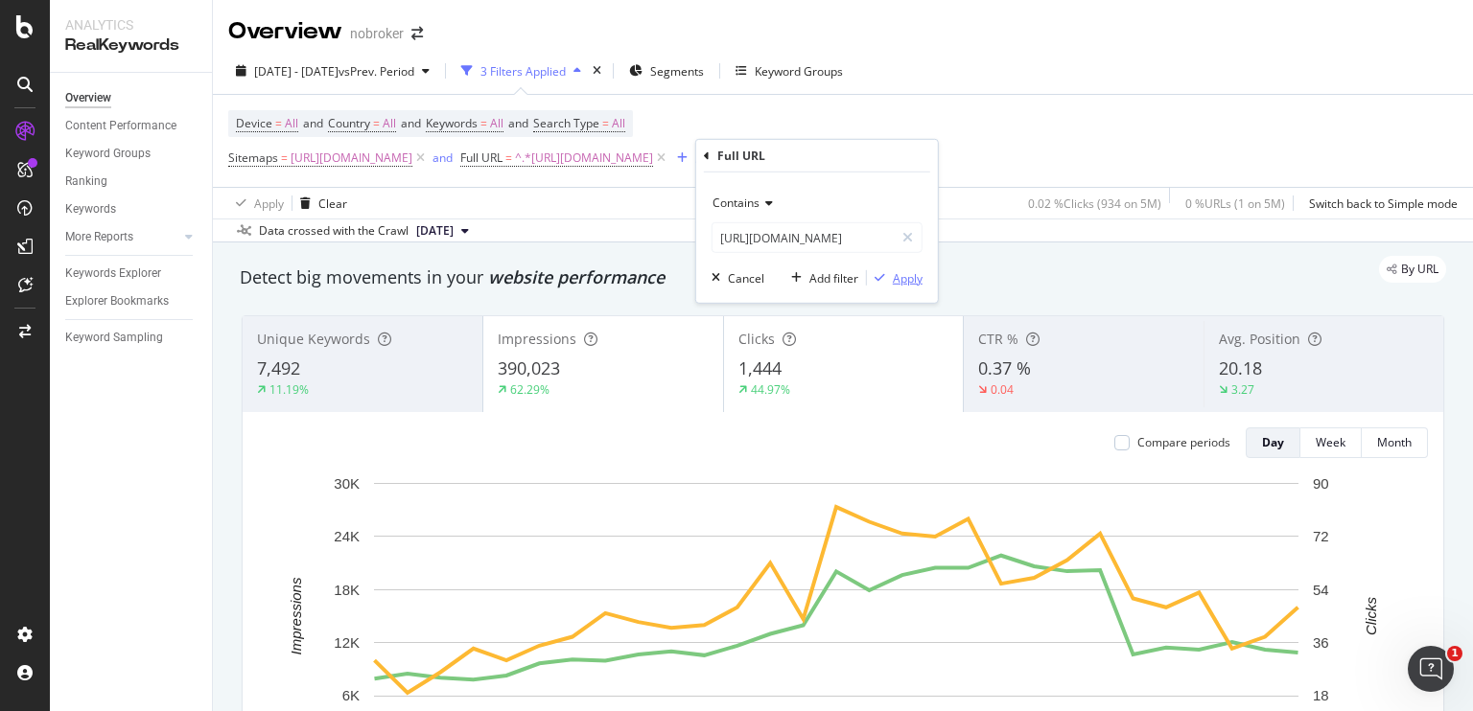
scroll to position [0, 0]
click at [907, 280] on div "Apply" at bounding box center [908, 277] width 30 height 16
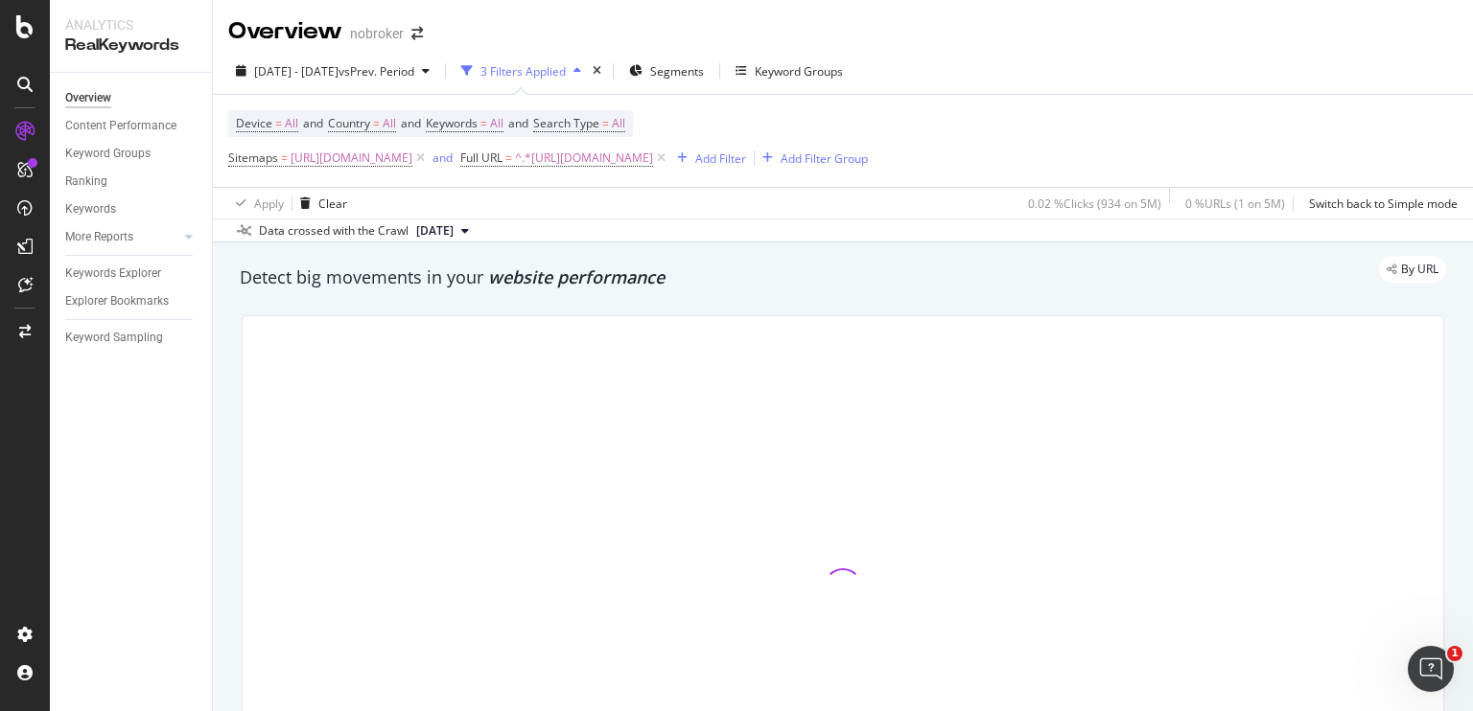
click at [907, 280] on div "By URL" at bounding box center [833, 269] width 1225 height 27
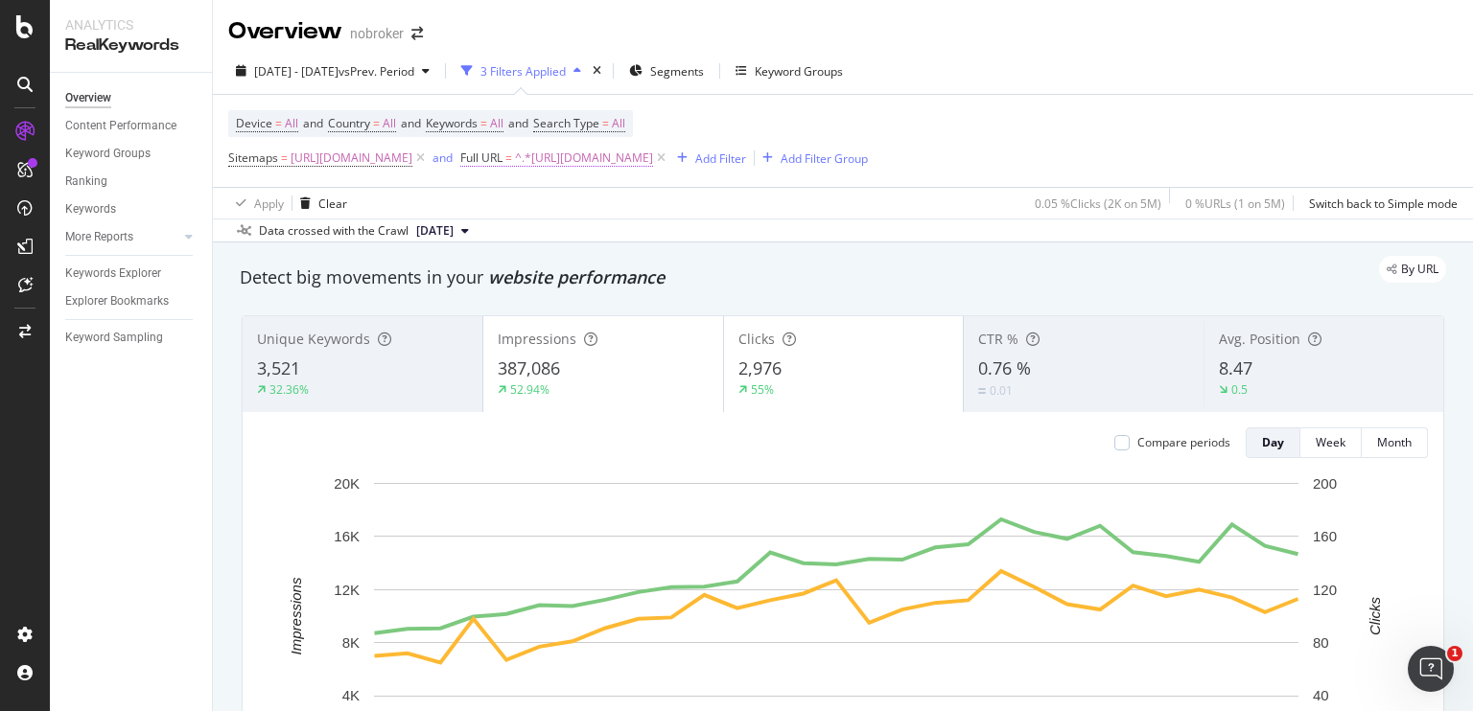
click at [653, 161] on span "^.*[URL][DOMAIN_NAME]" at bounding box center [584, 158] width 138 height 27
click at [1052, 270] on div "By URL" at bounding box center [833, 269] width 1225 height 27
click at [653, 154] on span "^.*[URL][DOMAIN_NAME]" at bounding box center [584, 158] width 138 height 27
click at [819, 229] on input "[URL][DOMAIN_NAME]" at bounding box center [802, 237] width 181 height 31
paste input "kids-room-wall-painting"
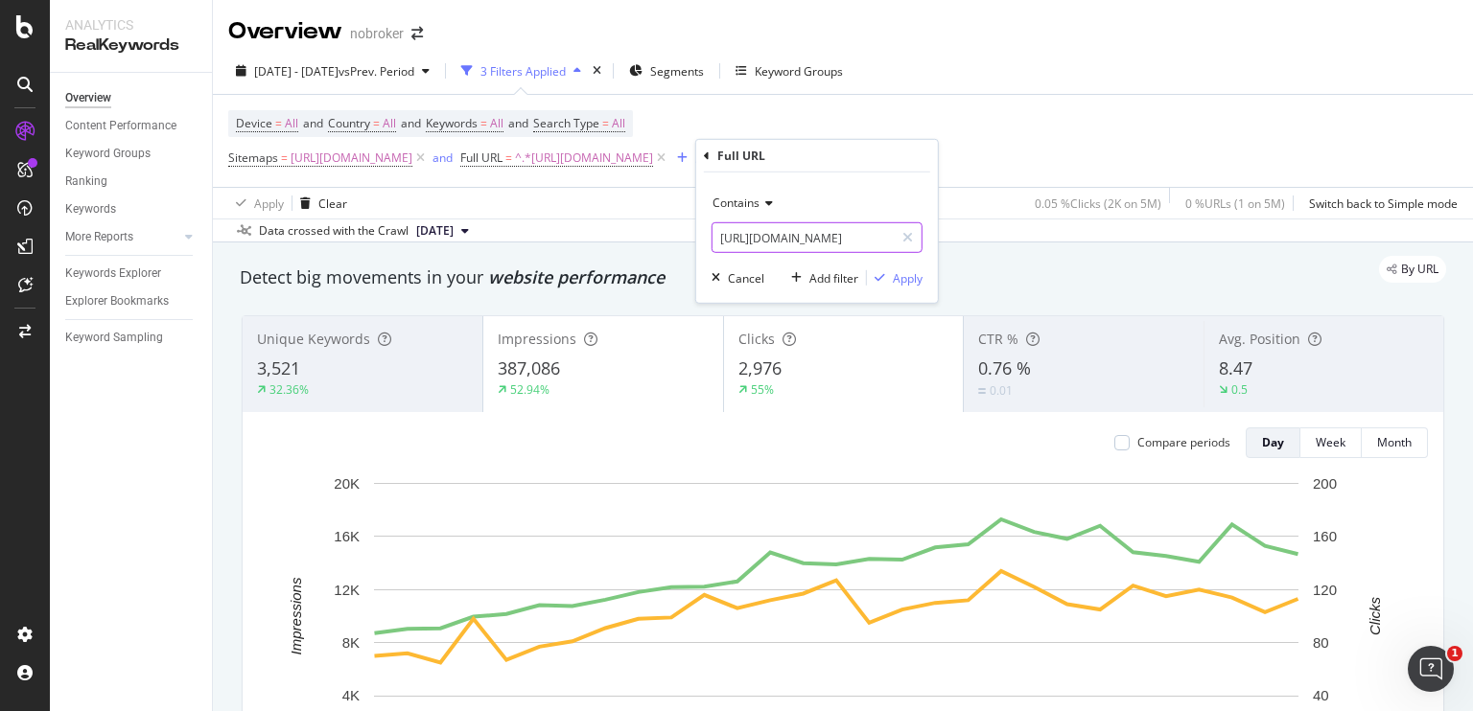
scroll to position [0, 127]
type input "[URL][DOMAIN_NAME]"
click at [911, 274] on div "Apply" at bounding box center [908, 277] width 30 height 16
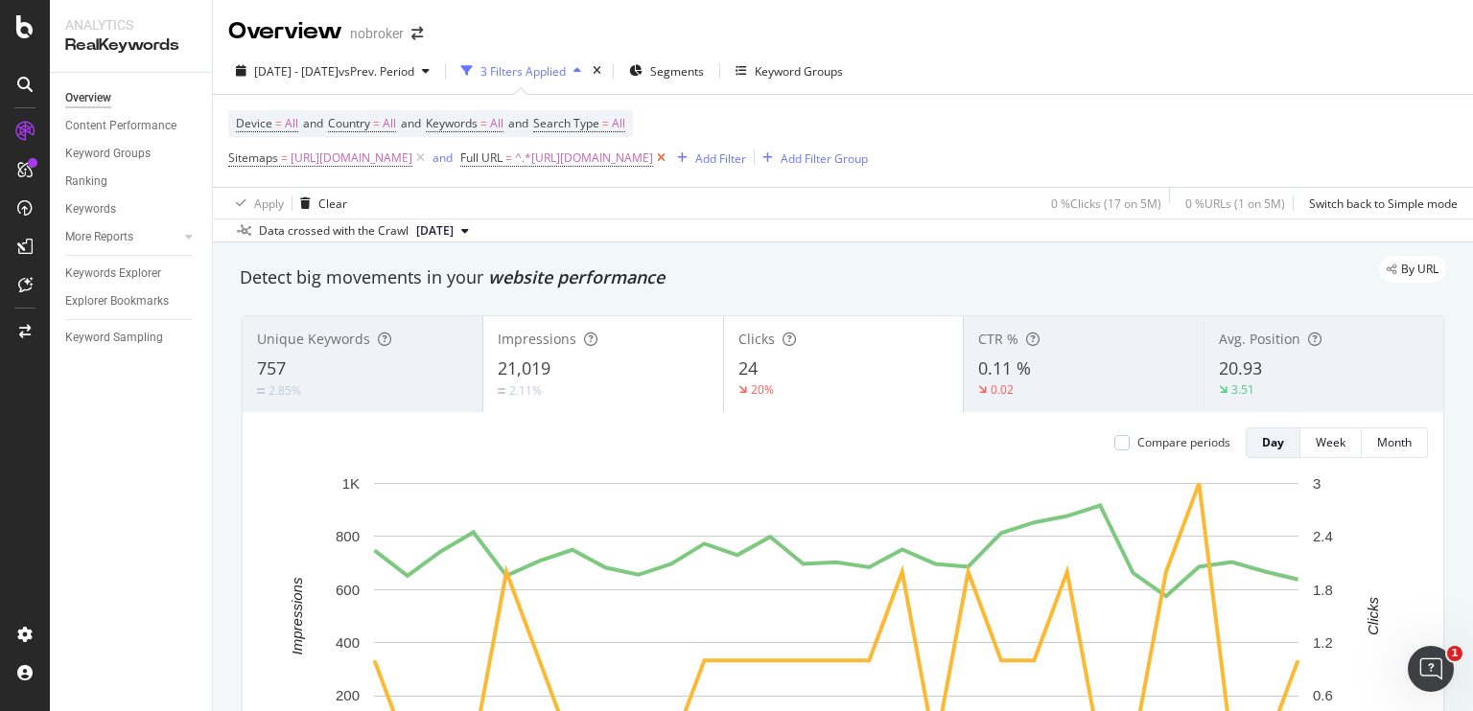
click at [669, 156] on icon at bounding box center [661, 158] width 16 height 19
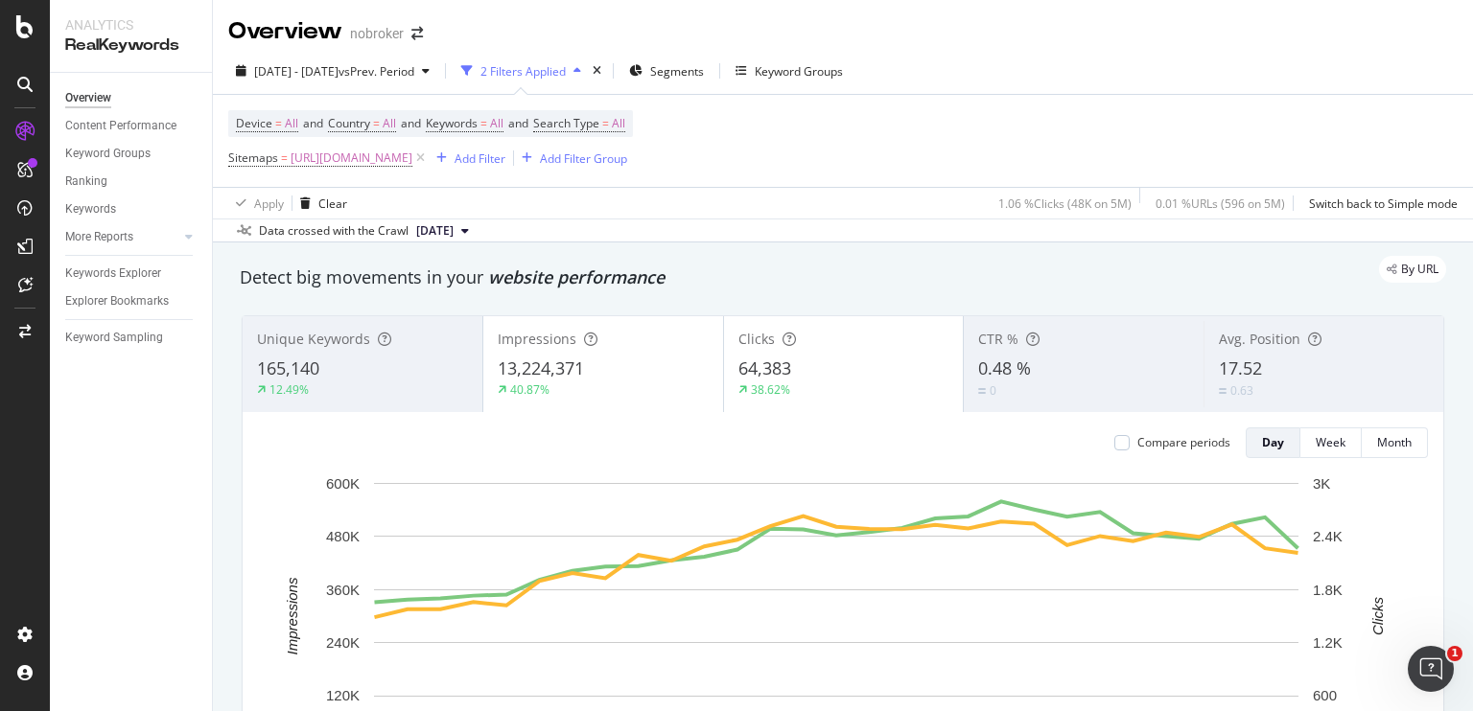
click at [477, 229] on button "[DATE]" at bounding box center [442, 231] width 68 height 23
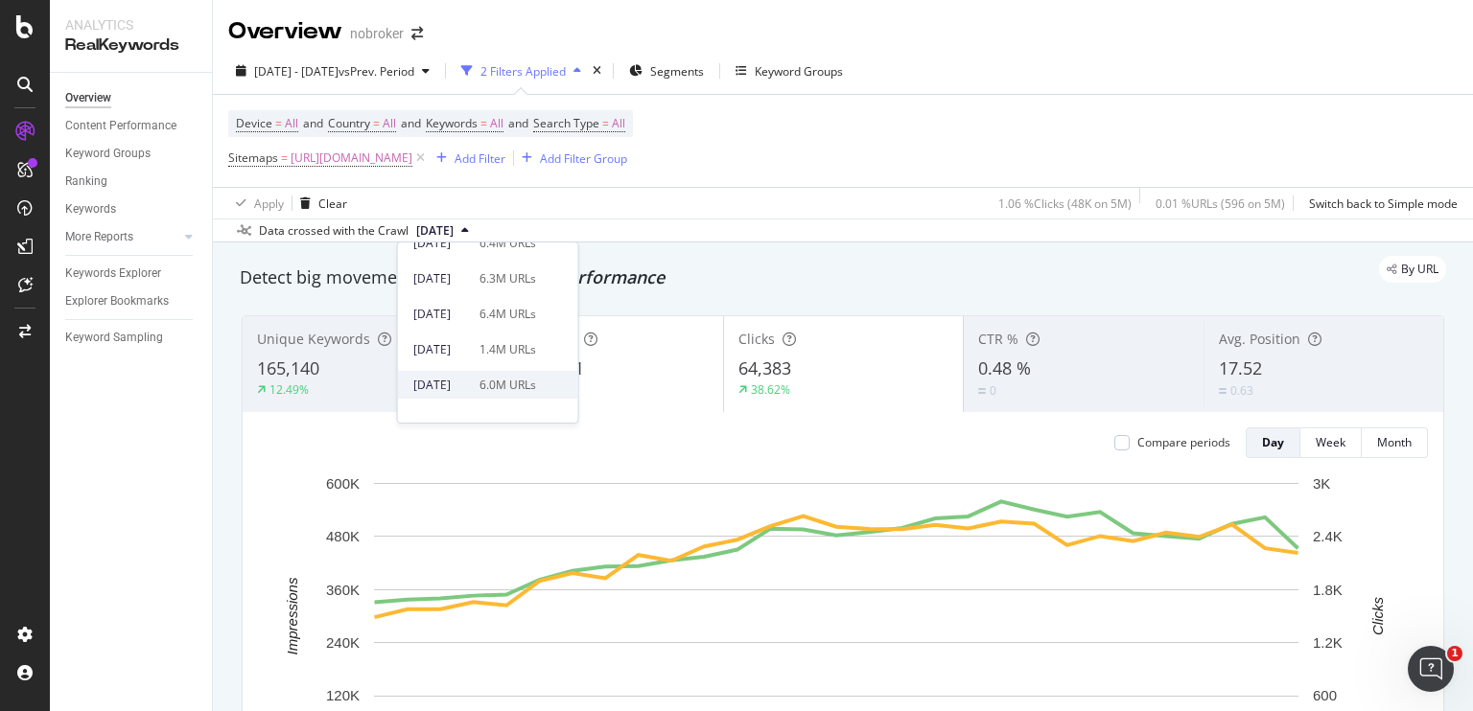
scroll to position [155, 0]
click at [468, 380] on div "[DATE]" at bounding box center [440, 388] width 55 height 17
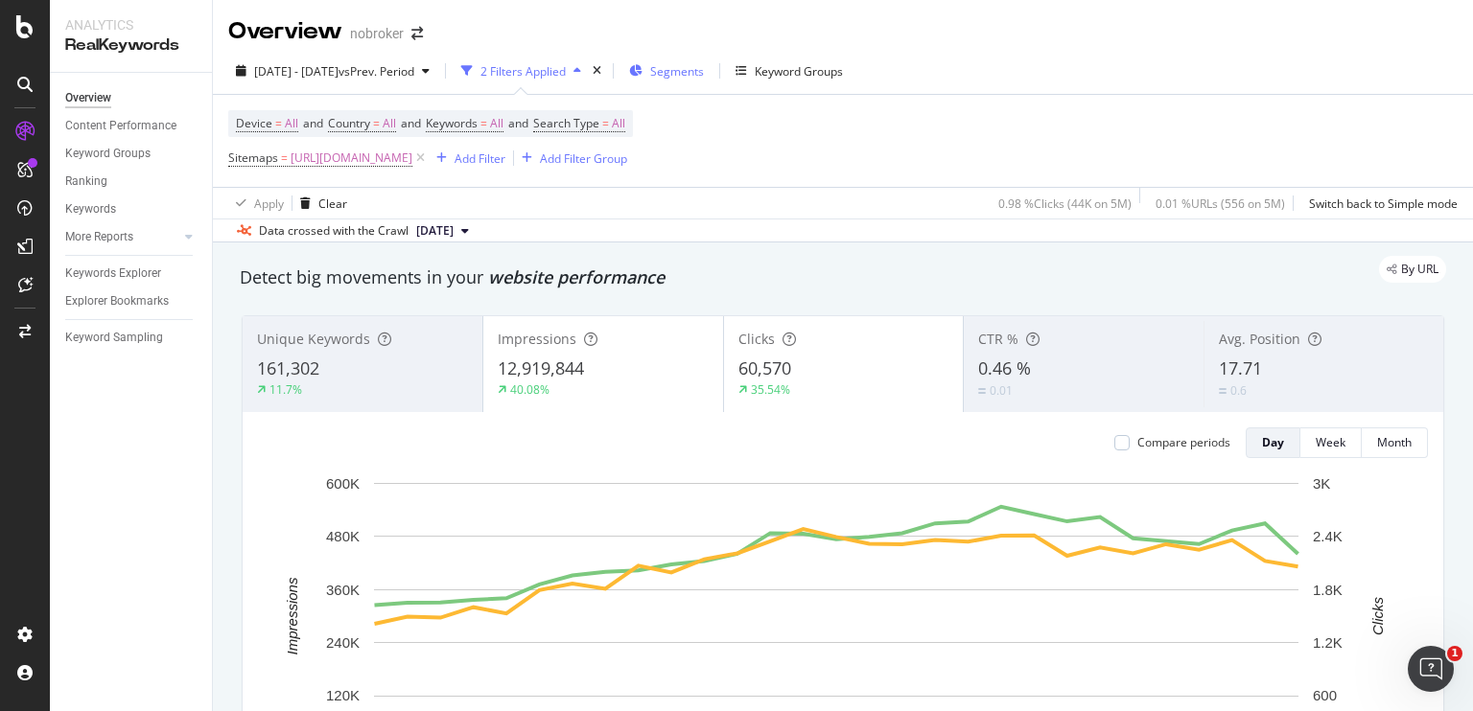
click at [704, 66] on span "Segments" at bounding box center [677, 71] width 54 height 16
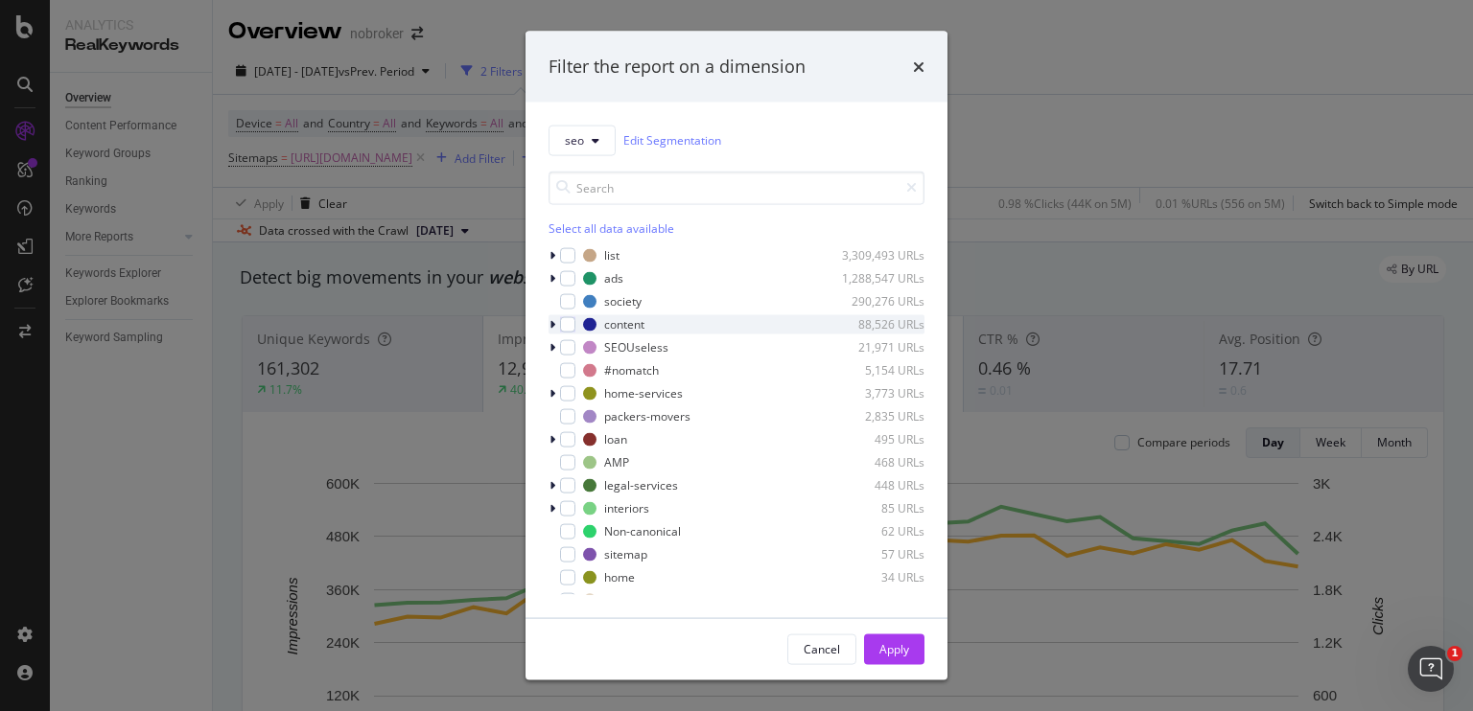
click at [549, 322] on icon "modal" at bounding box center [552, 324] width 6 height 12
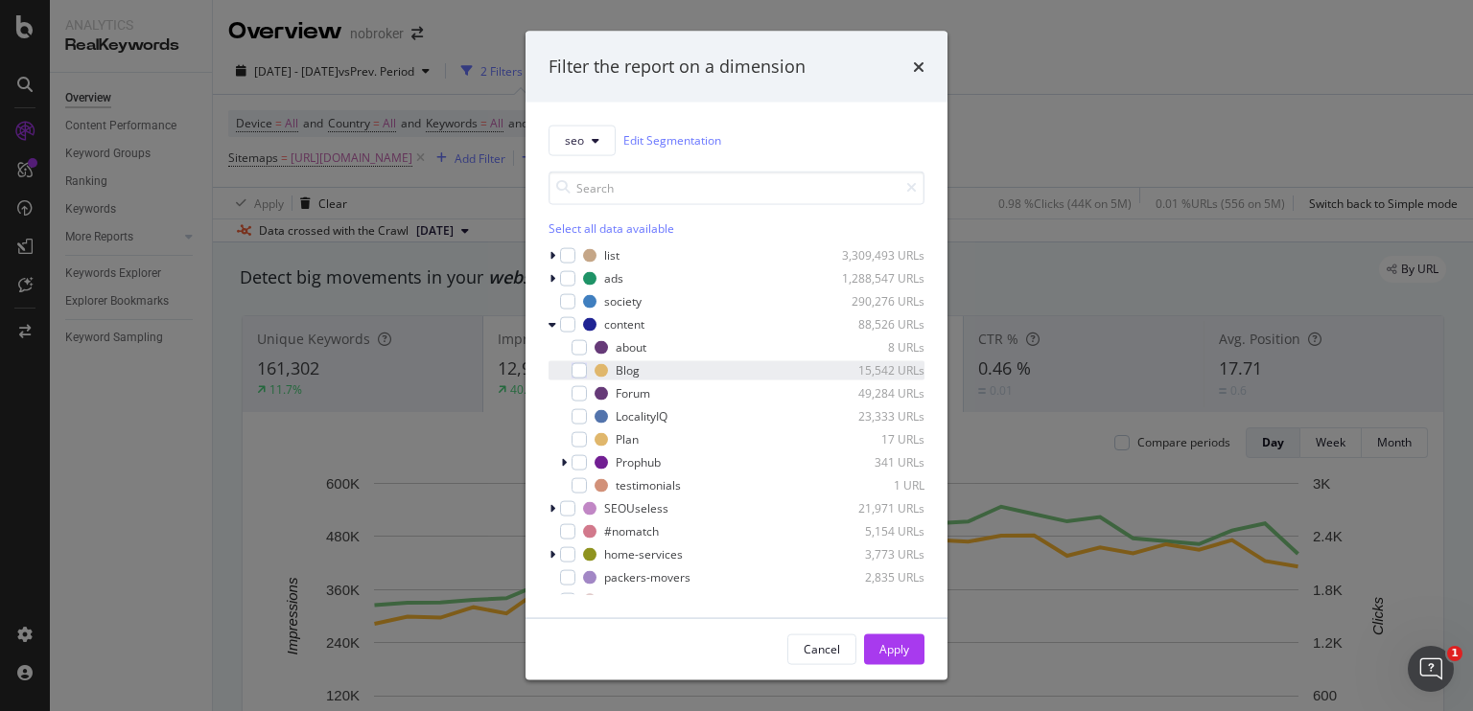
click at [570, 368] on div "modal" at bounding box center [566, 370] width 12 height 19
click at [914, 72] on icon "times" at bounding box center [919, 65] width 12 height 15
